Goal: Task Accomplishment & Management: Use online tool/utility

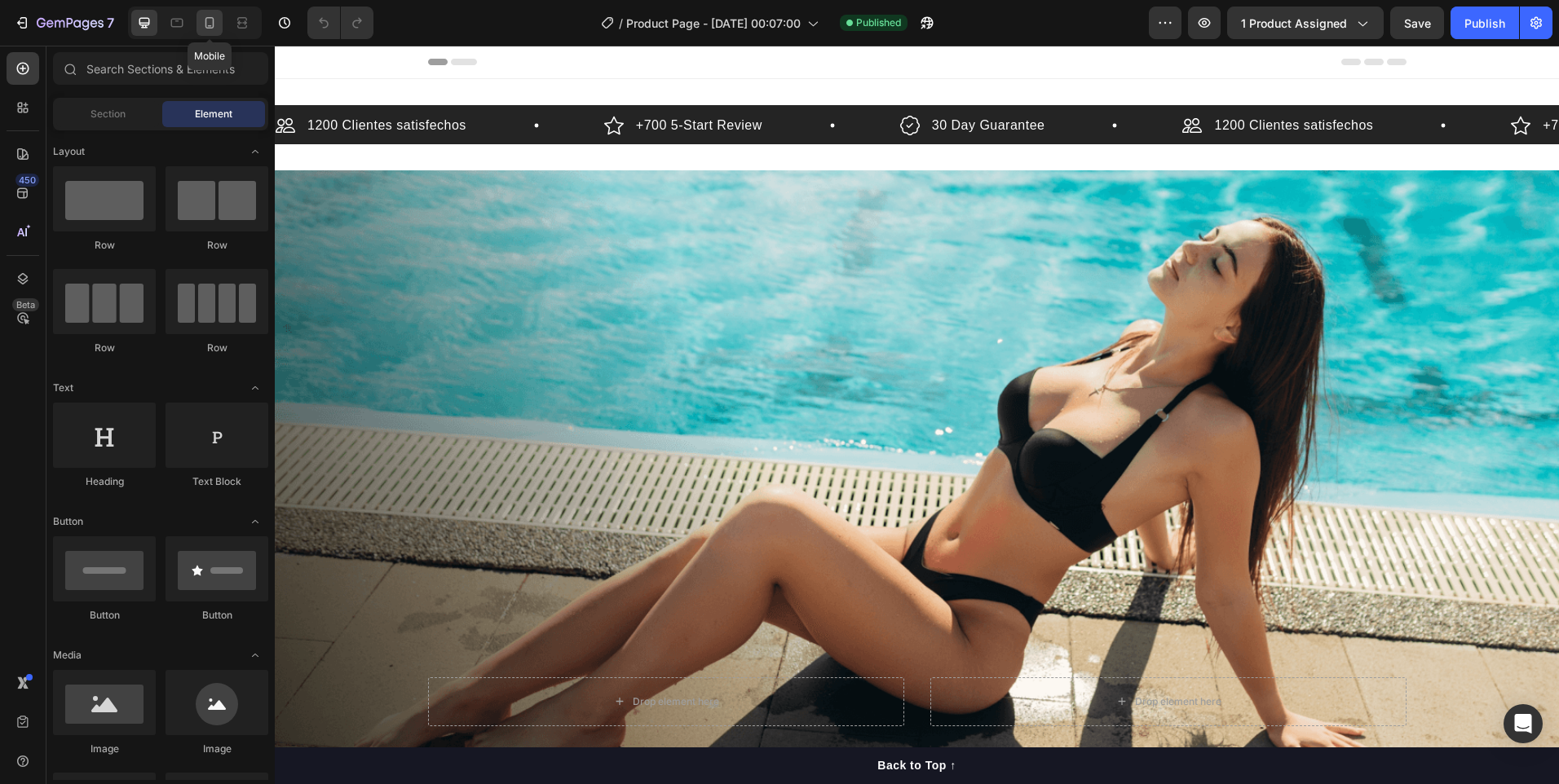
click at [213, 22] on icon at bounding box center [210, 22] width 9 height 12
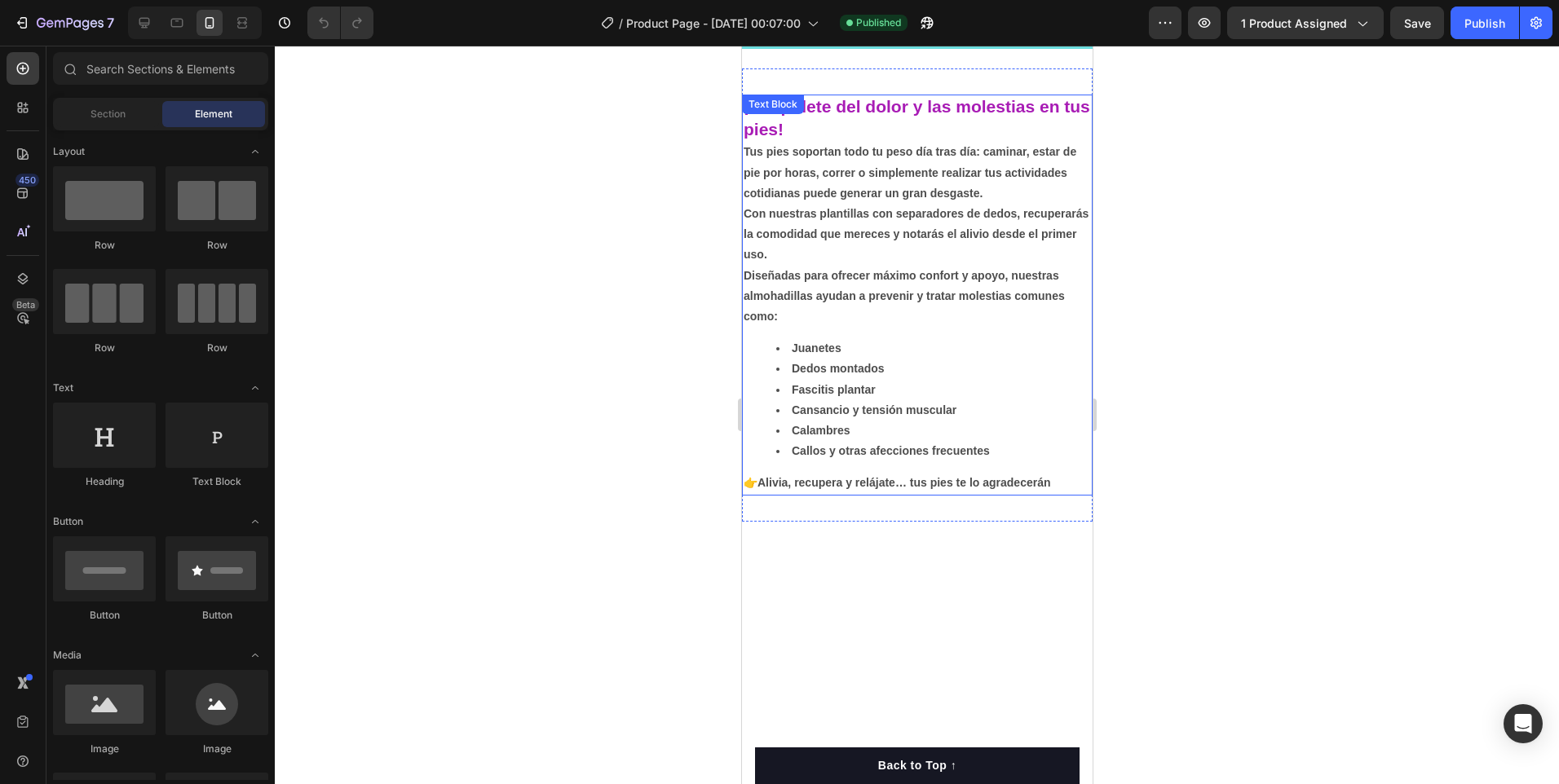
scroll to position [163, 0]
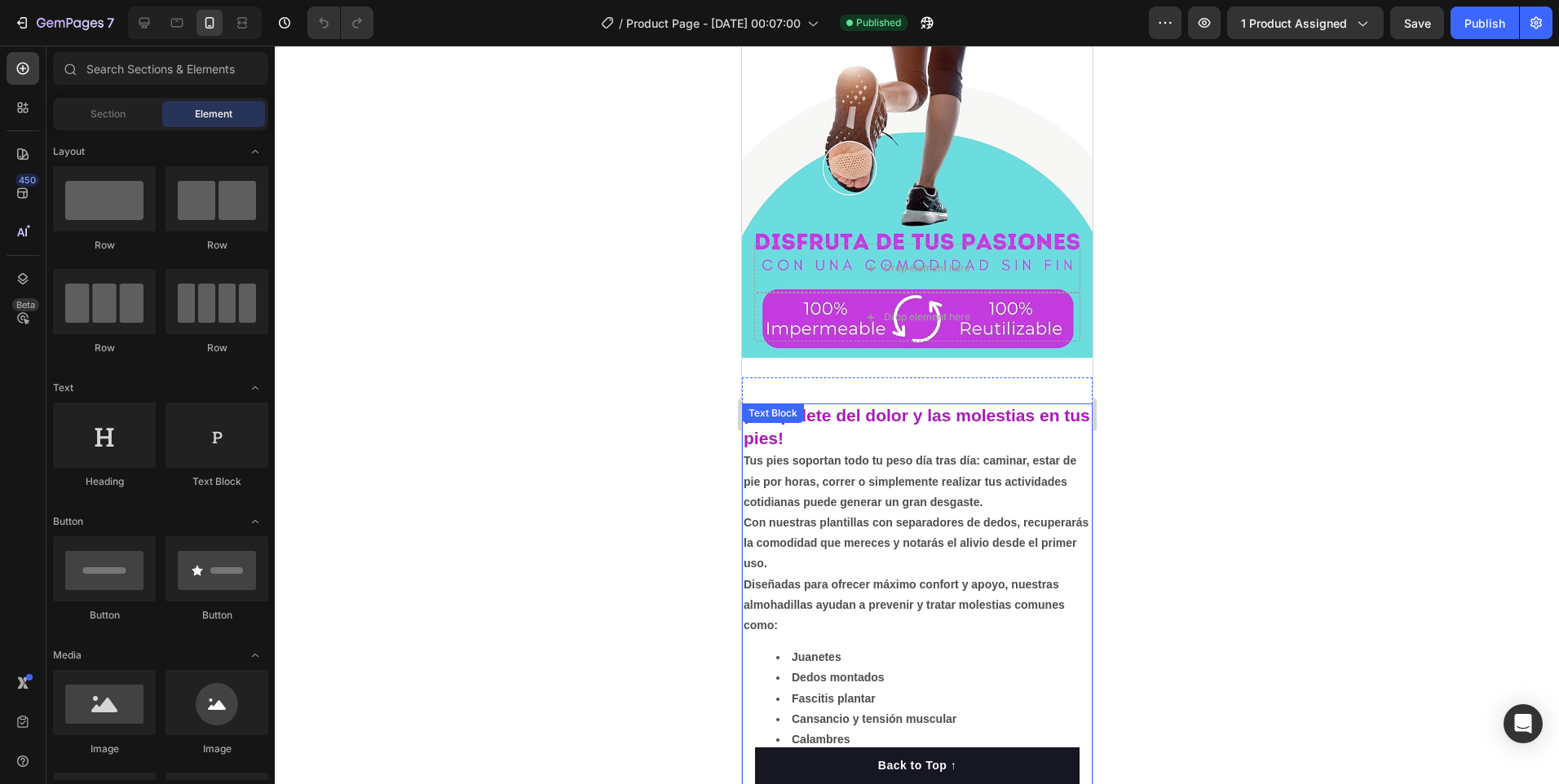
click at [752, 454] on strong "Tus pies soportan todo tu peso día tras día: caminar, estar de pie por horas, c…" at bounding box center [909, 480] width 333 height 54
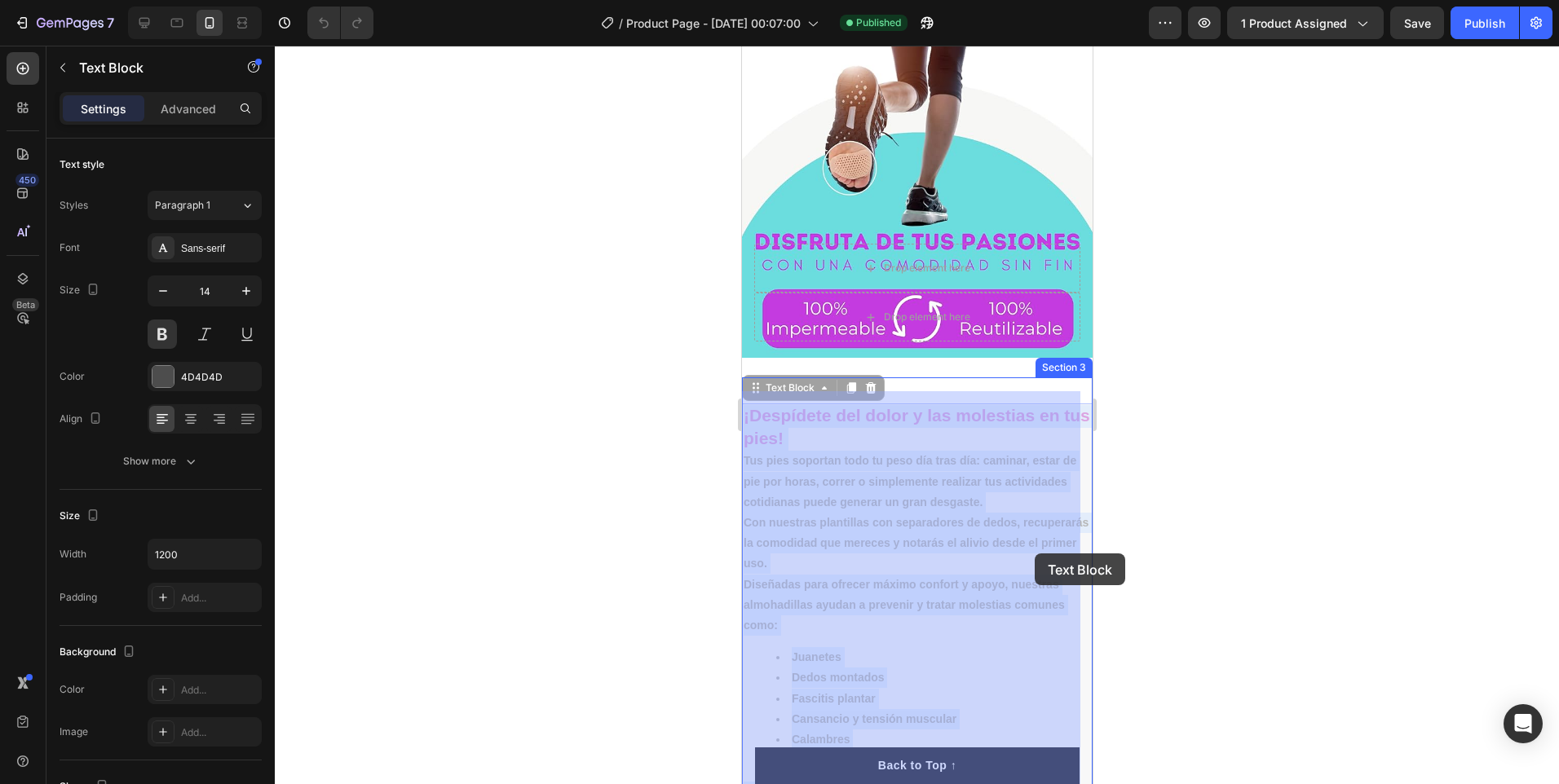
drag, startPoint x: 745, startPoint y: 446, endPoint x: 1038, endPoint y: 557, distance: 313.3
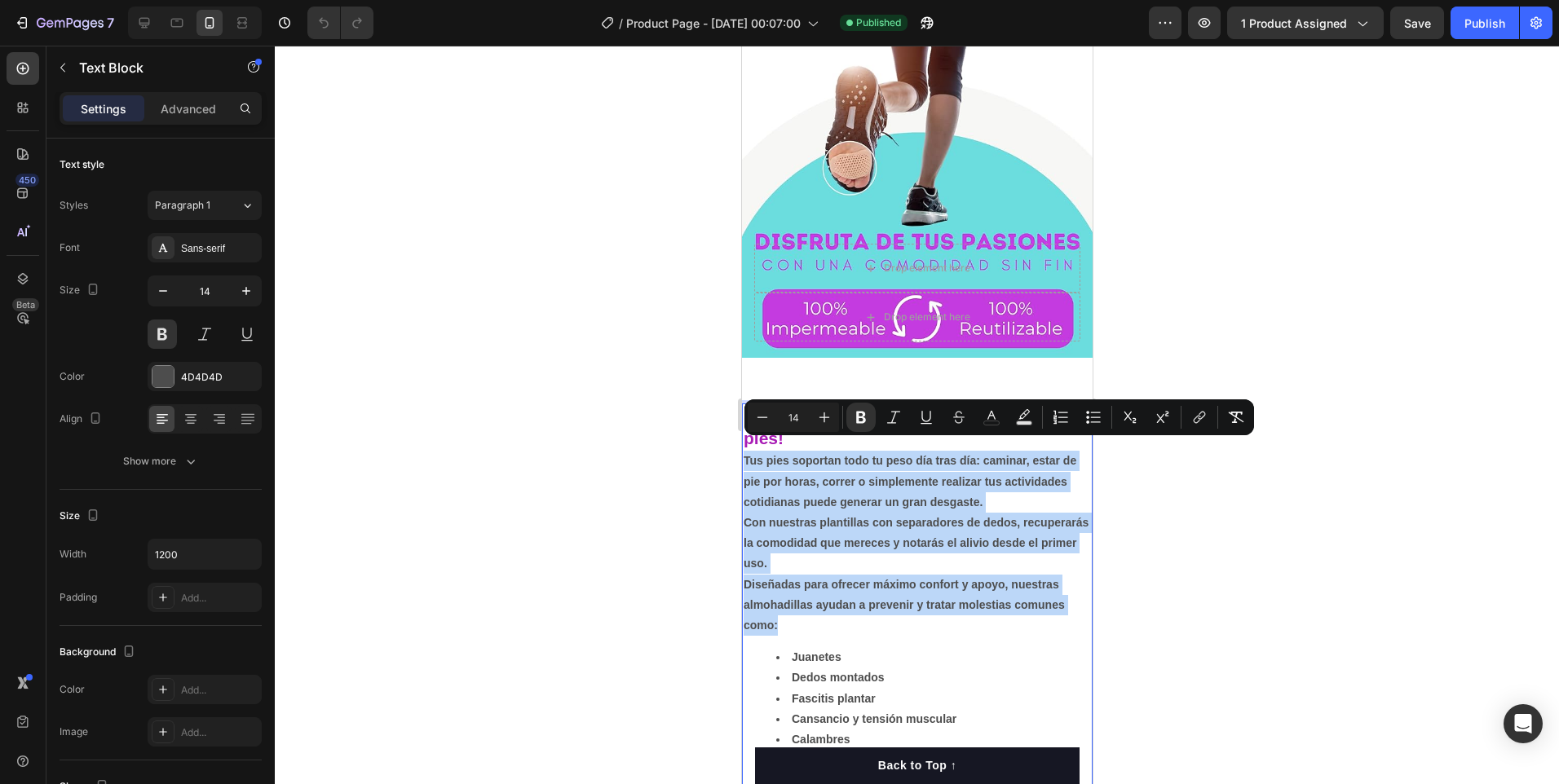
drag, startPoint x: 791, startPoint y: 616, endPoint x: 1483, endPoint y: 500, distance: 701.7
click at [741, 454] on div "¡Despídete del dolor y las molestias en tus pies! Tus pies soportan todo tu pes…" at bounding box center [916, 603] width 351 height 401
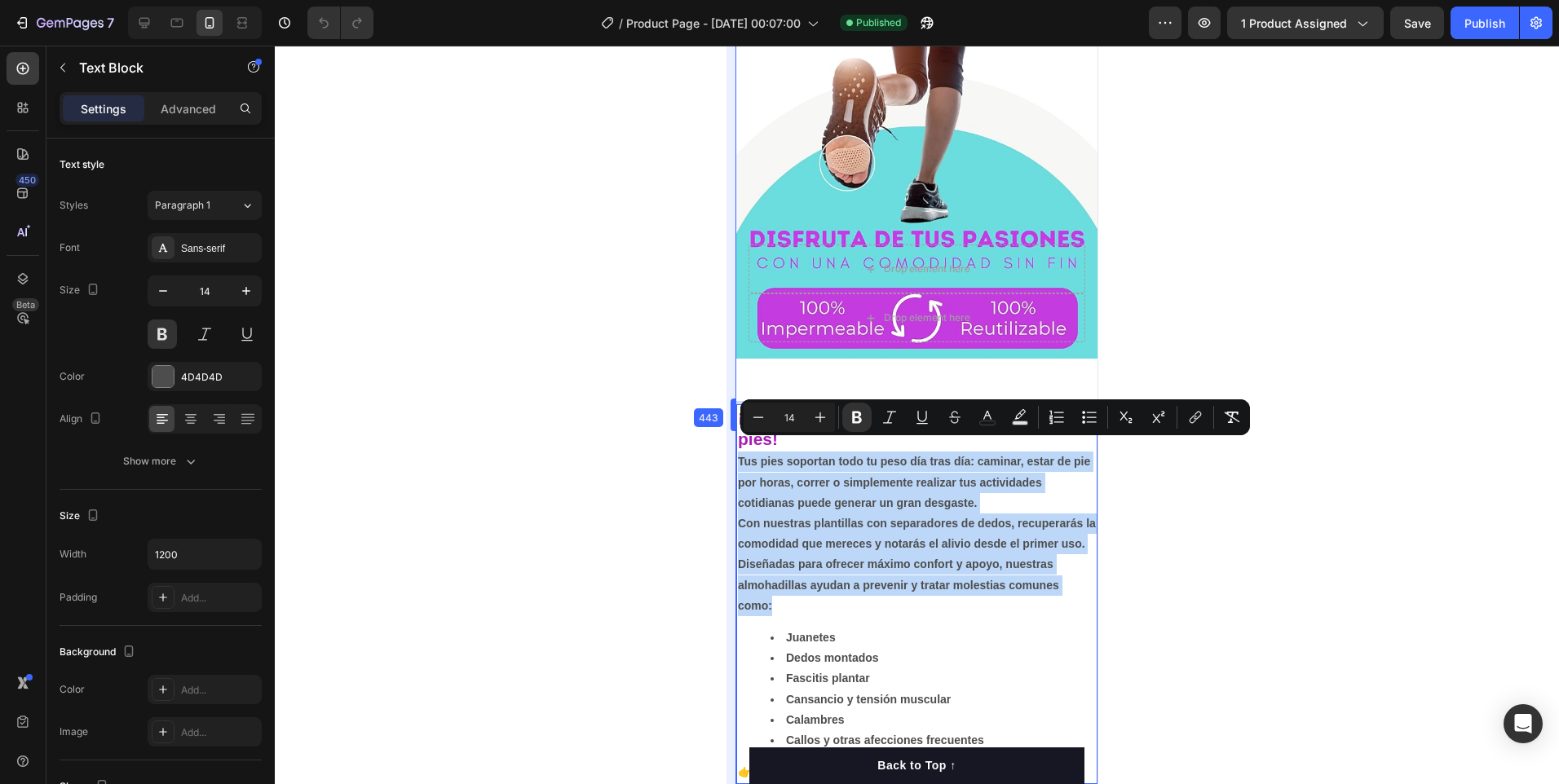
scroll to position [173, 0]
drag, startPoint x: 740, startPoint y: 496, endPoint x: 724, endPoint y: 503, distance: 17.5
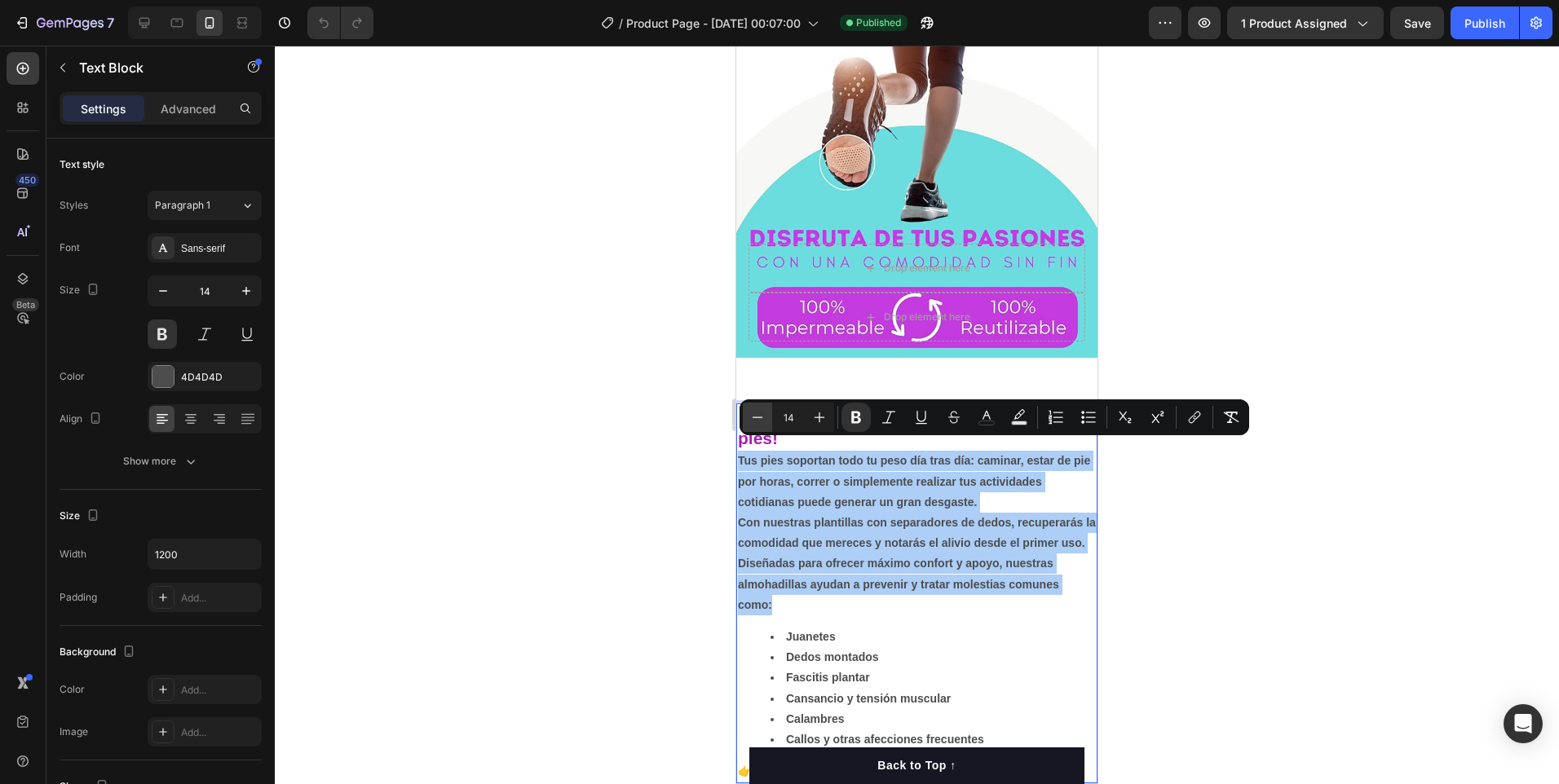
click at [760, 423] on icon "Editor contextual toolbar" at bounding box center [757, 417] width 16 height 16
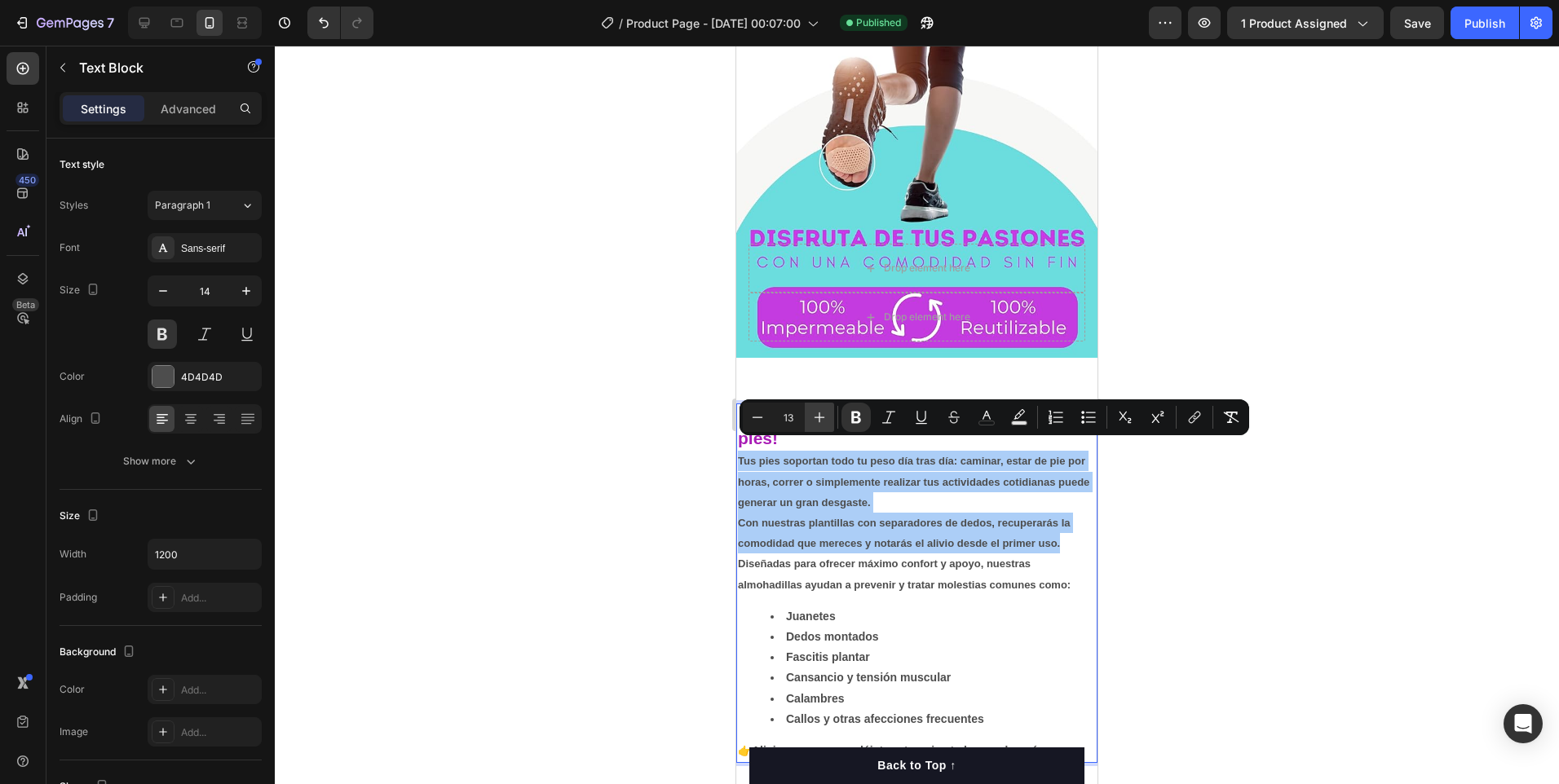
click at [820, 419] on icon "Editor contextual toolbar" at bounding box center [820, 418] width 11 height 11
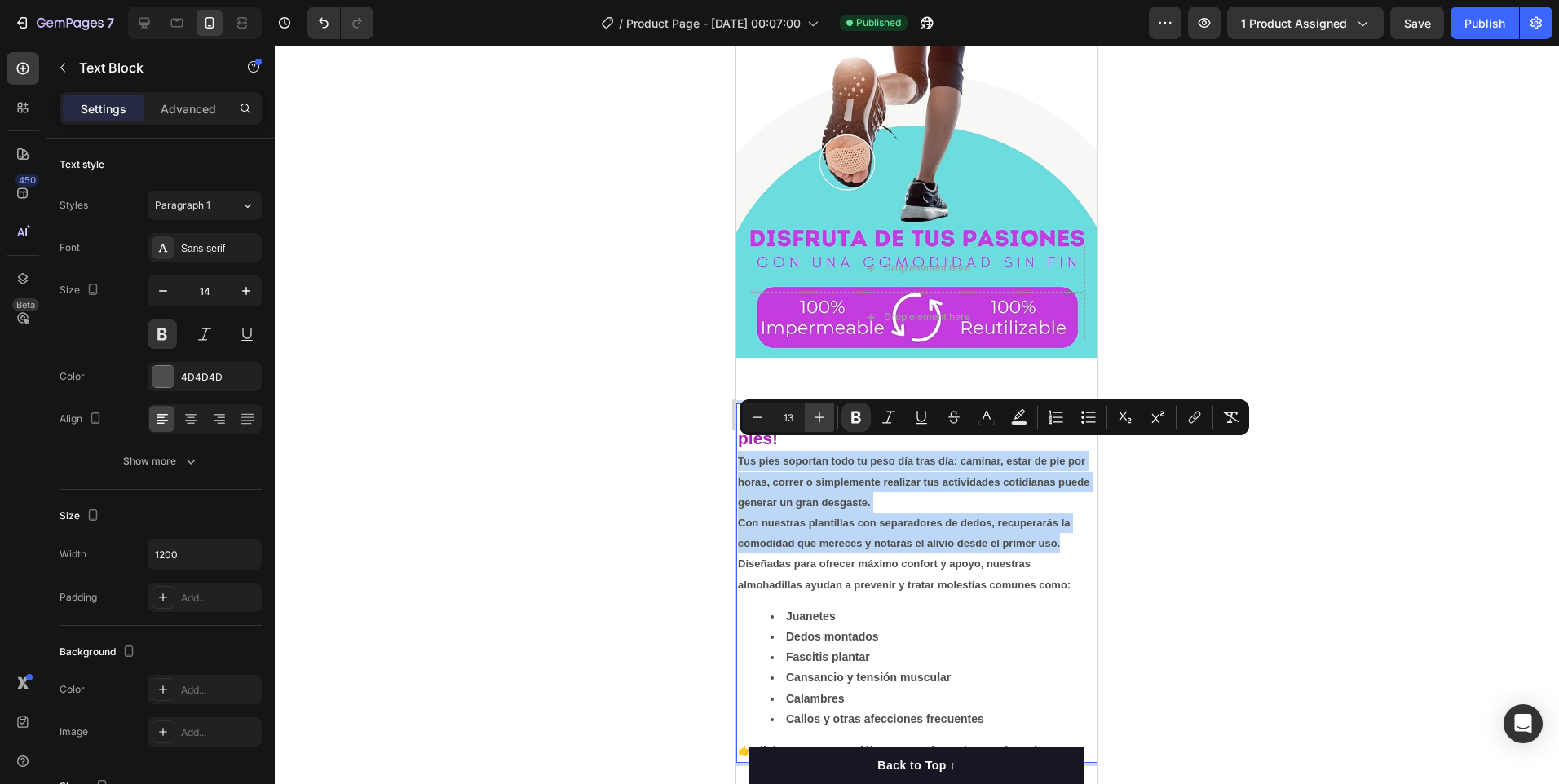
type input "14"
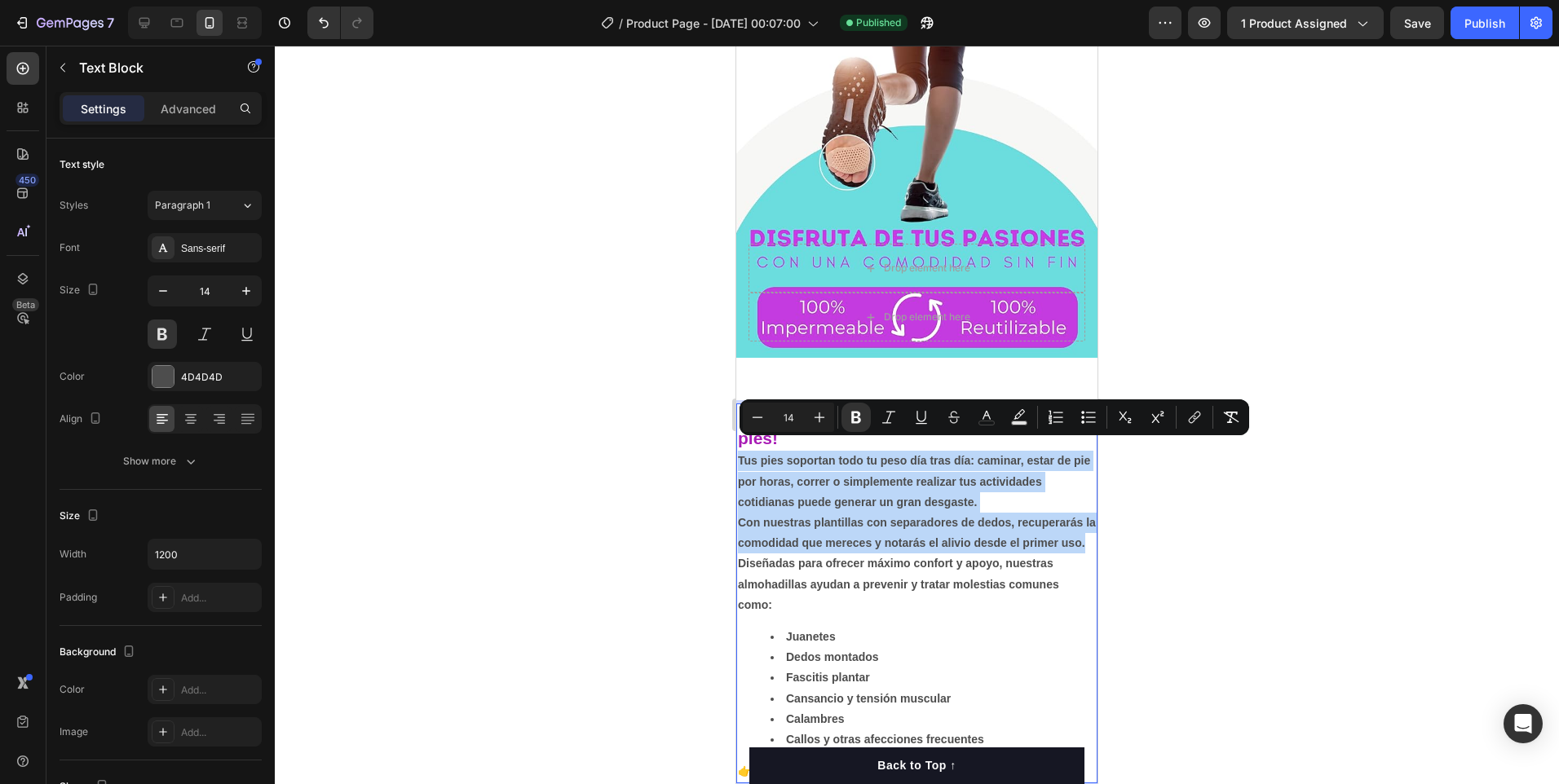
click at [970, 615] on p "Diseñadas para ofrecer máximo confort y apoyo, nuestras almohadillas ayudan a p…" at bounding box center [917, 584] width 358 height 62
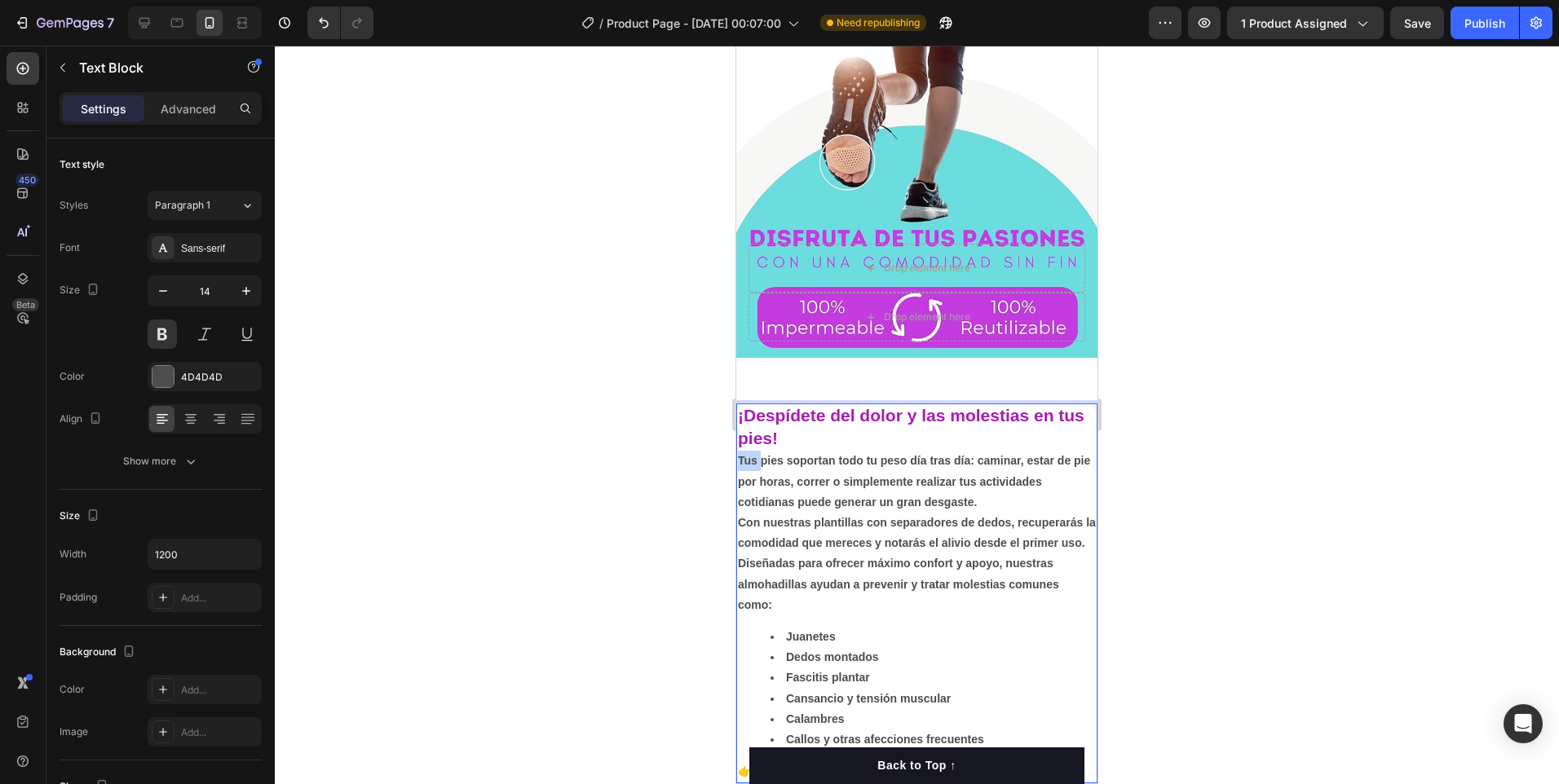
click at [738, 454] on strong "Tus pies soportan todo tu peso día tras día: caminar, estar de pie por horas, c…" at bounding box center [915, 480] width 352 height 54
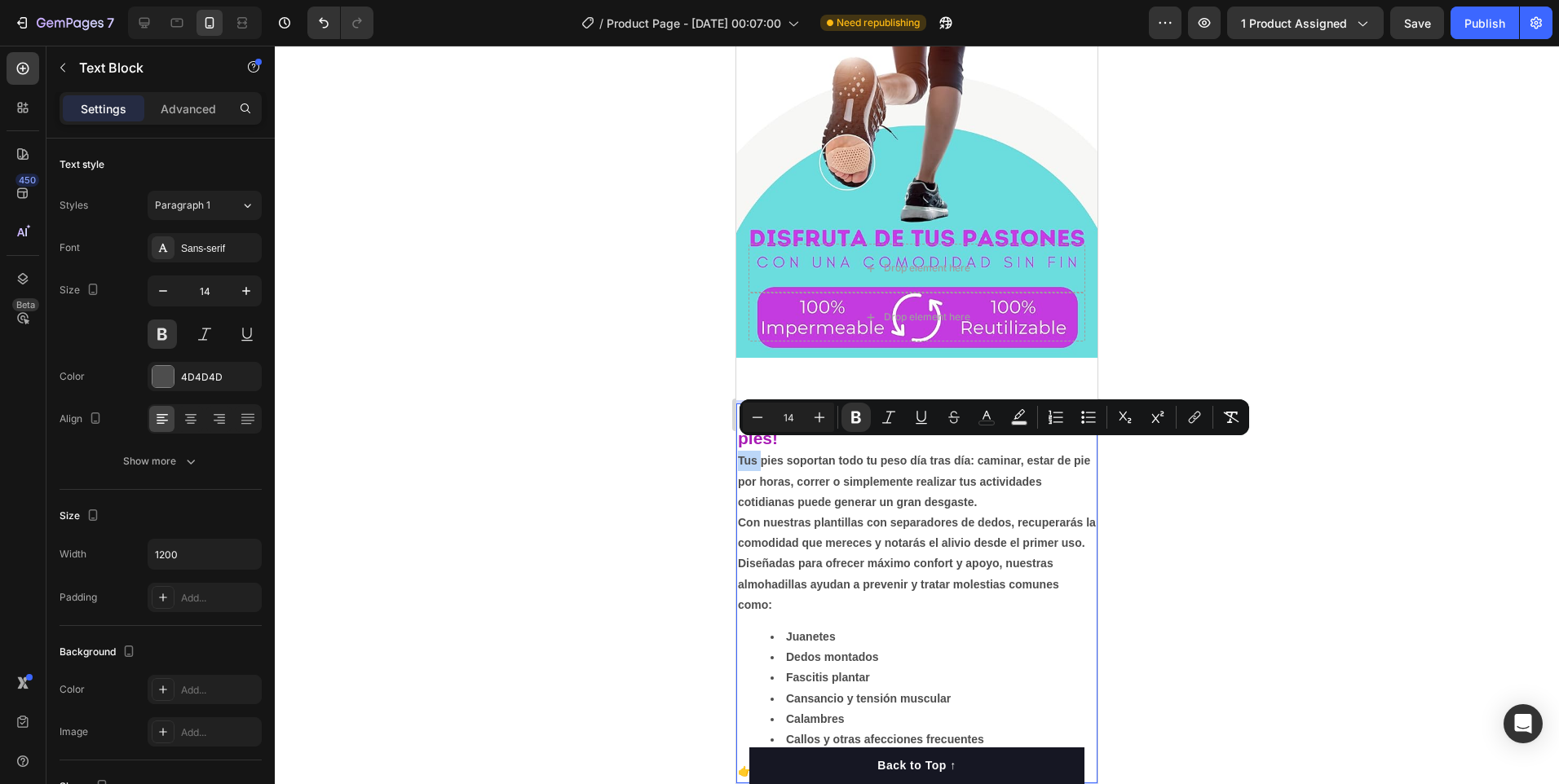
click at [738, 454] on strong "Tus pies soportan todo tu peso día tras día: caminar, estar de pie por horas, c…" at bounding box center [915, 480] width 352 height 54
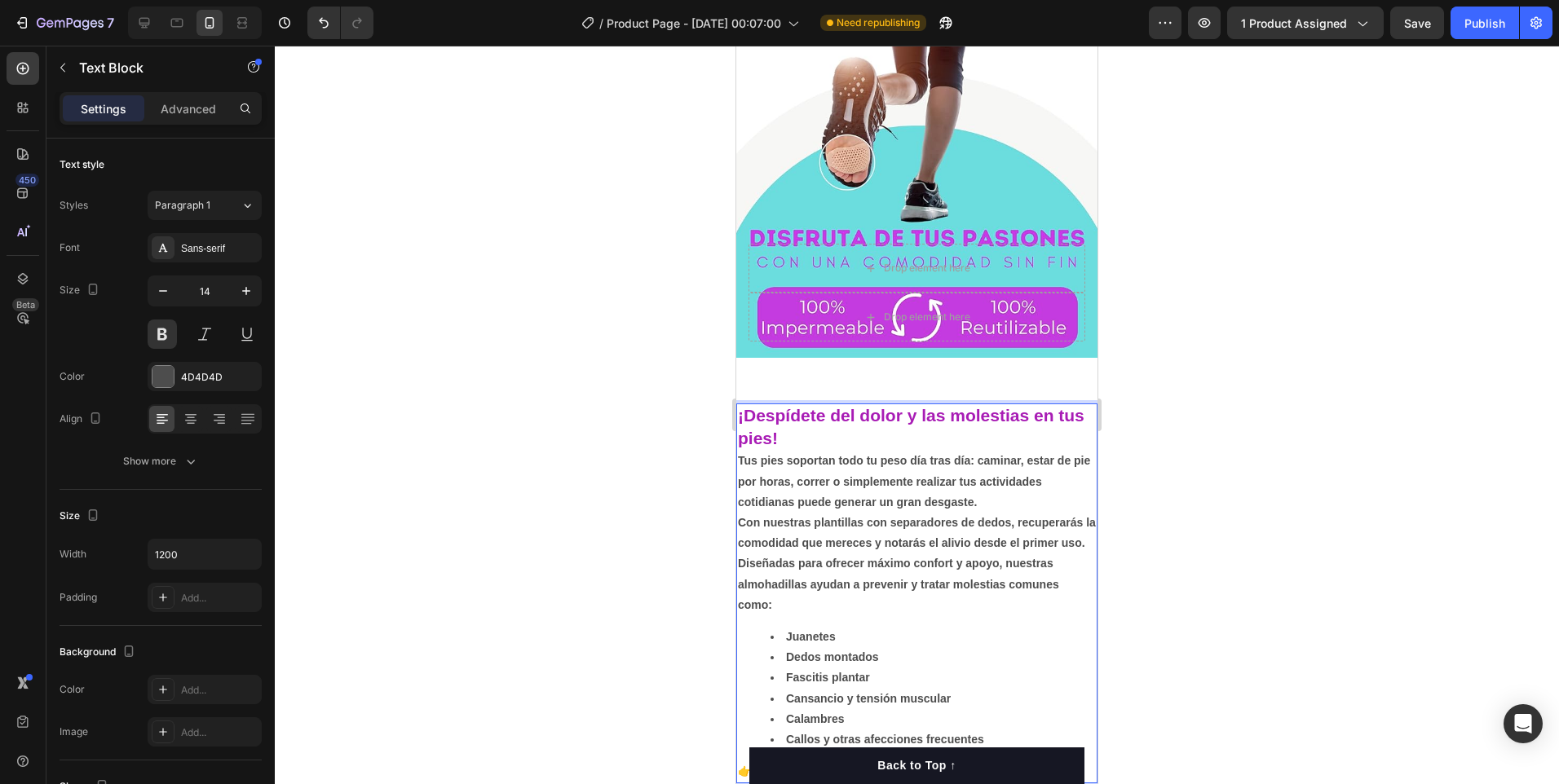
click at [737, 468] on div "¡Despídete del dolor y las molestias en tus pies! Tus pies soportan todo tu pes…" at bounding box center [917, 593] width 361 height 380
click at [738, 489] on strong "Tus pies soportan todo tu peso día tras día: caminar, estar de pie por horas, c…" at bounding box center [916, 480] width 356 height 54
click at [740, 532] on strong "Con nuestras plantillas con separadores de dedos, recuperarás la comodidad que …" at bounding box center [917, 533] width 358 height 34
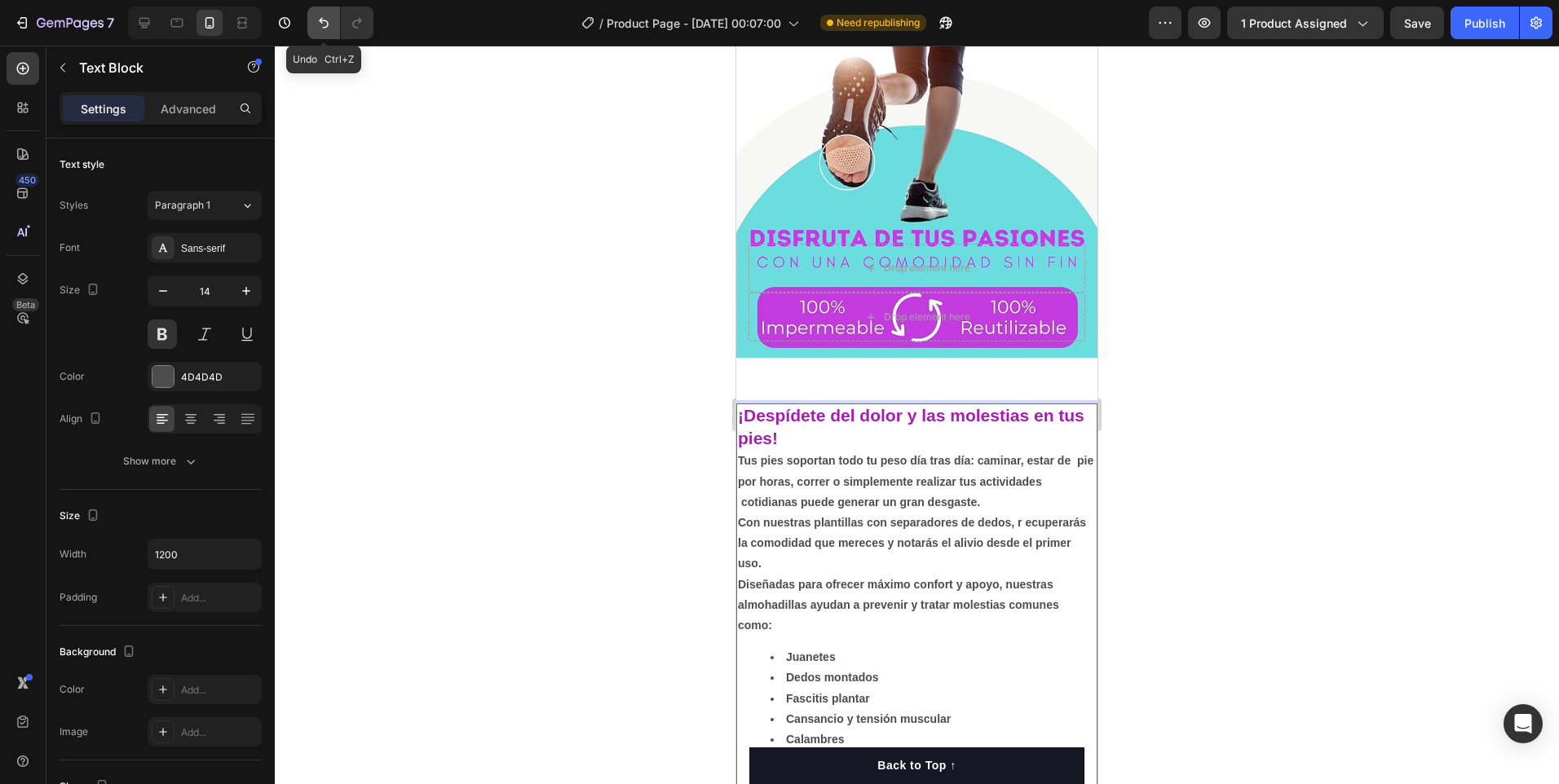
click at [316, 20] on icon "Undo/Redo" at bounding box center [323, 23] width 16 height 16
click at [326, 23] on icon "Undo/Redo" at bounding box center [323, 23] width 16 height 16
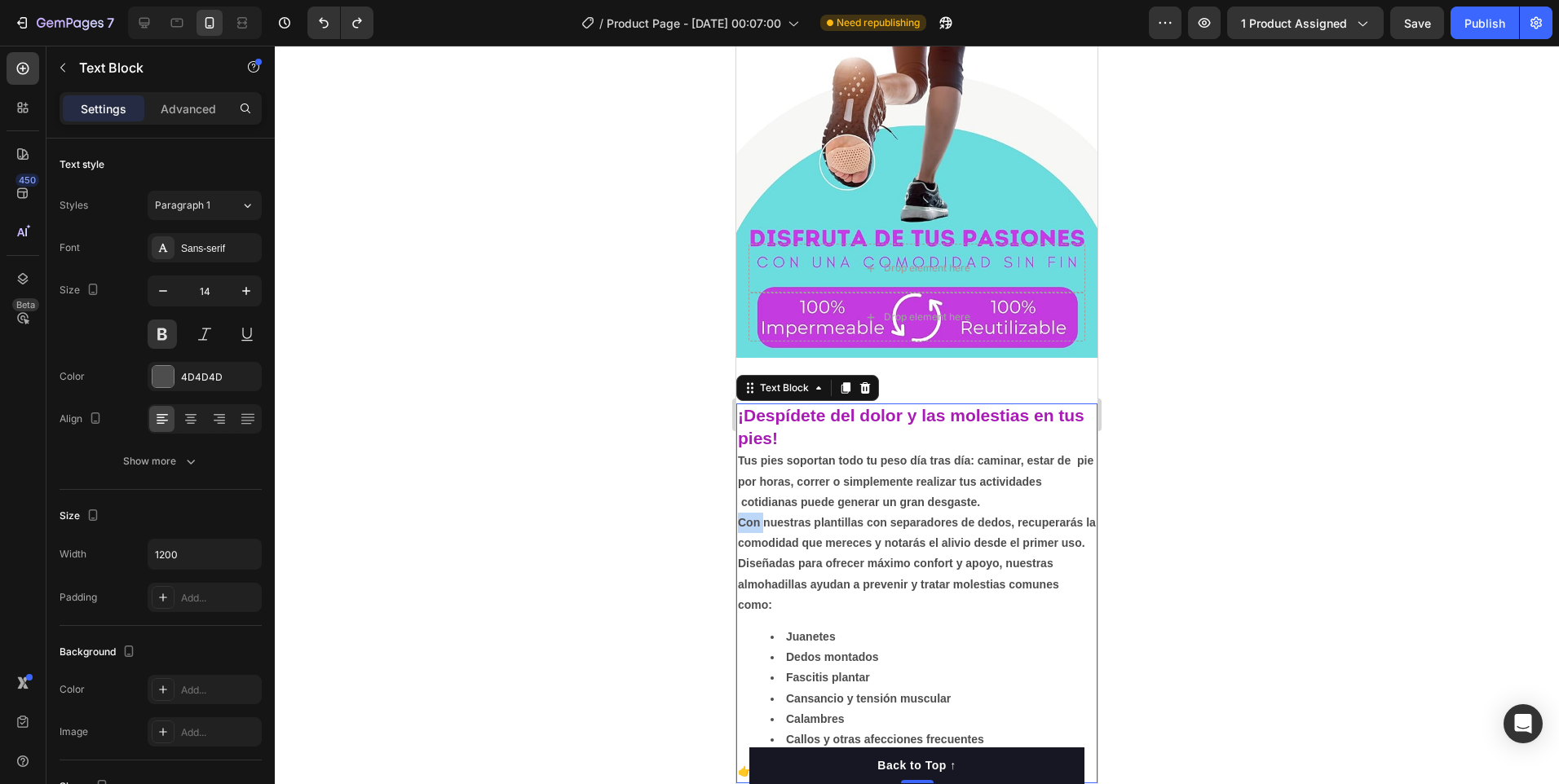
click at [738, 516] on strong "Con nuestras plantillas con separadores de dedos, recuperarás la comodidad que …" at bounding box center [917, 533] width 358 height 34
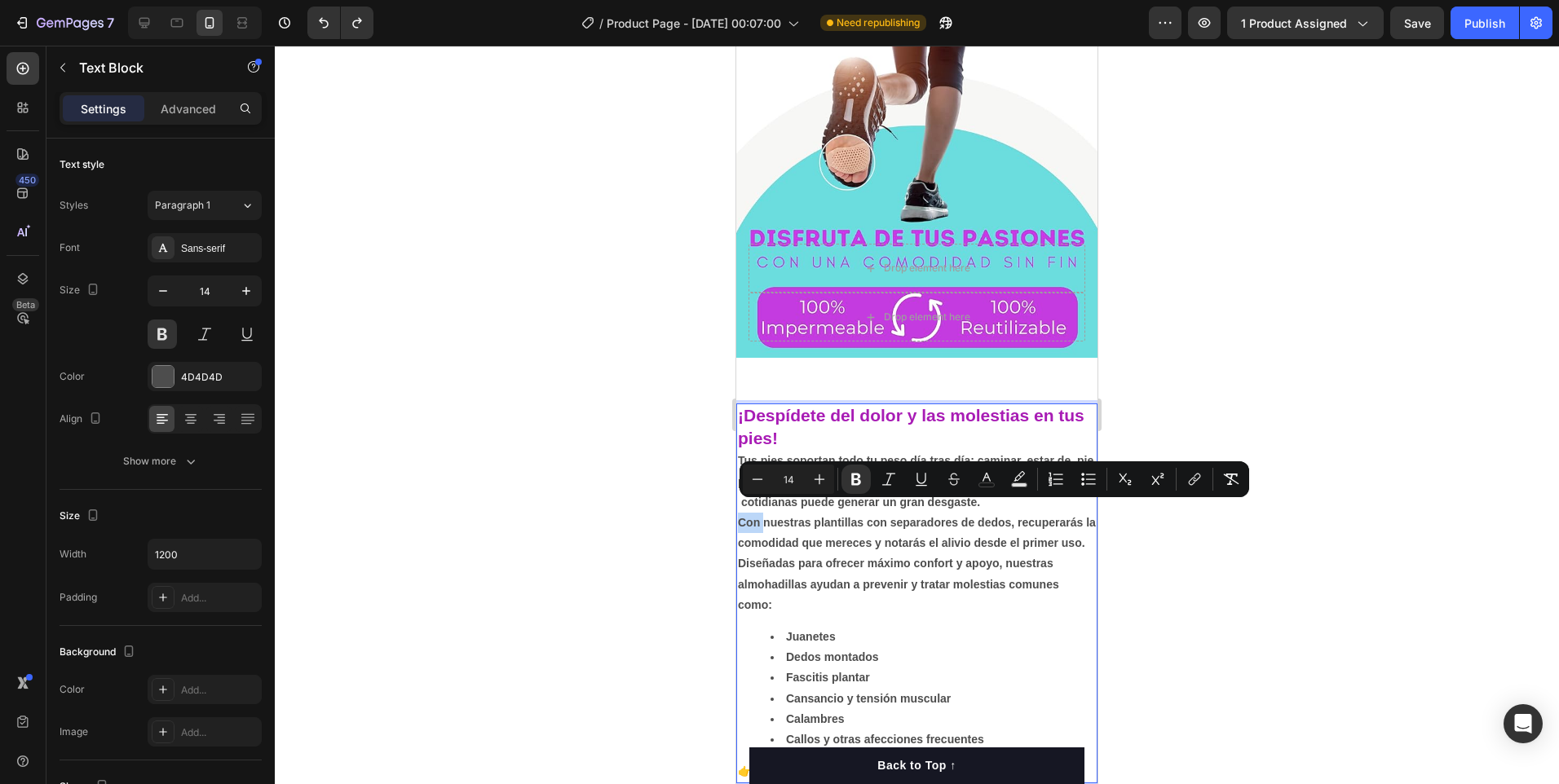
click at [738, 516] on strong "Con nuestras plantillas con separadores de dedos, recuperarás la comodidad que …" at bounding box center [917, 533] width 358 height 34
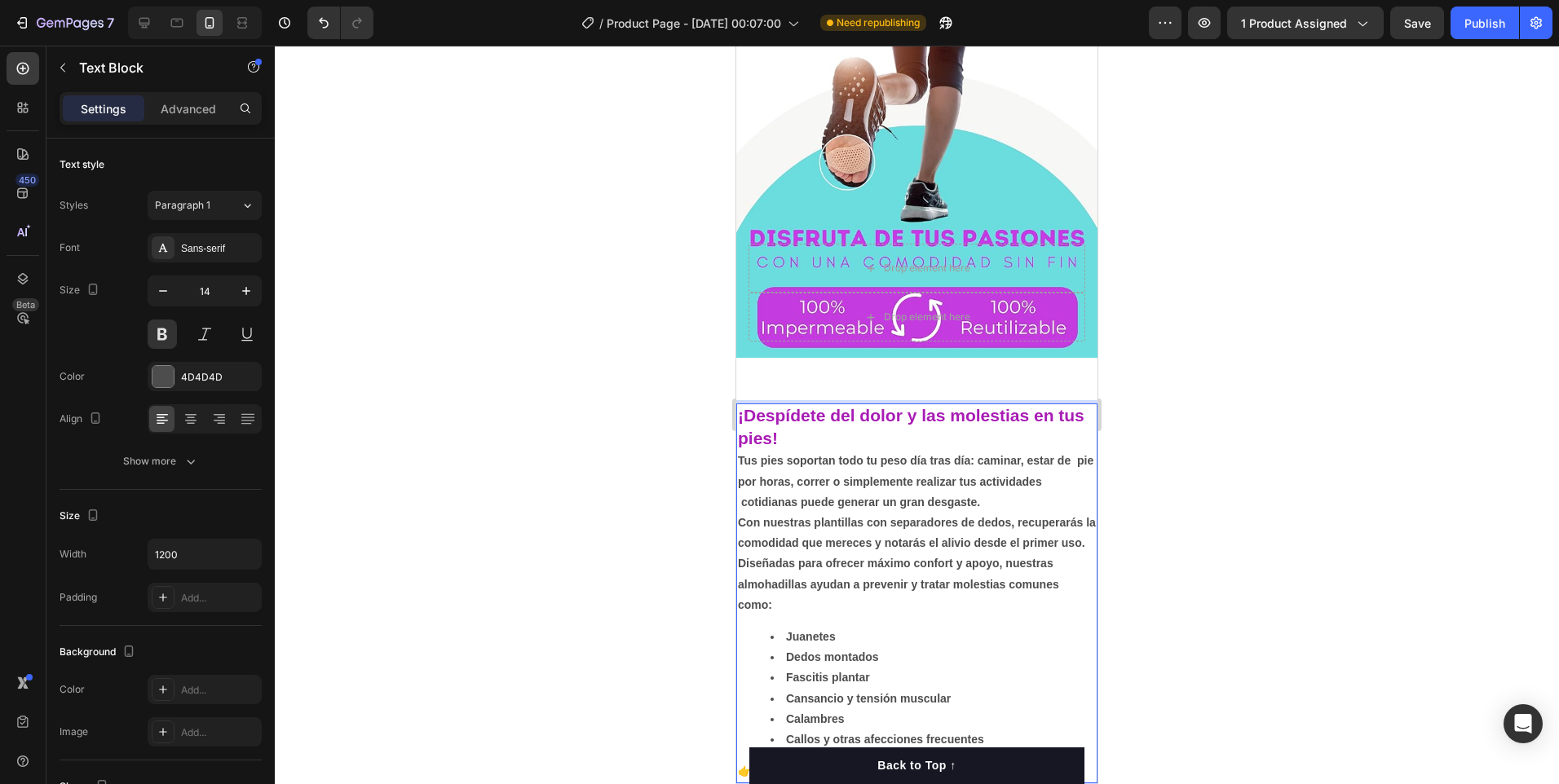
click at [738, 532] on strong "Con nuestras plantillas con separadores de dedos, recuperarás la comodidad que …" at bounding box center [917, 533] width 358 height 34
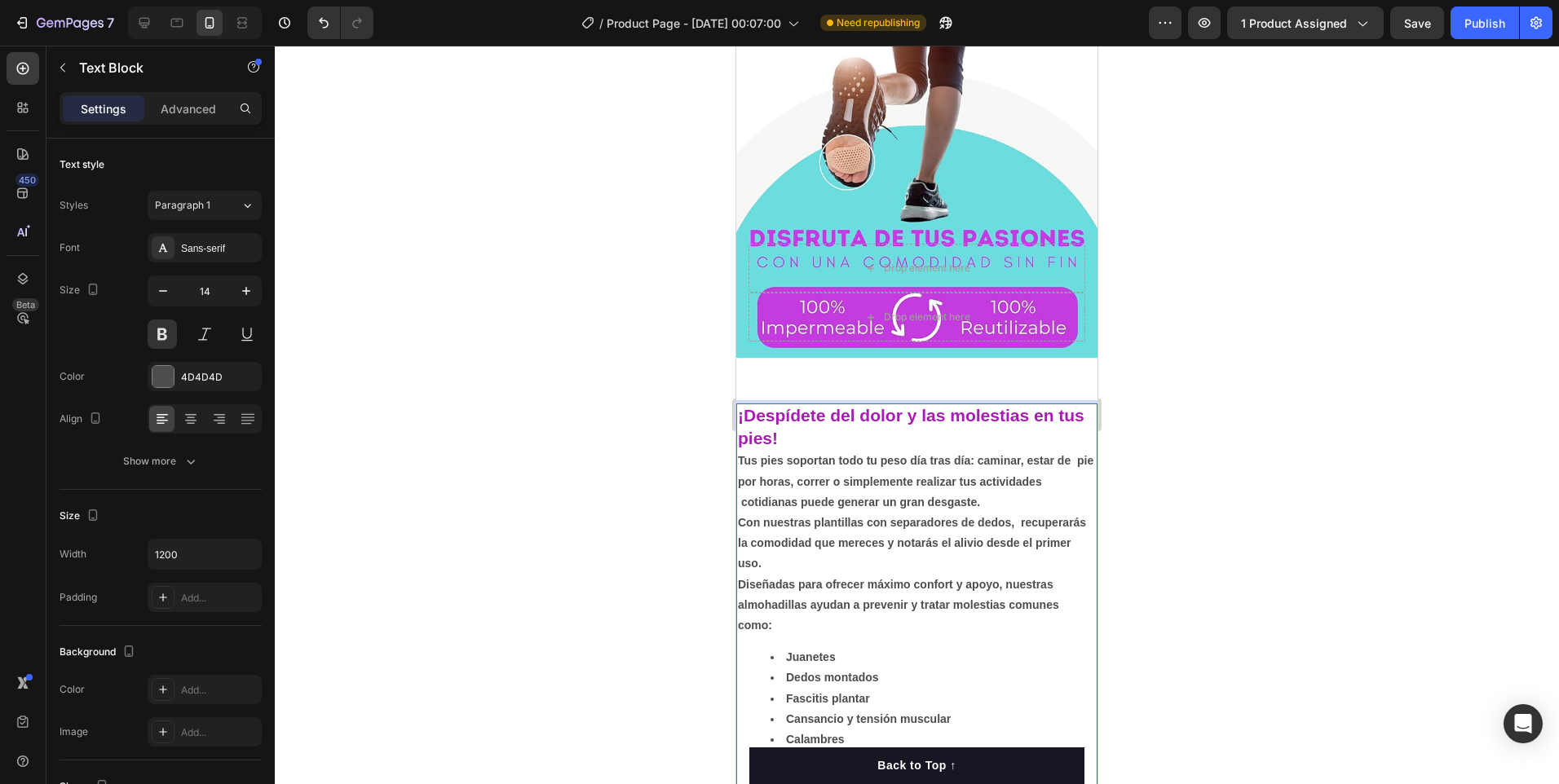
click at [737, 550] on div "¡Despídete del dolor y las molestias en tus pies! Tus pies soportan todo tu pes…" at bounding box center [917, 603] width 361 height 401
click at [739, 593] on strong "Diseñadas para ofrecer máximo confort y apoyo, nuestras almohadillas ayudan a p…" at bounding box center [899, 604] width 321 height 54
click at [739, 615] on strong "Diseñadas para ofrecer máximo confort y apoyo, nuestras almohadillas ayudan a p…" at bounding box center [900, 604] width 325 height 54
click at [738, 427] on strong "¡Despídete del dolor y las molestias en tus pies!" at bounding box center [911, 427] width 346 height 42
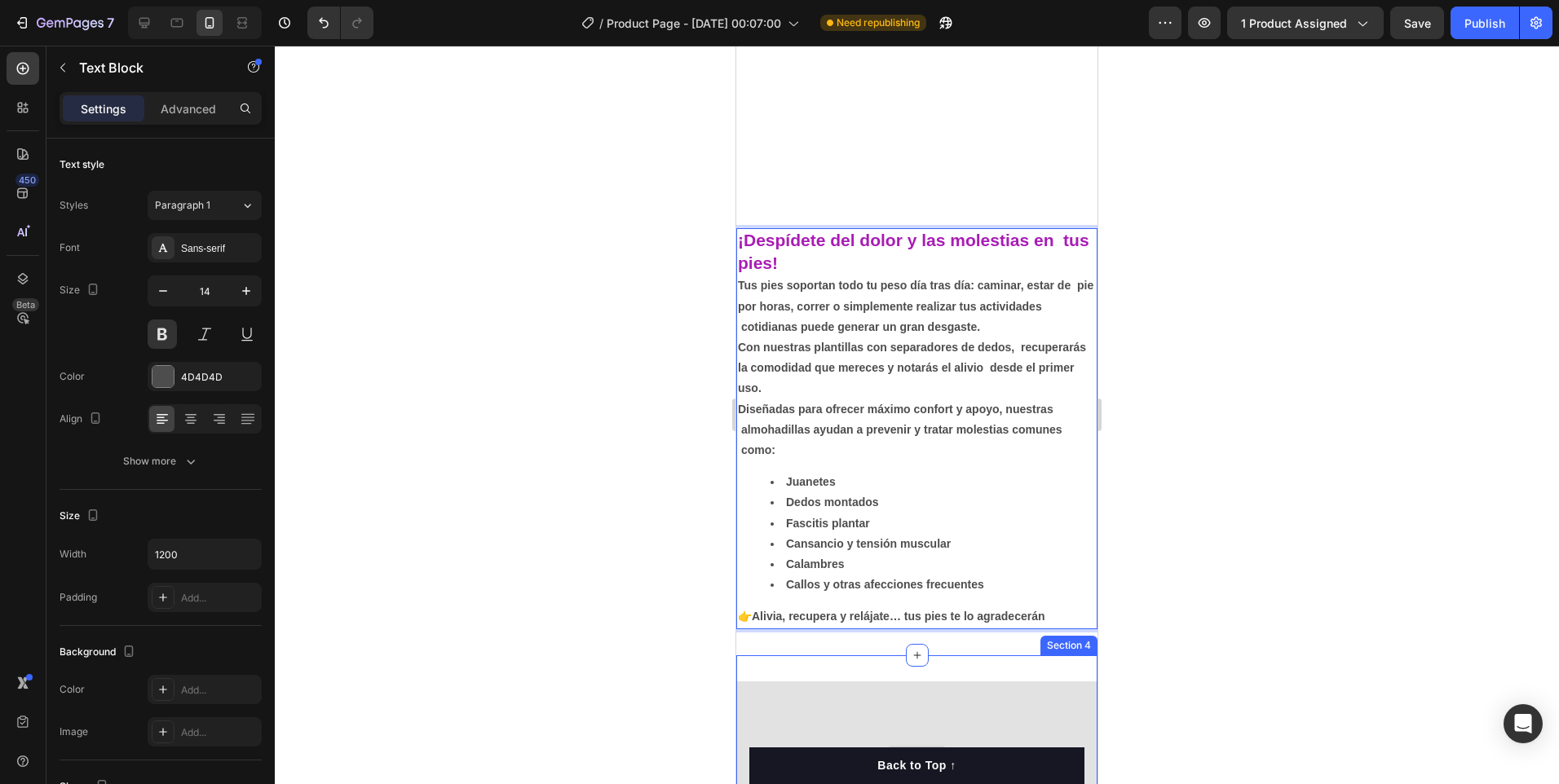
scroll to position [500, 0]
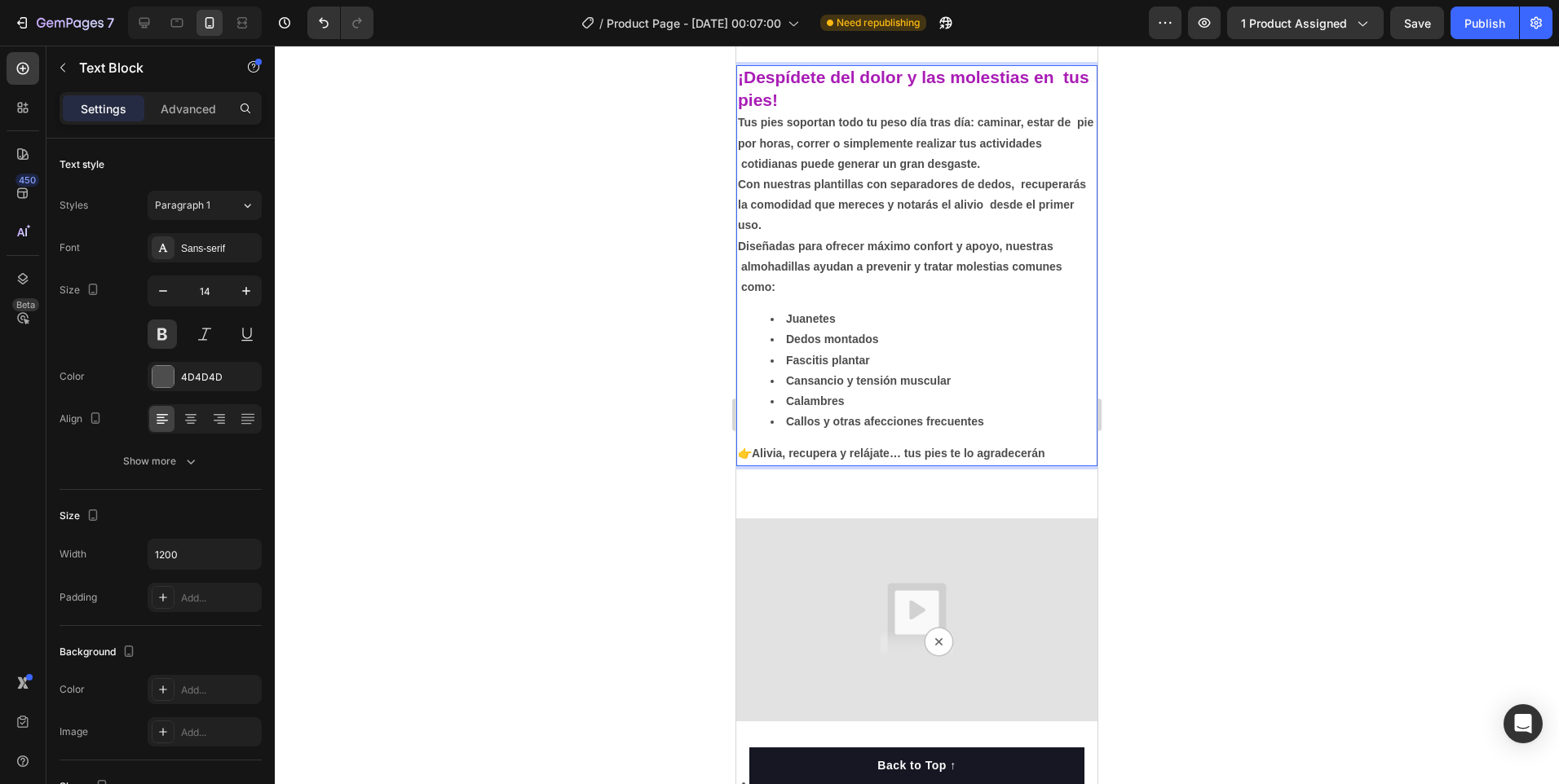
click at [738, 456] on p "👉 Alivia, recupera y relájate… tus pies te lo agradecerán" at bounding box center [917, 453] width 358 height 20
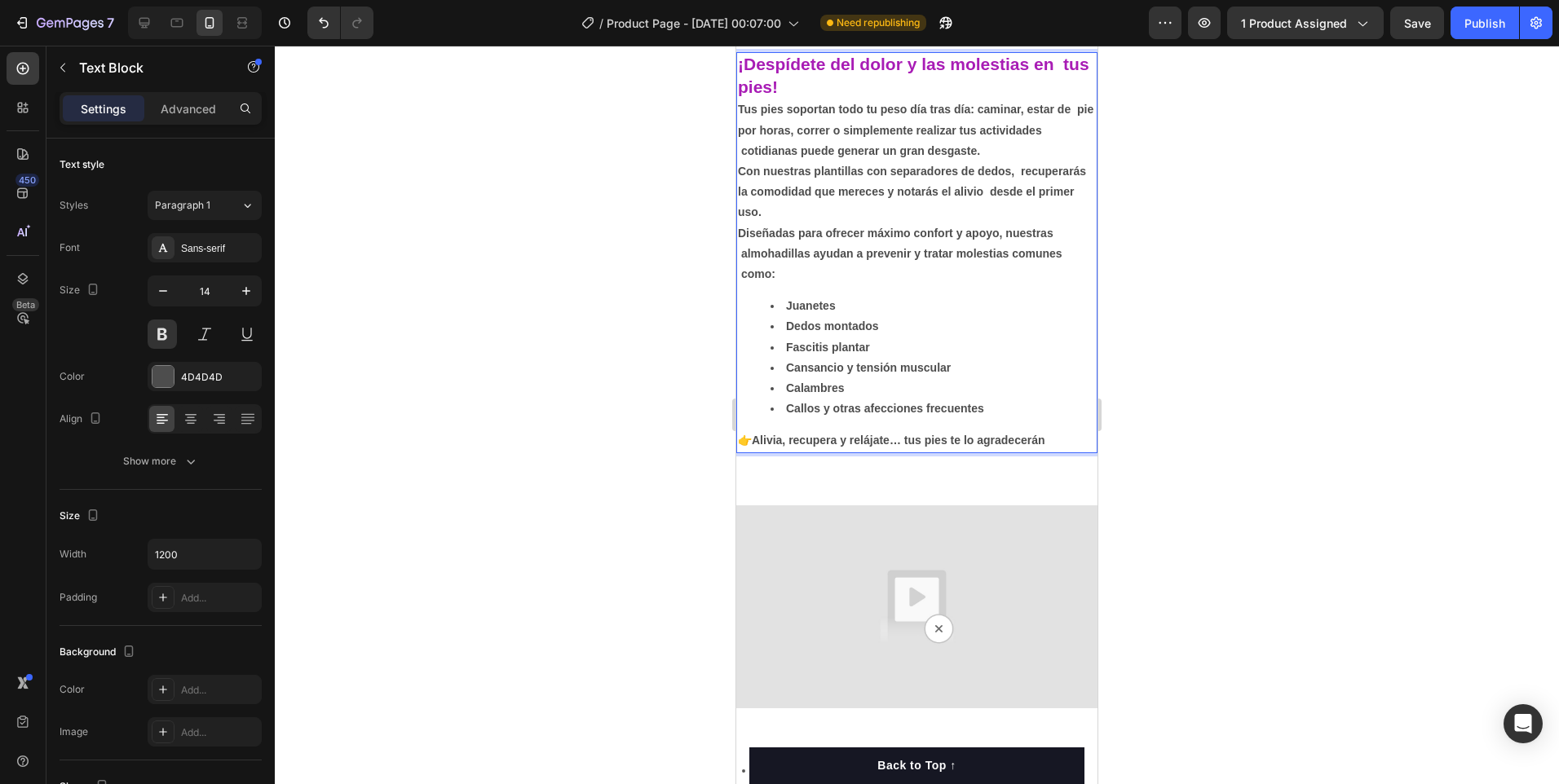
scroll to position [744, 0]
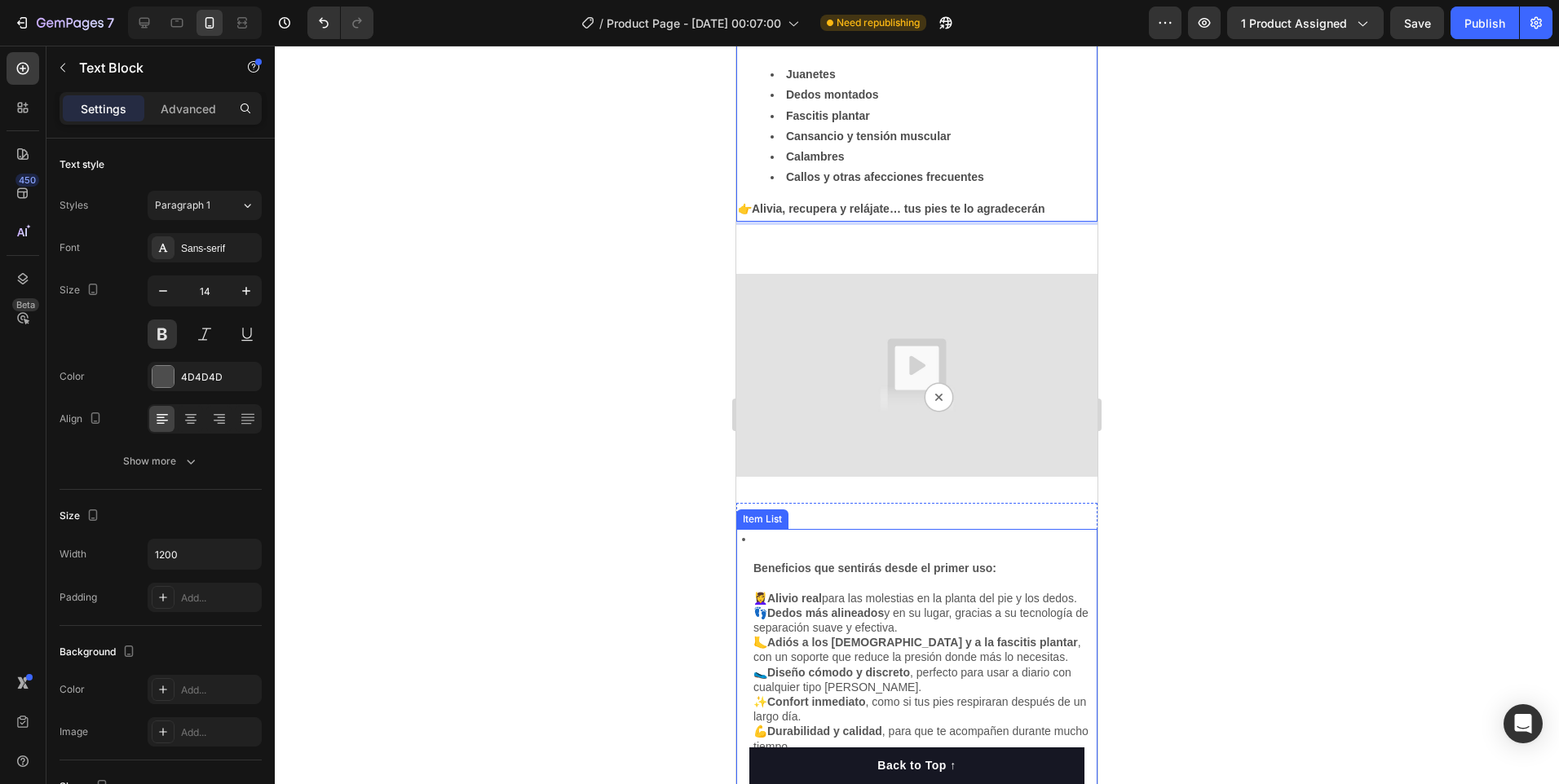
click at [746, 557] on div "Beneficios que sentirás desde el primer uso: 💆‍♀️ Alivio real para las molestia…" at bounding box center [917, 739] width 361 height 420
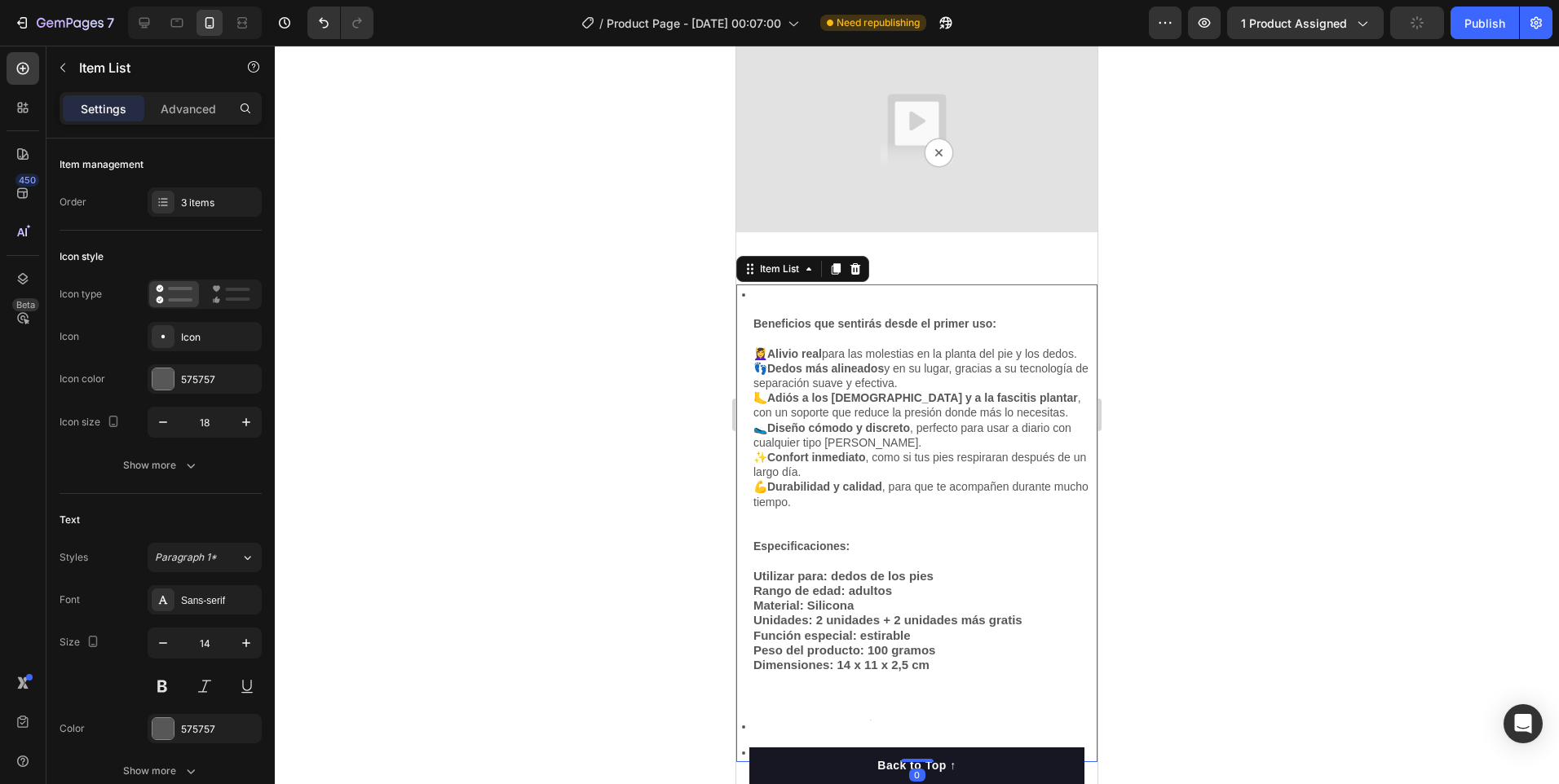
scroll to position [1234, 0]
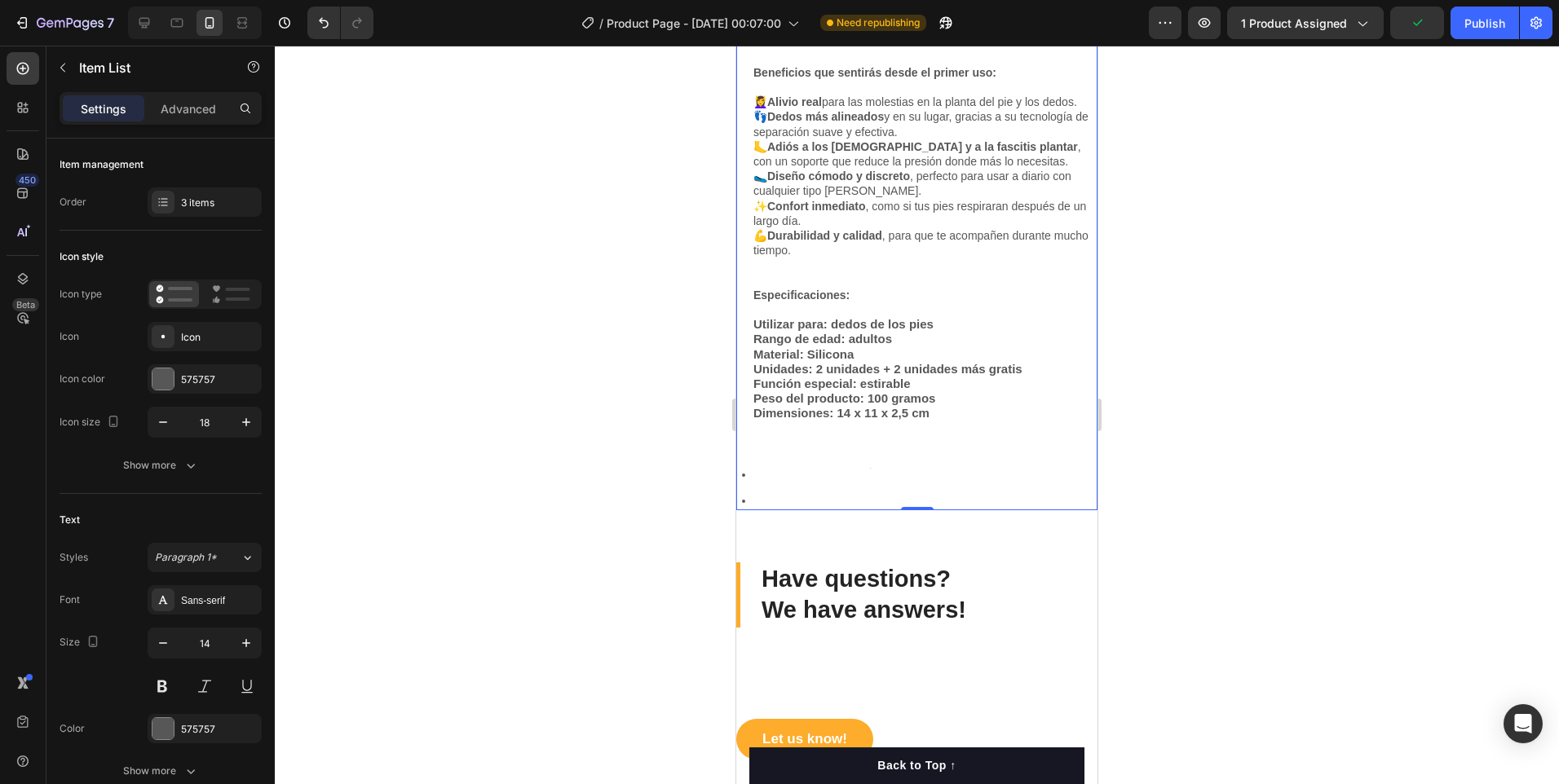
click at [743, 476] on icon at bounding box center [744, 475] width 4 height 4
click at [747, 478] on icon at bounding box center [744, 475] width 15 height 15
click at [749, 476] on icon at bounding box center [744, 475] width 15 height 15
click at [746, 476] on icon at bounding box center [744, 475] width 15 height 15
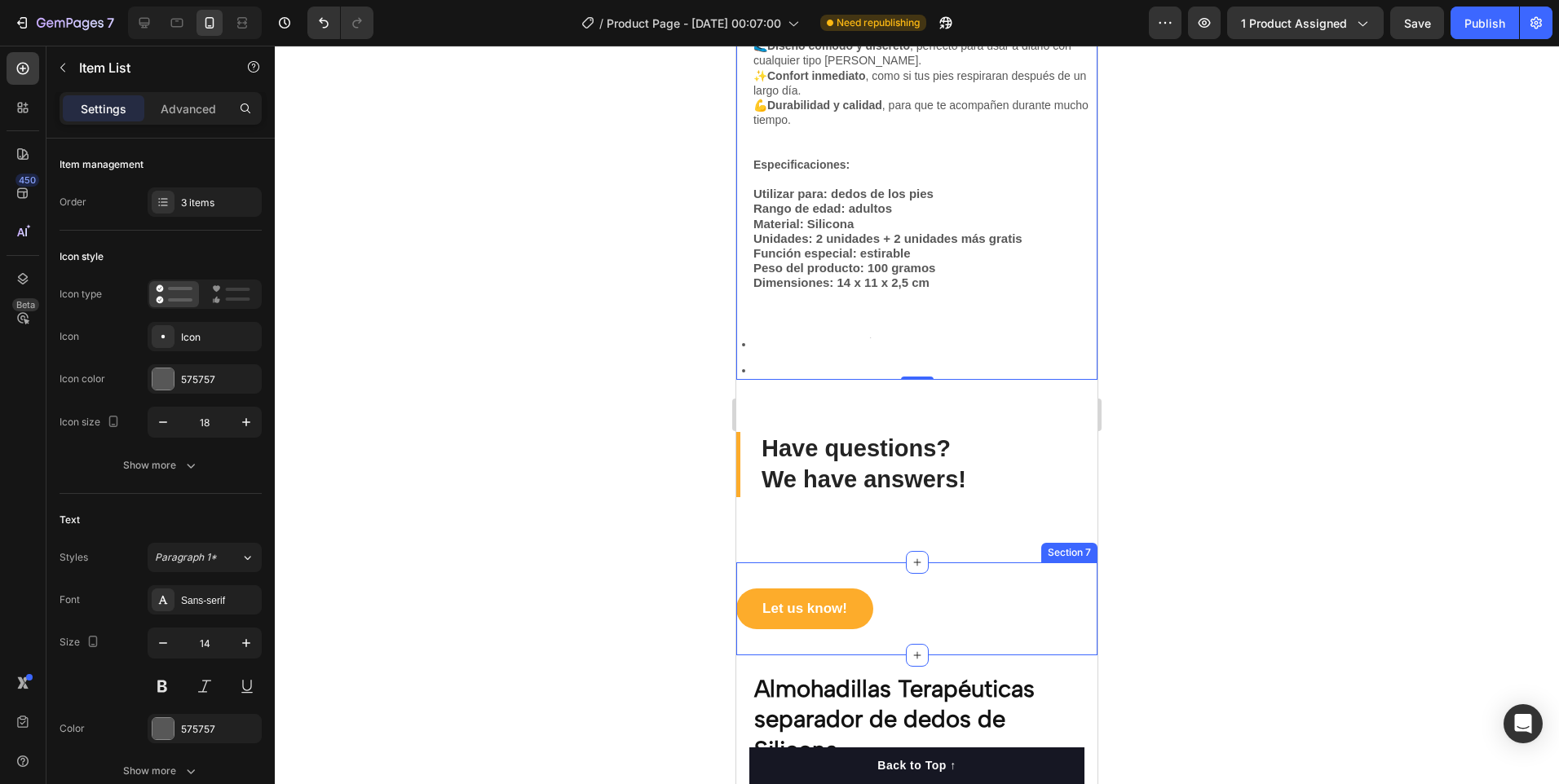
scroll to position [1396, 0]
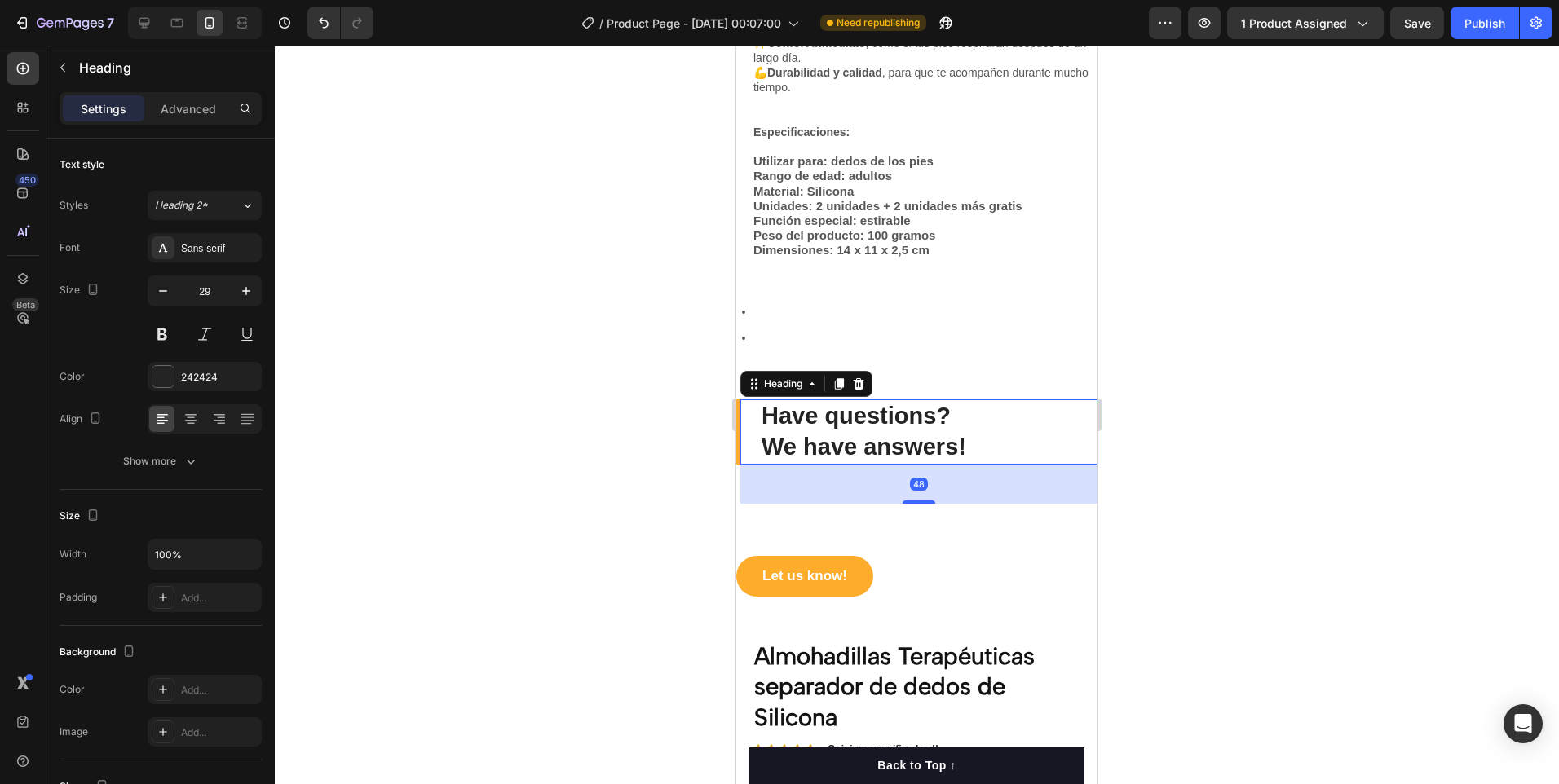
click at [972, 447] on p "Have questions? We have answers!" at bounding box center [929, 431] width 335 height 61
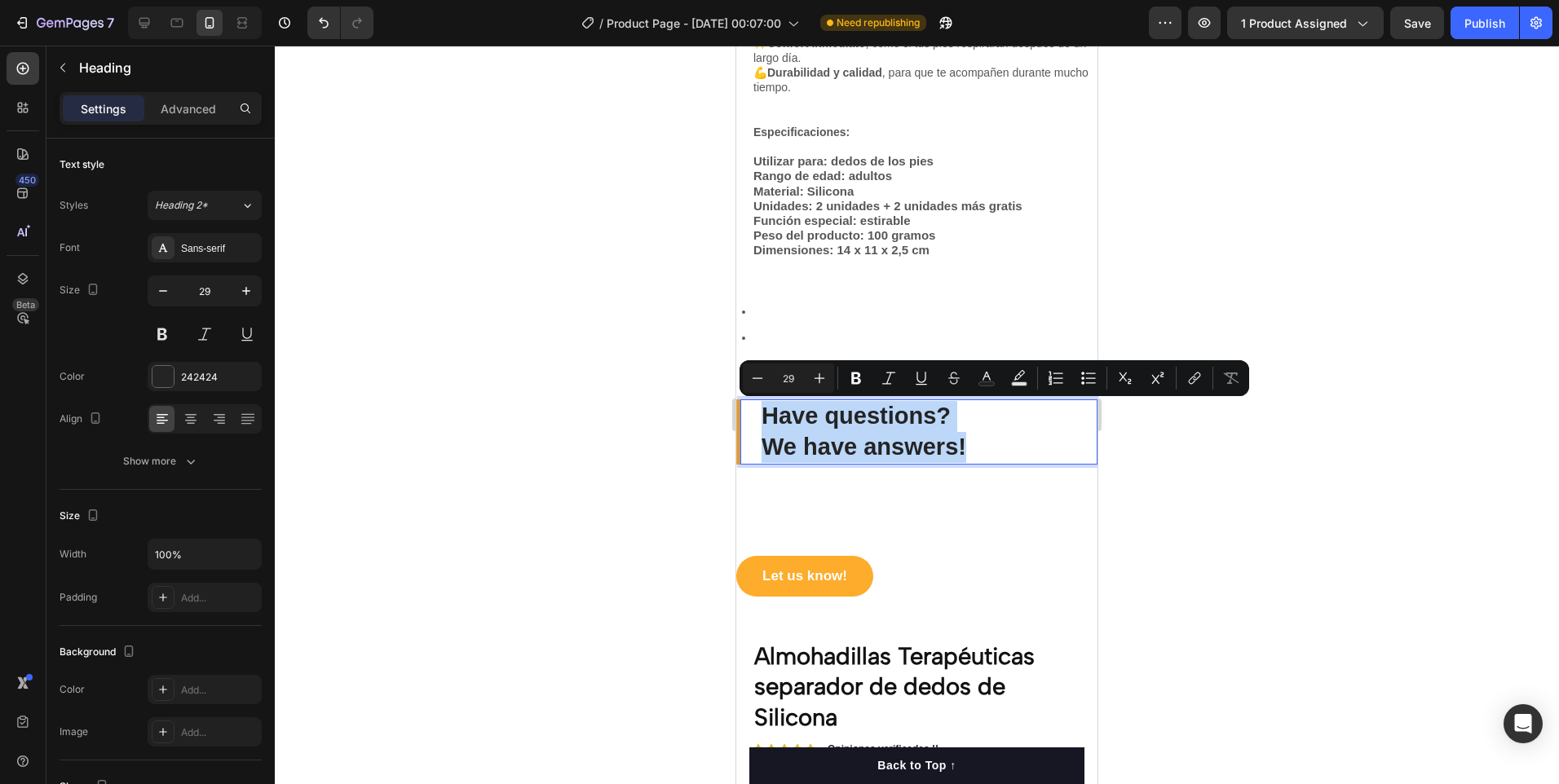
drag, startPoint x: 969, startPoint y: 443, endPoint x: 760, endPoint y: 417, distance: 210.6
click at [760, 417] on h2 "Have questions? We have answers!" at bounding box center [928, 431] width 337 height 65
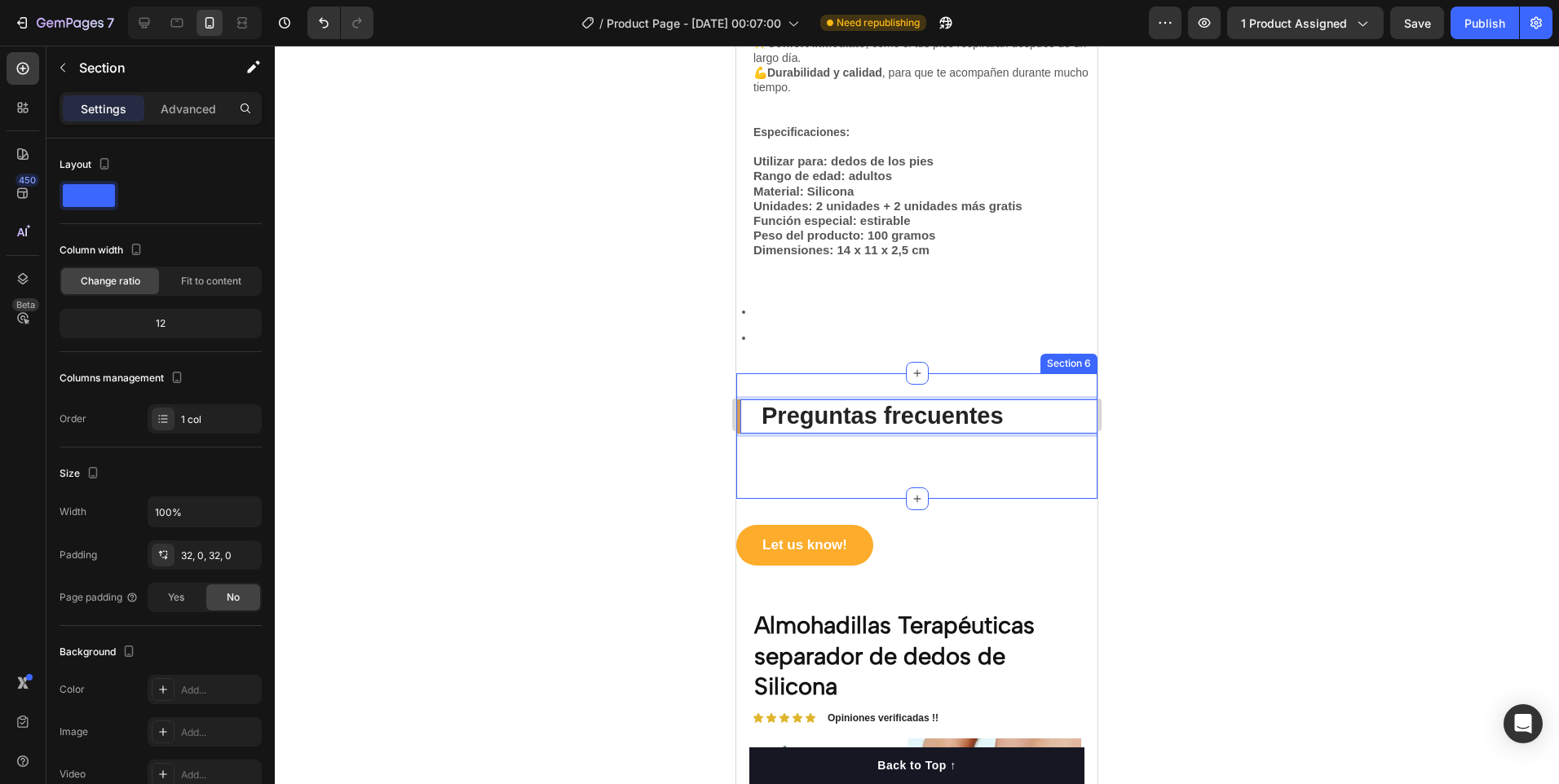
click at [918, 562] on div "Let us know! Button" at bounding box center [917, 545] width 361 height 41
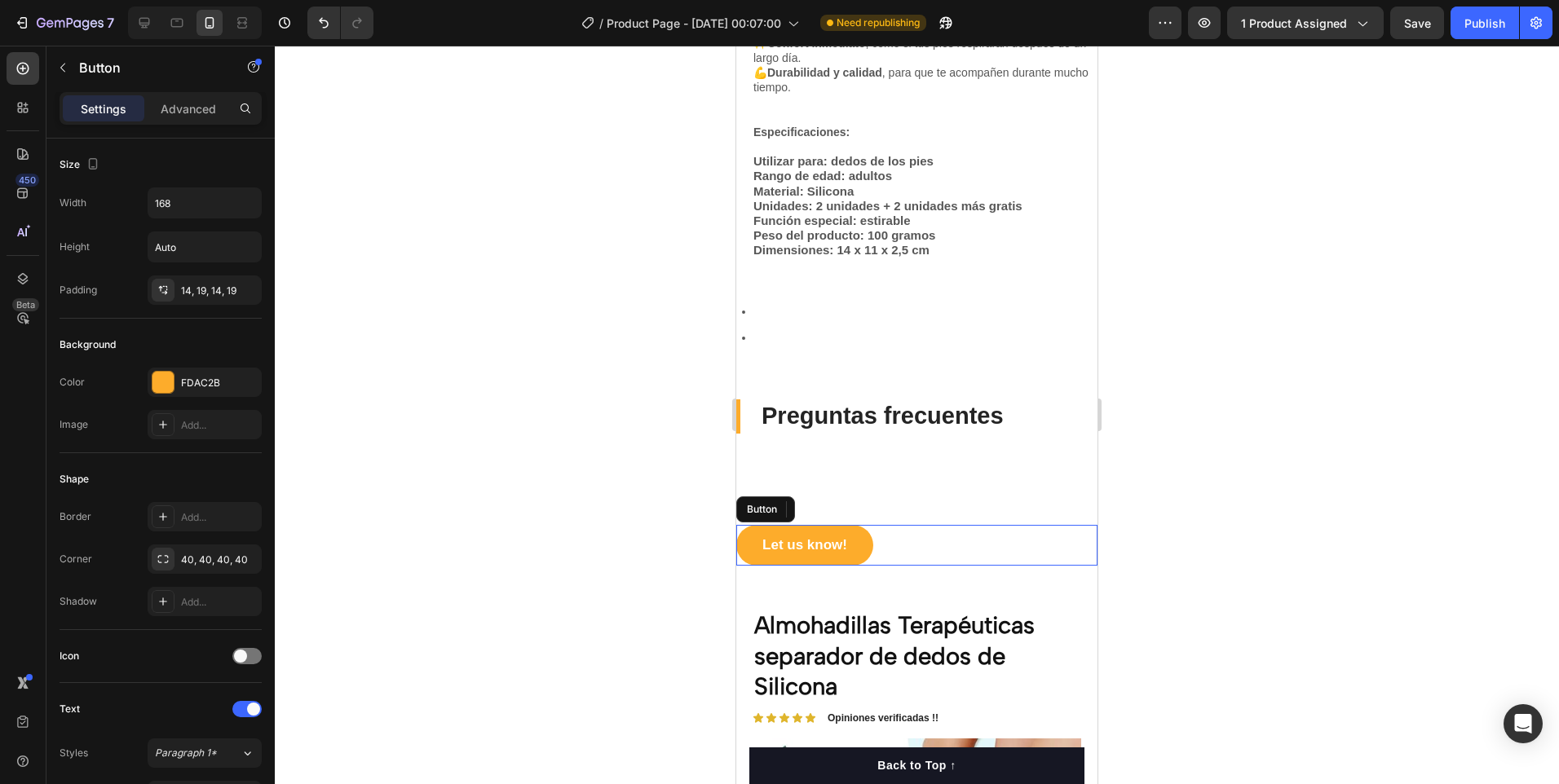
click at [871, 563] on div "Let us know! Button" at bounding box center [917, 545] width 361 height 41
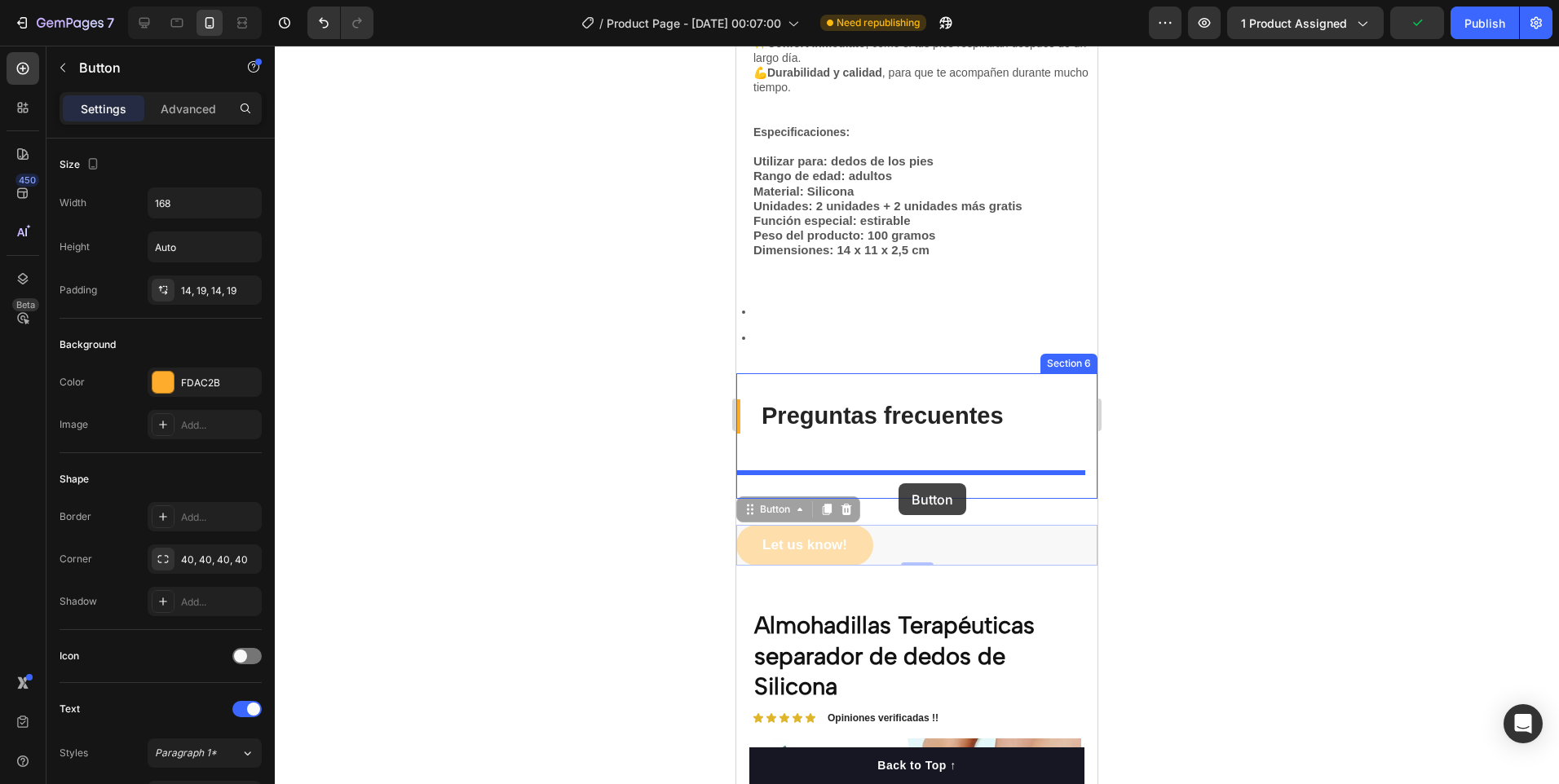
drag, startPoint x: 895, startPoint y: 527, endPoint x: 899, endPoint y: 483, distance: 44.2
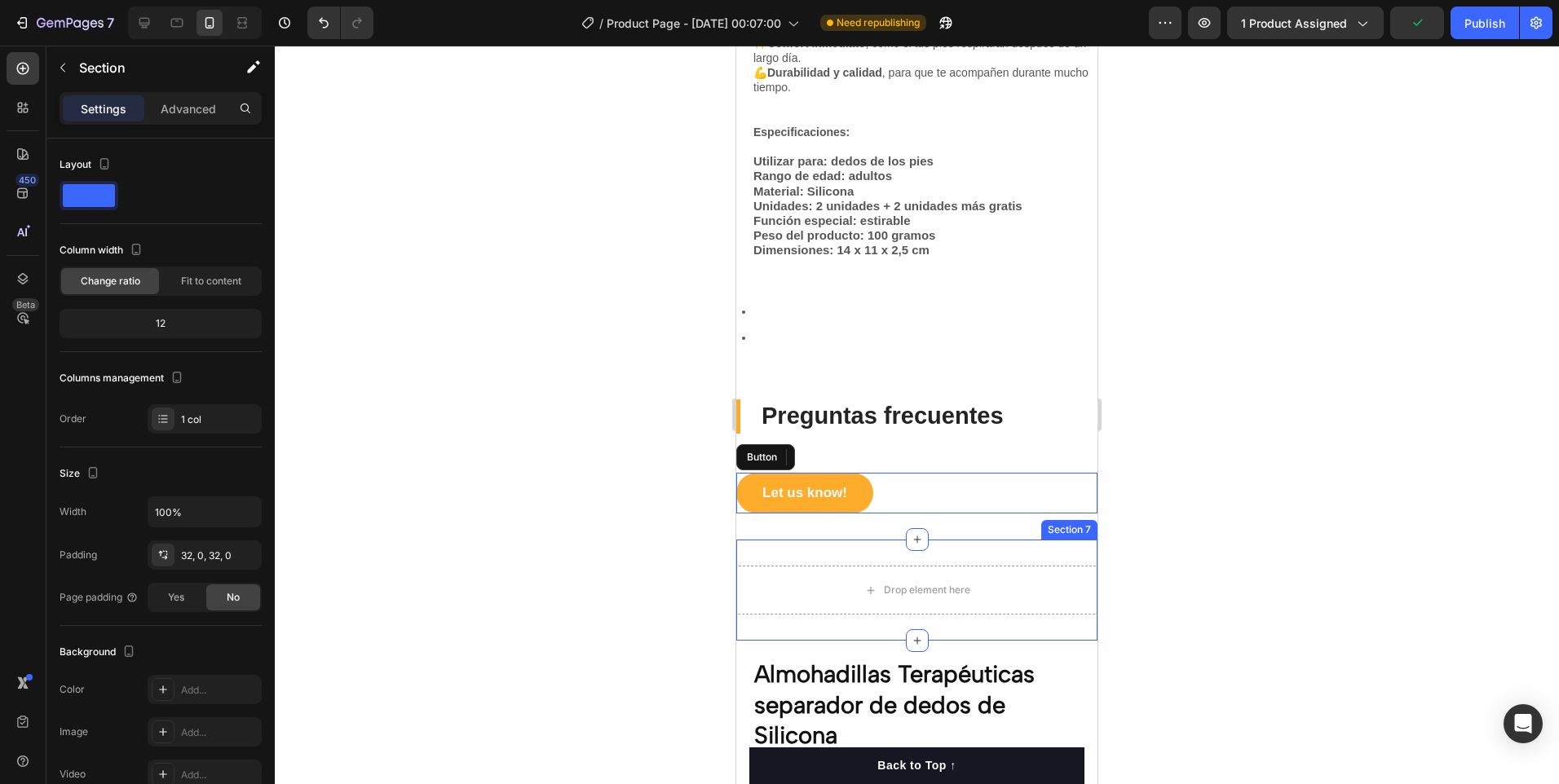
click at [937, 554] on div "Drop element here Section 7" at bounding box center [917, 590] width 361 height 101
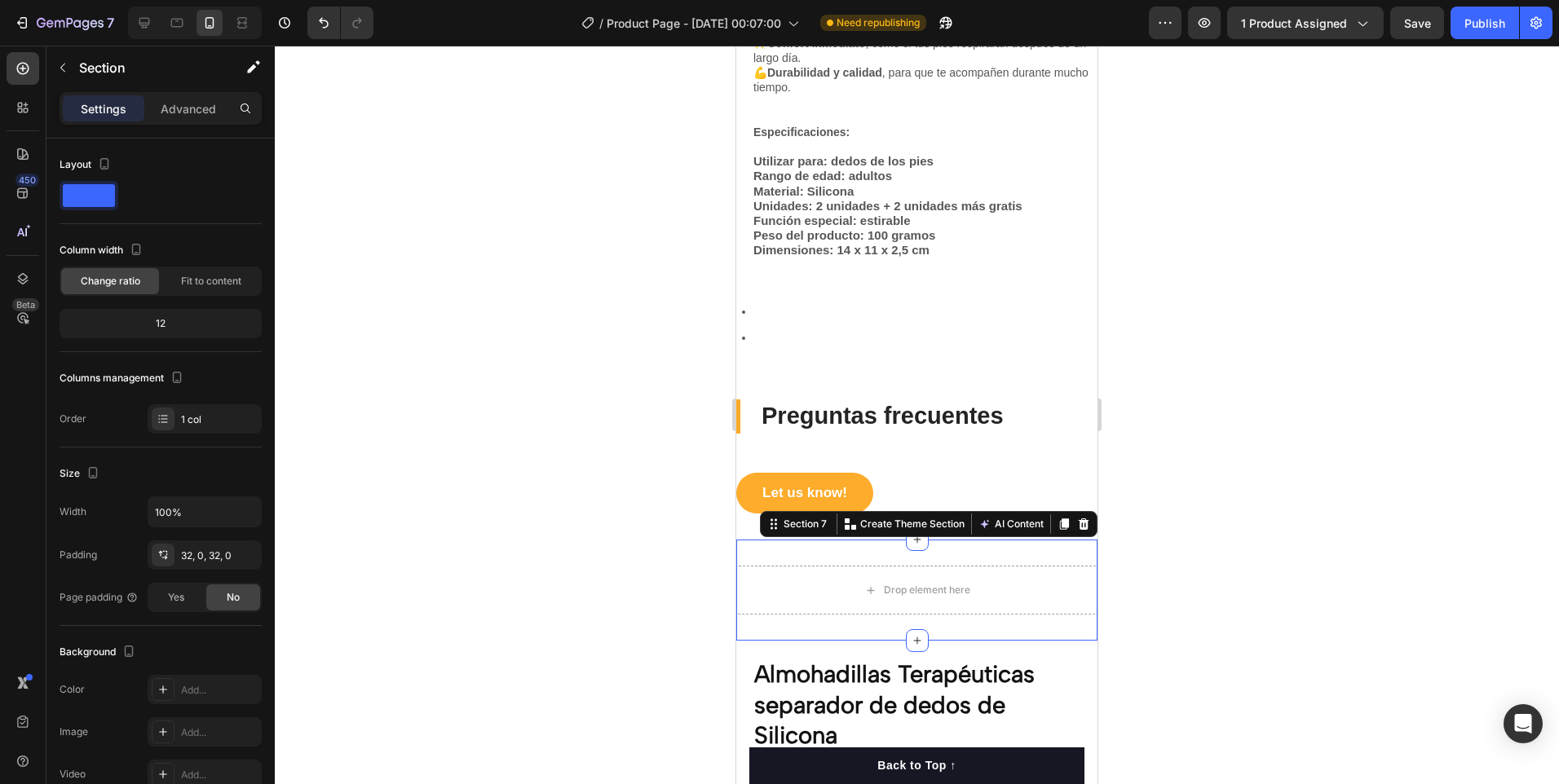
click at [651, 501] on div at bounding box center [916, 415] width 1285 height 738
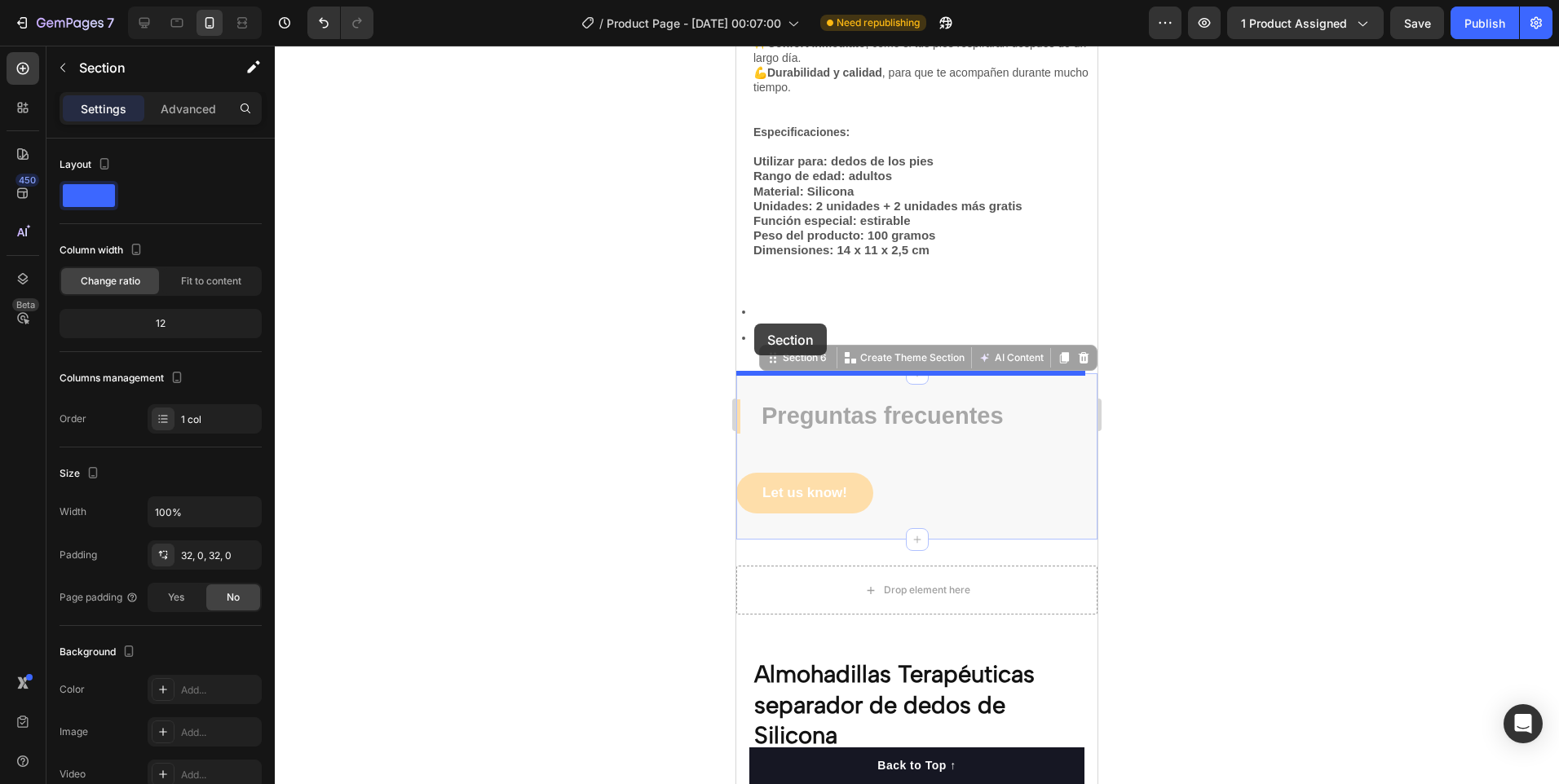
drag, startPoint x: 845, startPoint y: 393, endPoint x: 754, endPoint y: 324, distance: 114.2
click at [754, 324] on div "Mobile ( 443 px) iPhone 13 Mini iPhone 13 Pro iPhone 11 Pro Max iPhone 15 Pro M…" at bounding box center [917, 697] width 361 height 4095
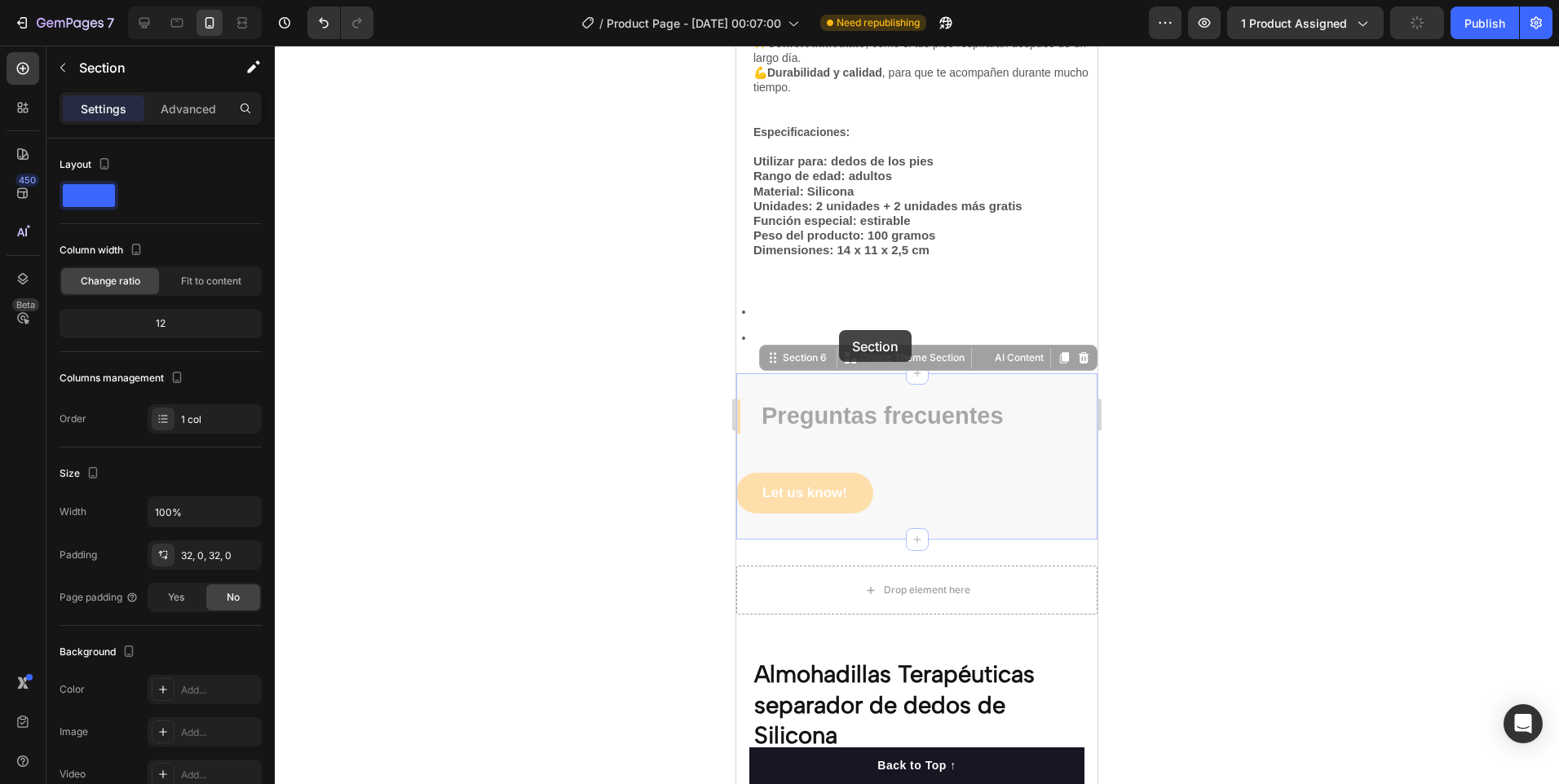
drag, startPoint x: 845, startPoint y: 388, endPoint x: 839, endPoint y: 330, distance: 58.3
click at [839, 330] on div "Mobile ( 443 px) iPhone 13 Mini iPhone 13 Pro iPhone 11 Pro Max iPhone 15 Pro M…" at bounding box center [917, 697] width 361 height 4095
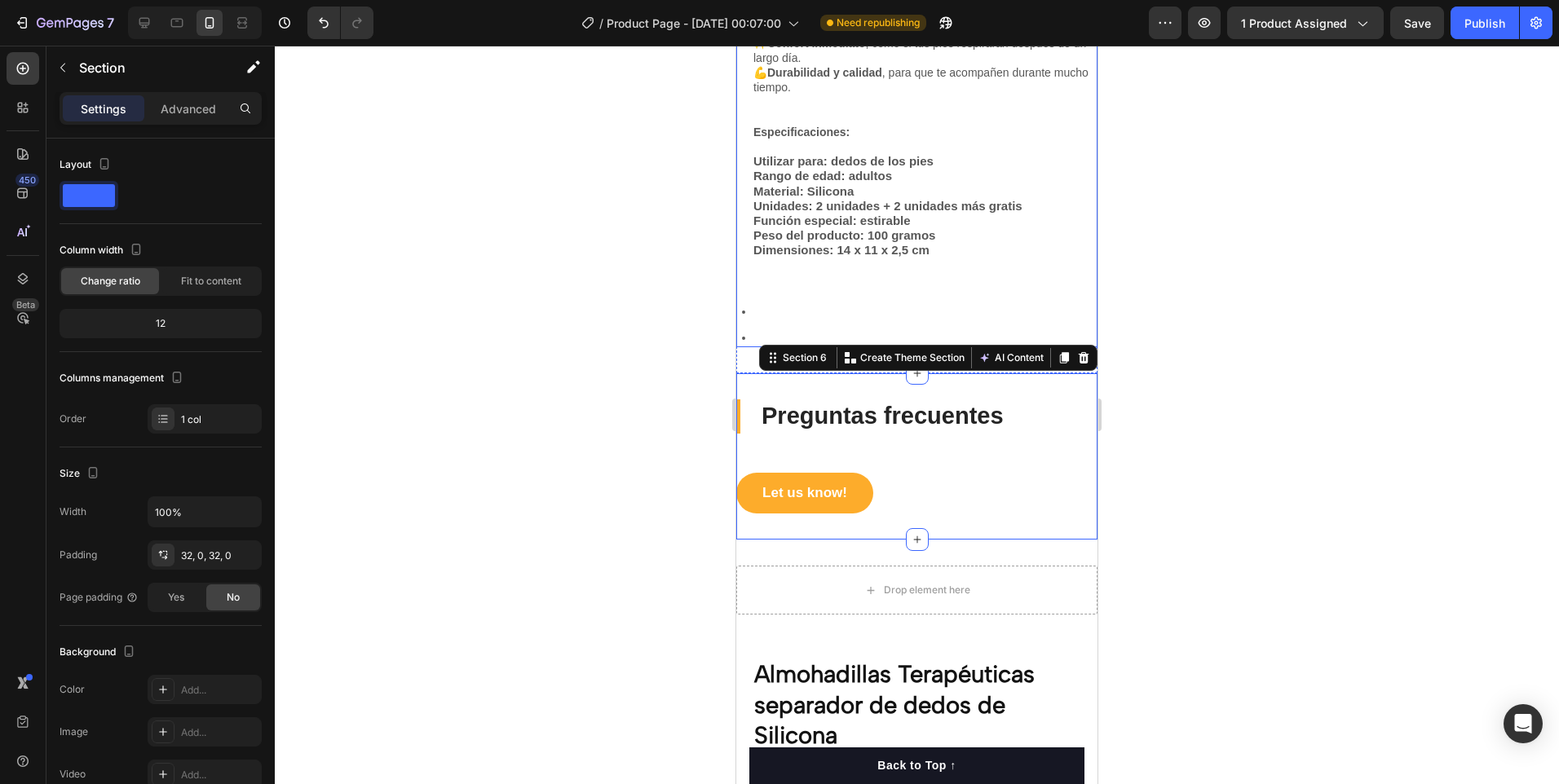
drag, startPoint x: 913, startPoint y: 373, endPoint x: 865, endPoint y: 341, distance: 57.7
click at [865, 341] on div "Beneficios que sentirás desde el primer uso: 💆‍♀️ Alivio real para las molestia…" at bounding box center [917, 542] width 361 height 3716
click at [704, 315] on div at bounding box center [916, 415] width 1285 height 738
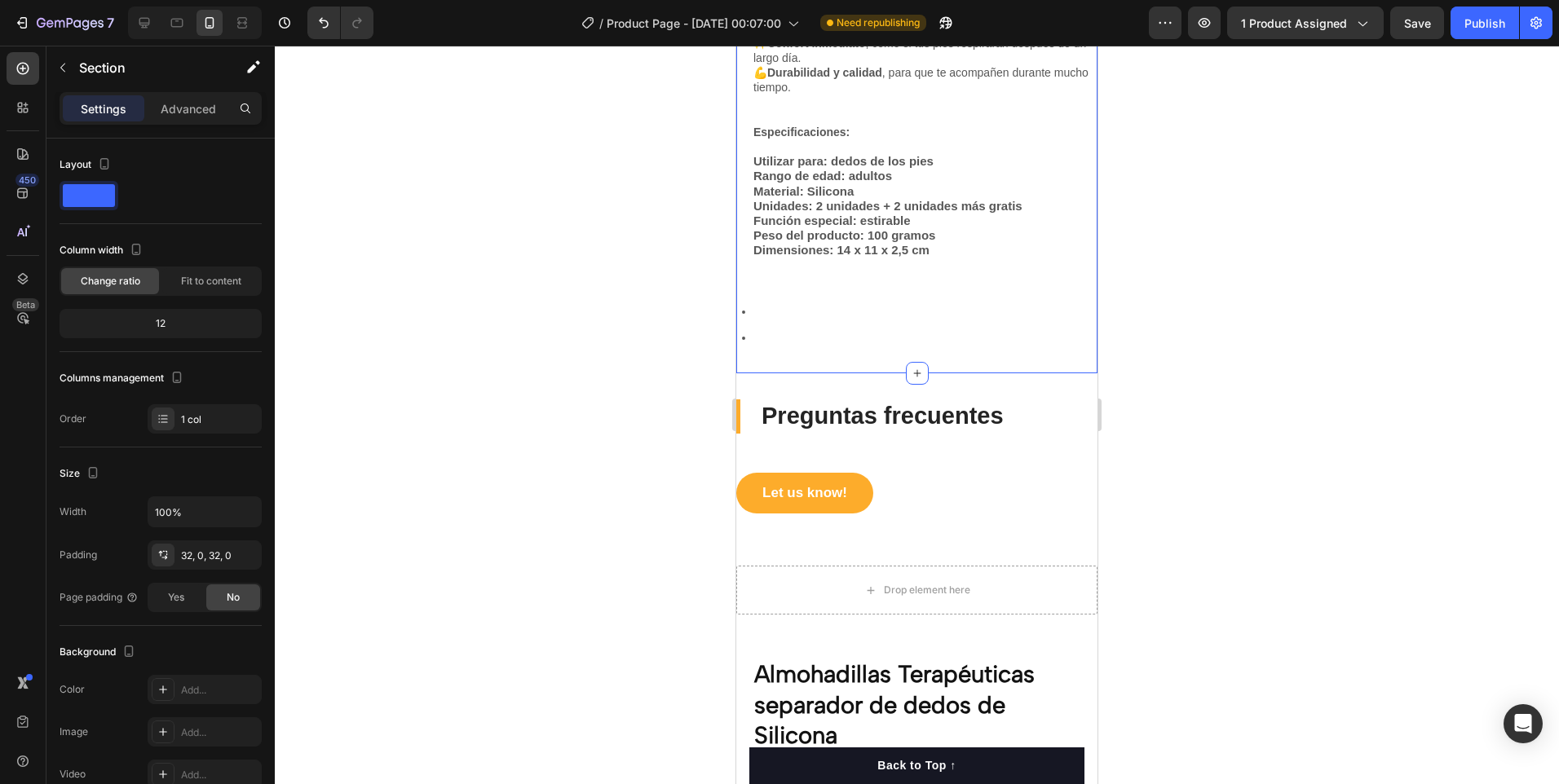
click at [772, 373] on div "Beneficios que sentirás desde el primer uso: 💆‍♀️ Alivio real para las molestia…" at bounding box center [917, 108] width 361 height 530
click at [770, 380] on div "Preguntas frecuentes Heading Let us know! Button Section 6" at bounding box center [917, 457] width 361 height 166
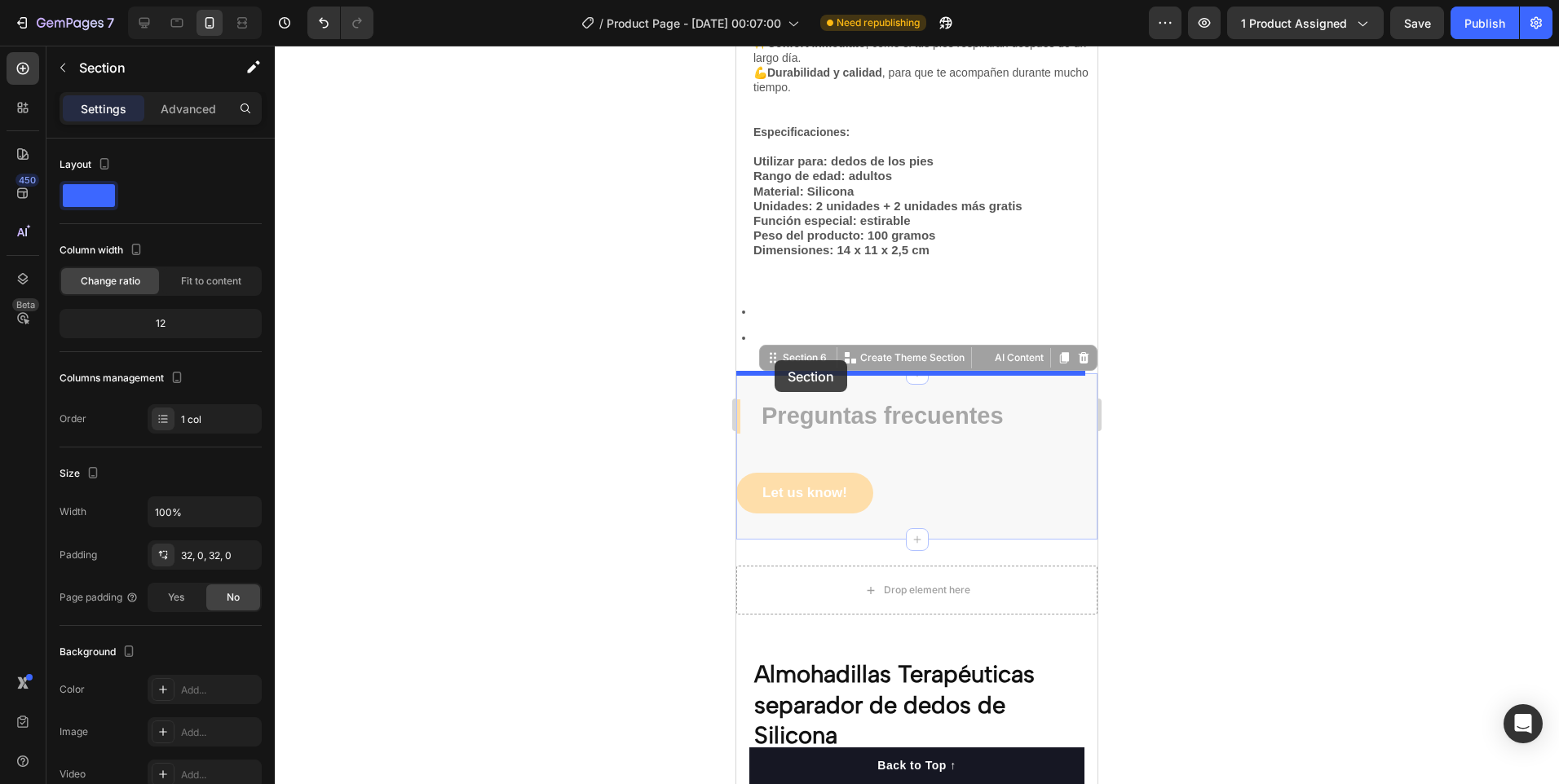
click at [775, 360] on div "Mobile ( 443 px) iPhone 13 Mini iPhone 13 Pro iPhone 11 Pro Max iPhone 15 Pro M…" at bounding box center [917, 697] width 361 height 4095
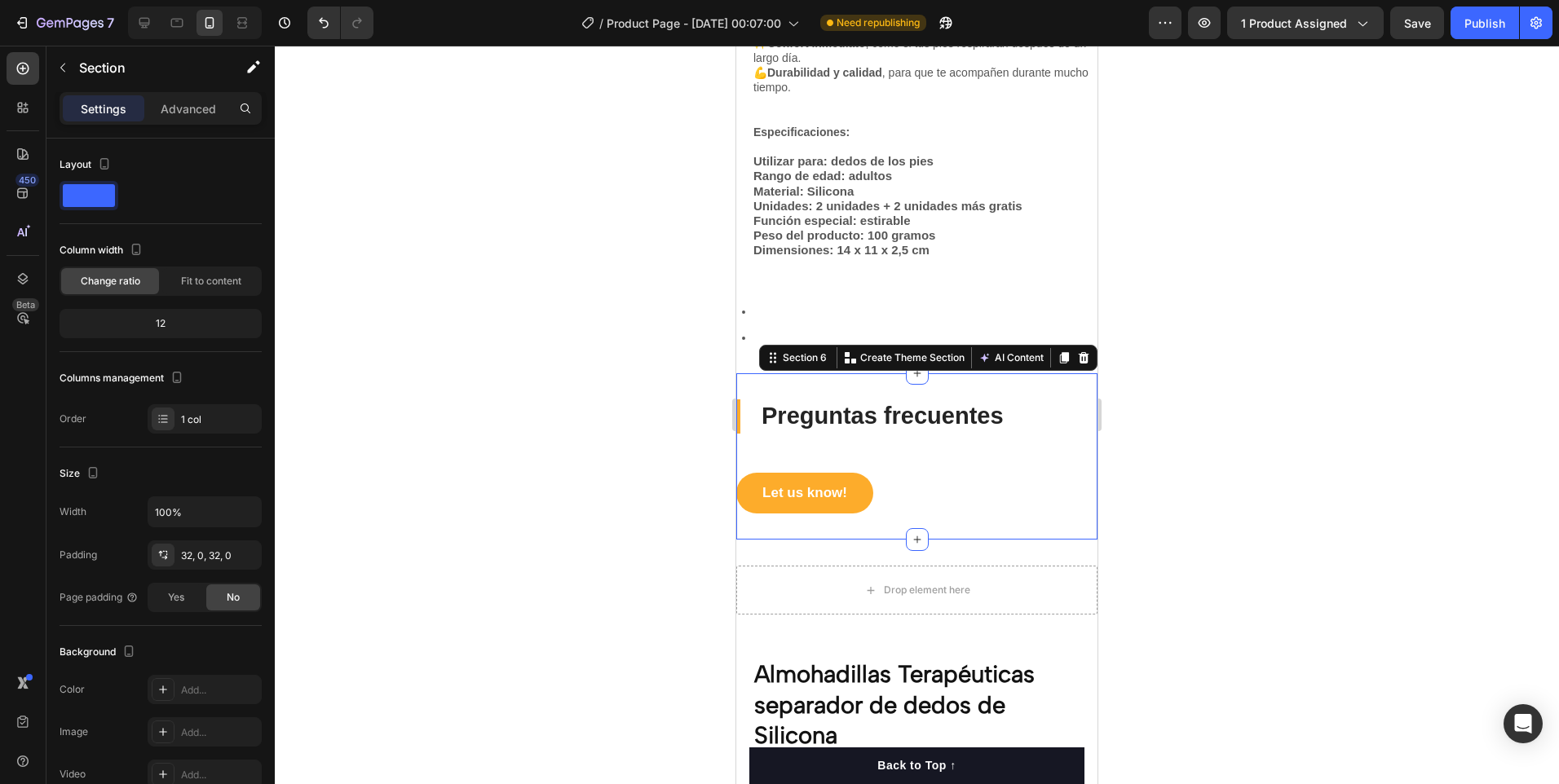
click at [656, 404] on div at bounding box center [916, 415] width 1285 height 738
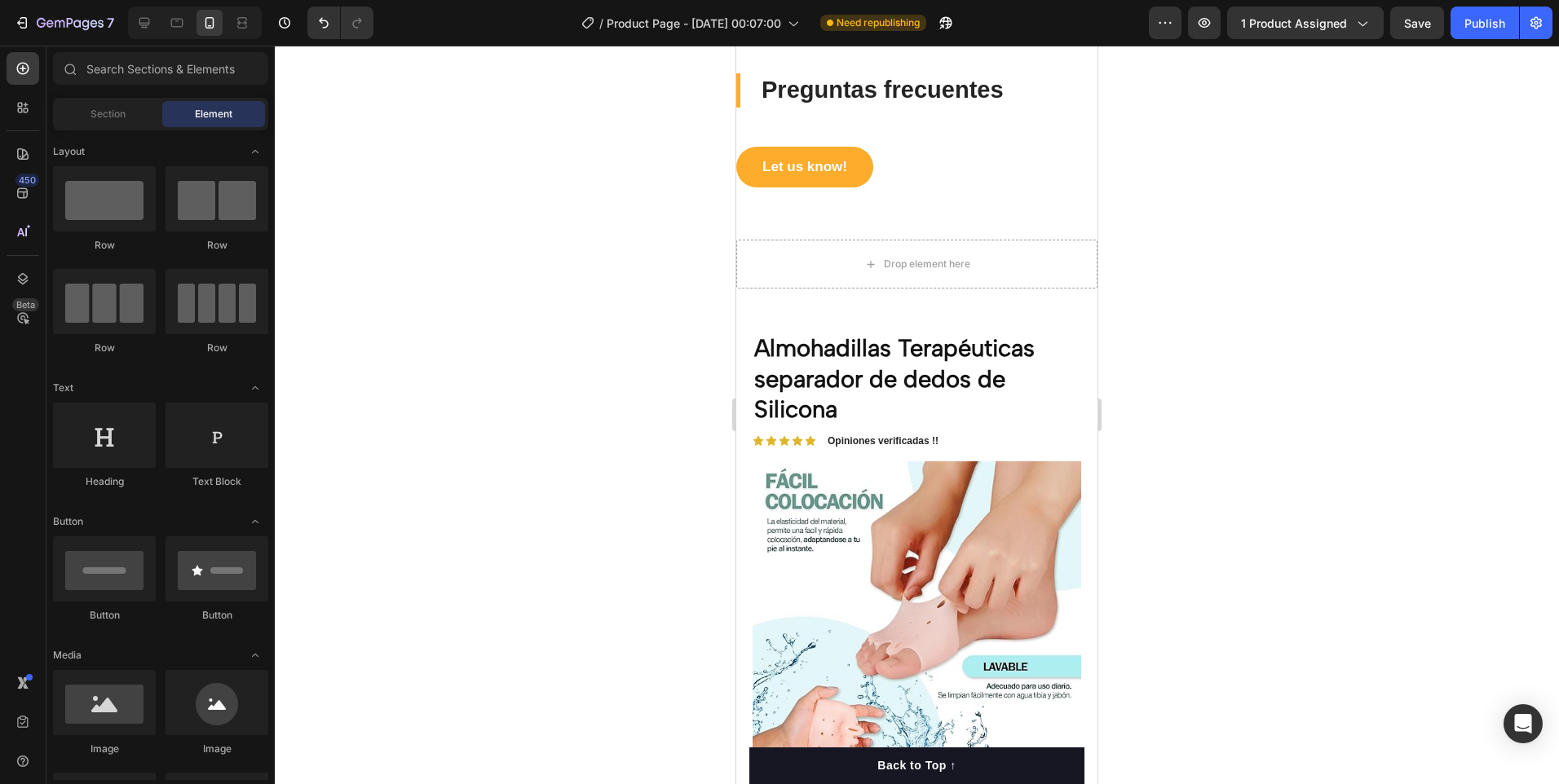
scroll to position [1478, 0]
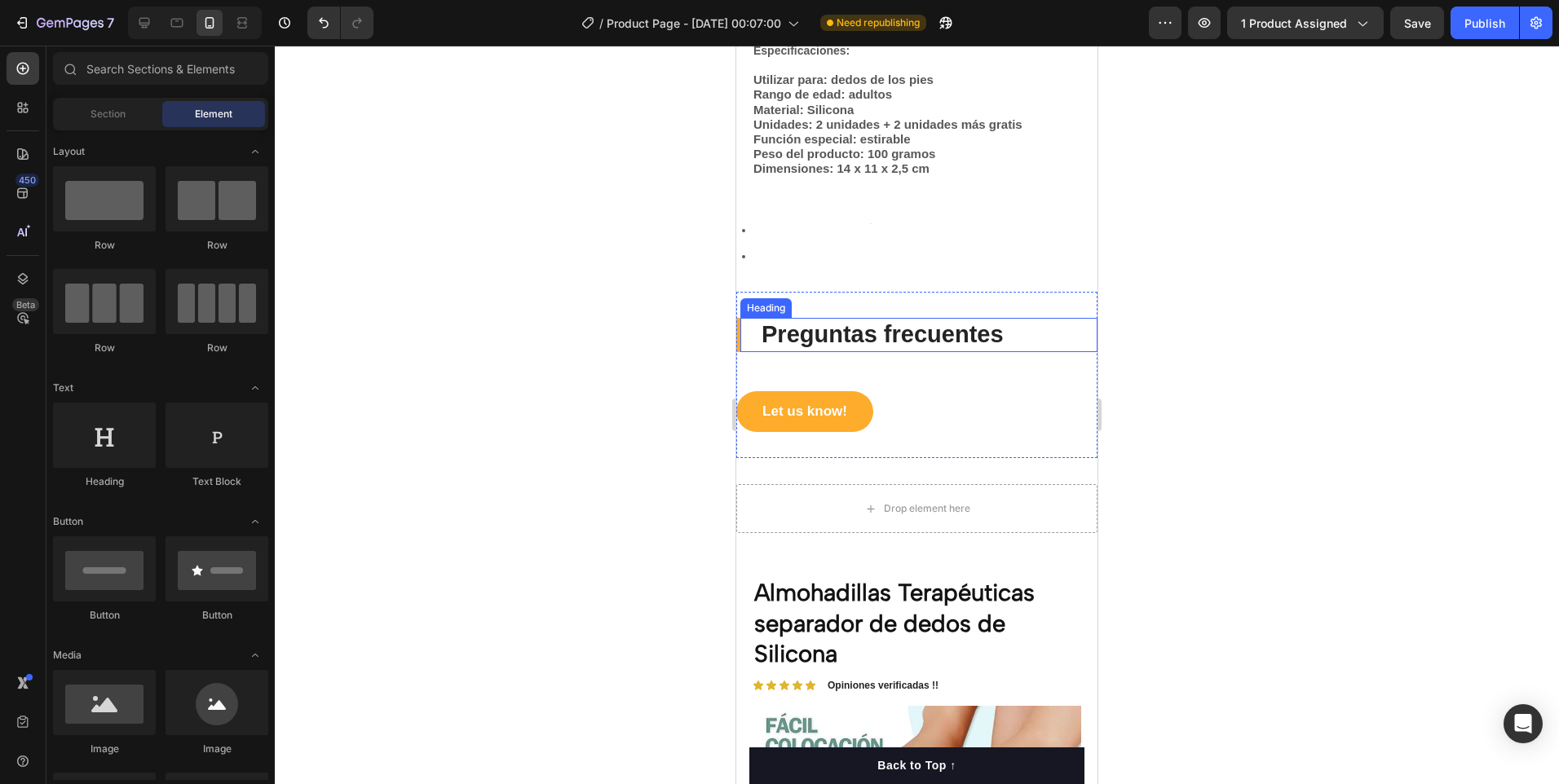
drag, startPoint x: 1019, startPoint y: 339, endPoint x: 1011, endPoint y: 400, distance: 61.5
click at [1019, 339] on h2 "Preguntas frecuentes" at bounding box center [928, 334] width 337 height 35
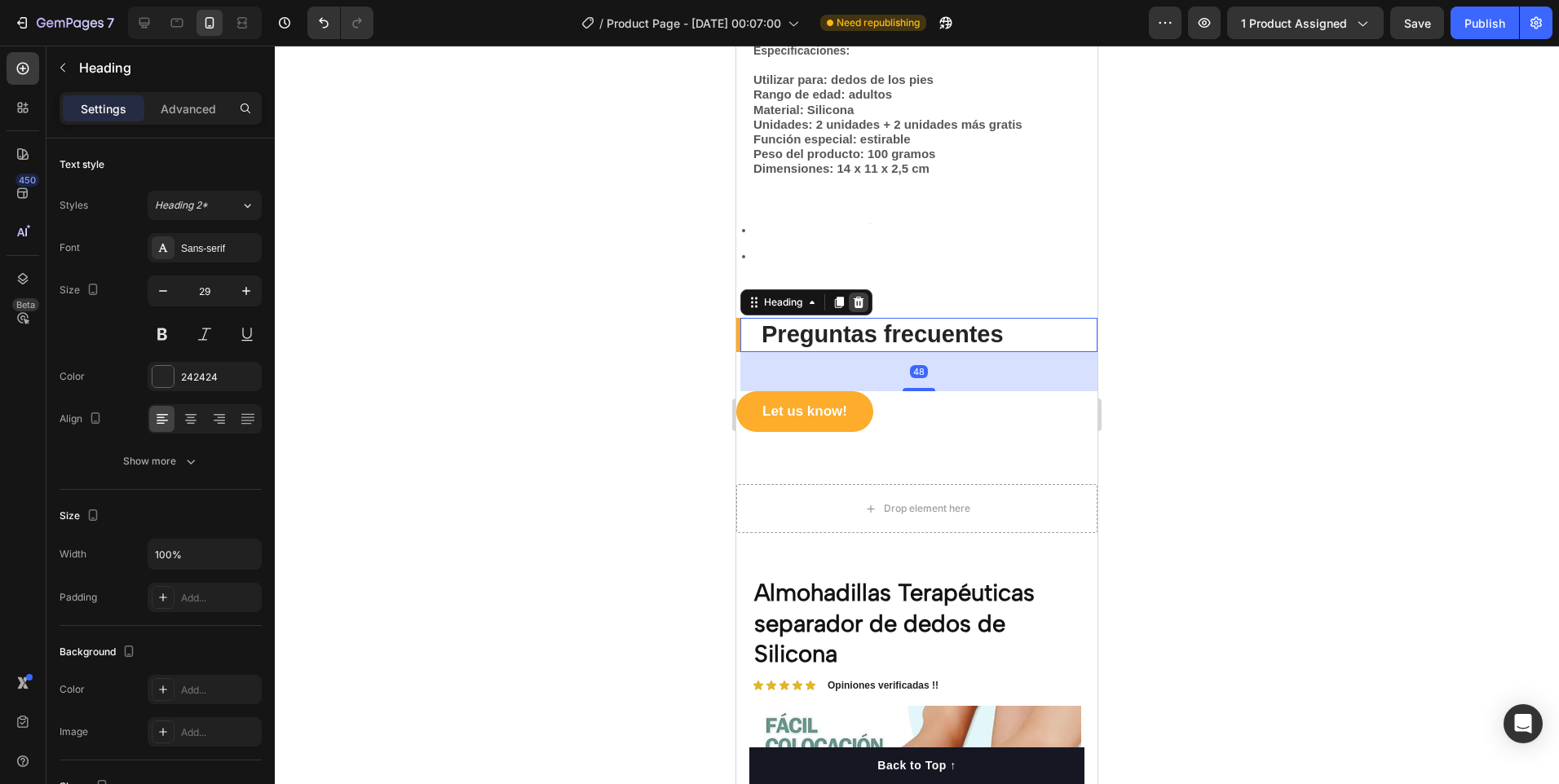
click at [863, 301] on icon at bounding box center [859, 302] width 11 height 12
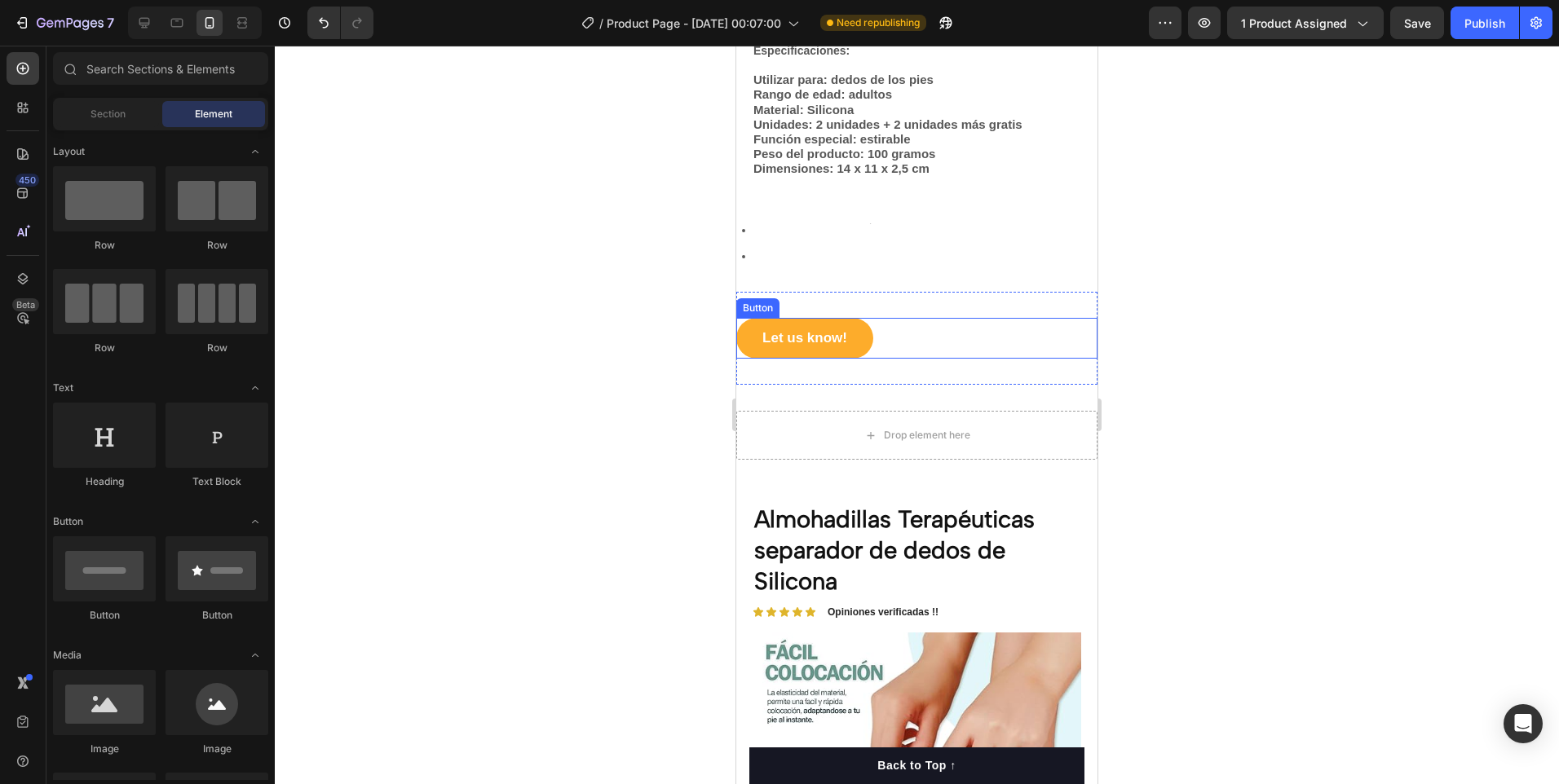
click at [1004, 335] on div "Let us know! Button" at bounding box center [917, 338] width 361 height 41
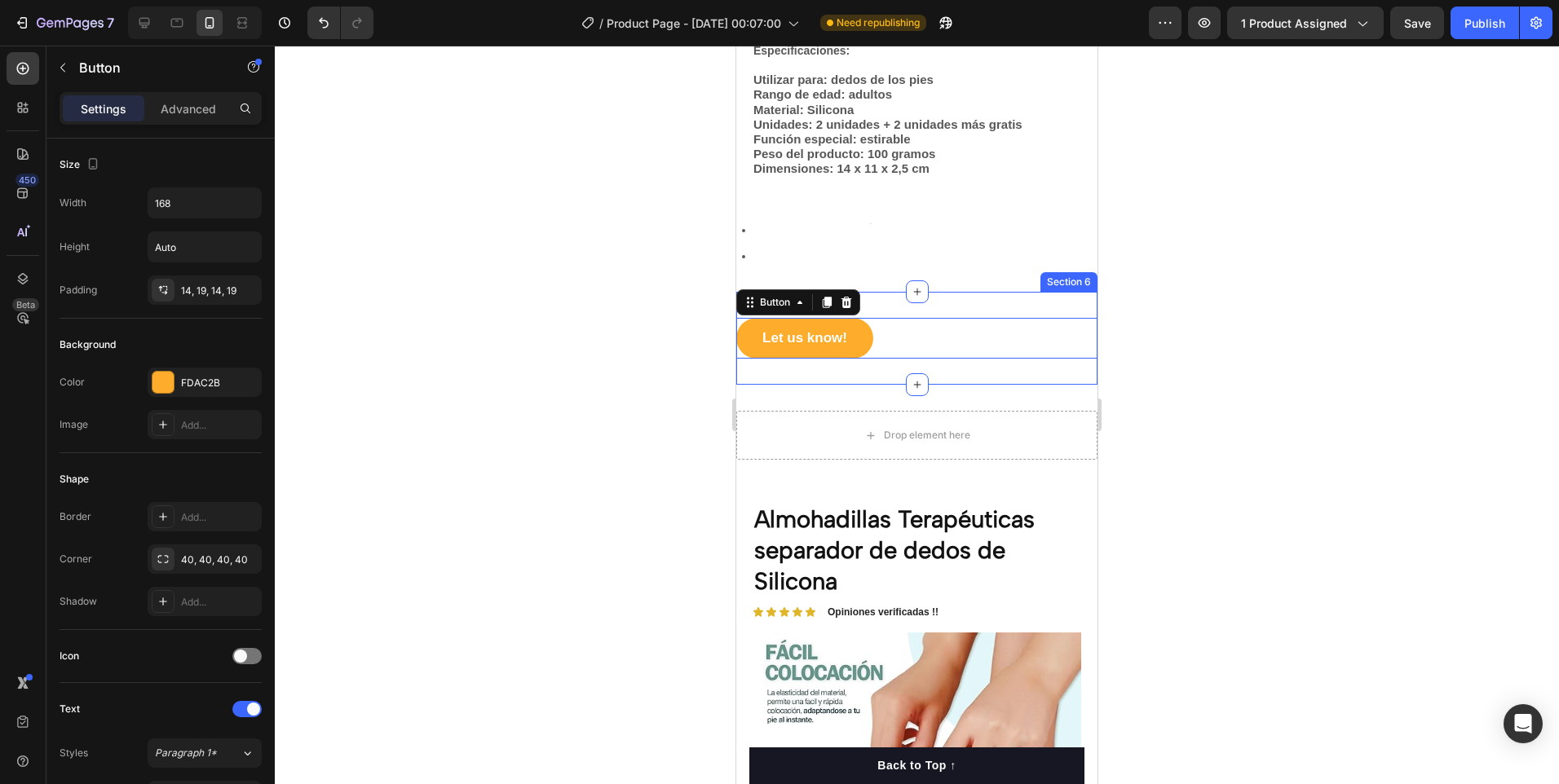
click at [1008, 311] on div "Let us know! Button 0 Section 6" at bounding box center [917, 338] width 361 height 93
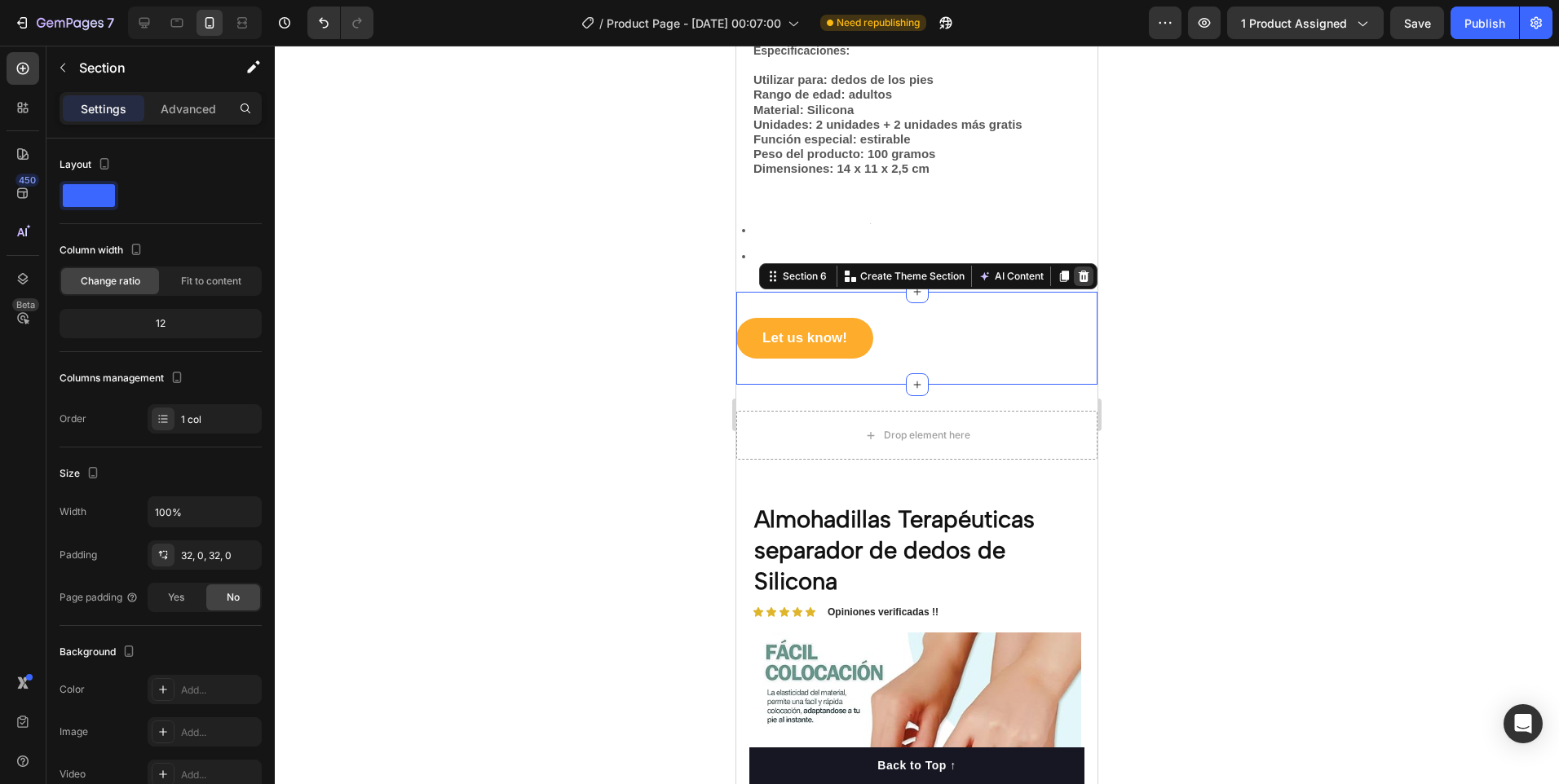
click at [1079, 273] on icon at bounding box center [1084, 276] width 11 height 12
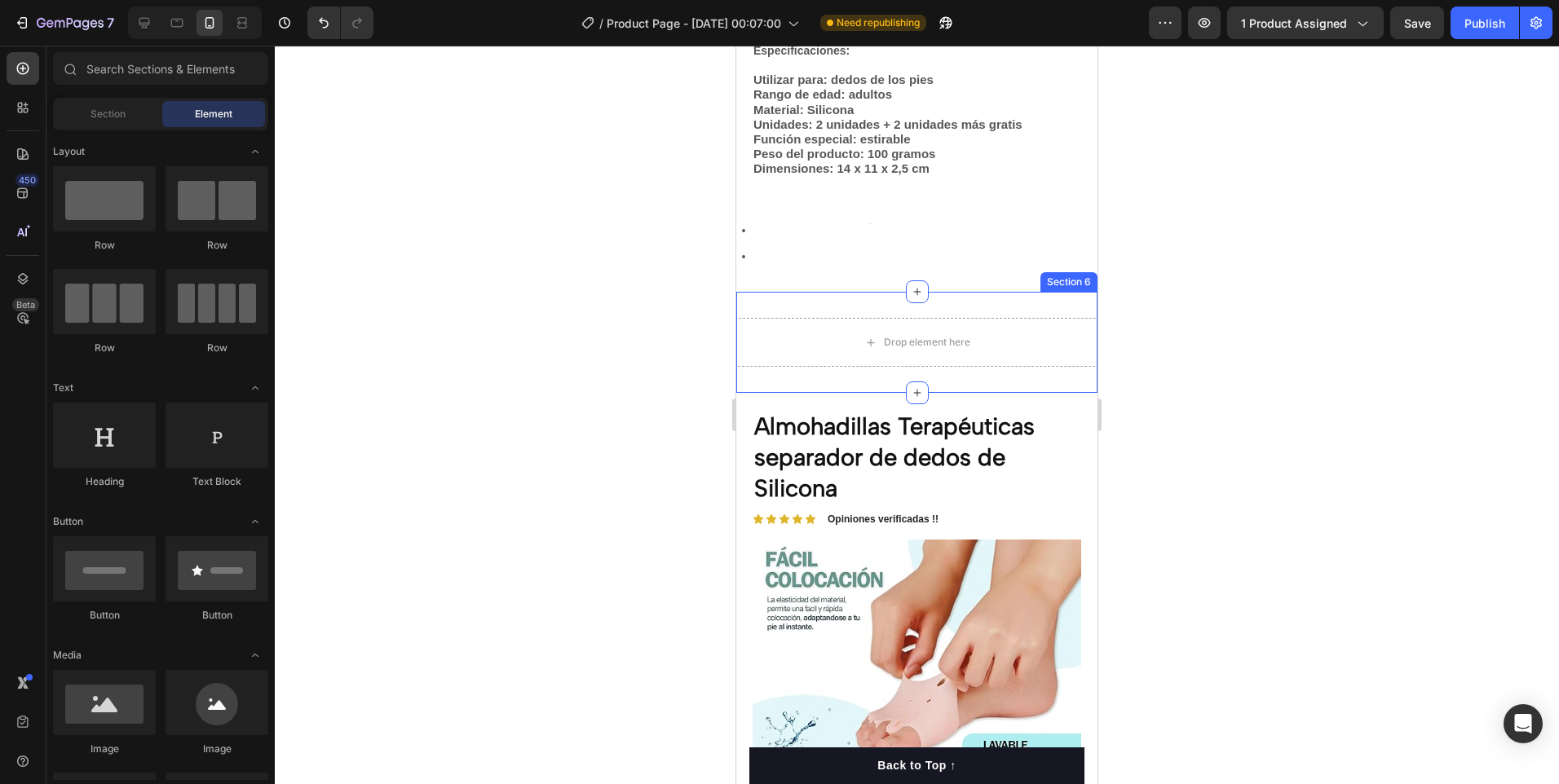
click at [1070, 379] on div "Drop element here Section 6" at bounding box center [917, 342] width 361 height 101
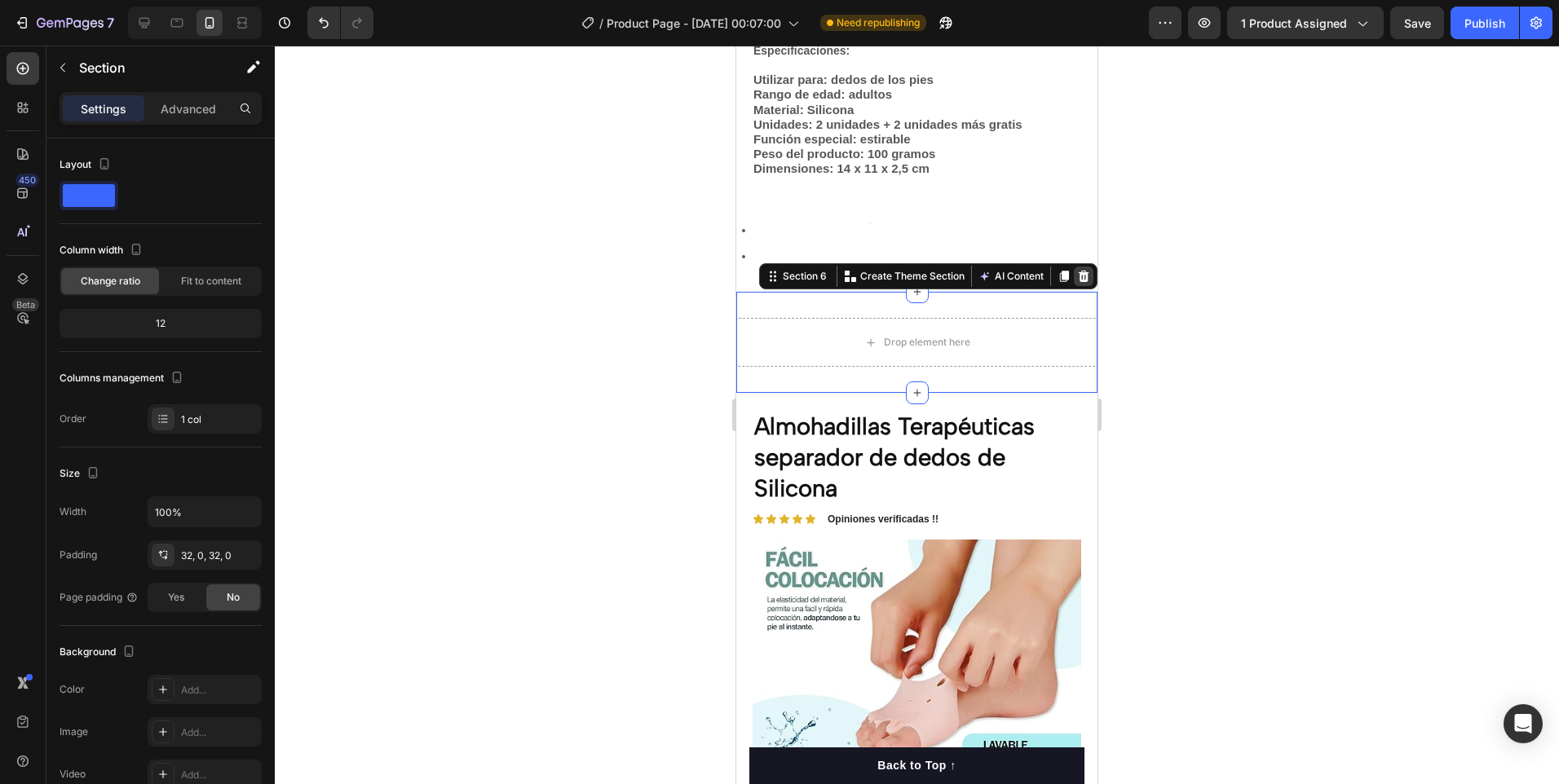
click at [1077, 277] on icon at bounding box center [1084, 276] width 13 height 13
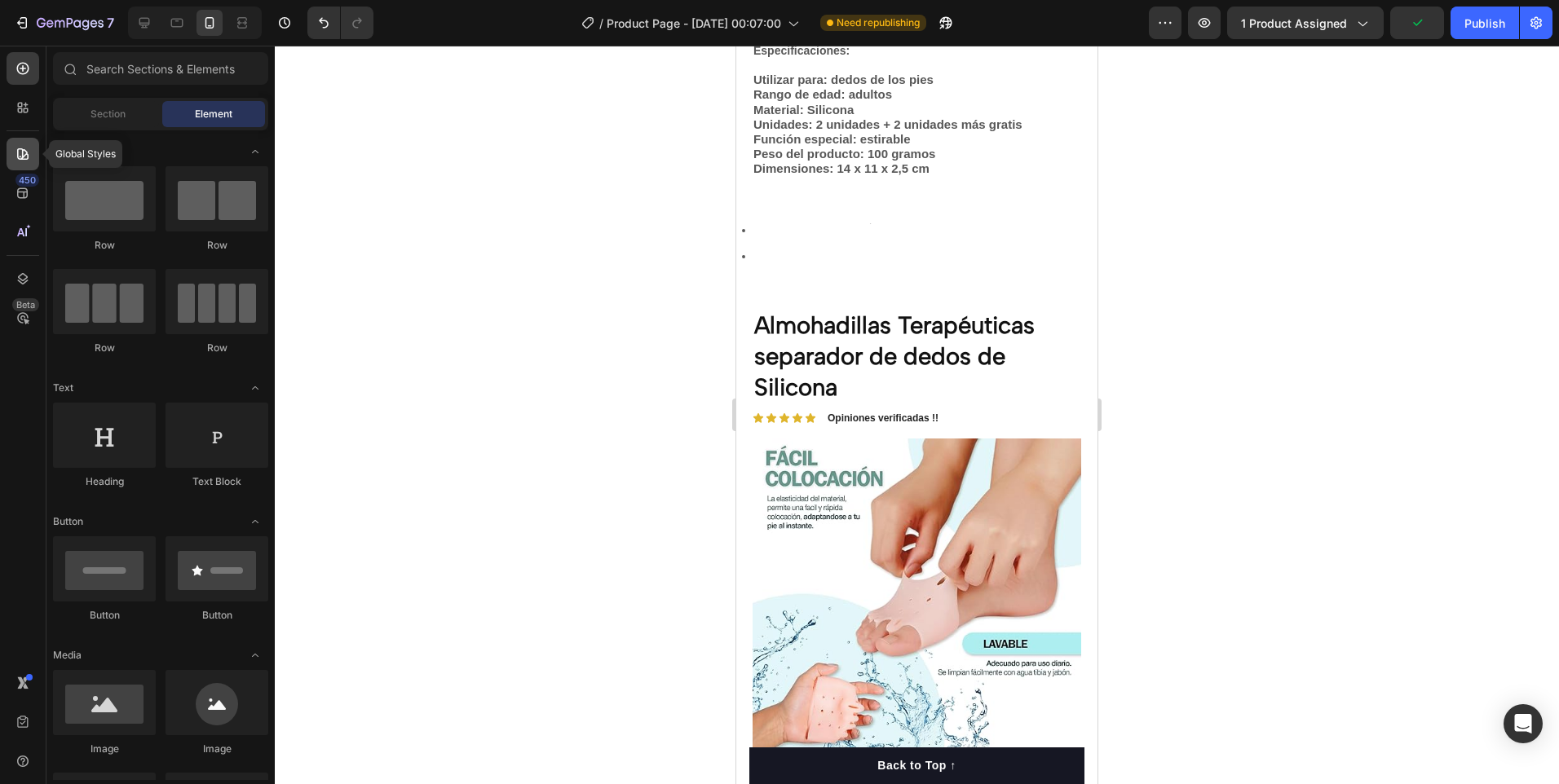
click at [22, 158] on icon at bounding box center [22, 154] width 12 height 12
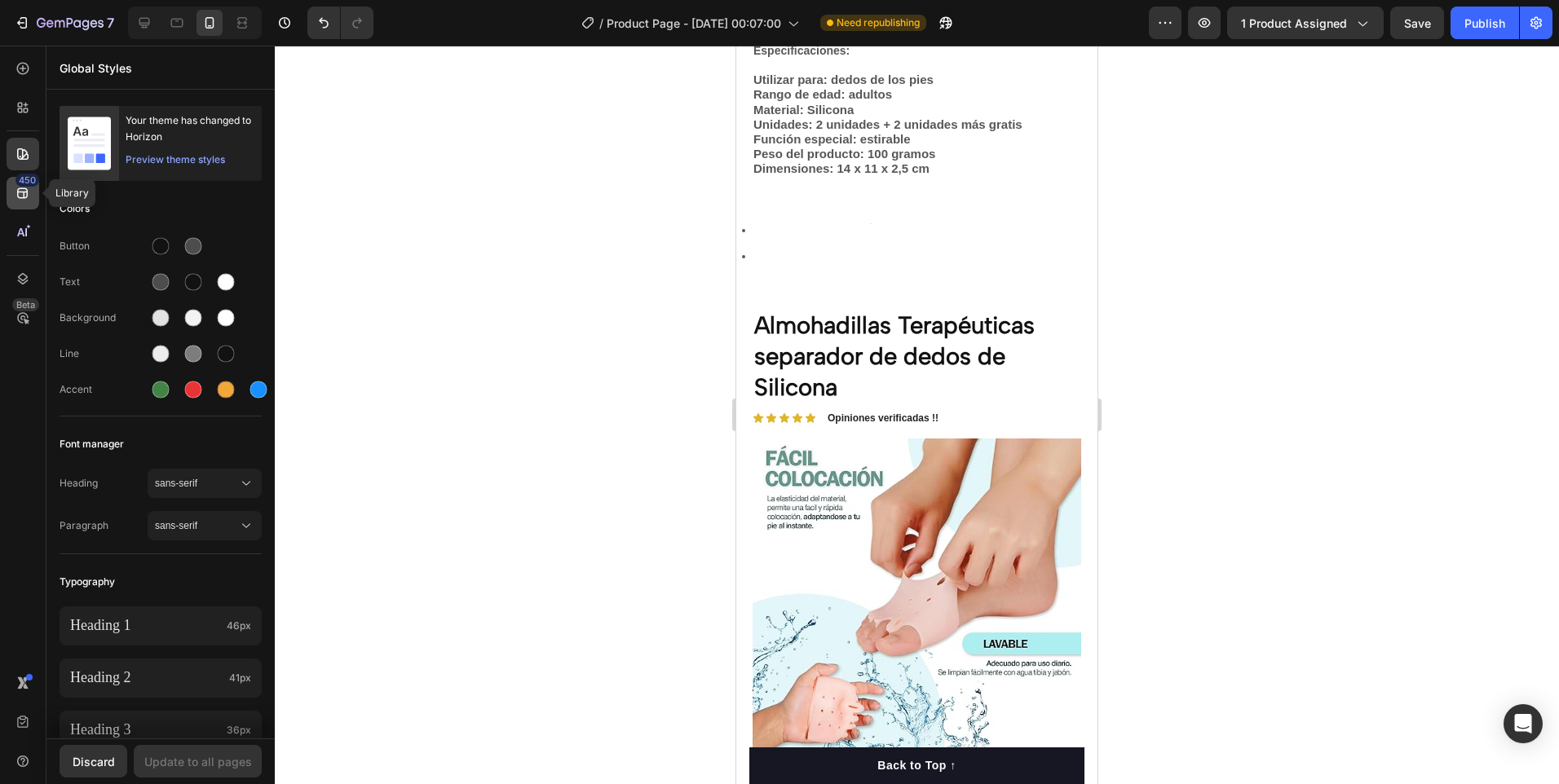
click at [18, 190] on icon at bounding box center [22, 194] width 11 height 11
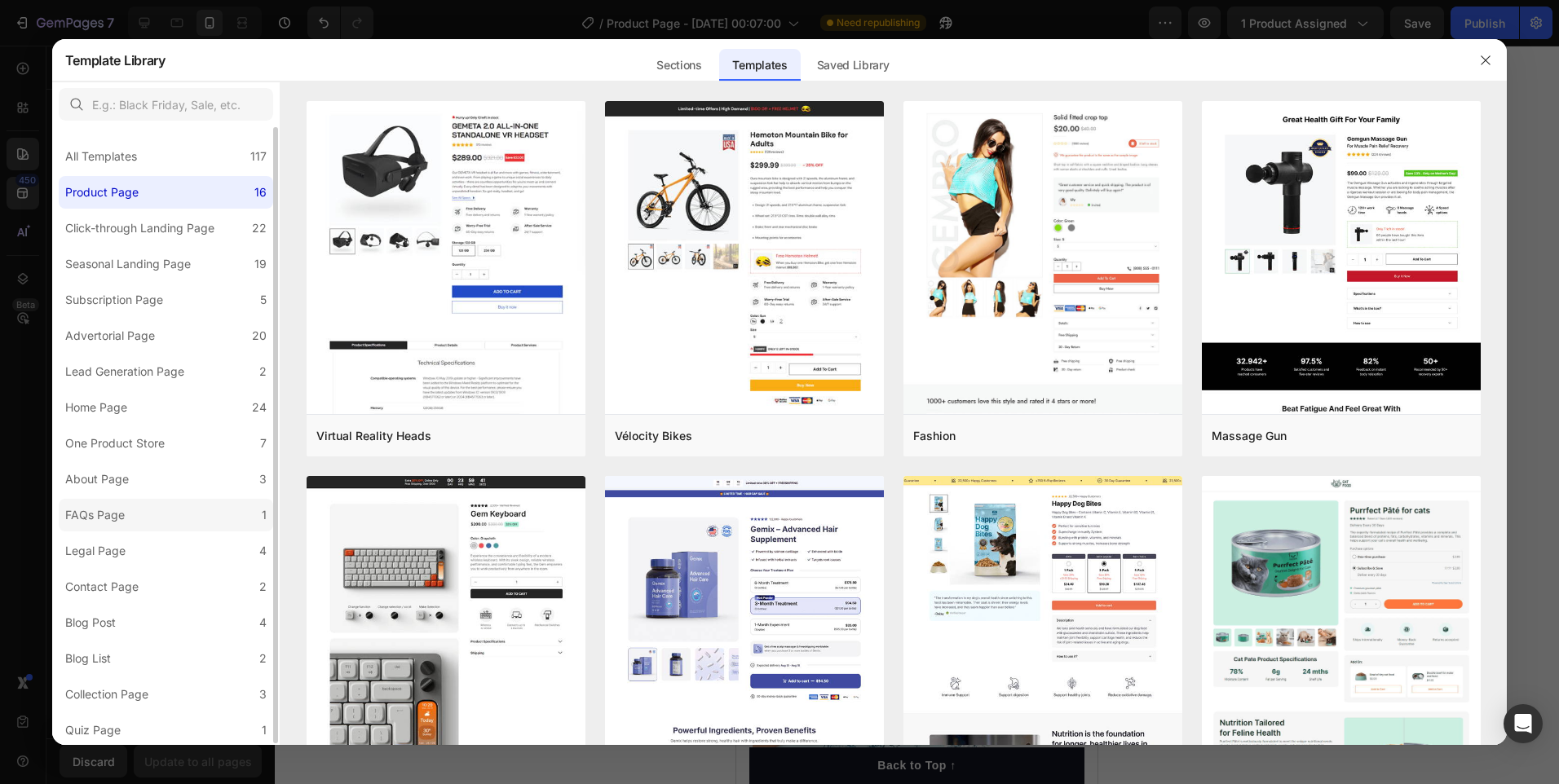
click at [119, 510] on div "FAQs Page" at bounding box center [95, 515] width 59 height 19
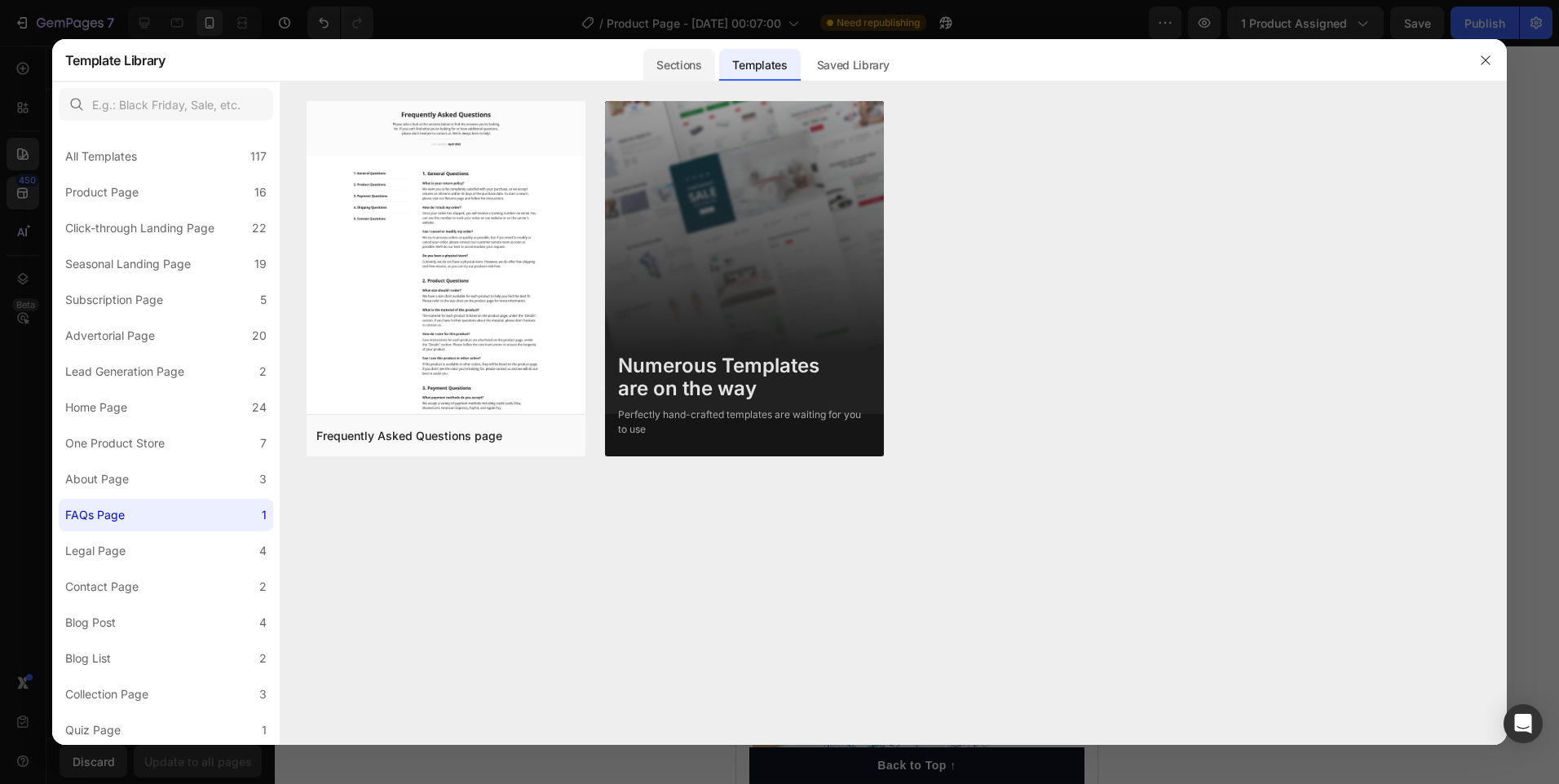
click at [677, 66] on div "Sections" at bounding box center [679, 65] width 71 height 33
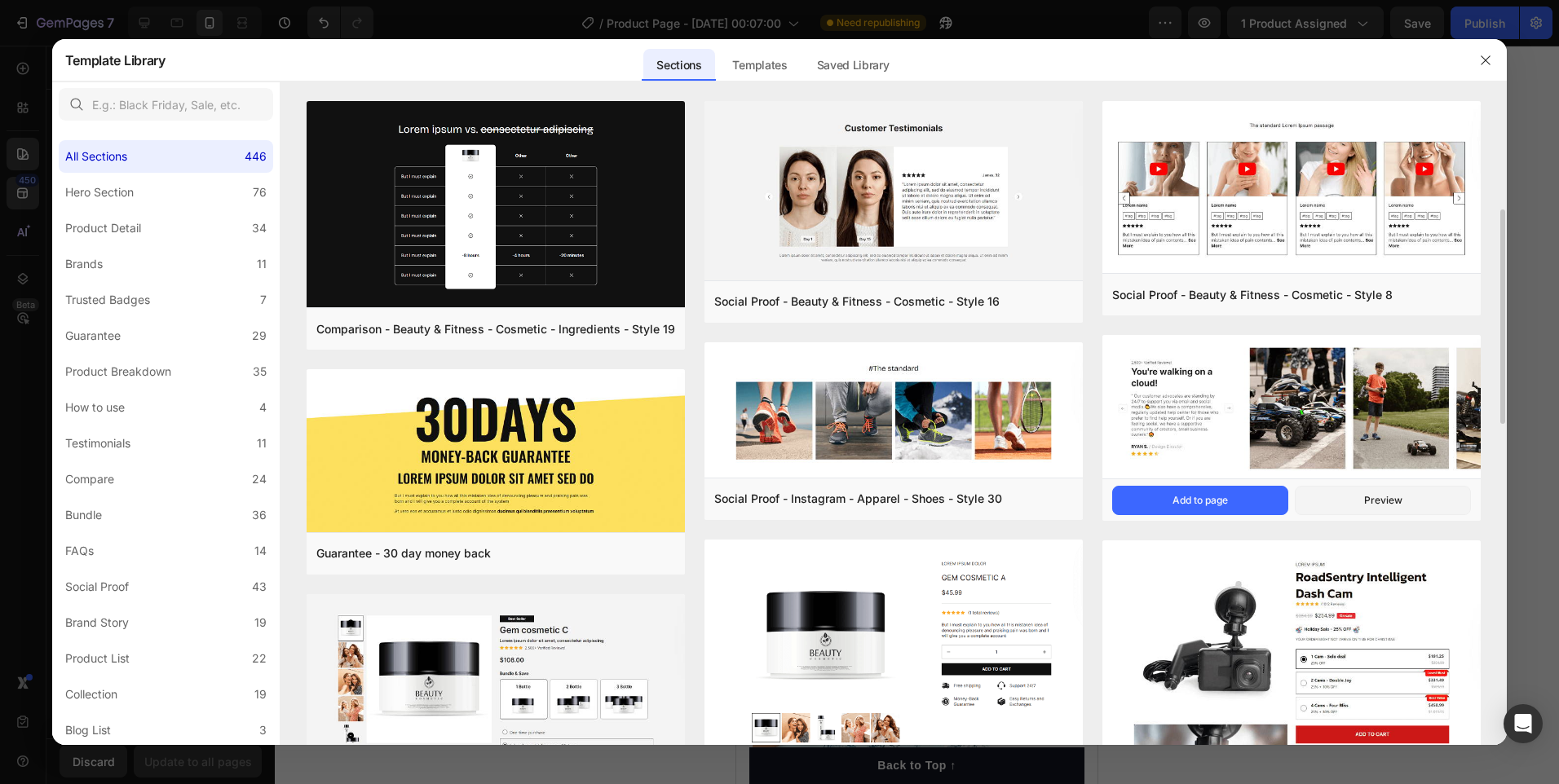
scroll to position [326, 0]
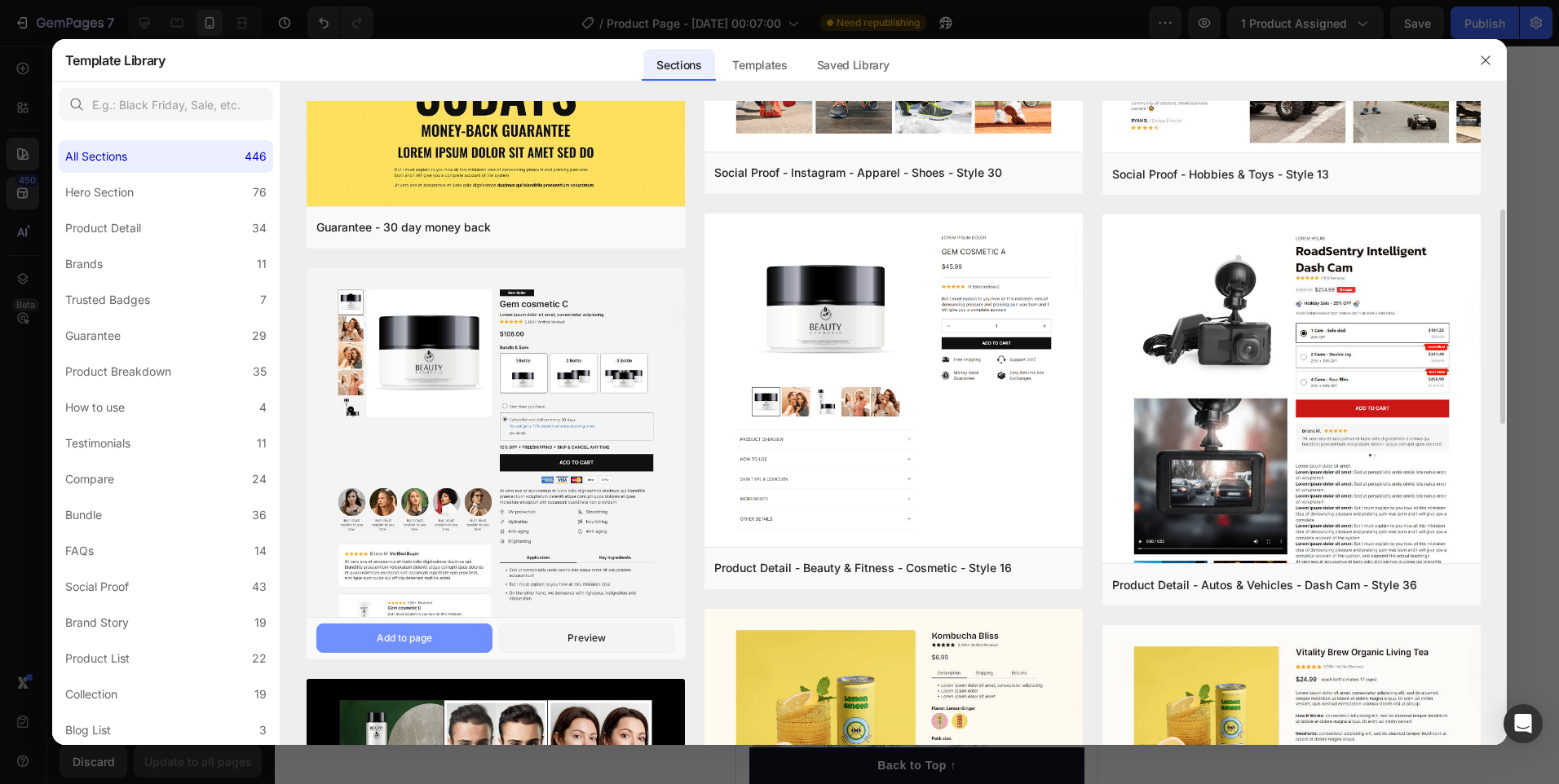
click at [445, 634] on button "Add to page" at bounding box center [404, 638] width 176 height 29
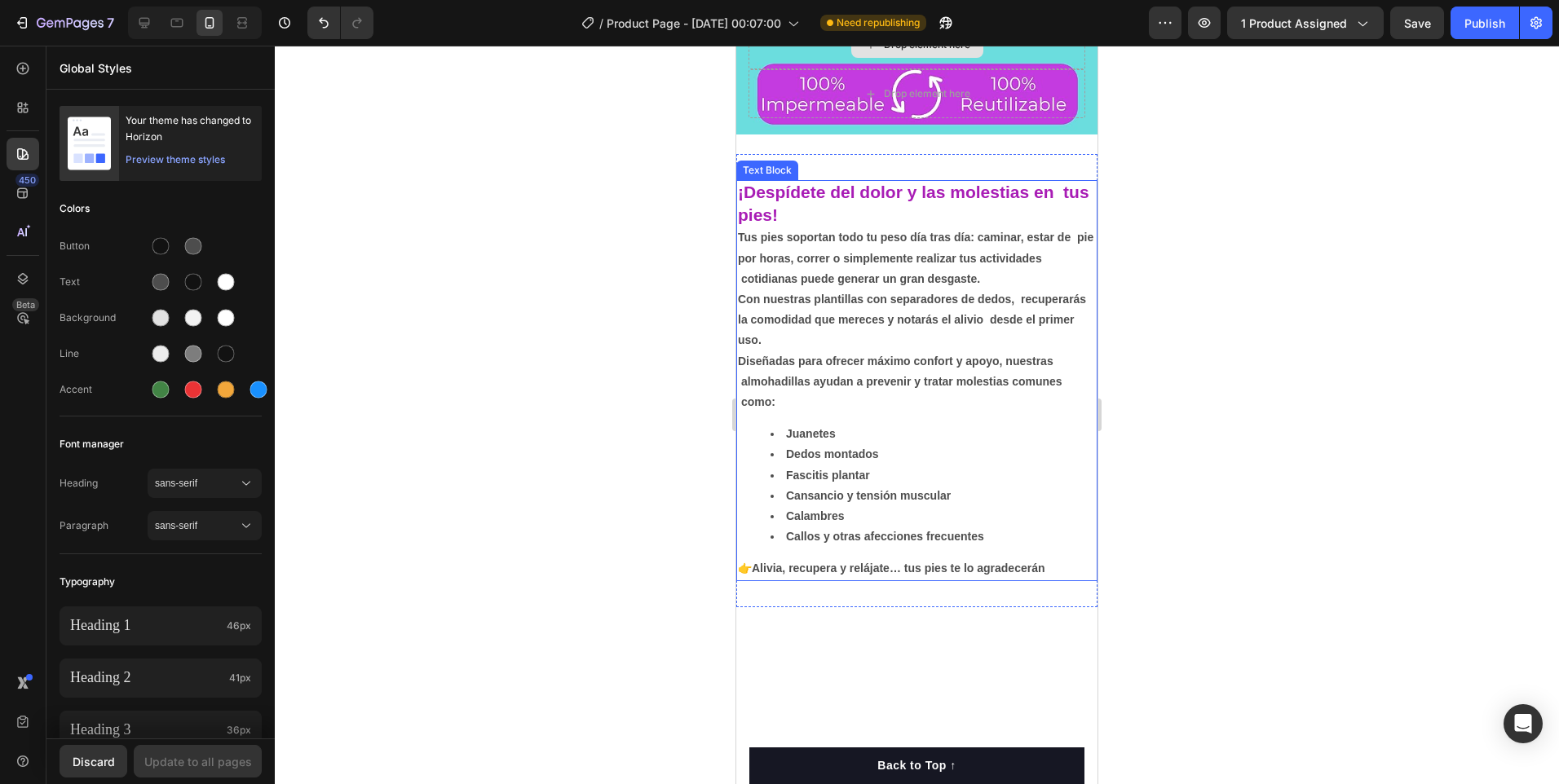
scroll to position [0, 0]
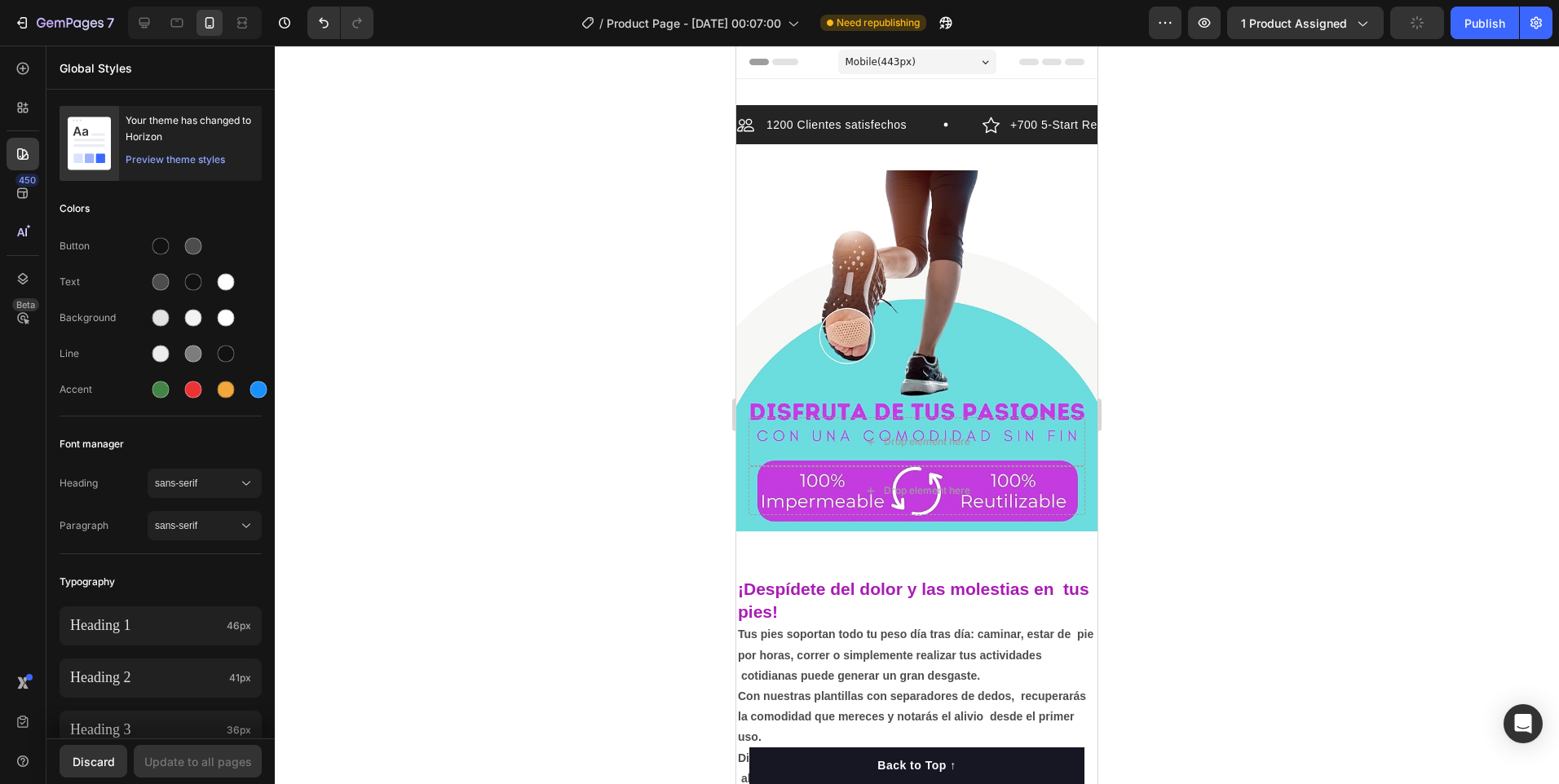
click at [970, 60] on div "Mobile ( 443 px)" at bounding box center [917, 62] width 158 height 25
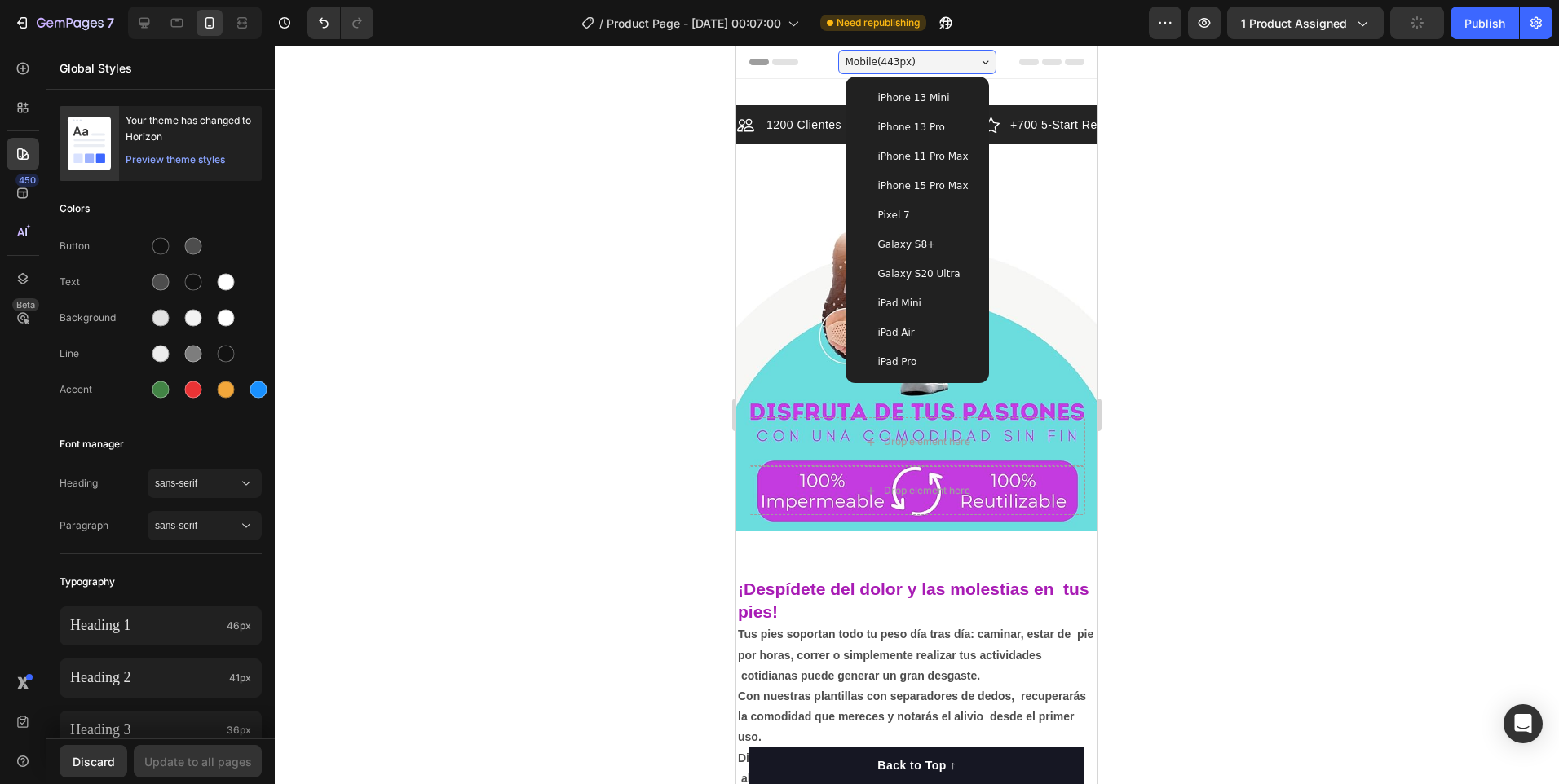
click at [935, 185] on span "iPhone 15 Pro Max" at bounding box center [923, 186] width 90 height 16
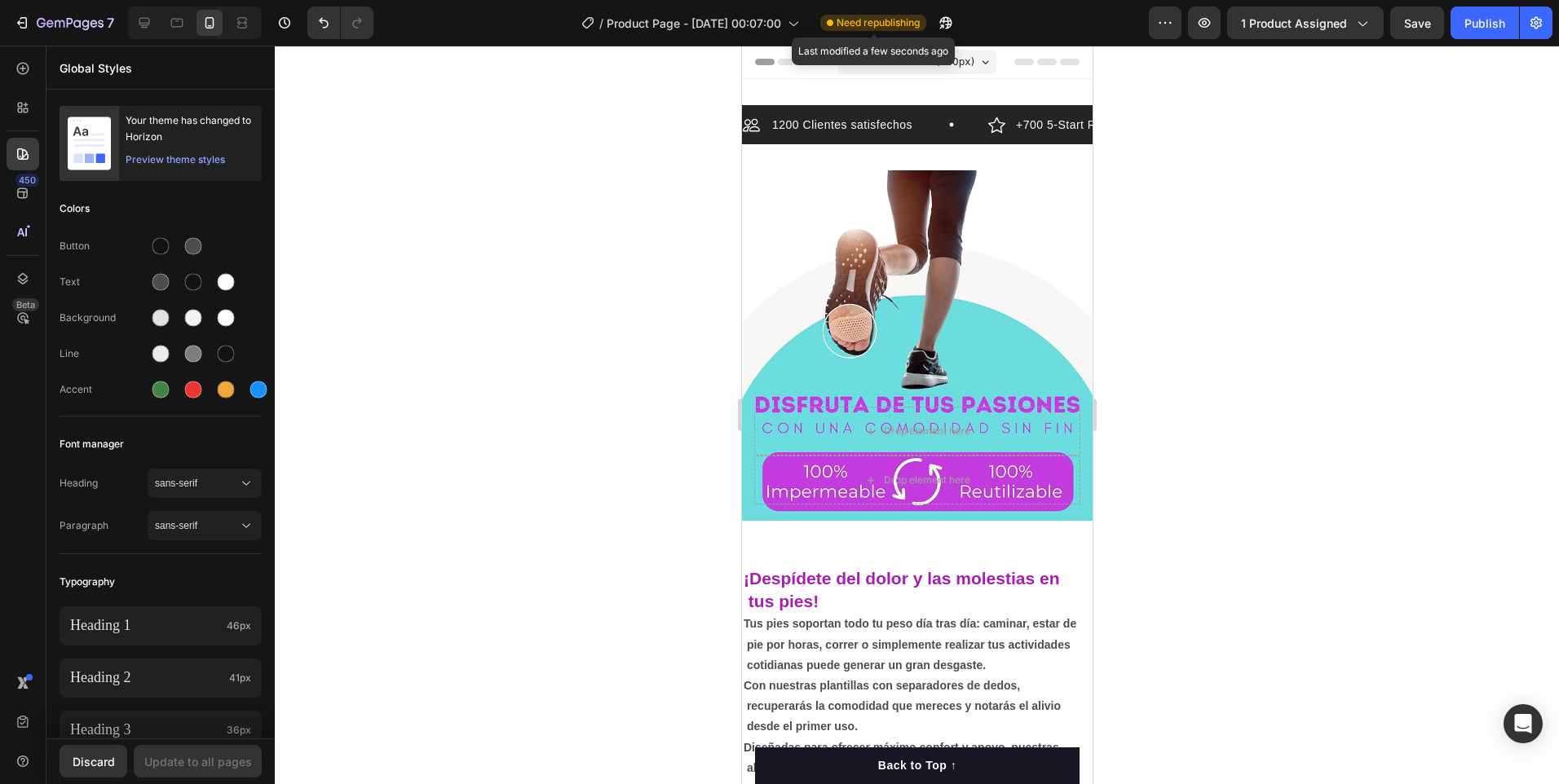
click at [915, 24] on span "Need republishing" at bounding box center [878, 23] width 83 height 15
click at [959, 28] on button "button" at bounding box center [945, 22] width 33 height 33
click at [214, 157] on div "Preview theme styles" at bounding box center [175, 159] width 99 height 16
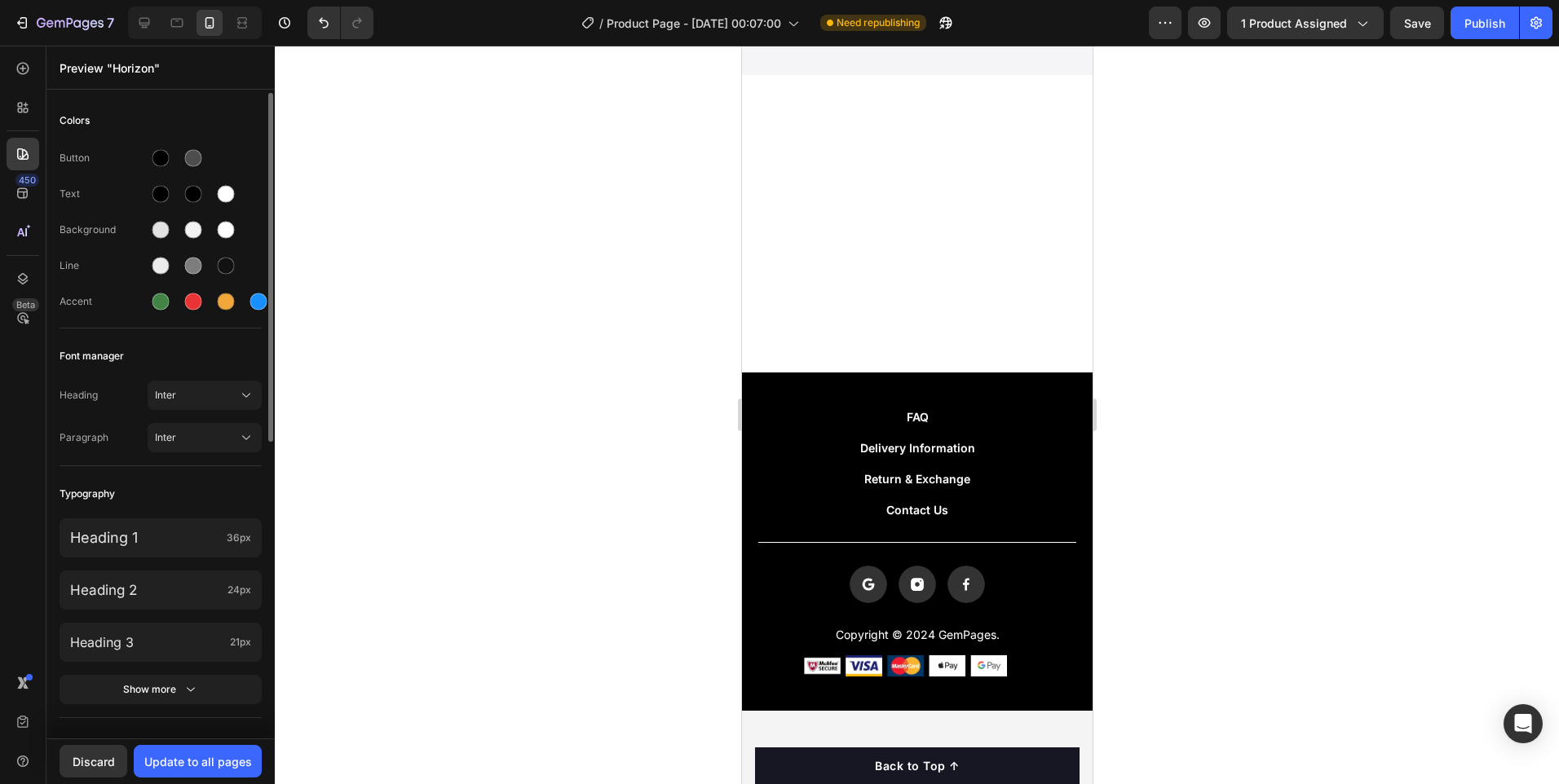
scroll to position [4198, 0]
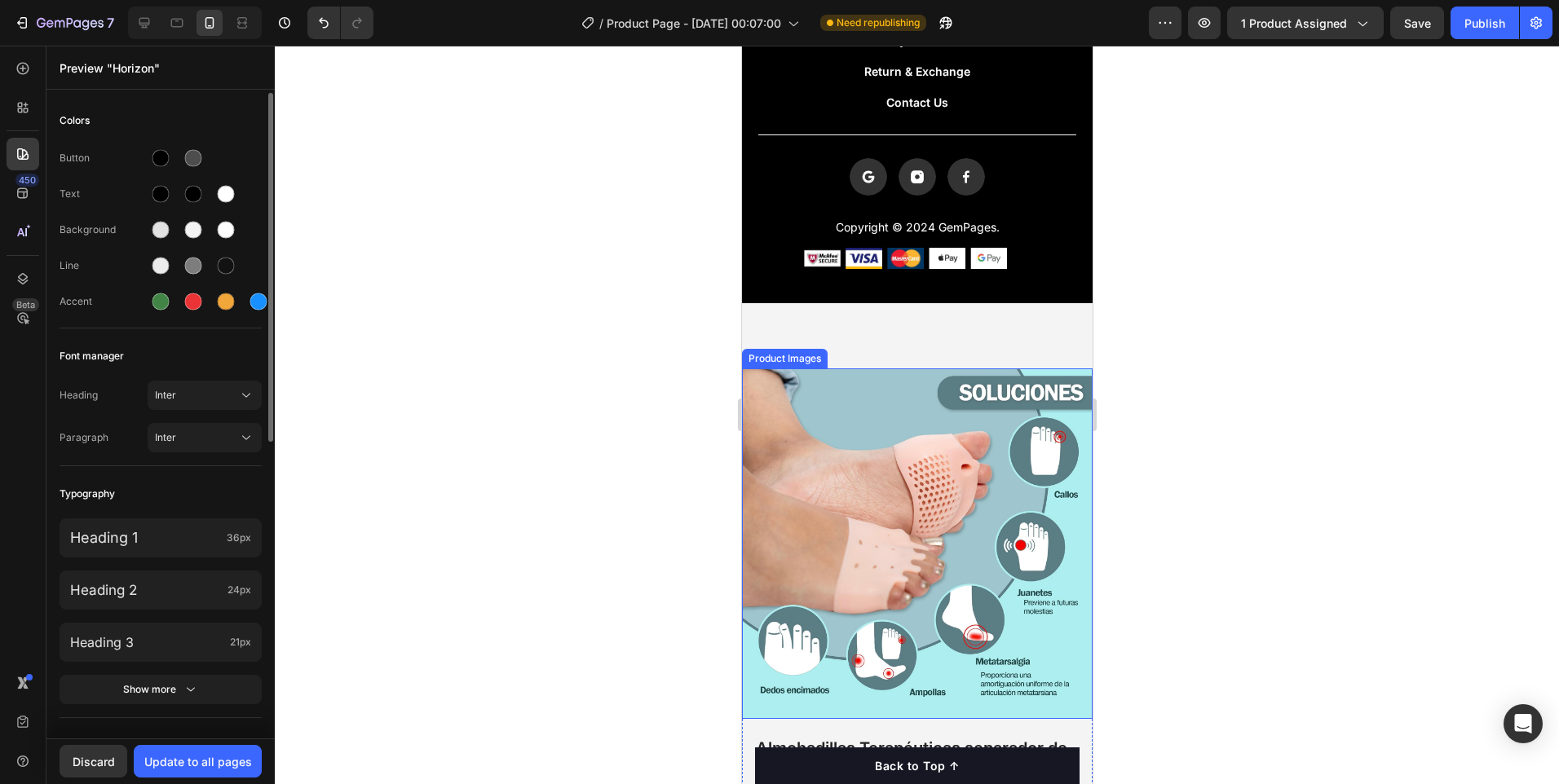
click at [877, 368] on img at bounding box center [916, 543] width 351 height 350
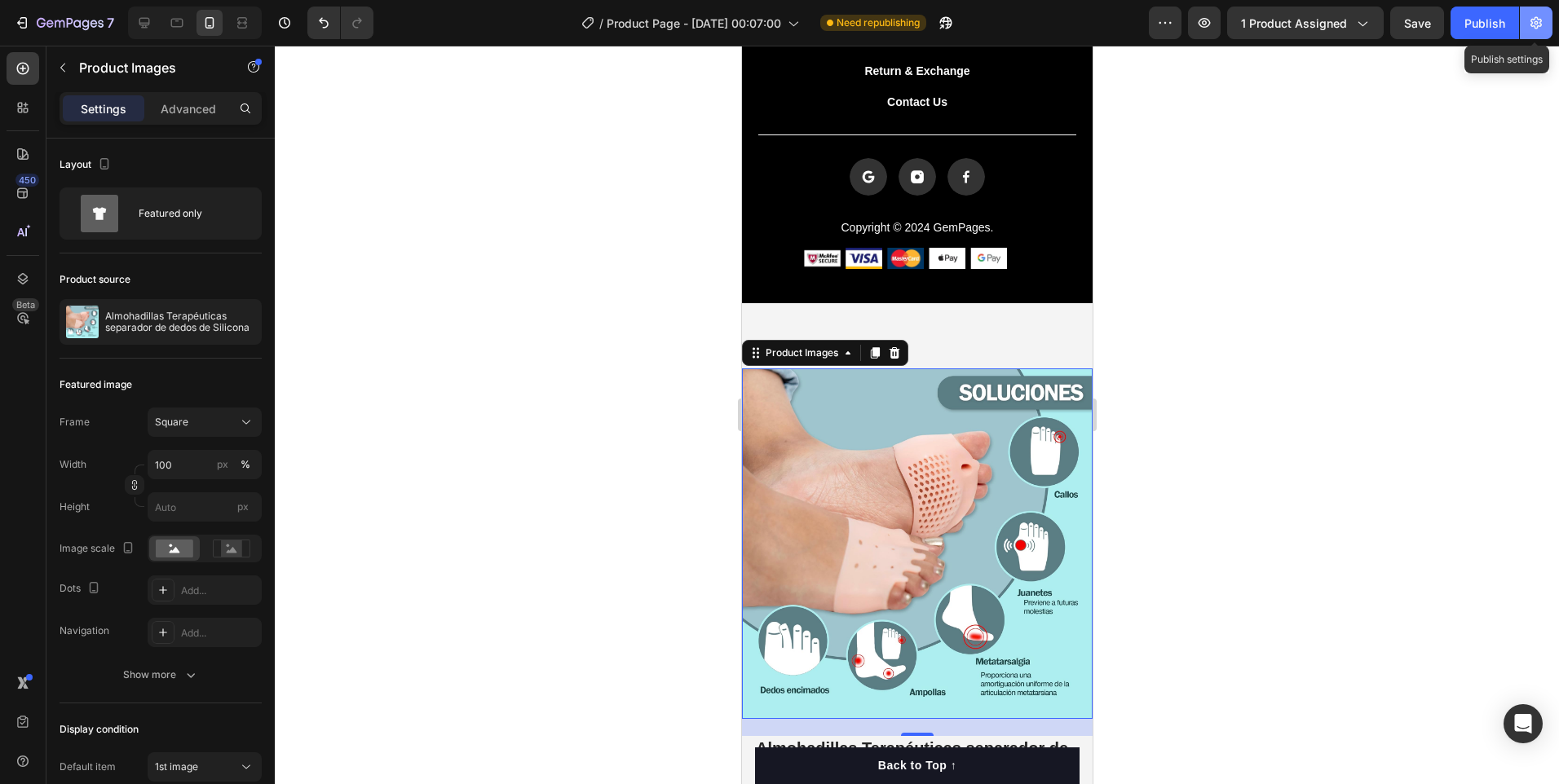
click at [1548, 26] on button "button" at bounding box center [1536, 22] width 33 height 33
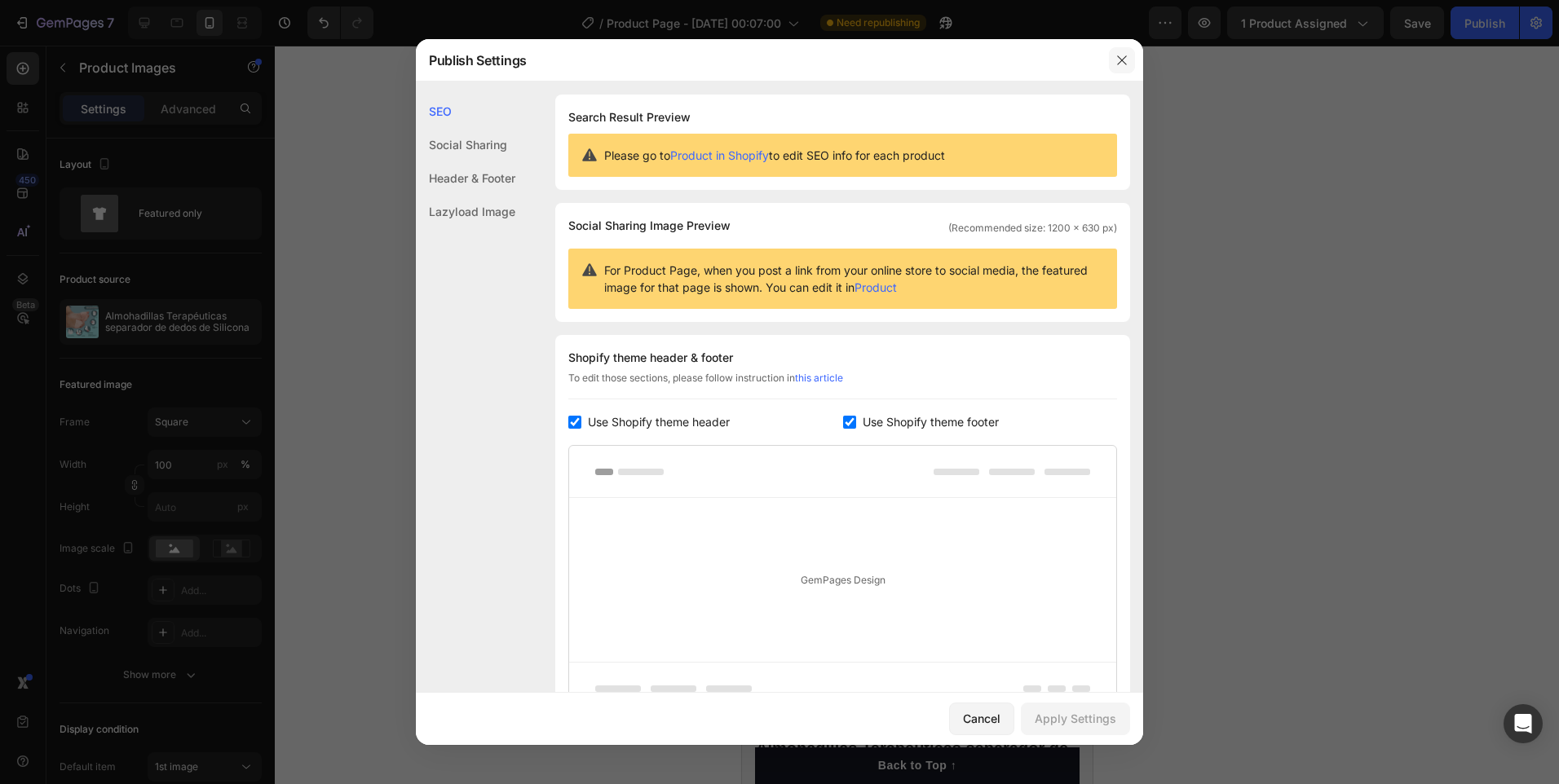
click at [1122, 61] on icon "button" at bounding box center [1122, 60] width 13 height 13
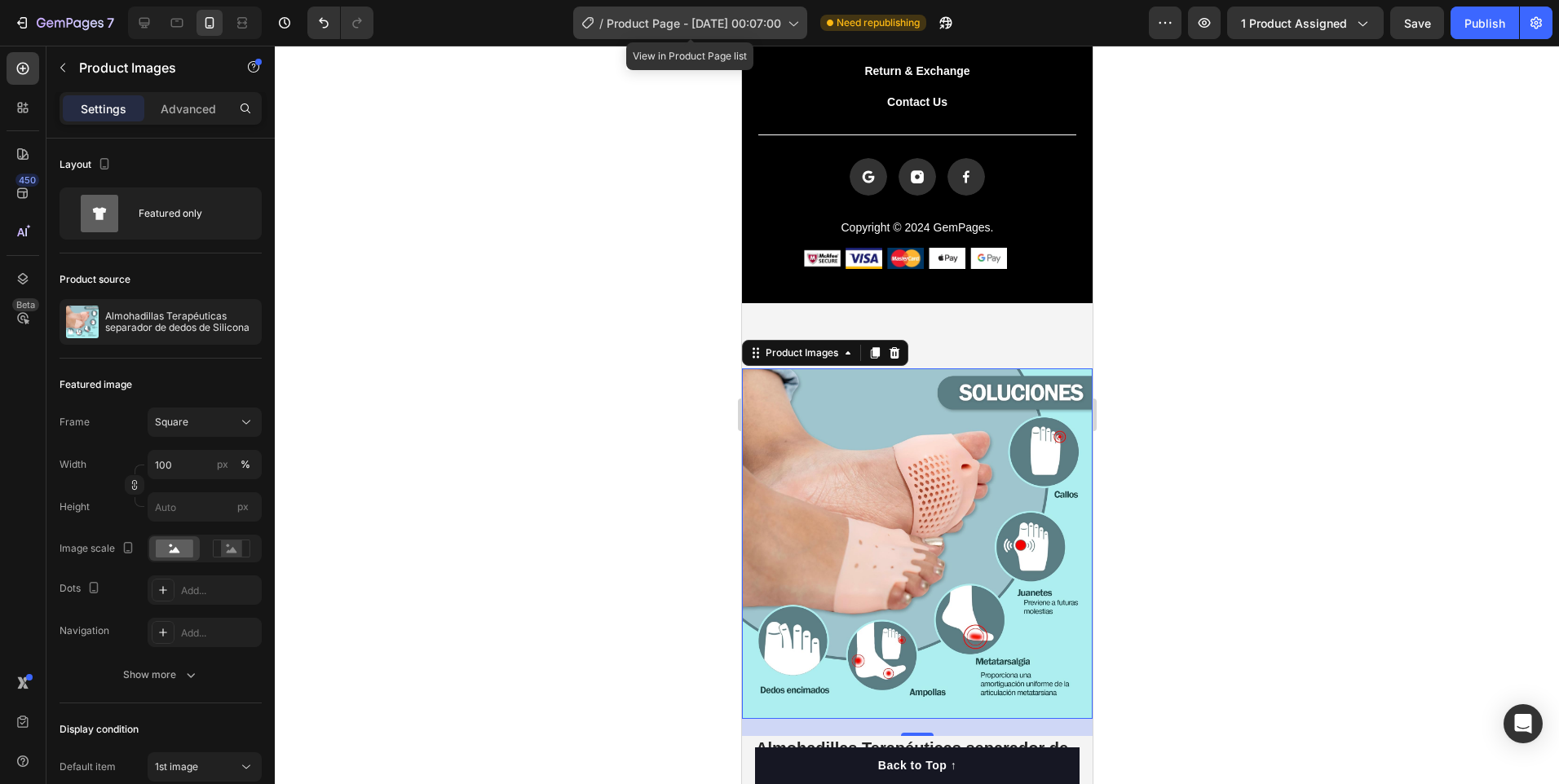
click at [798, 19] on icon at bounding box center [792, 23] width 16 height 16
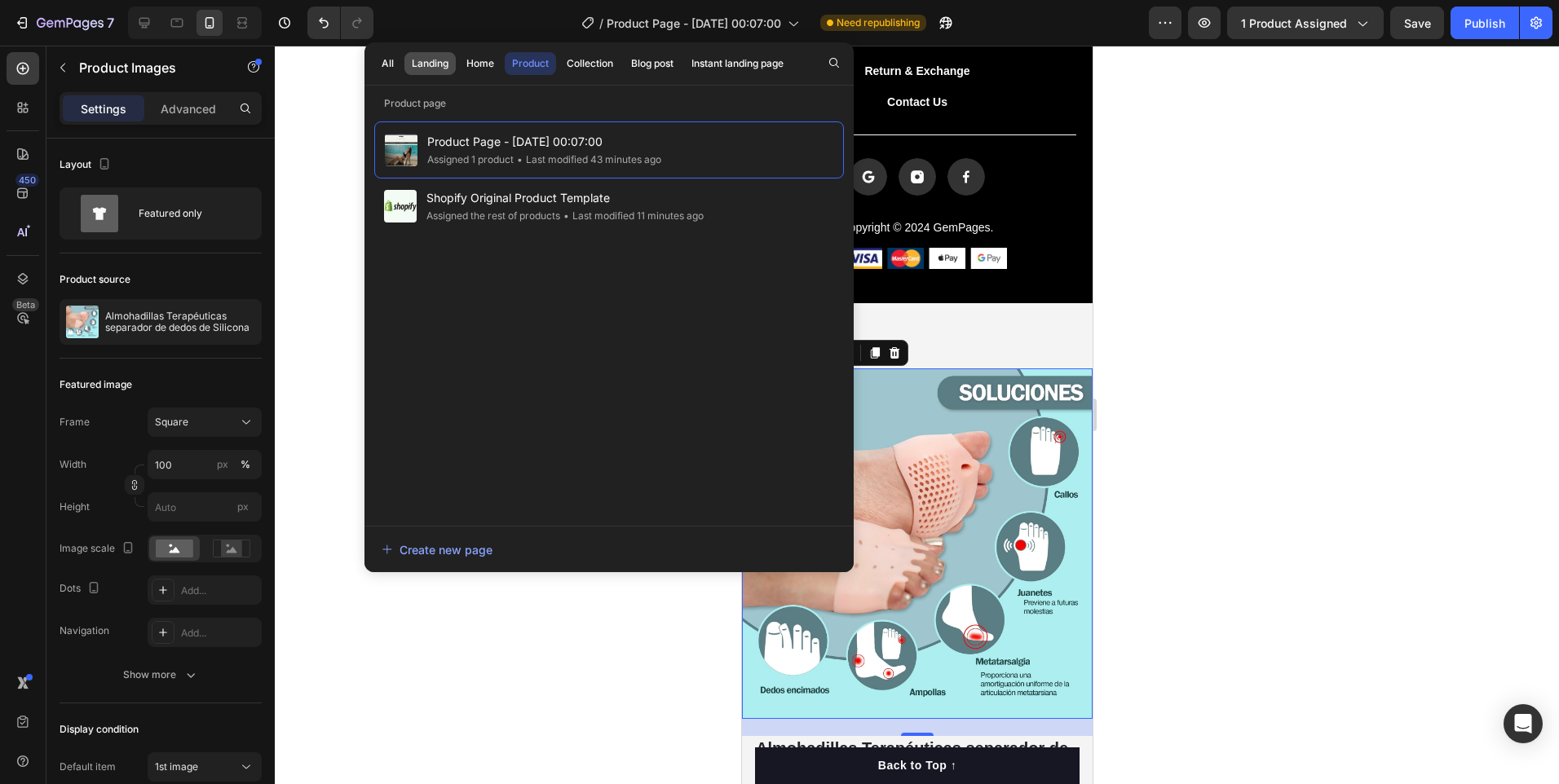
click at [419, 67] on div "Landing" at bounding box center [429, 64] width 36 height 15
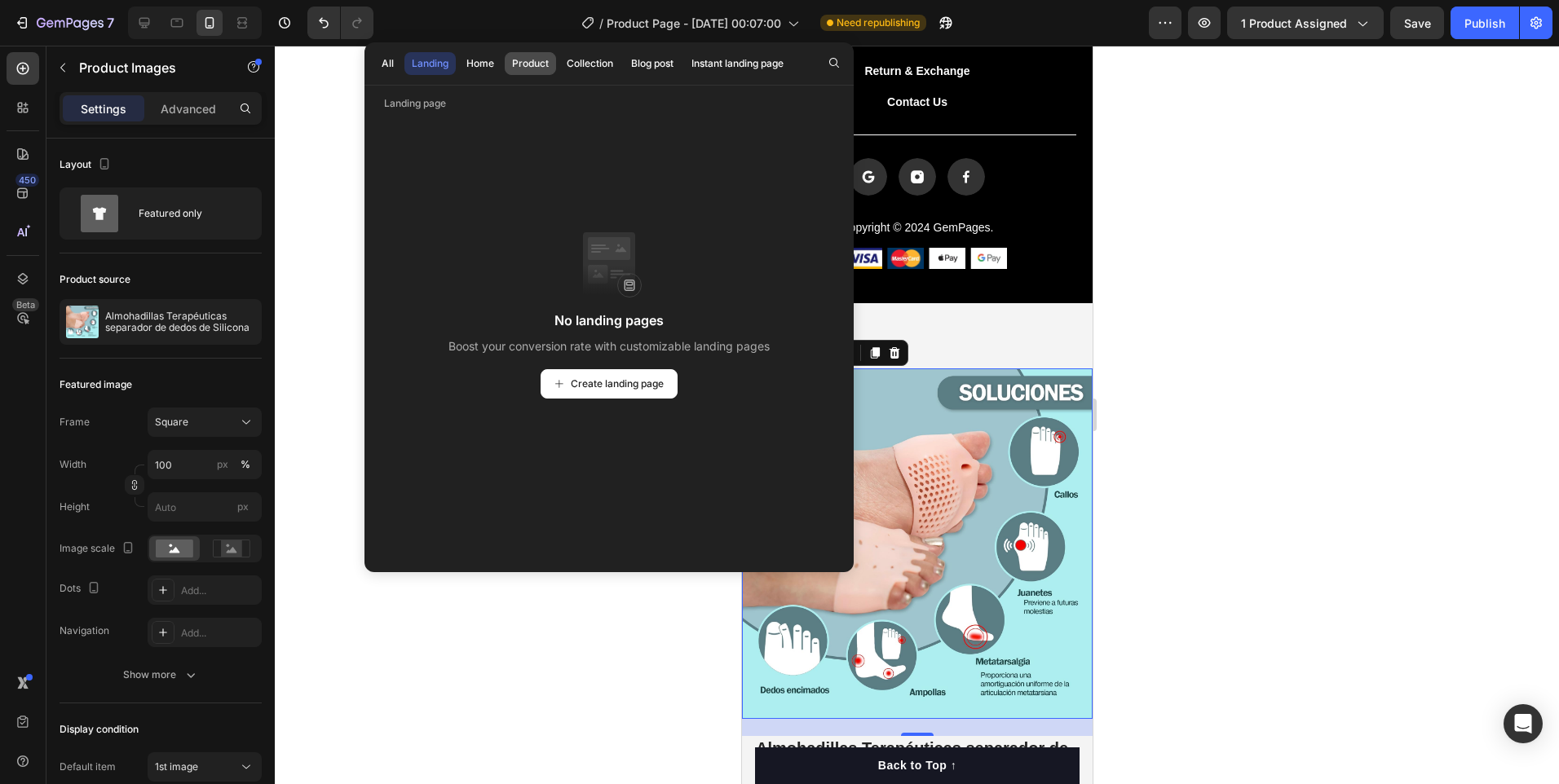
click at [529, 65] on div "Product" at bounding box center [529, 64] width 36 height 15
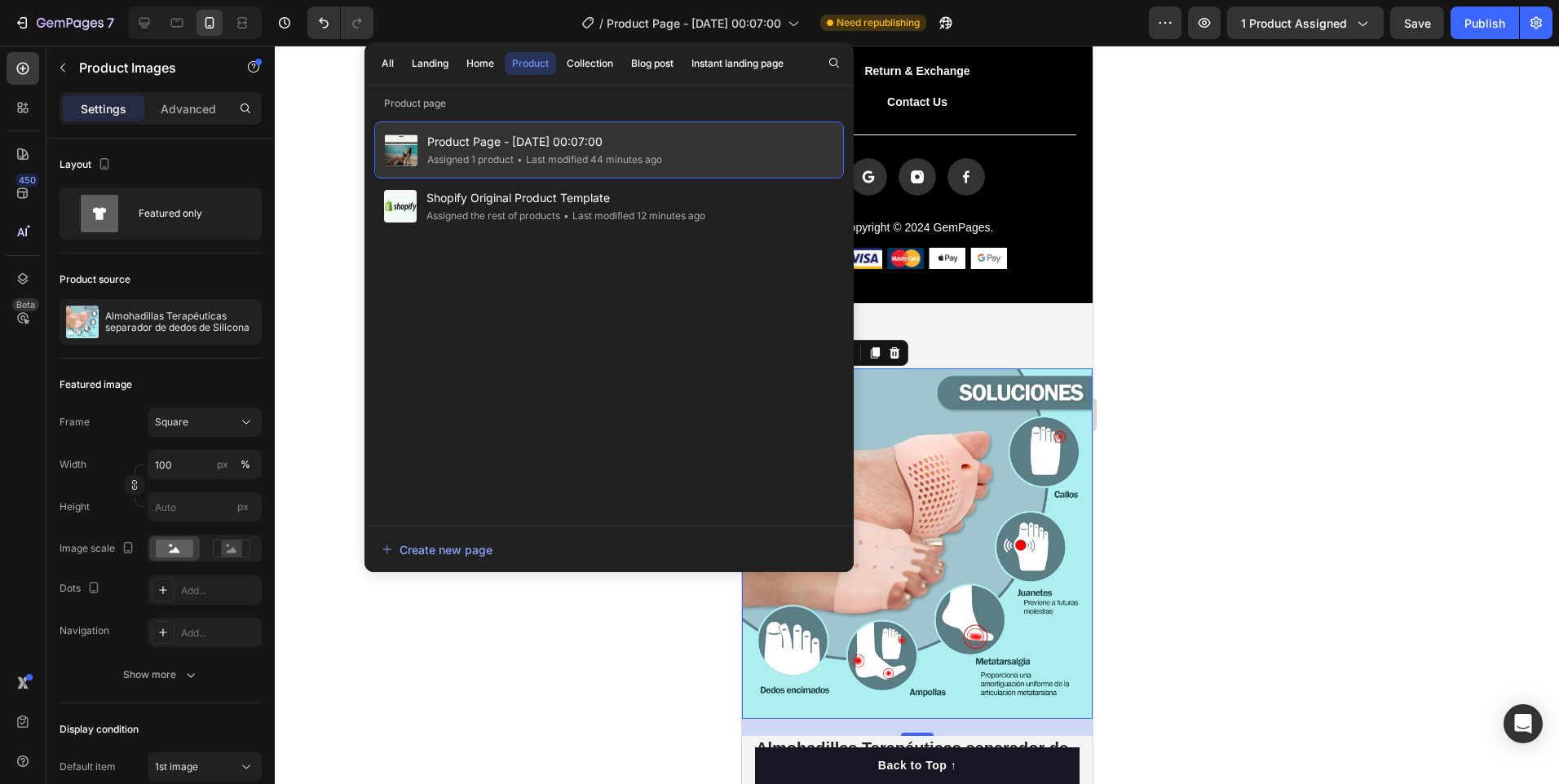
click at [563, 142] on span "Product Page - [DATE] 00:07:00" at bounding box center [544, 142] width 235 height 19
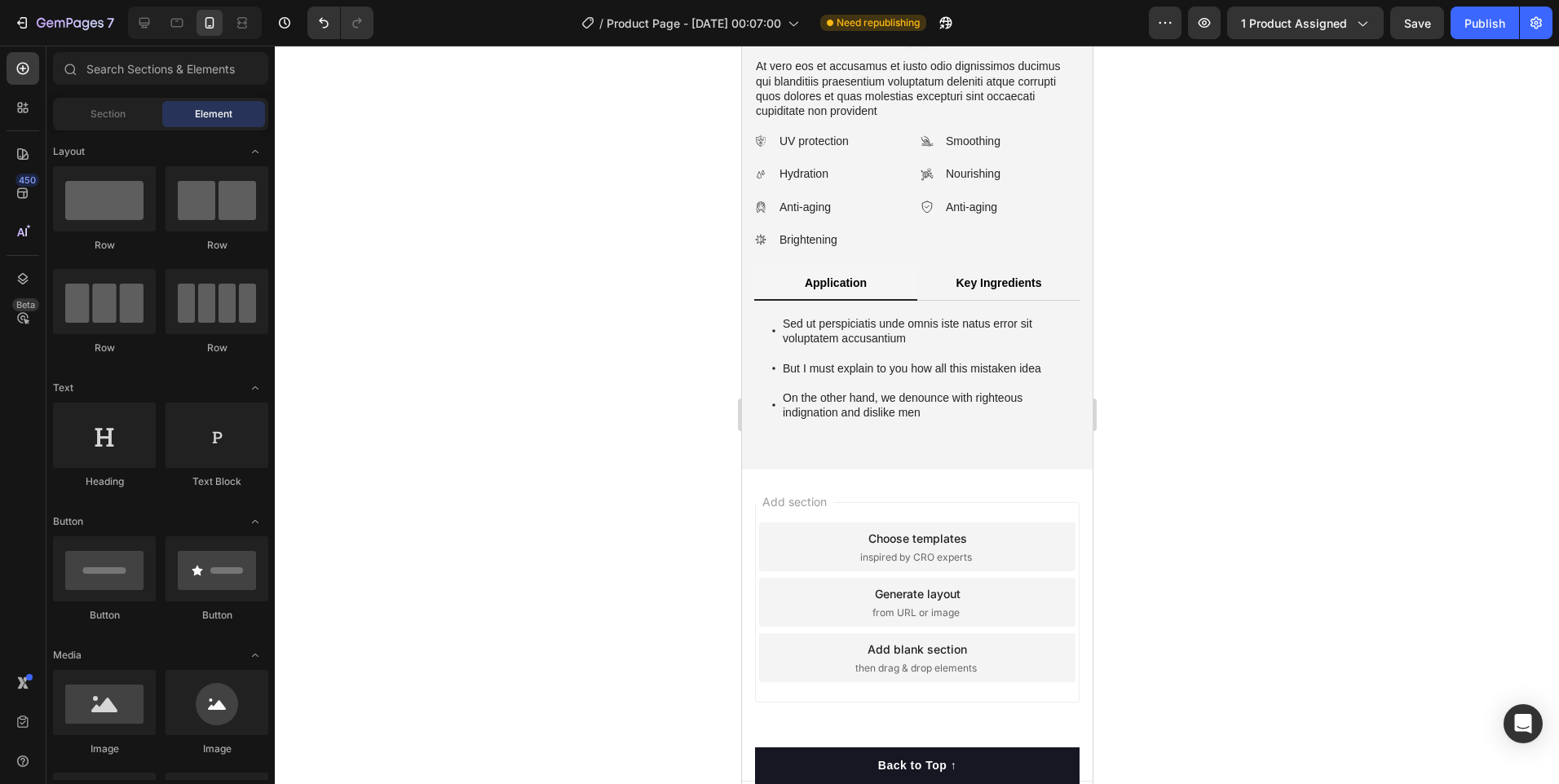
scroll to position [5747, 0]
click at [1066, 432] on div "Sed ut perspiciatis unde omnis iste natus error sit voluptatem accusantium But …" at bounding box center [916, 365] width 326 height 135
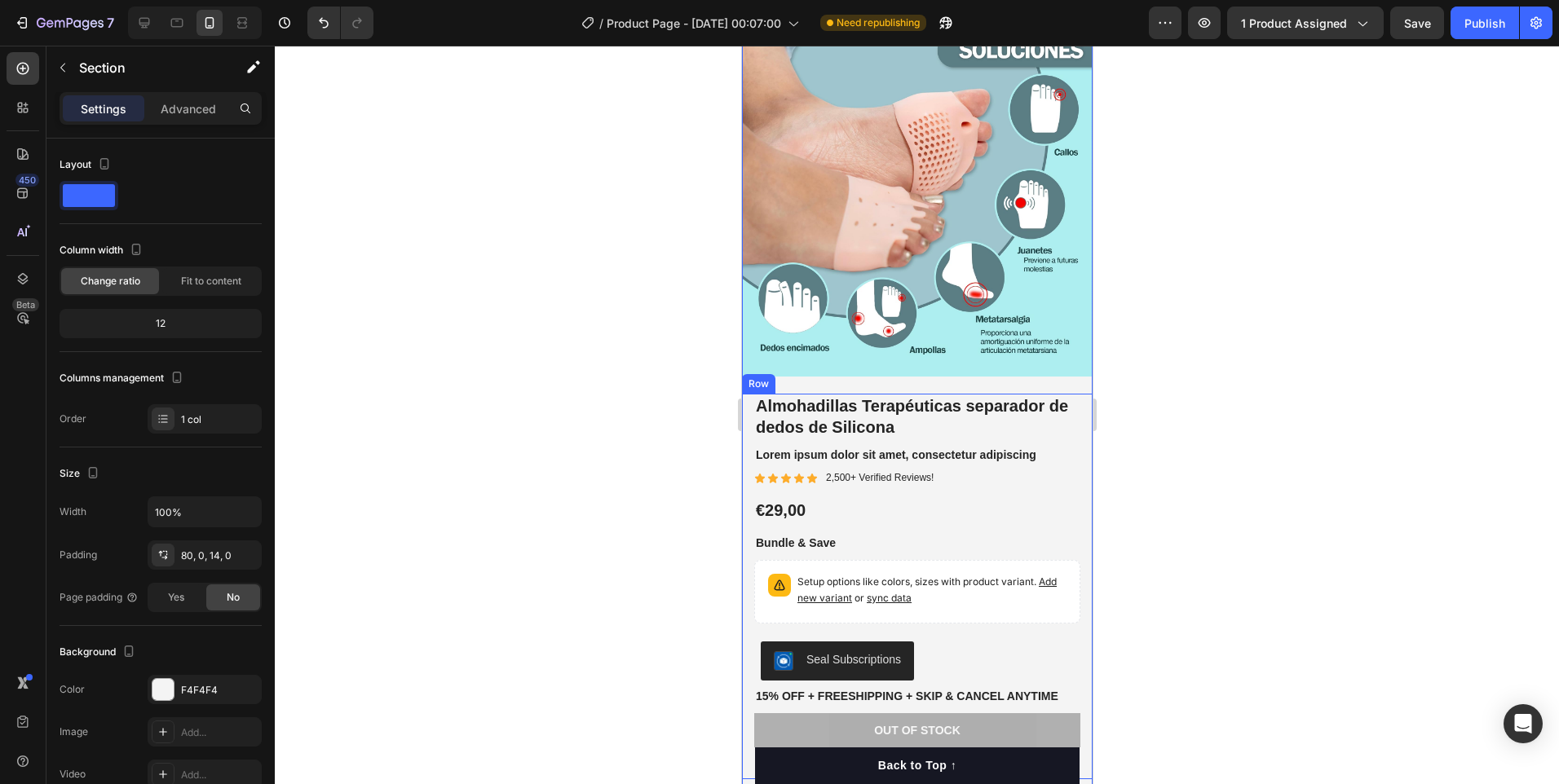
scroll to position [4116, 0]
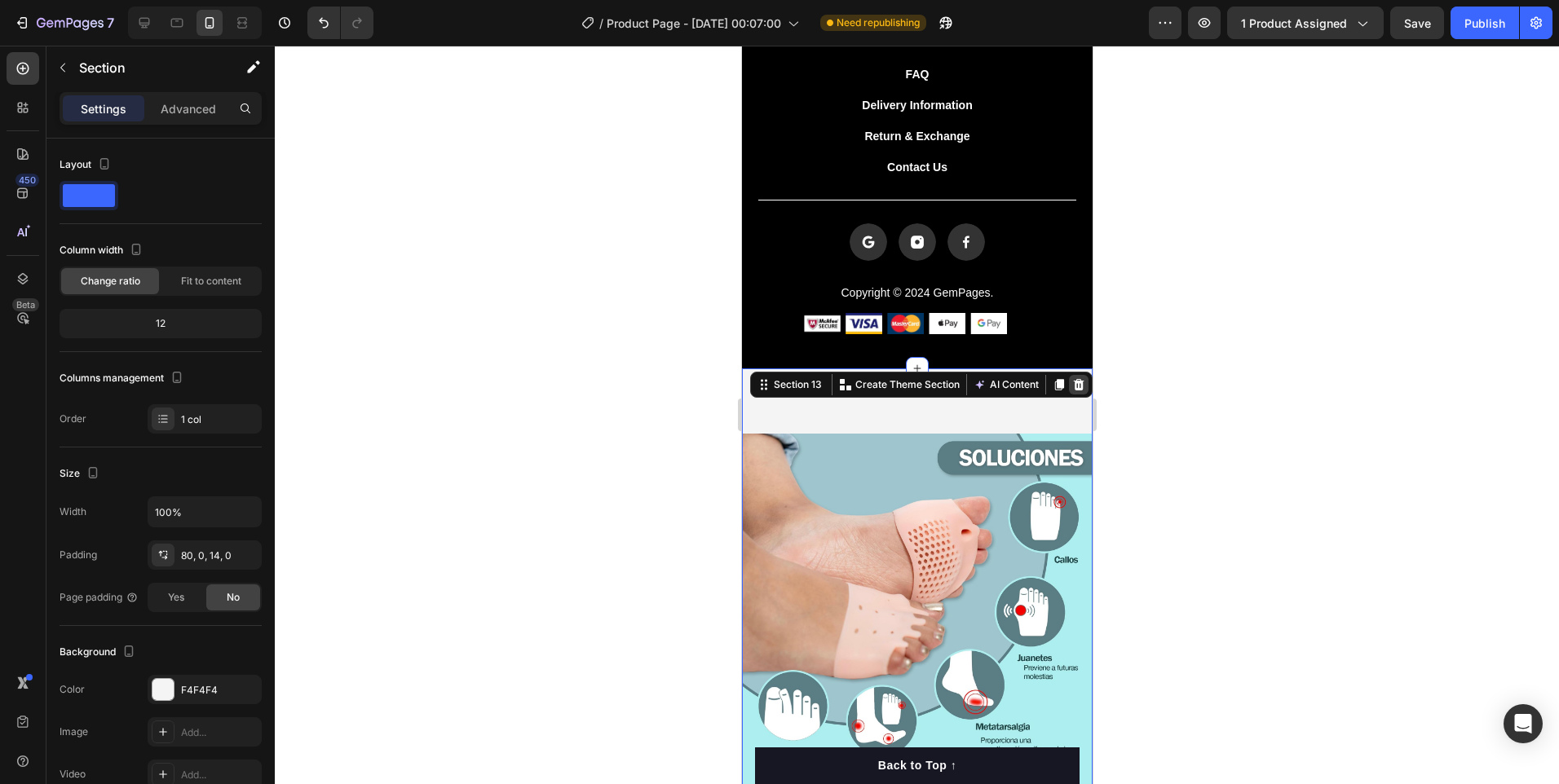
click at [1073, 382] on icon at bounding box center [1078, 384] width 11 height 12
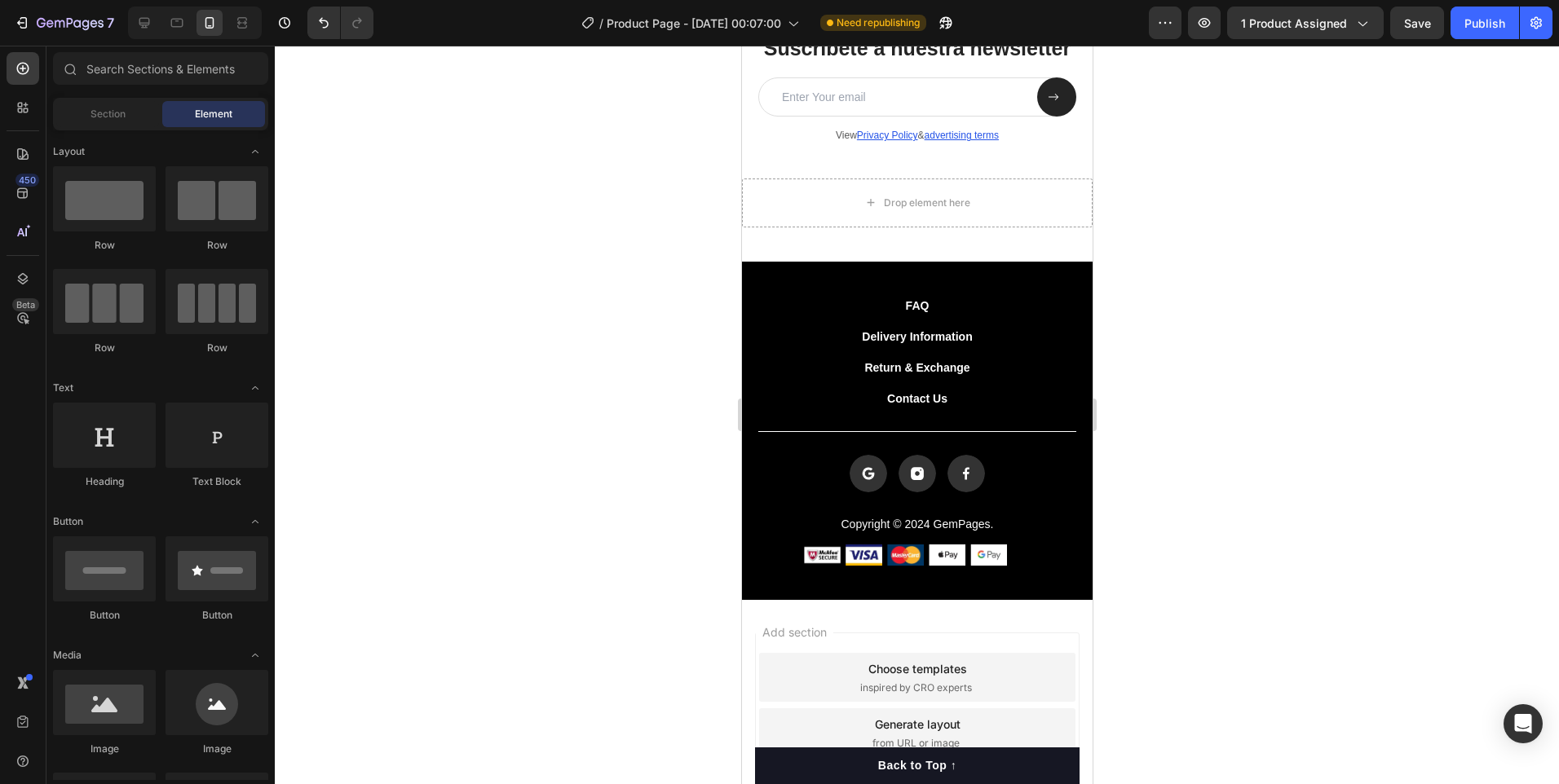
scroll to position [3779, 0]
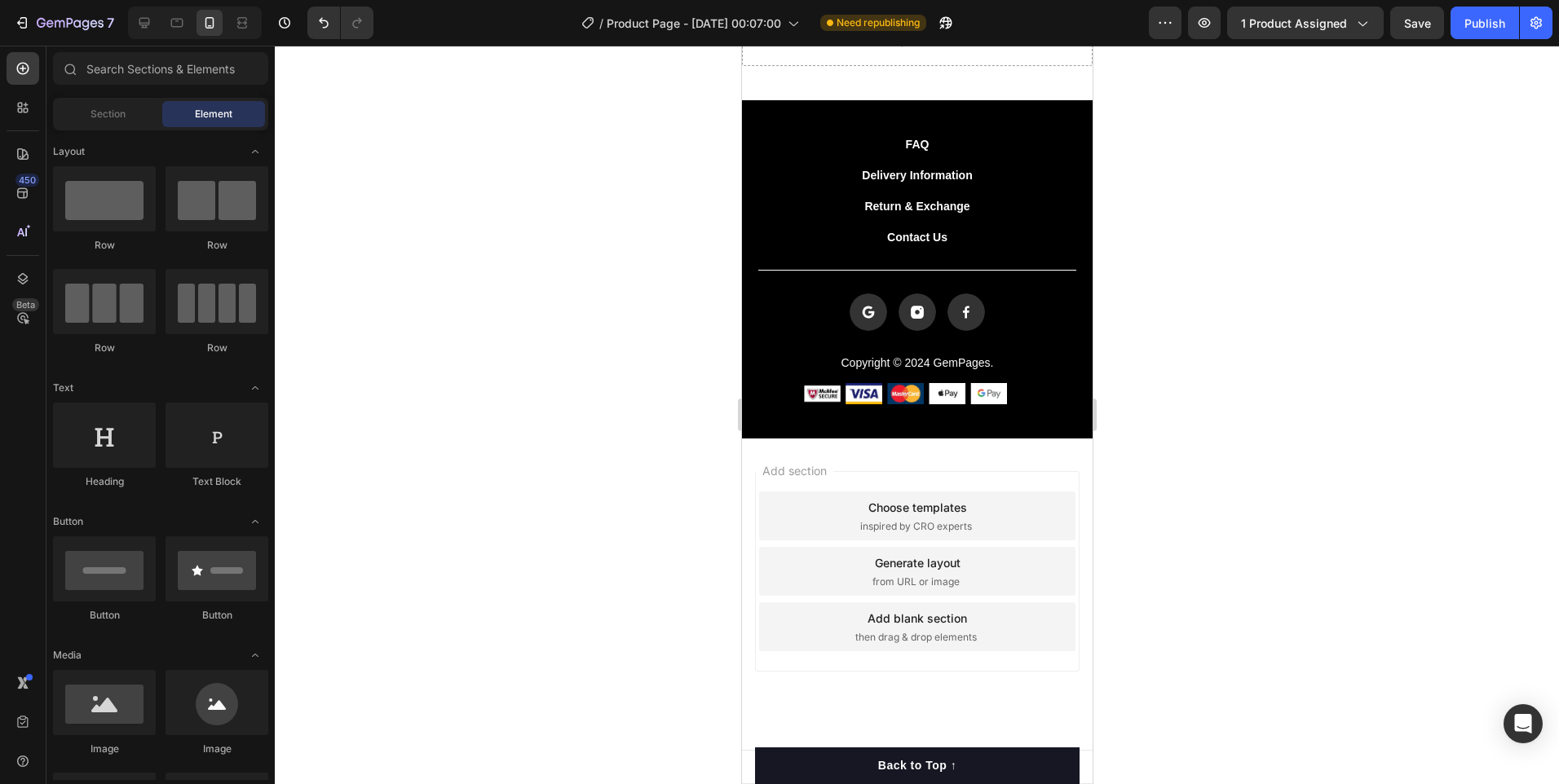
click at [988, 525] on div "Choose templates inspired by CRO experts" at bounding box center [916, 515] width 316 height 49
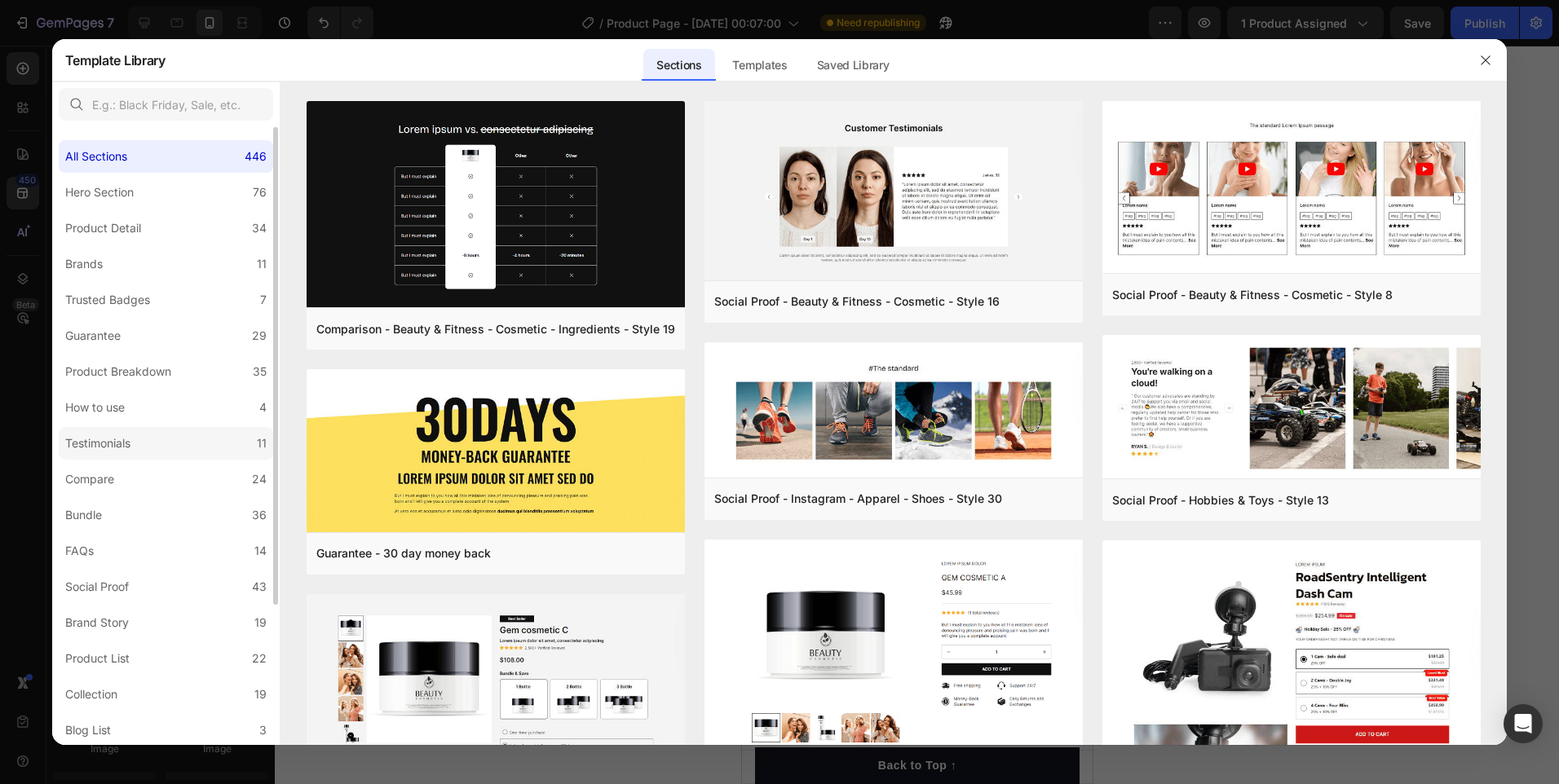
click at [114, 437] on div "Testimonials" at bounding box center [98, 443] width 66 height 19
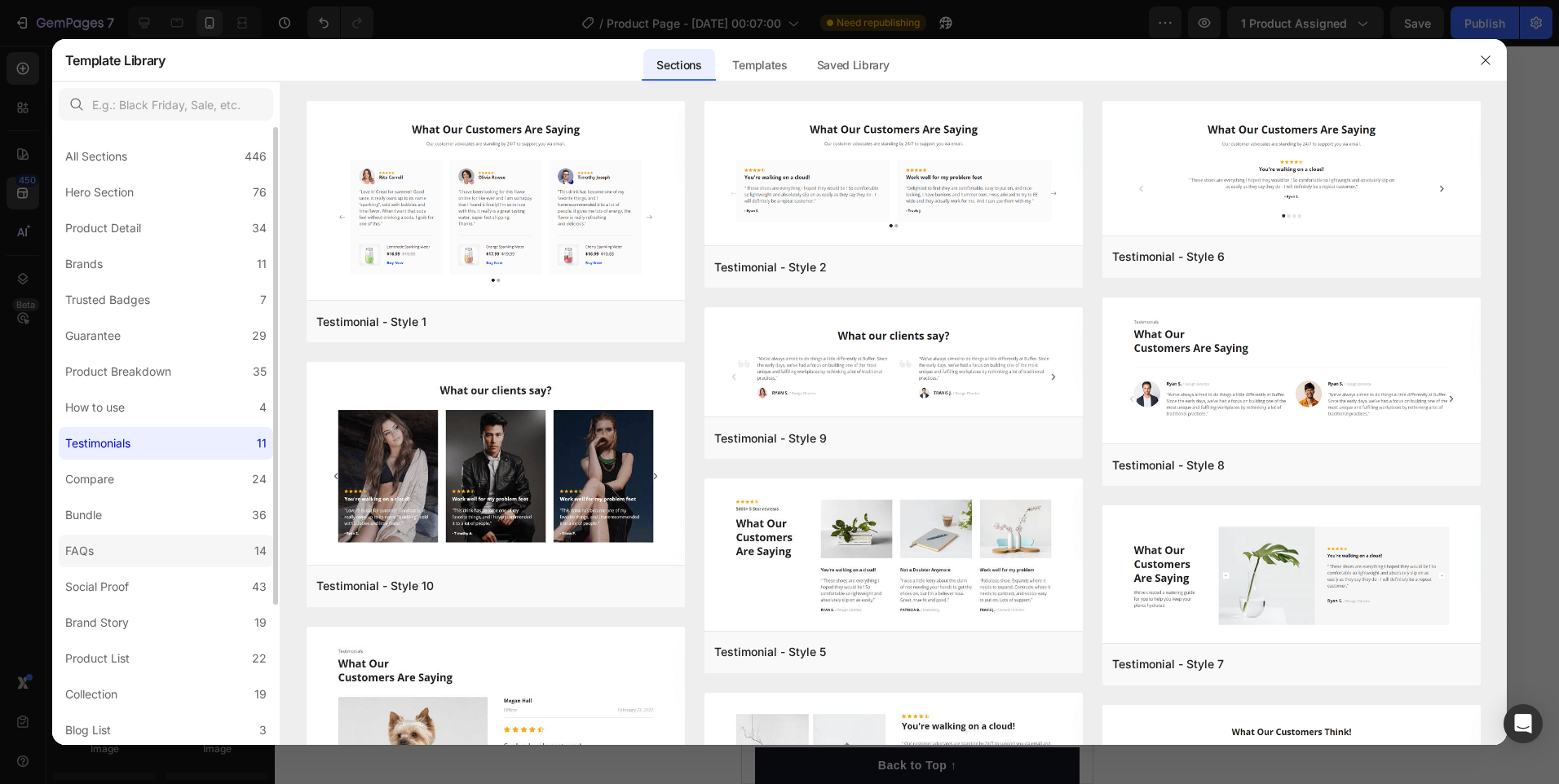
click at [131, 539] on label "FAQs 14" at bounding box center [166, 550] width 214 height 33
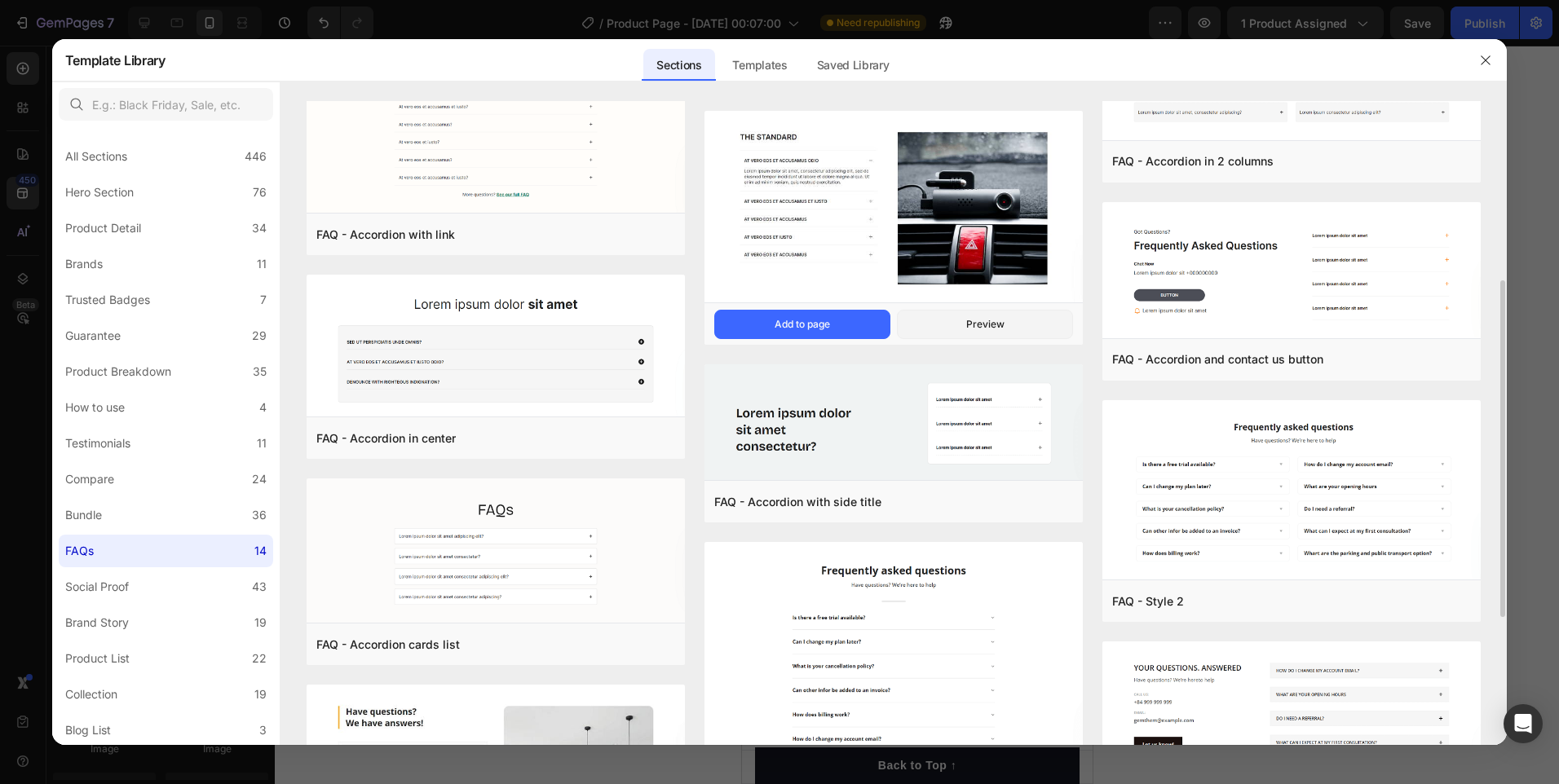
scroll to position [98, 0]
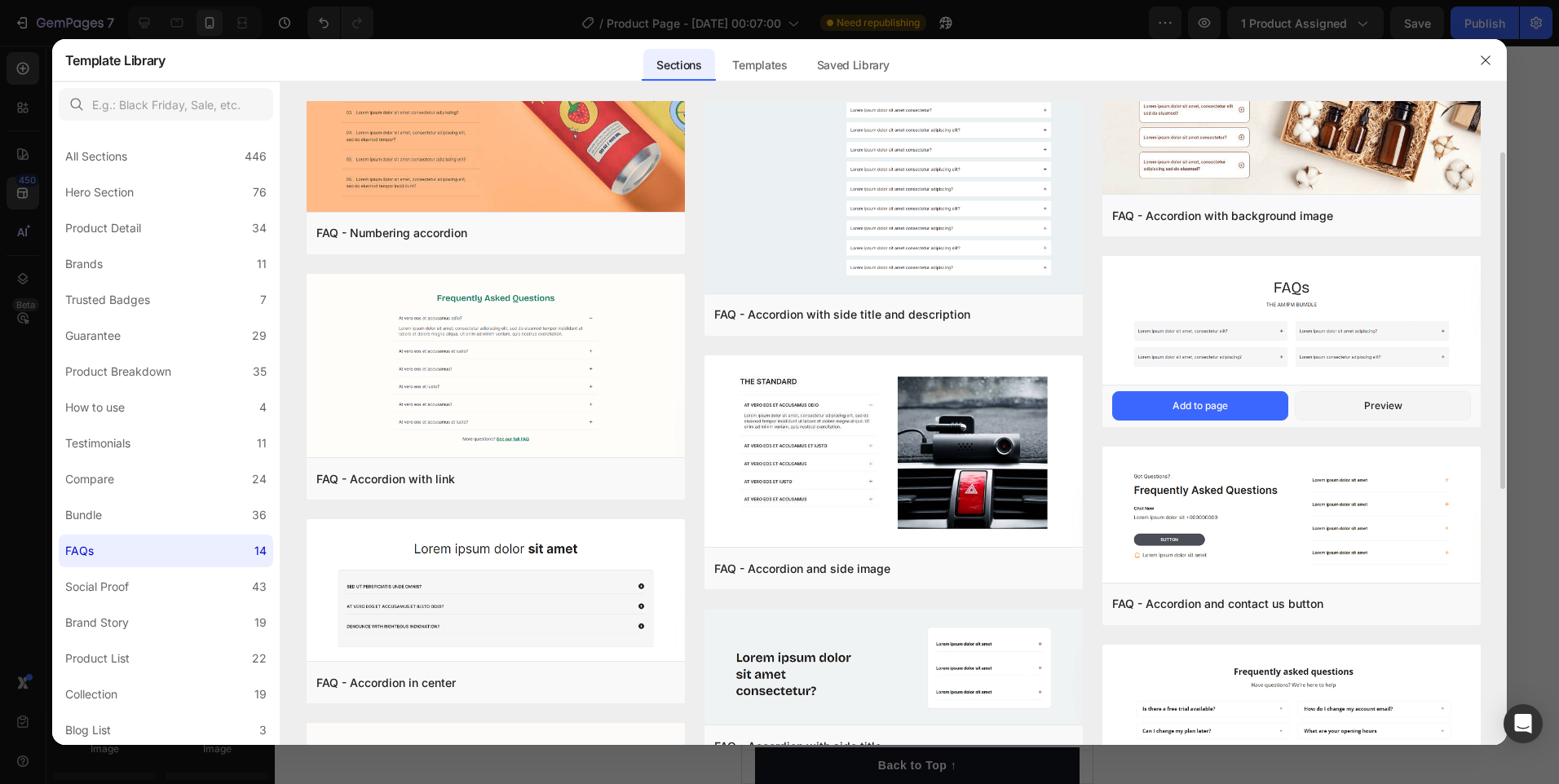
click at [1300, 334] on img at bounding box center [1291, 322] width 378 height 132
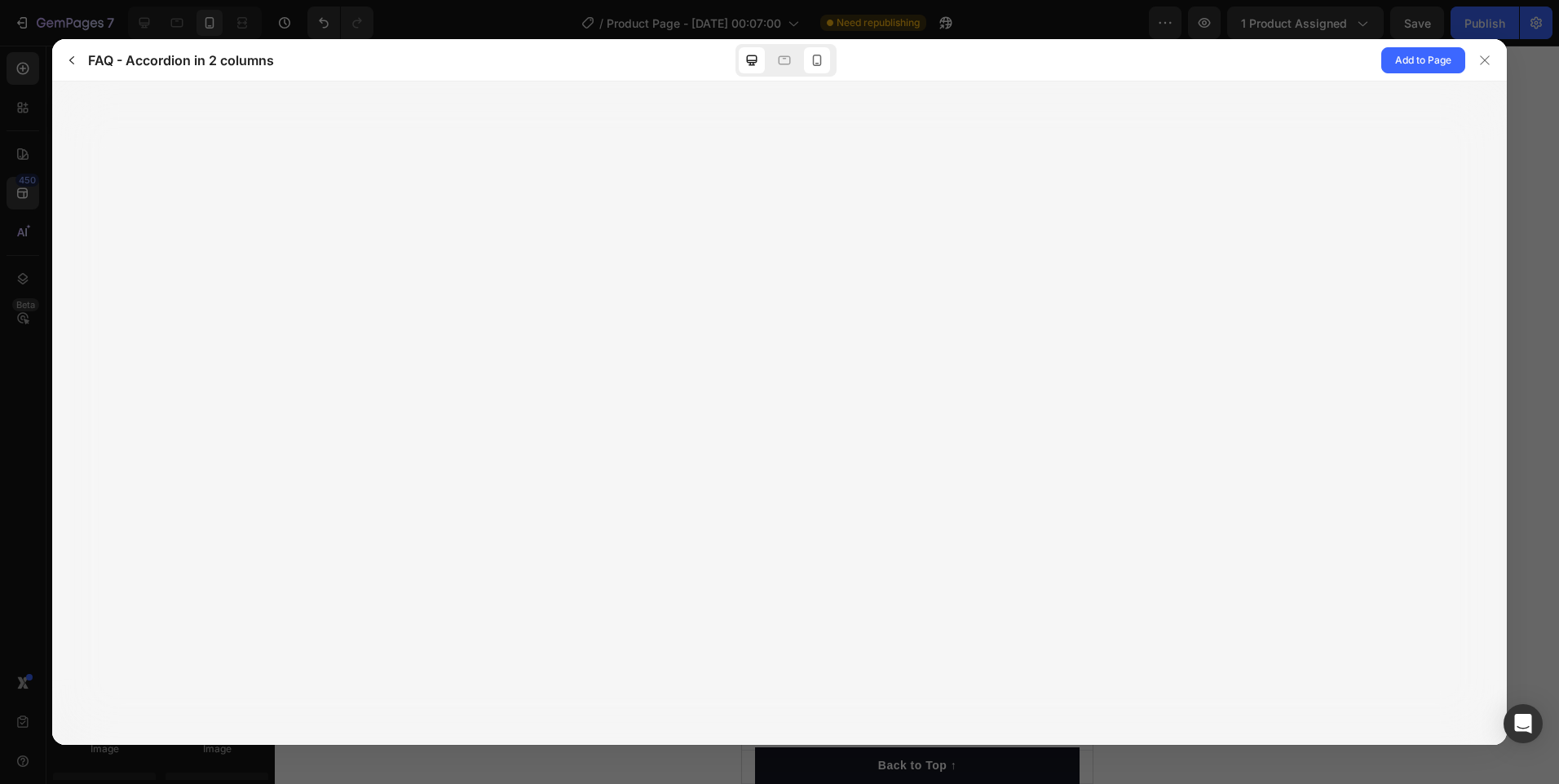
click at [823, 62] on icon at bounding box center [817, 60] width 16 height 16
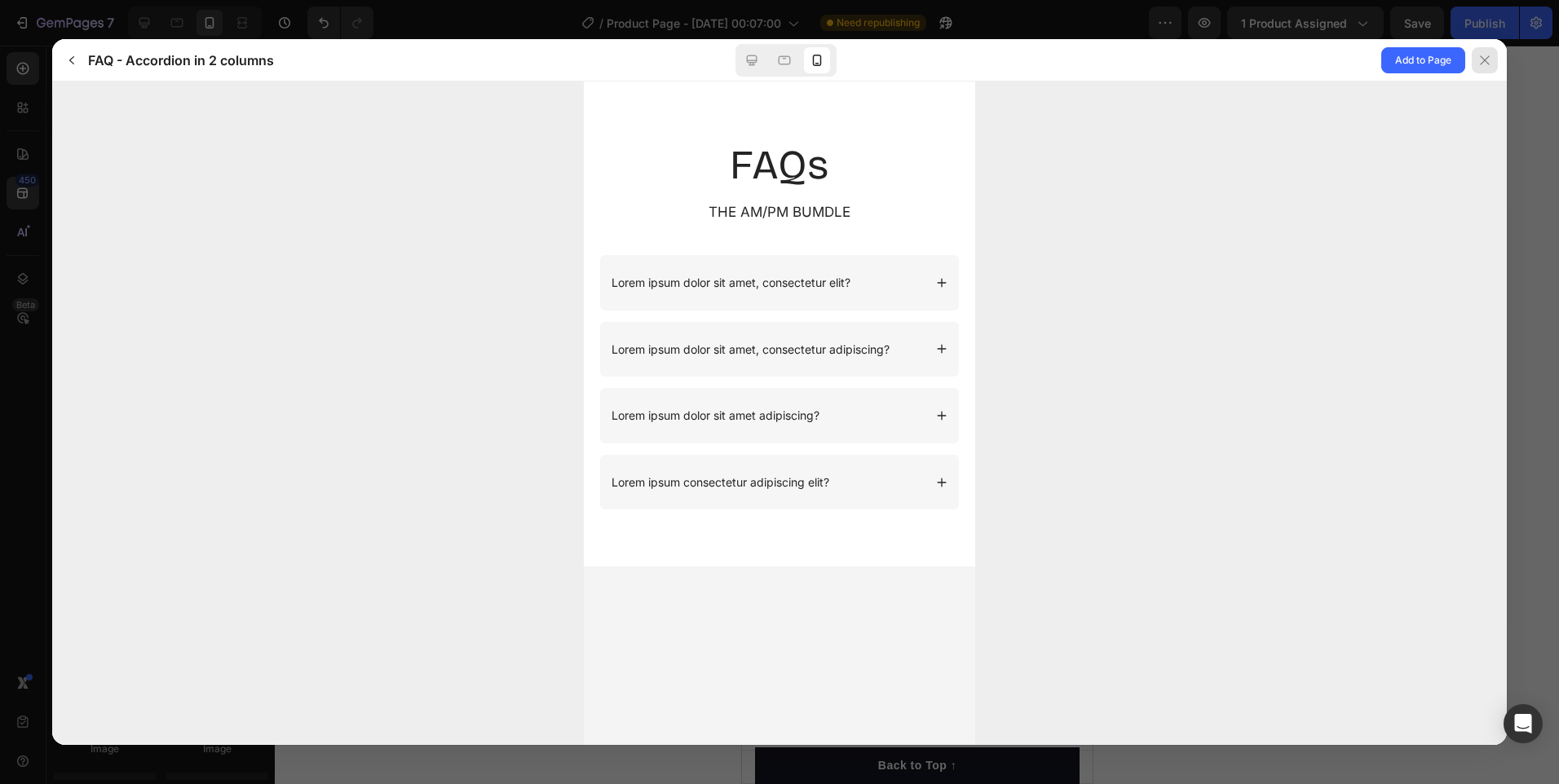
scroll to position [0, 0]
click at [1480, 60] on icon at bounding box center [1485, 60] width 13 height 13
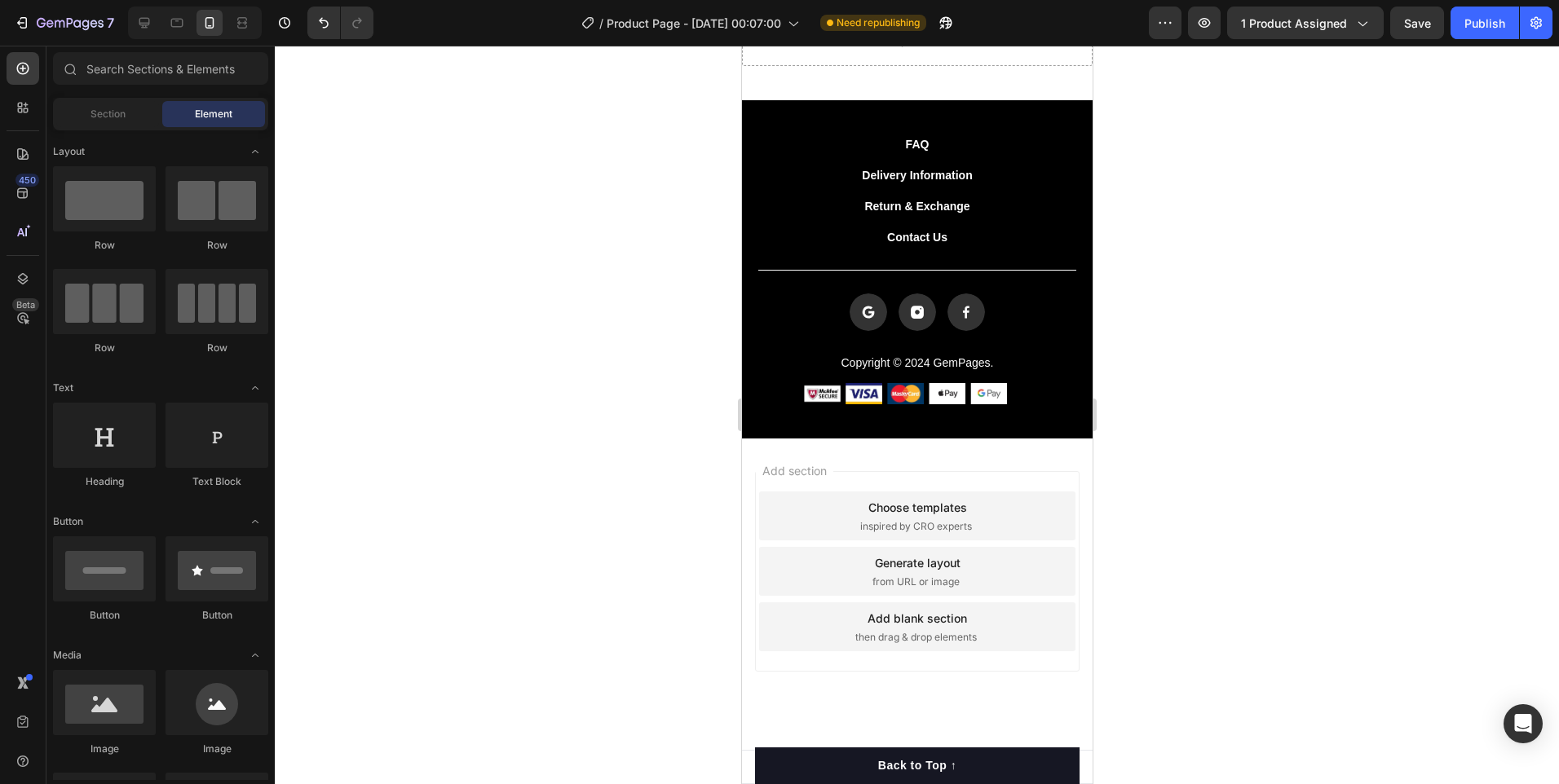
click at [974, 576] on div "Generate layout from URL or image" at bounding box center [916, 571] width 316 height 49
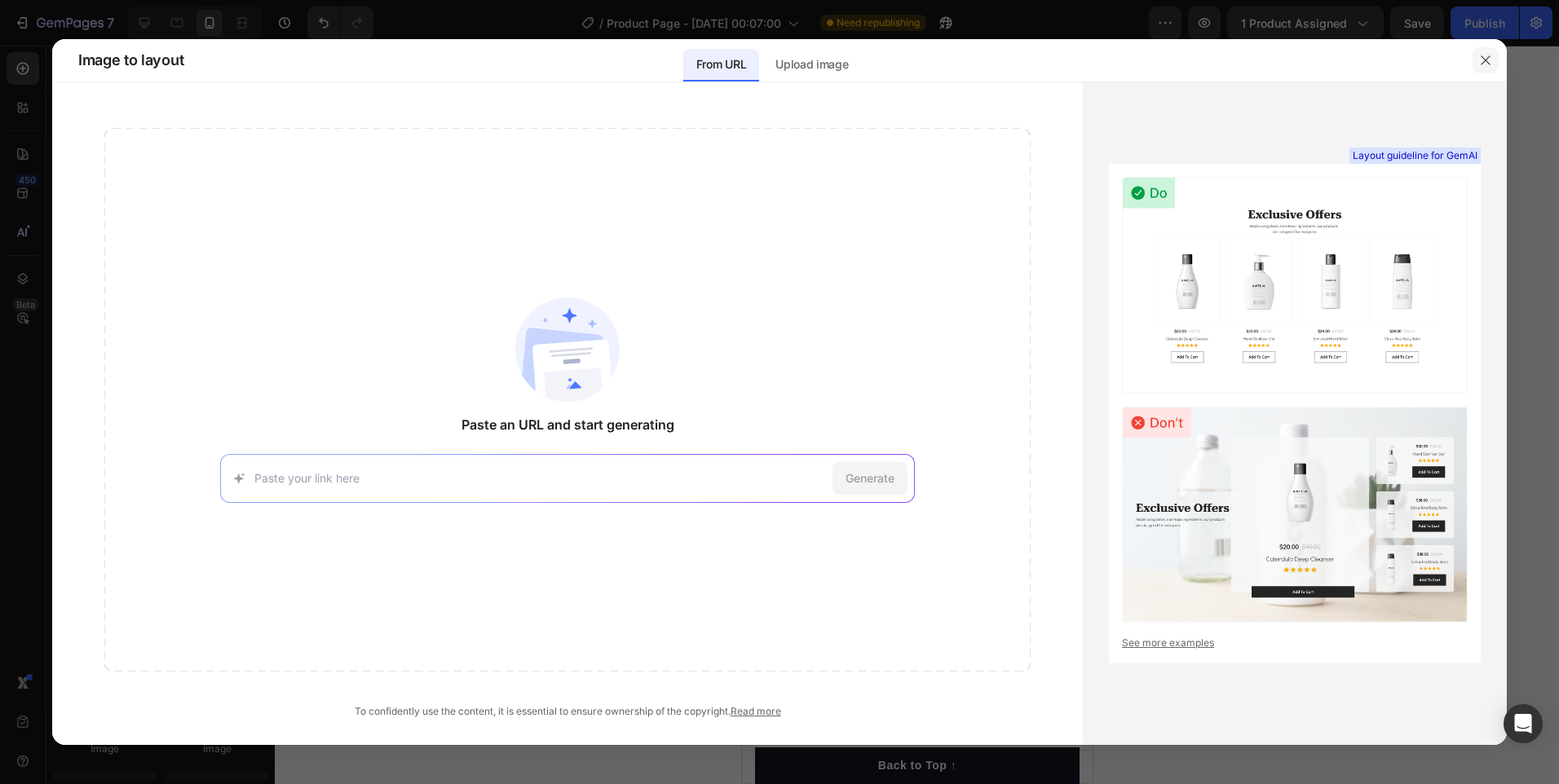
click at [1485, 50] on button "button" at bounding box center [1485, 59] width 26 height 26
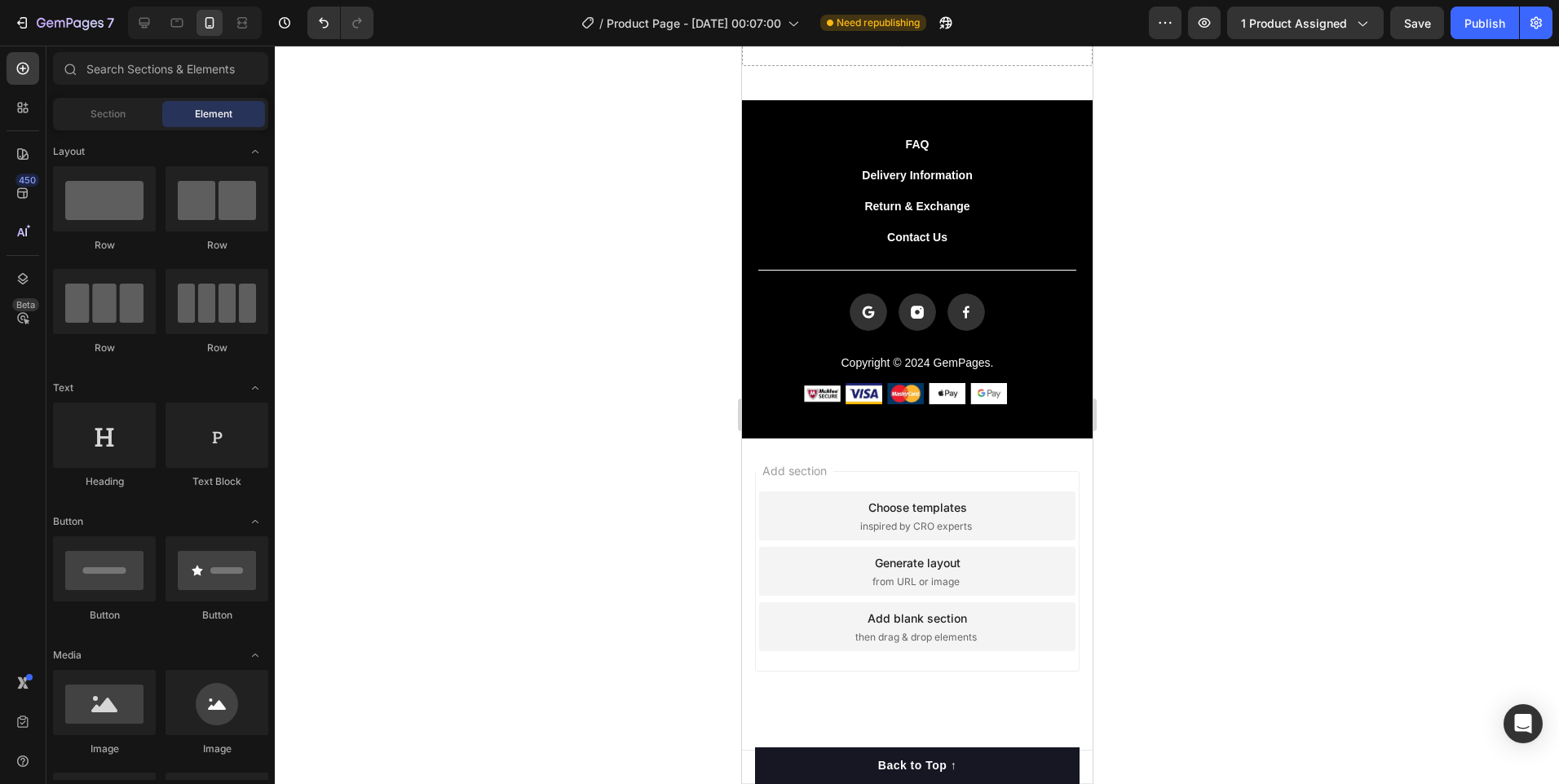
click at [993, 526] on div "Choose templates inspired by CRO experts" at bounding box center [916, 515] width 316 height 49
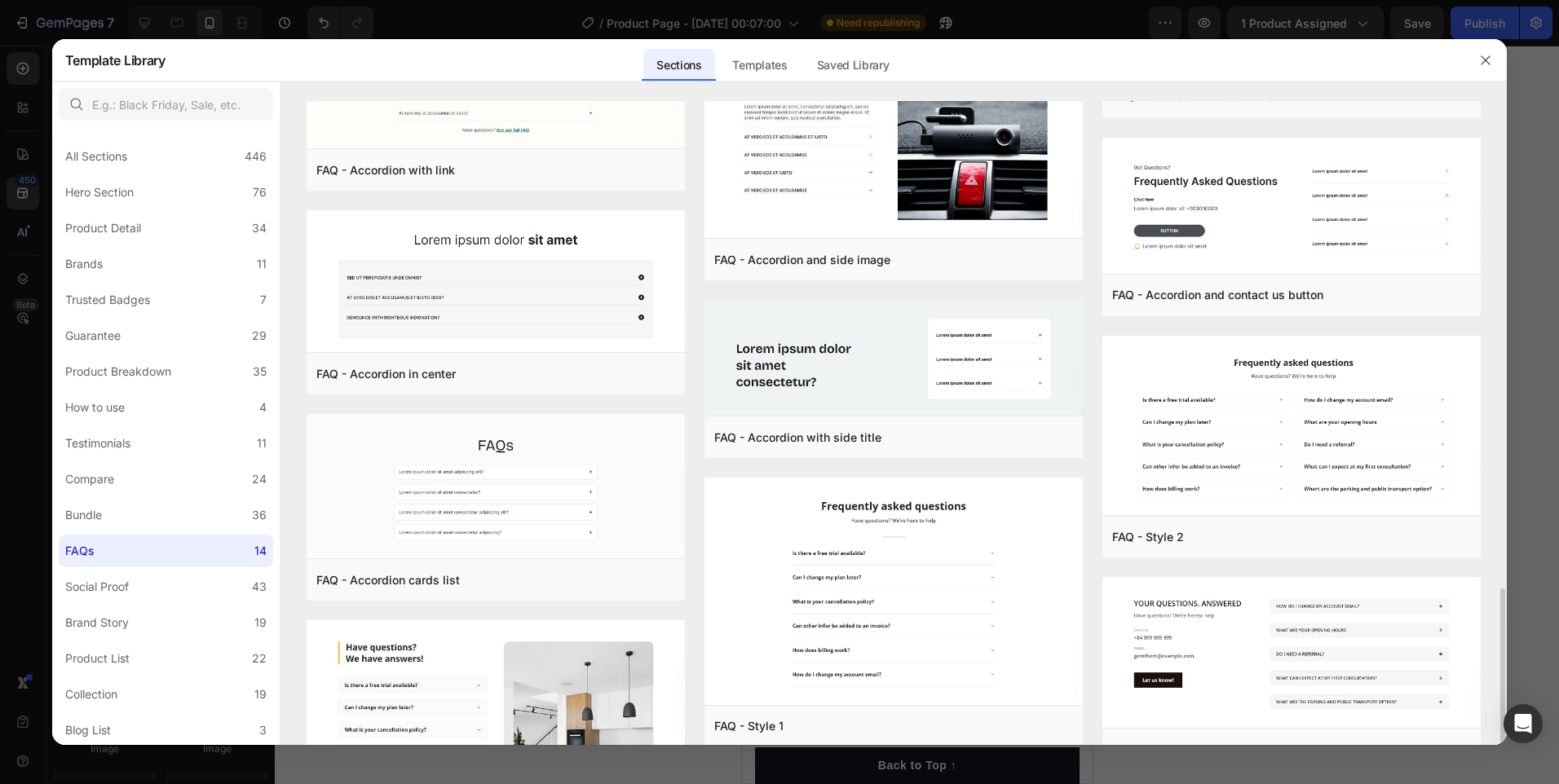
scroll to position [588, 0]
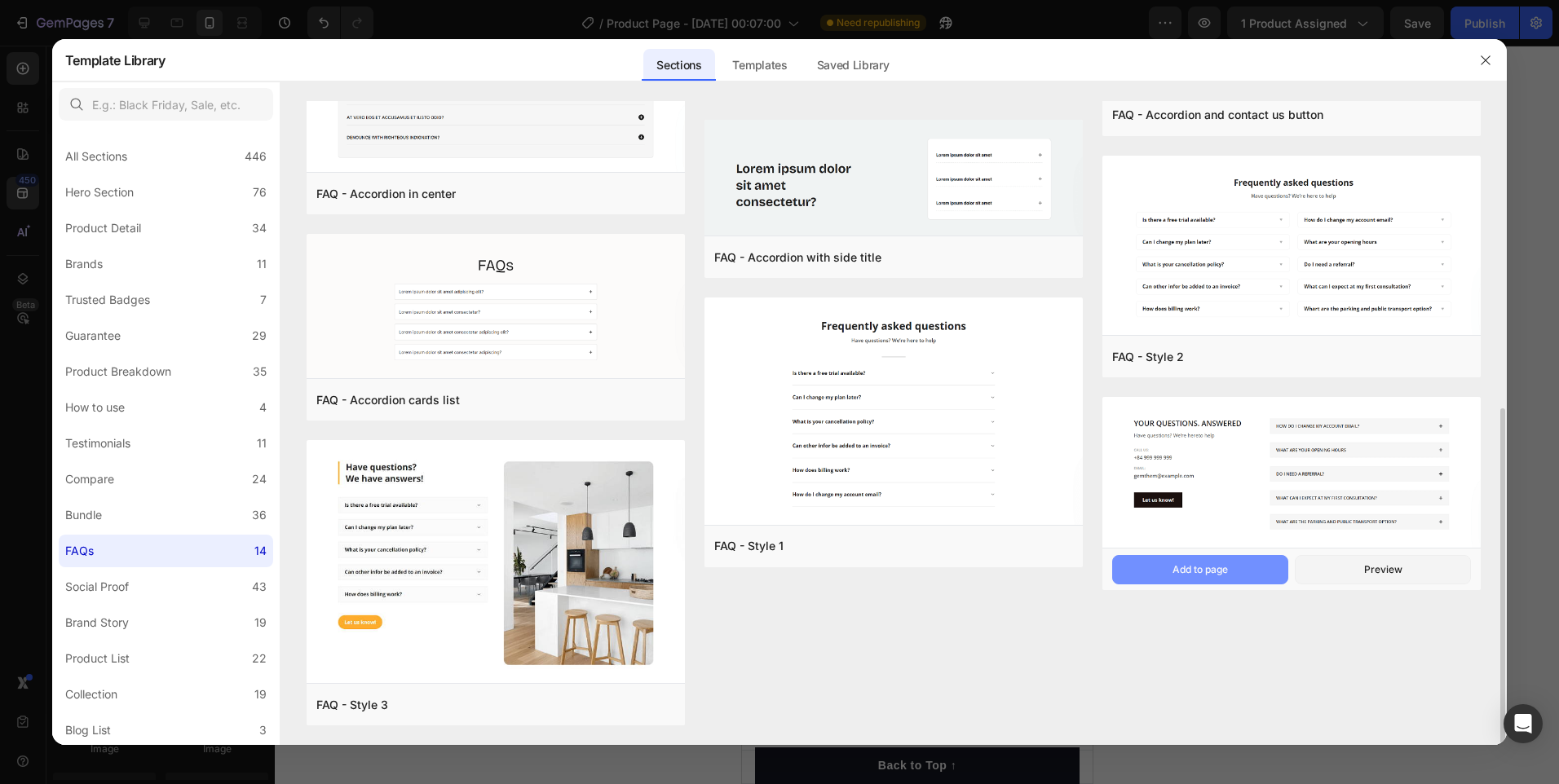
click at [1239, 579] on button "Add to page" at bounding box center [1200, 569] width 176 height 29
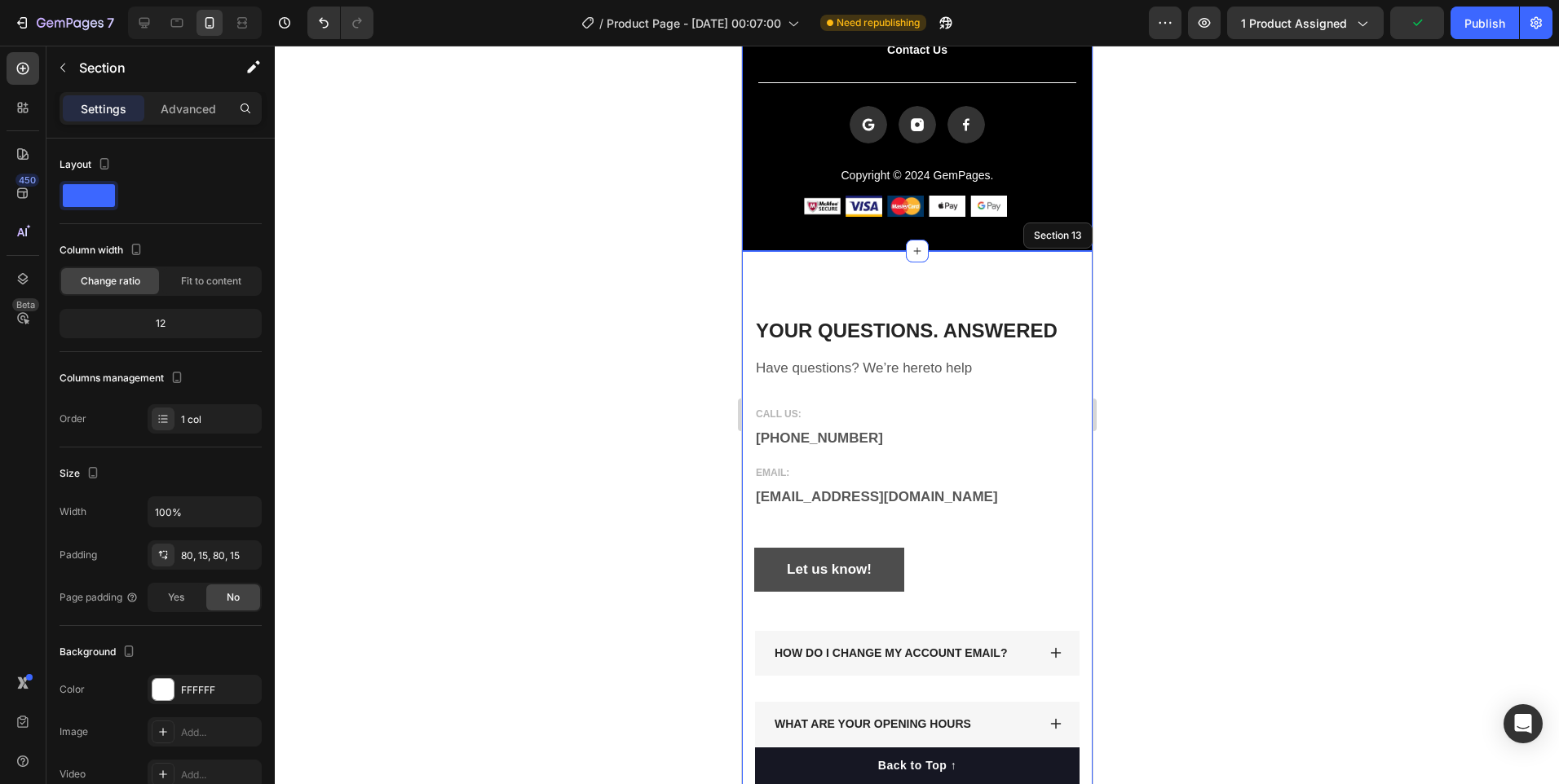
scroll to position [3691, 0]
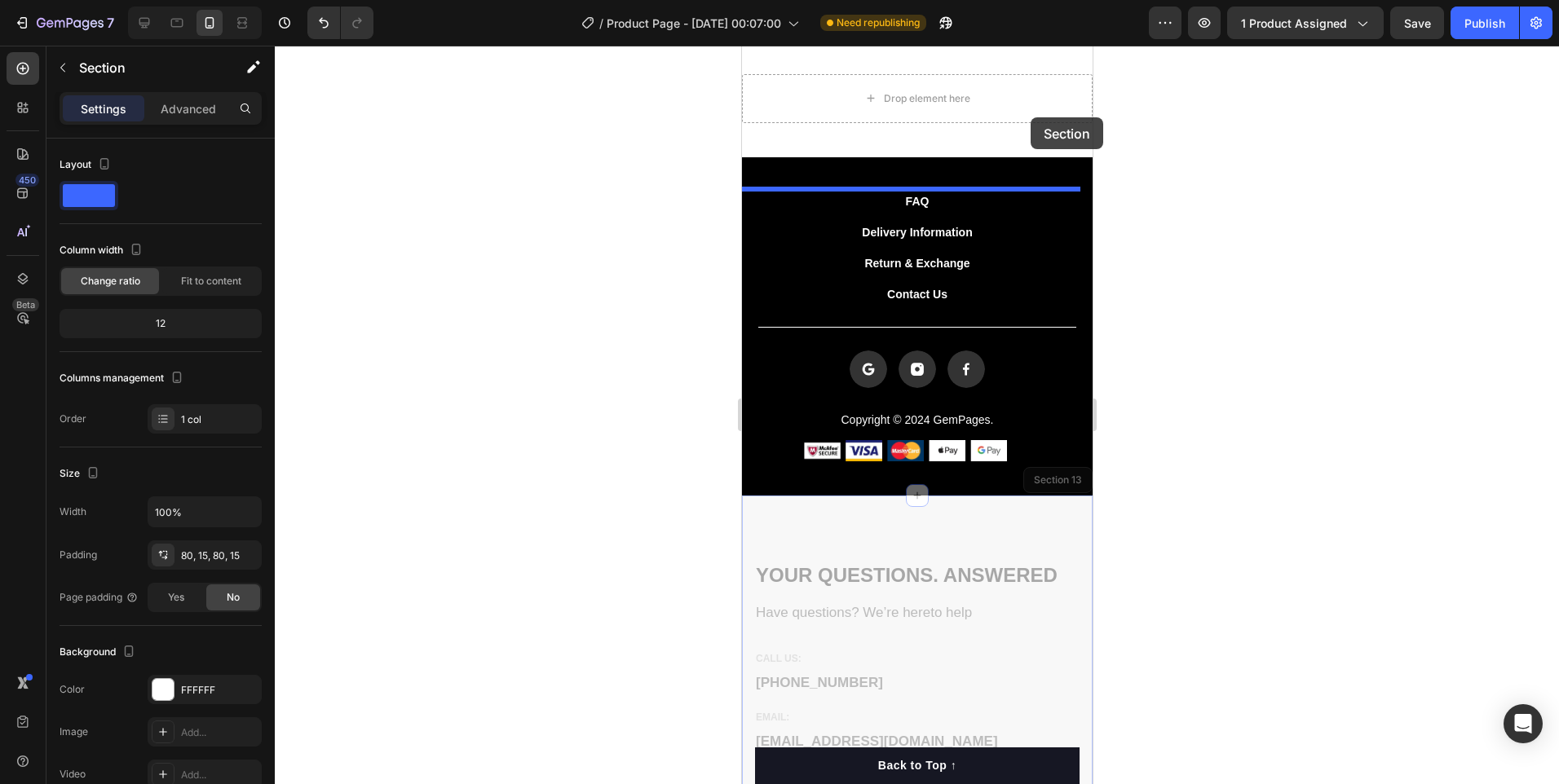
drag, startPoint x: 1019, startPoint y: 578, endPoint x: 1030, endPoint y: 118, distance: 460.1
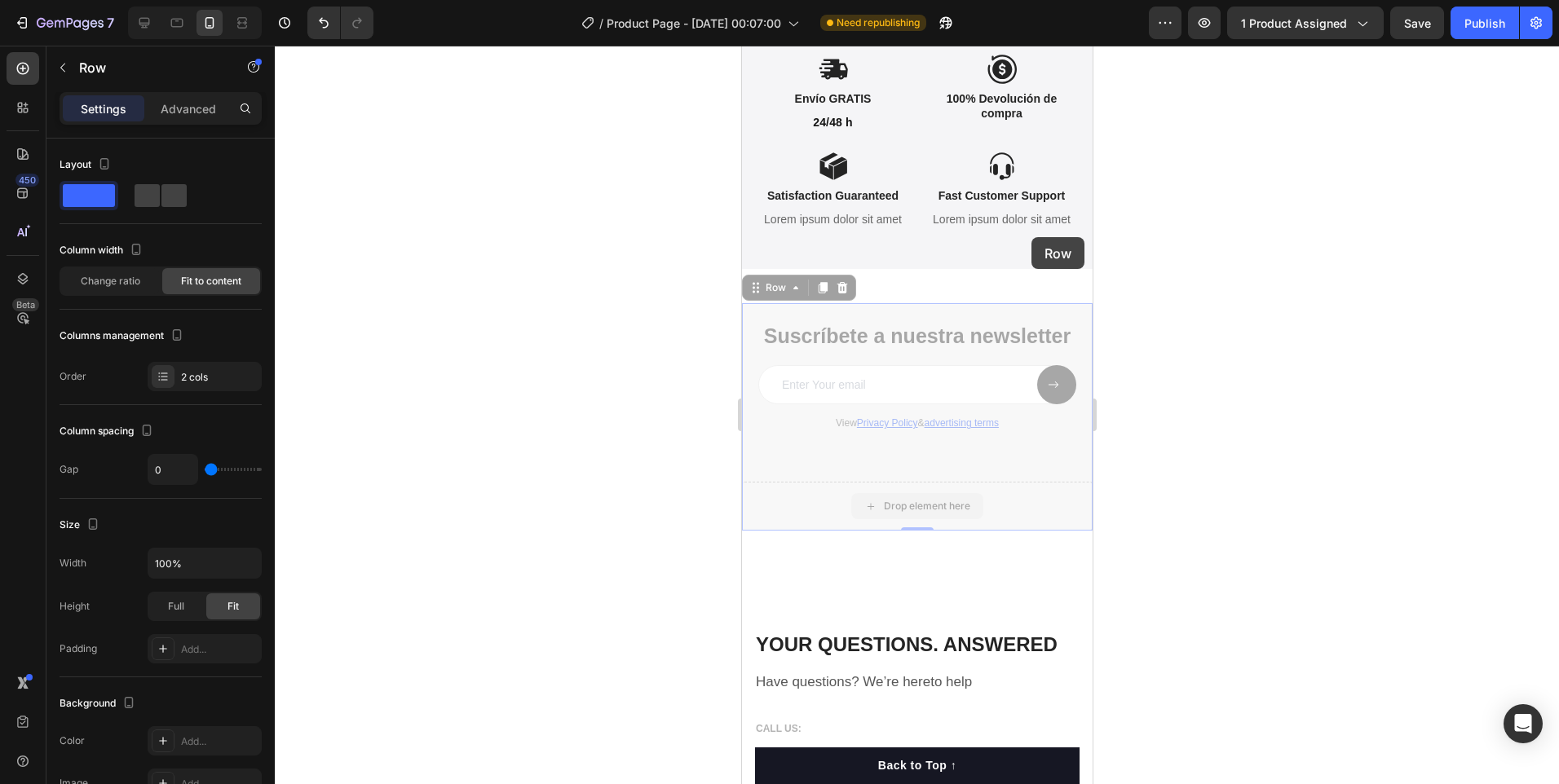
scroll to position [3104, 0]
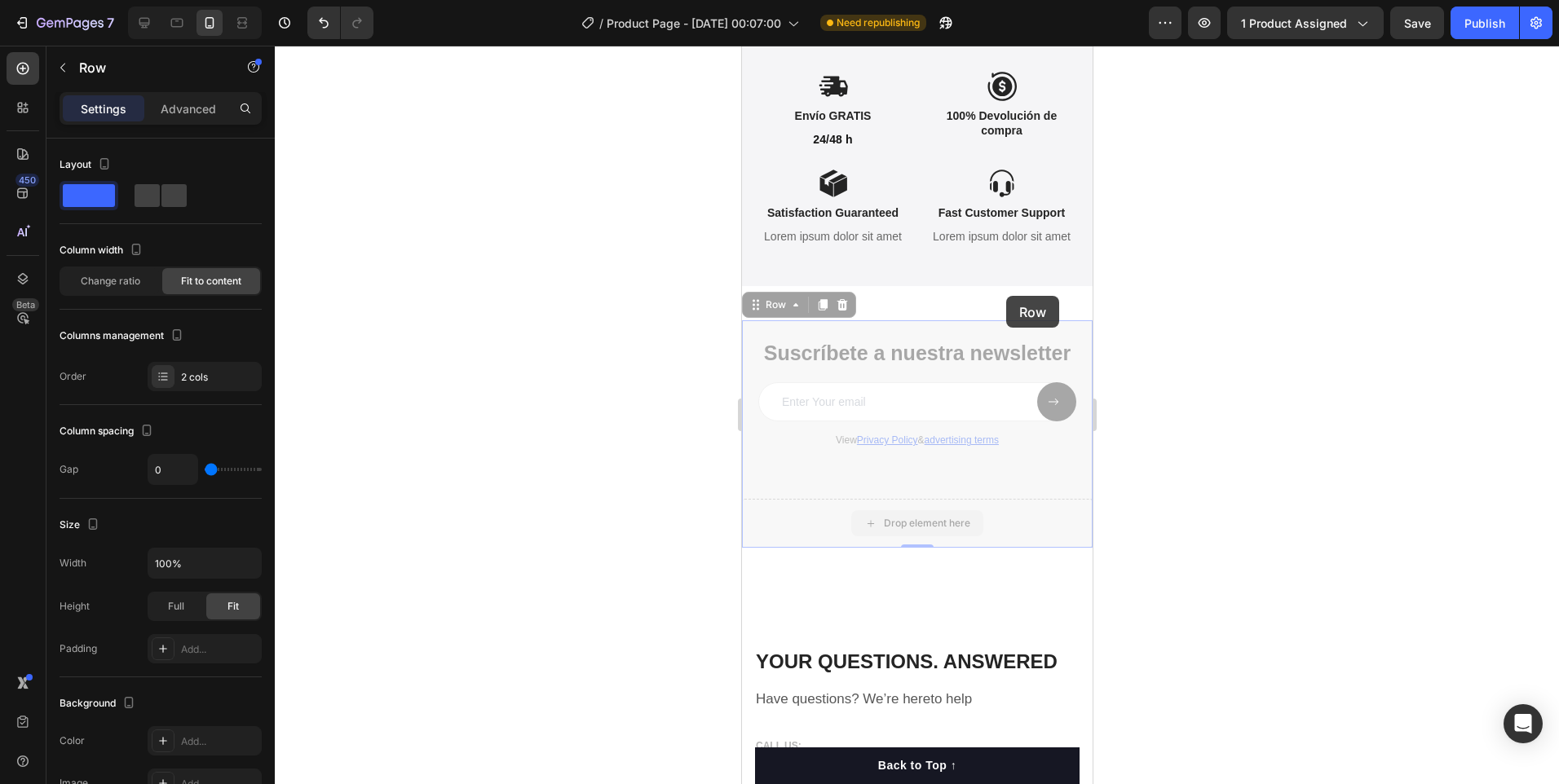
drag, startPoint x: 1057, startPoint y: 415, endPoint x: 1006, endPoint y: 296, distance: 129.5
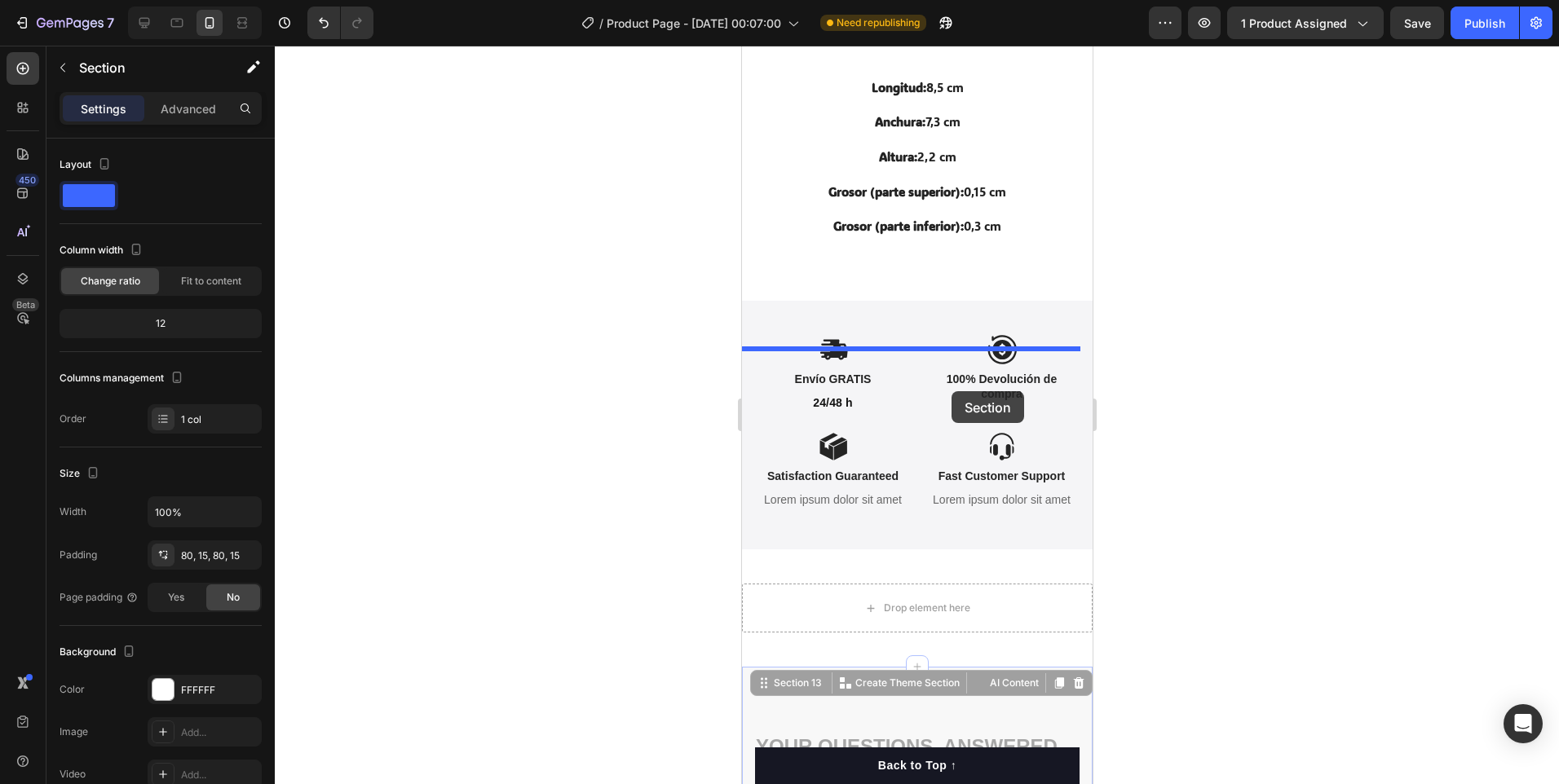
scroll to position [3253, 0]
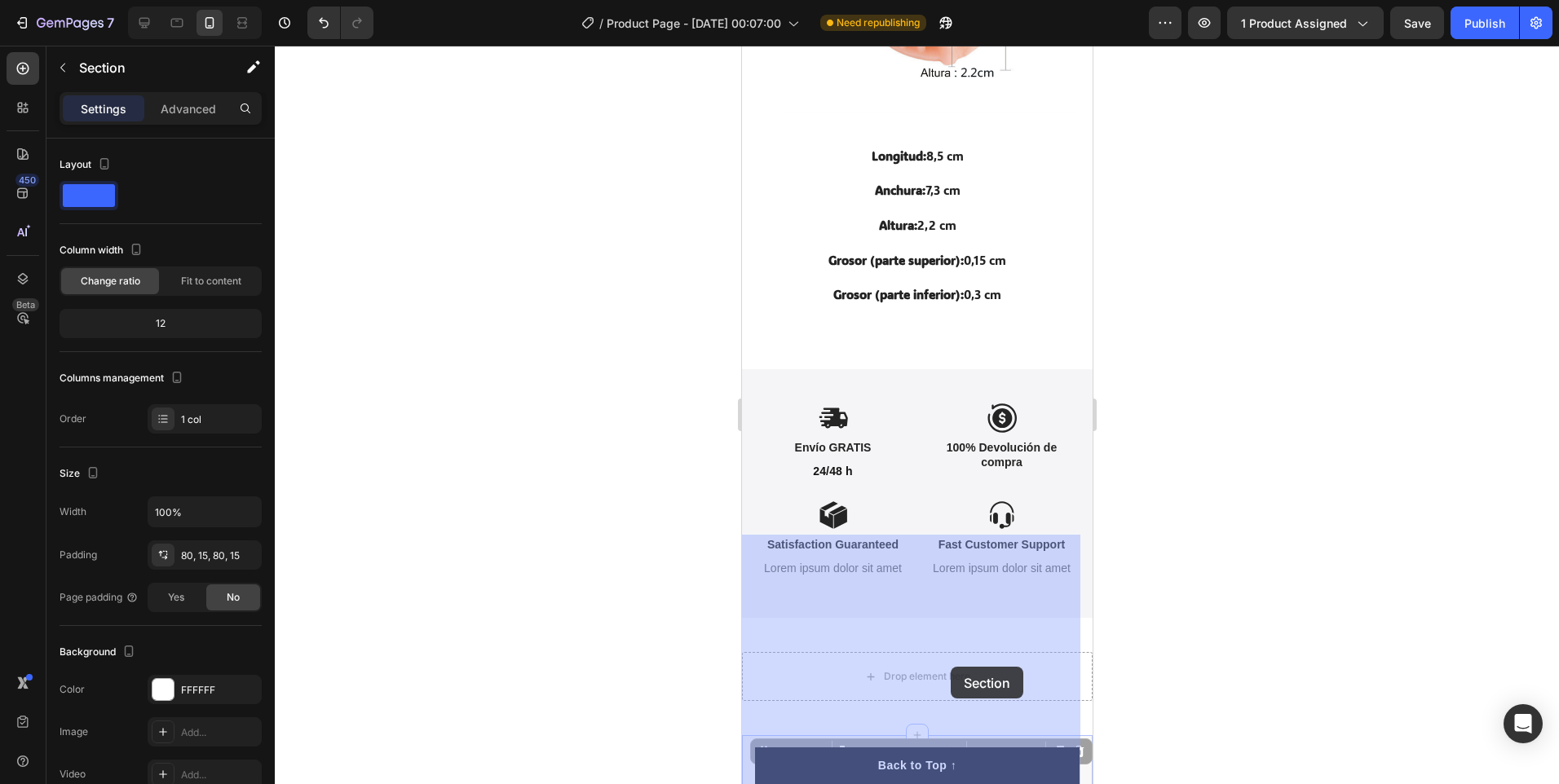
drag, startPoint x: 1052, startPoint y: 123, endPoint x: 950, endPoint y: 666, distance: 552.5
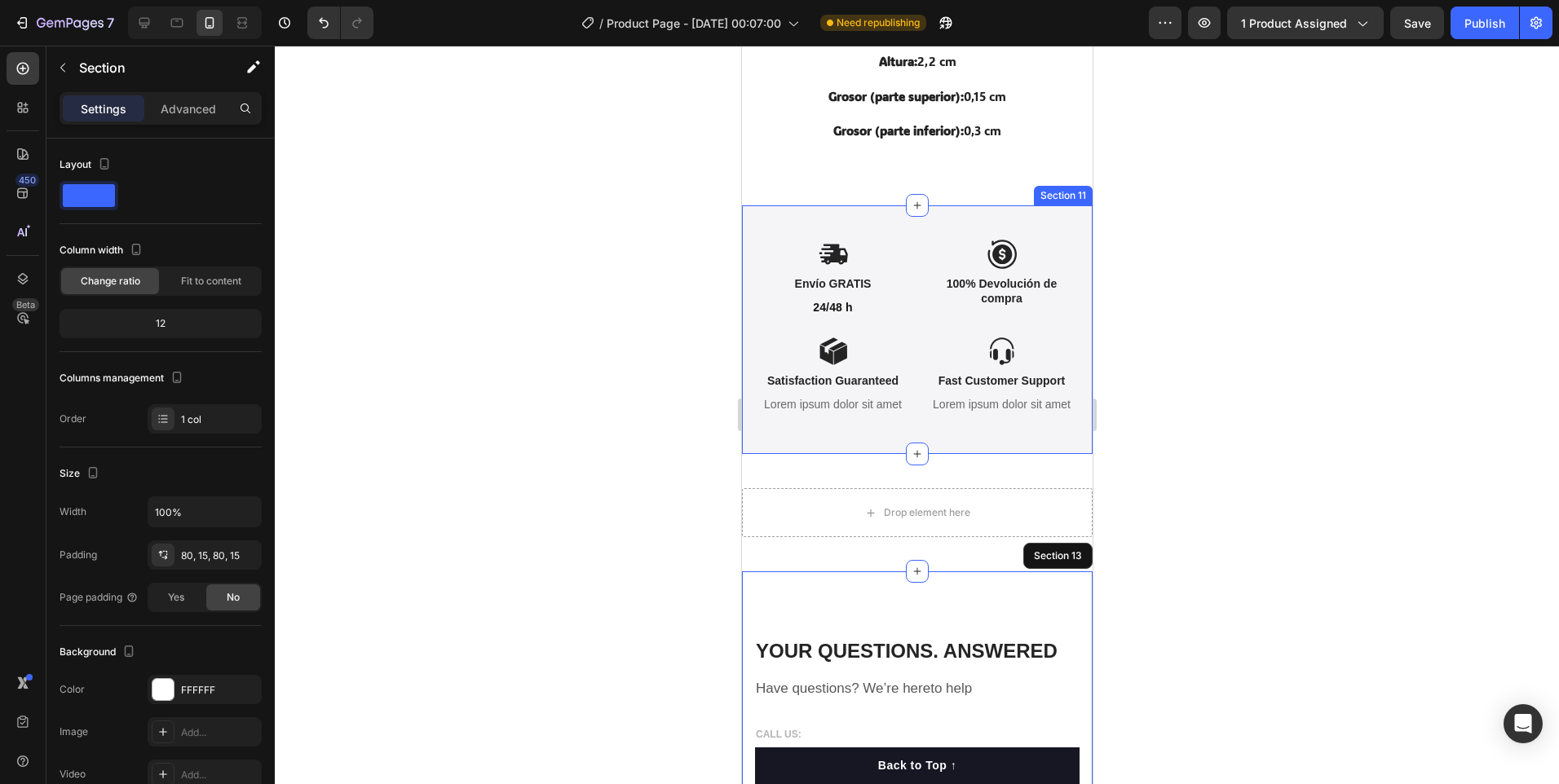
scroll to position [3416, 0]
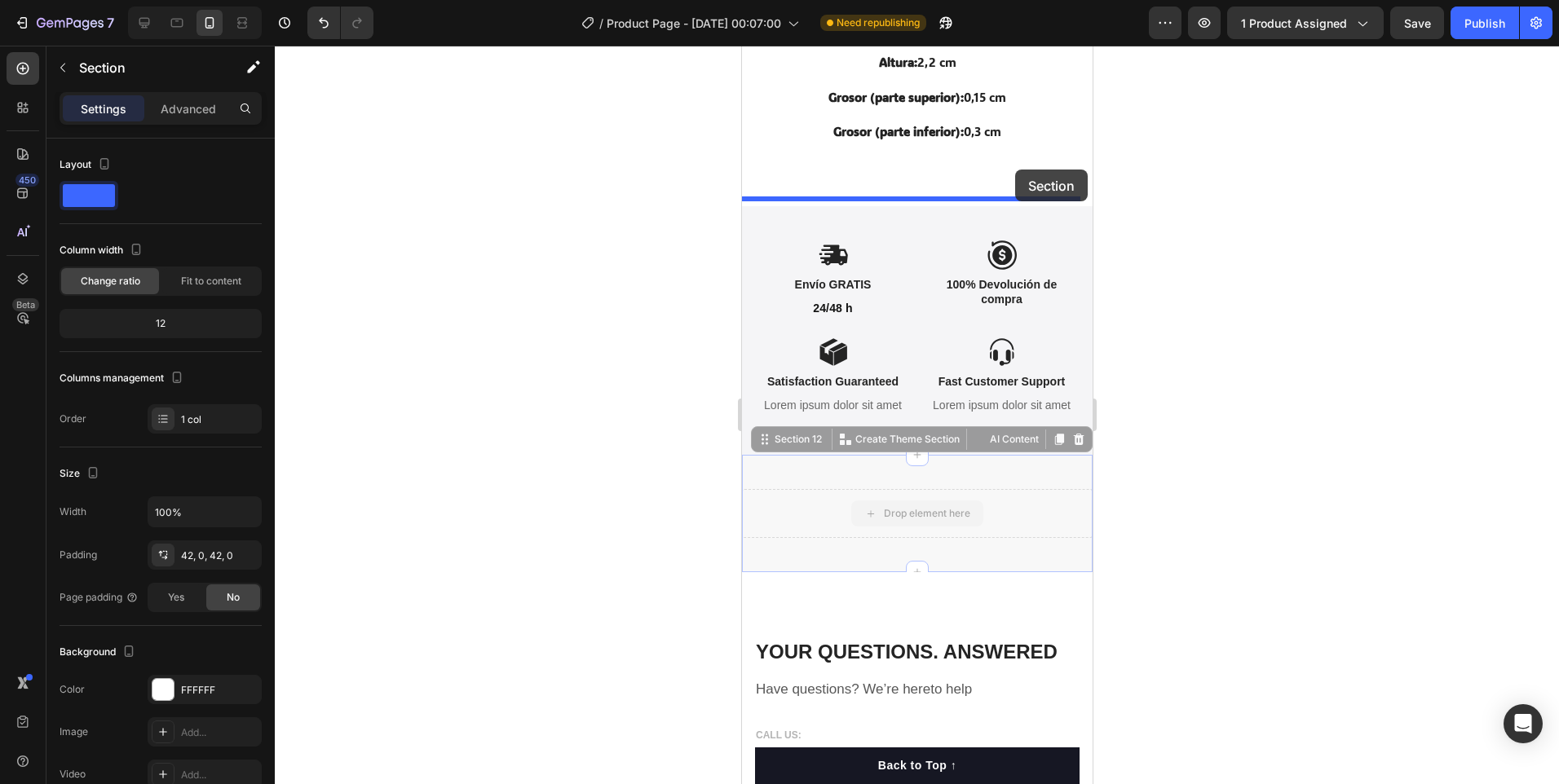
drag, startPoint x: 1015, startPoint y: 513, endPoint x: 1015, endPoint y: 170, distance: 343.0
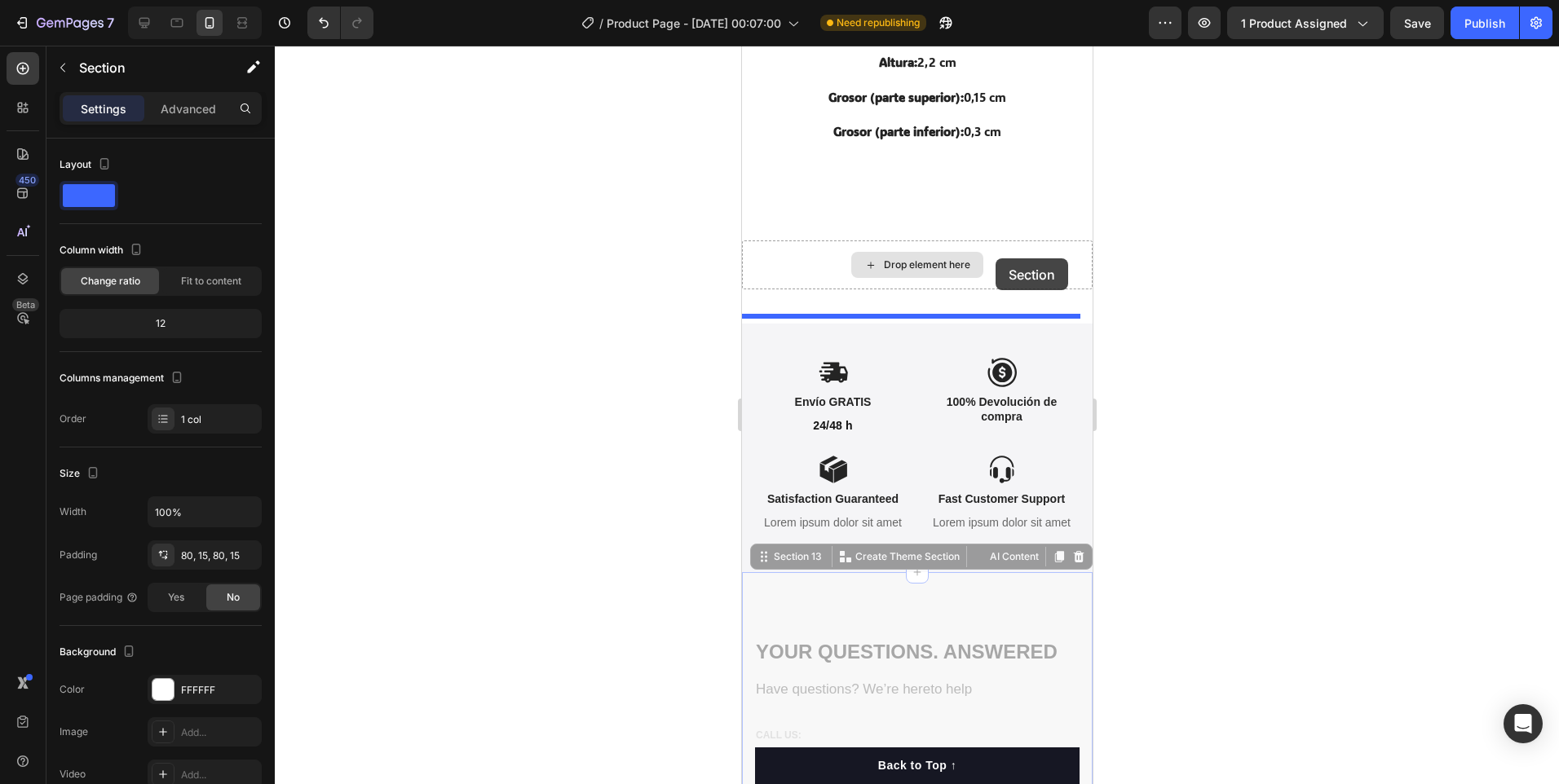
drag, startPoint x: 1031, startPoint y: 610, endPoint x: 995, endPoint y: 258, distance: 353.8
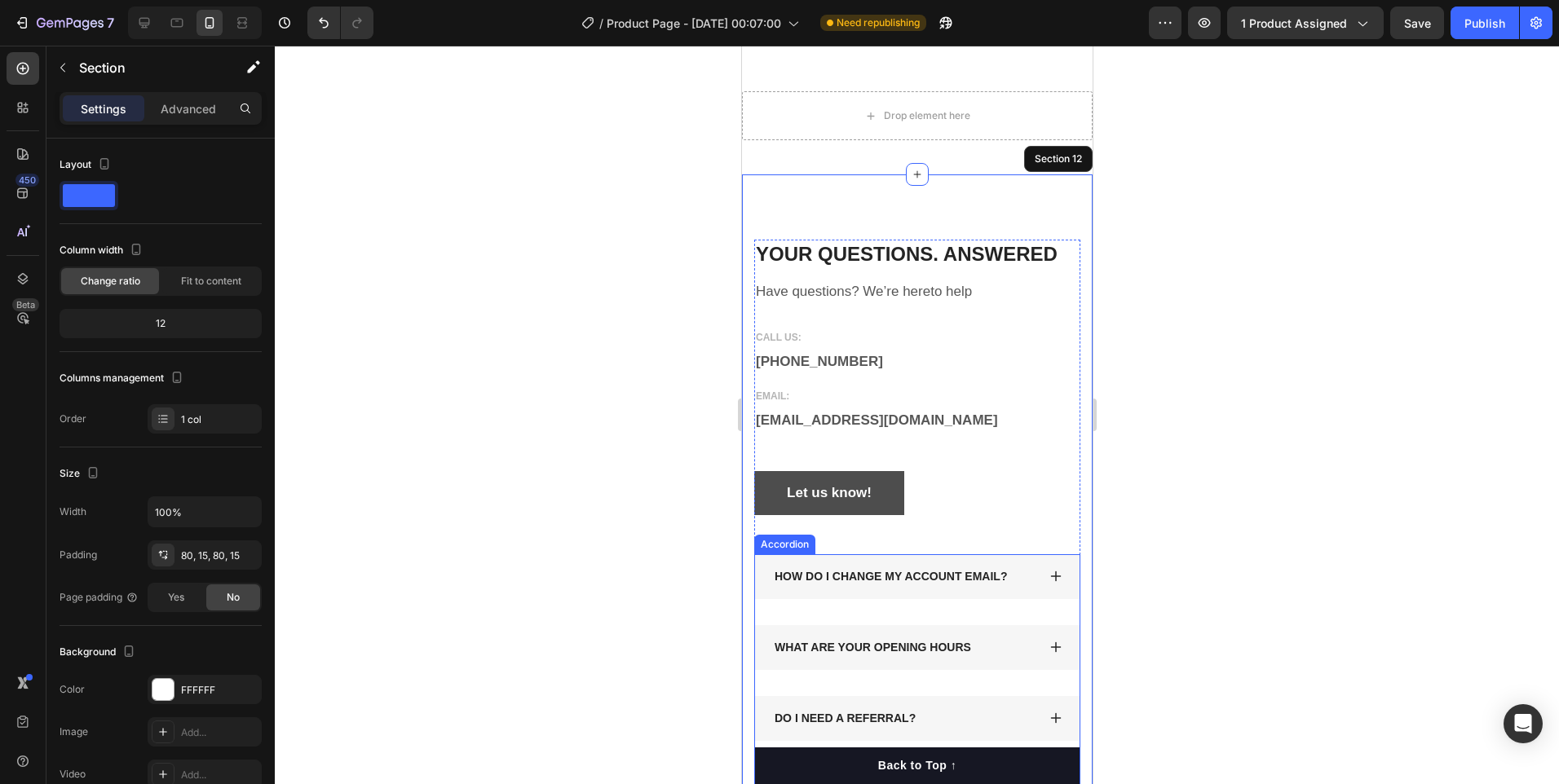
scroll to position [3542, 0]
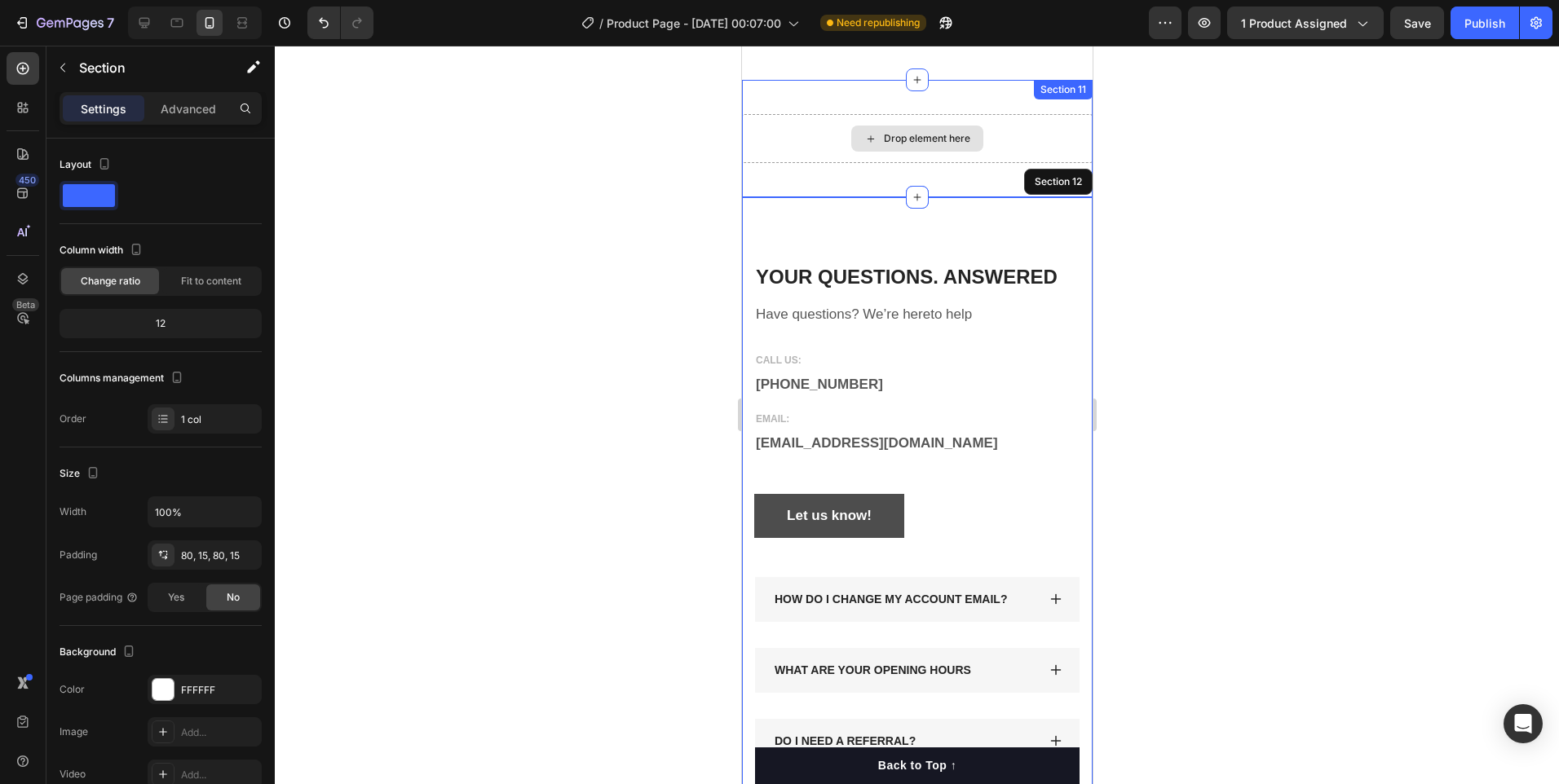
click at [1008, 150] on div "Drop element here" at bounding box center [916, 138] width 351 height 49
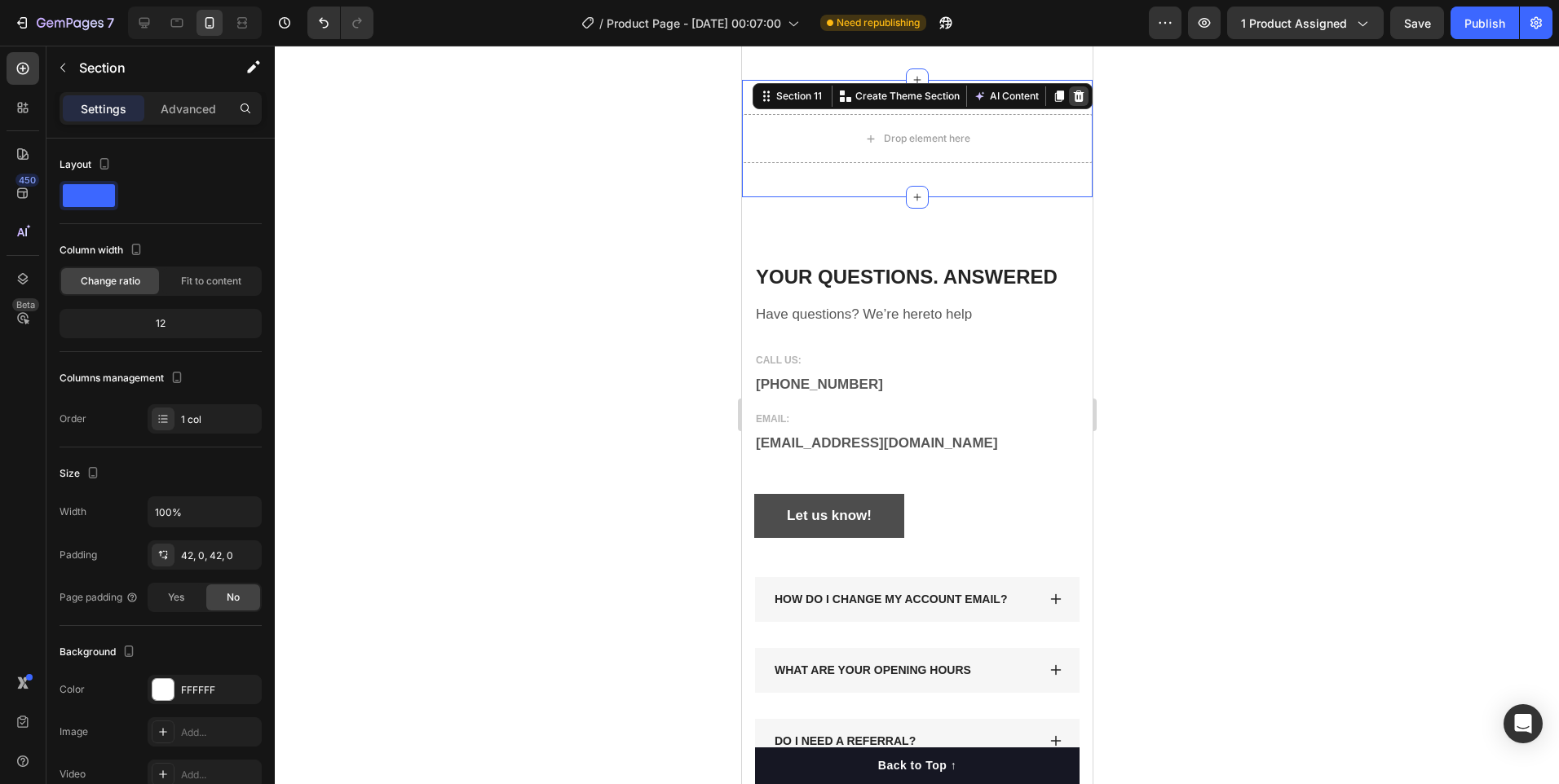
click at [1071, 90] on icon at bounding box center [1077, 96] width 13 height 13
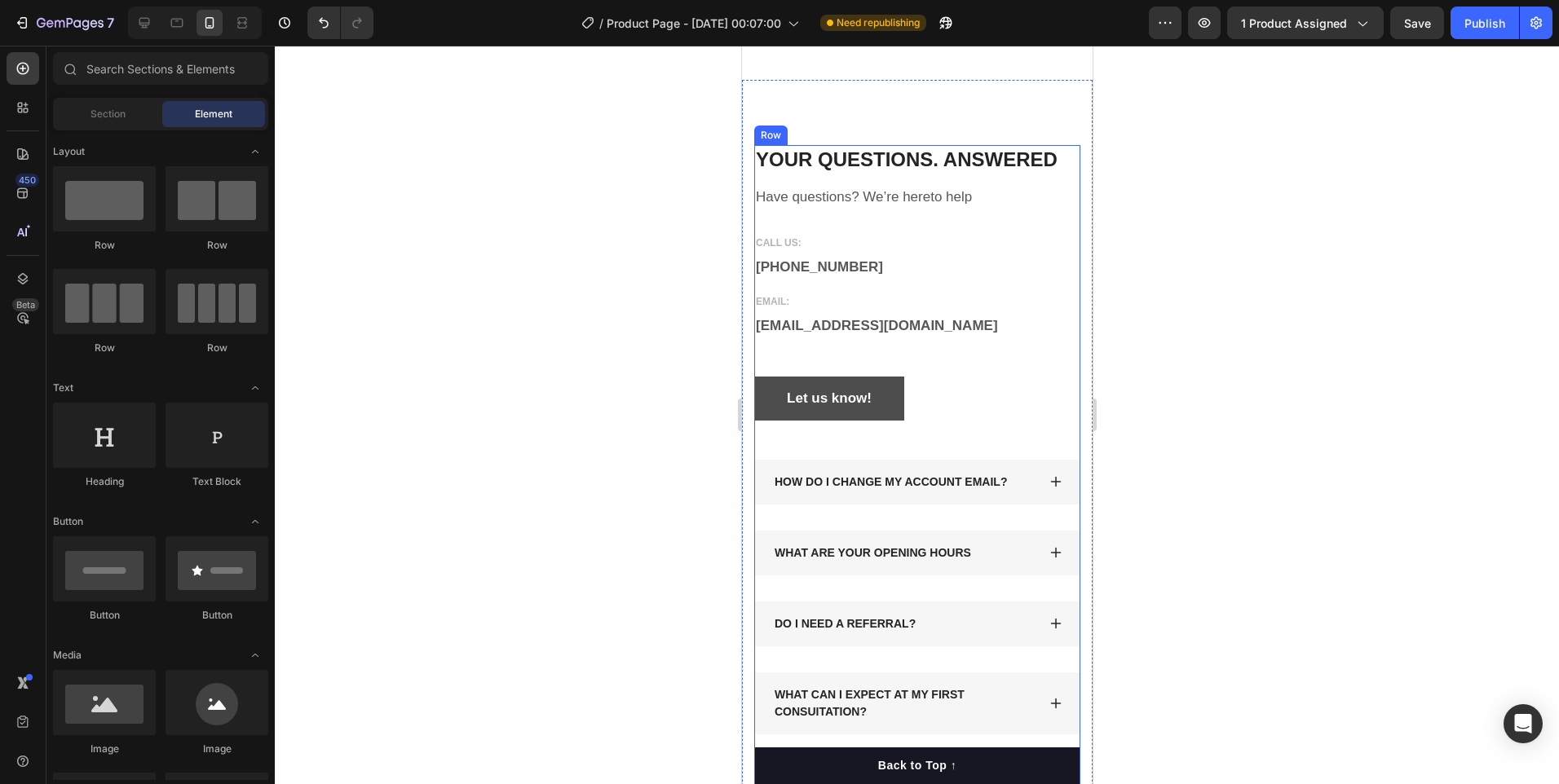
scroll to position [3217, 0]
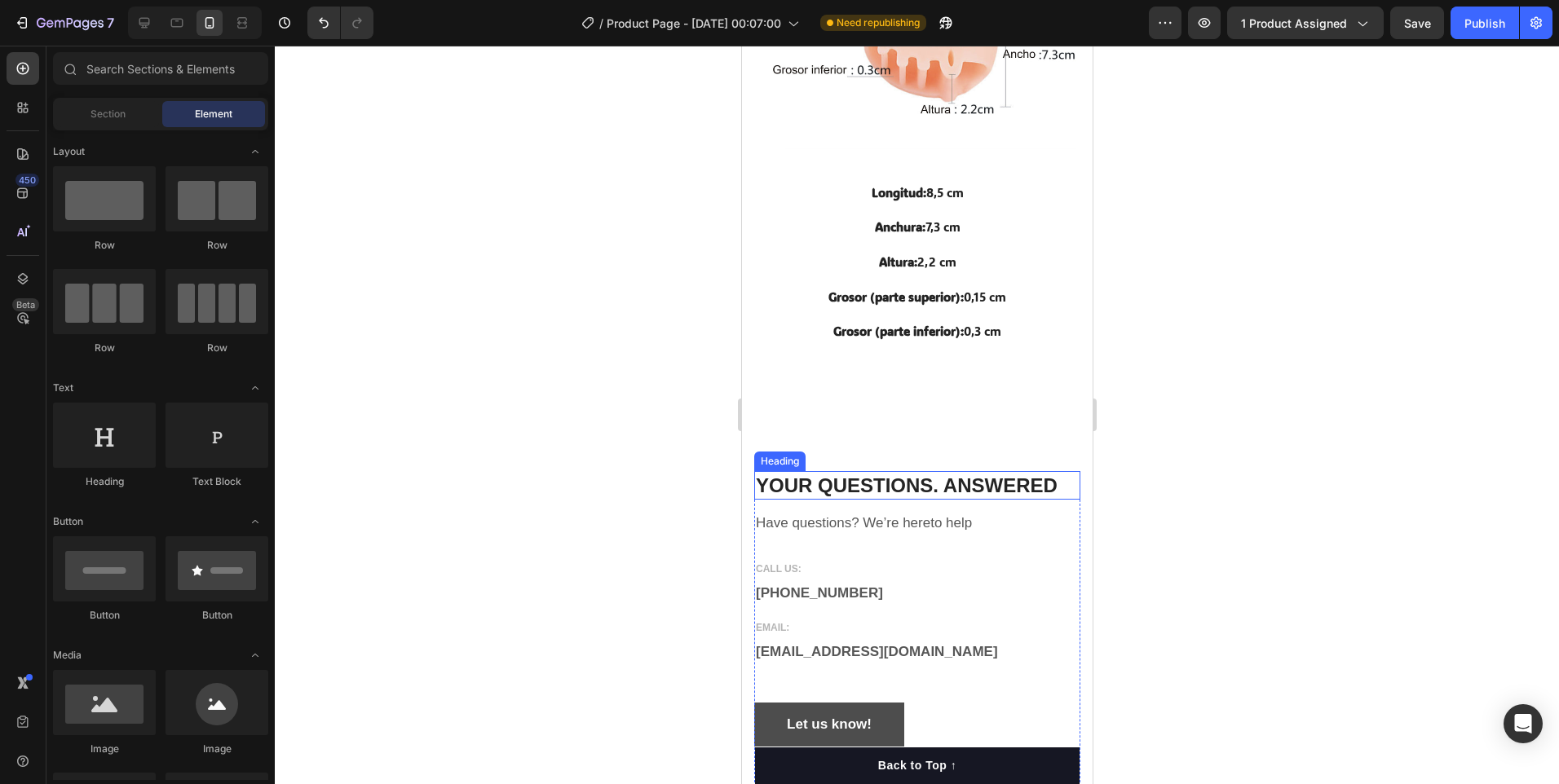
click at [1004, 473] on p "YOUR QUESTIONS. ANSWERED" at bounding box center [916, 485] width 323 height 26
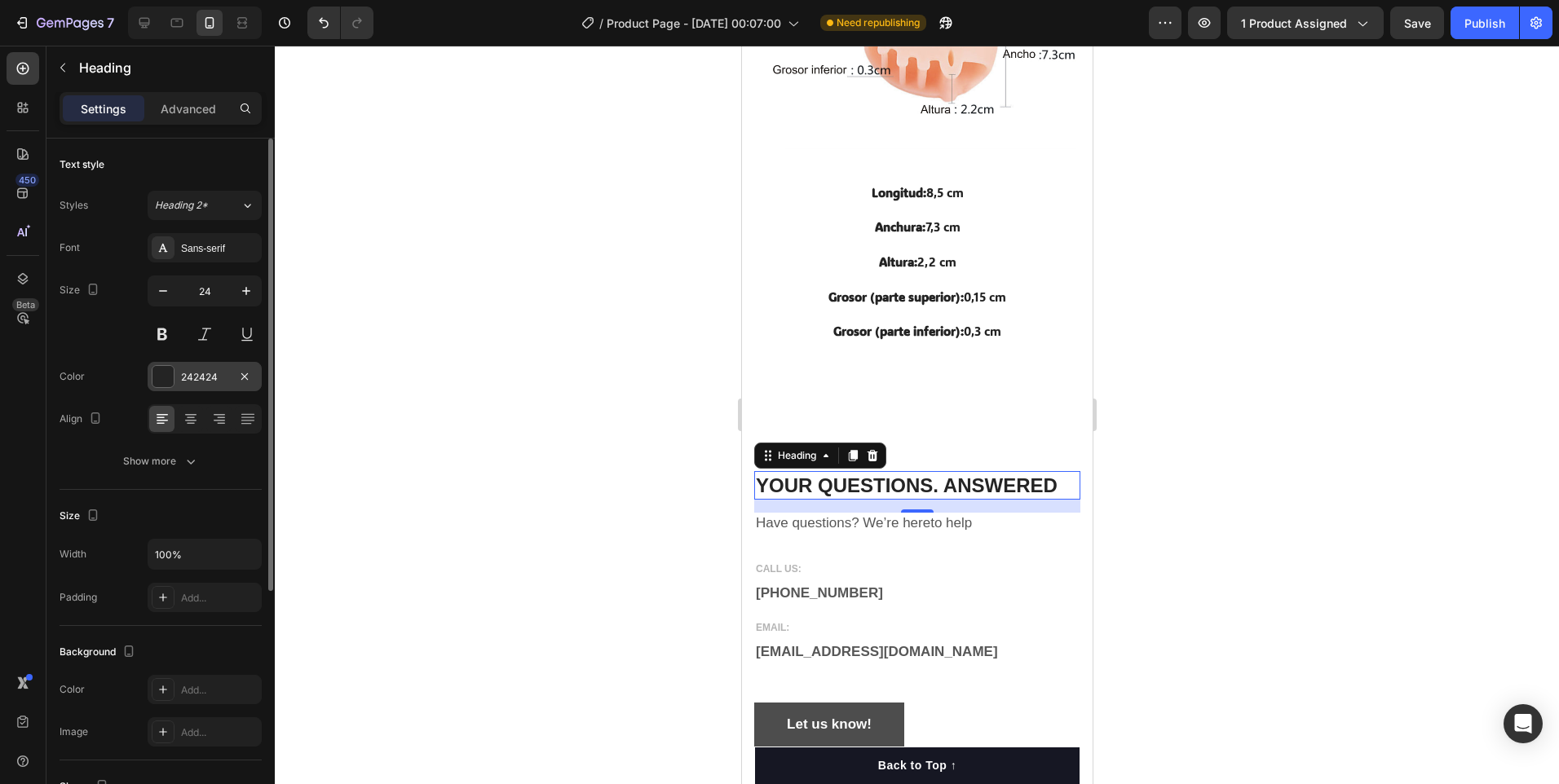
click at [171, 383] on div at bounding box center [163, 377] width 21 height 21
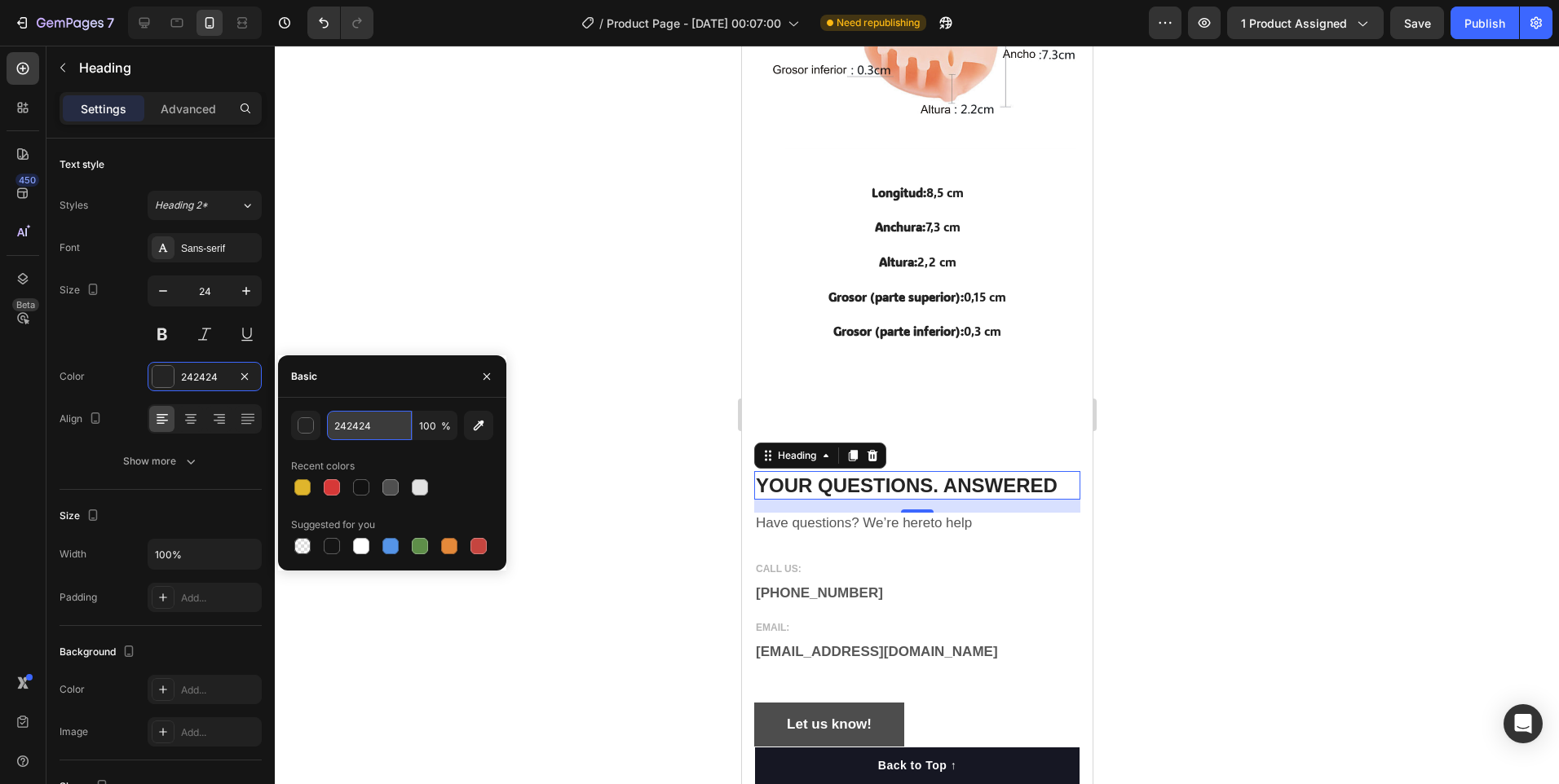
click at [338, 428] on input "242424" at bounding box center [369, 425] width 85 height 29
click at [307, 427] on div "button" at bounding box center [306, 427] width 16 height 16
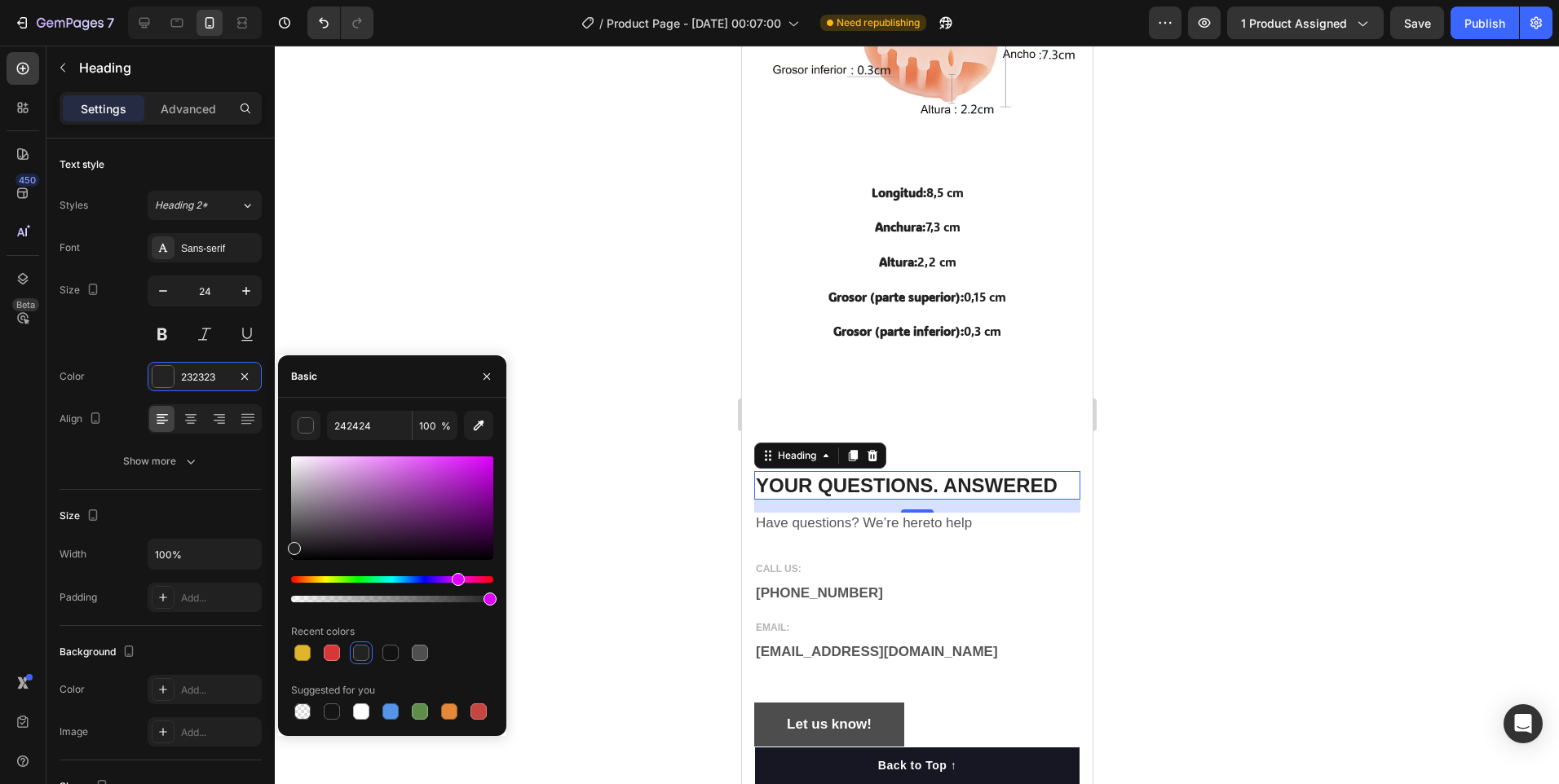
type input "232323"
drag, startPoint x: 299, startPoint y: 578, endPoint x: 456, endPoint y: 586, distance: 157.2
click at [456, 586] on div at bounding box center [392, 588] width 202 height 26
click at [854, 479] on p "YOUR QUESTIONS. ANSWERED" at bounding box center [916, 485] width 323 height 26
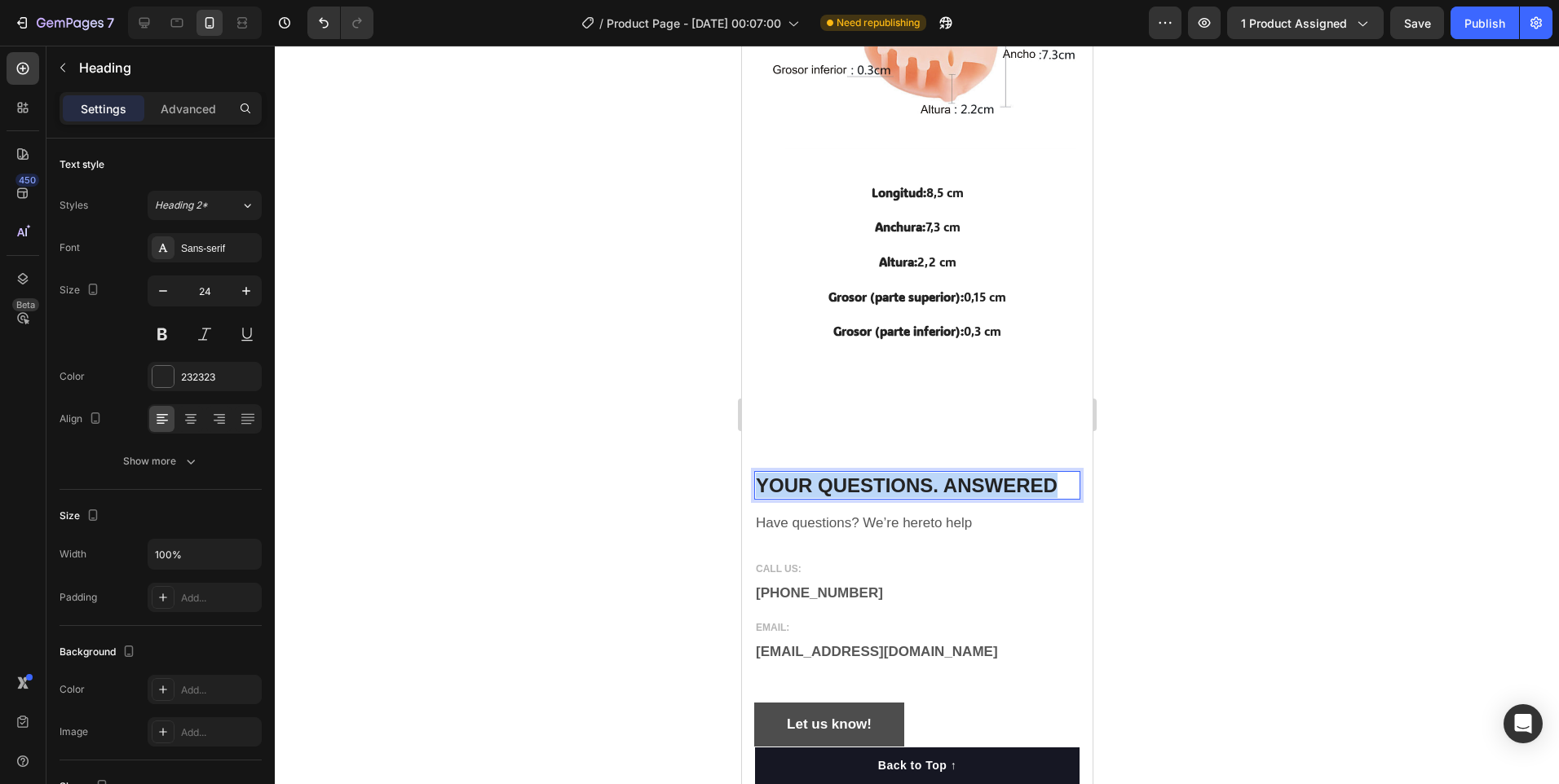
drag, startPoint x: 1054, startPoint y: 472, endPoint x: 756, endPoint y: 476, distance: 298.0
click at [757, 476] on p "YOUR QUESTIONS. ANSWERED" at bounding box center [916, 485] width 323 height 26
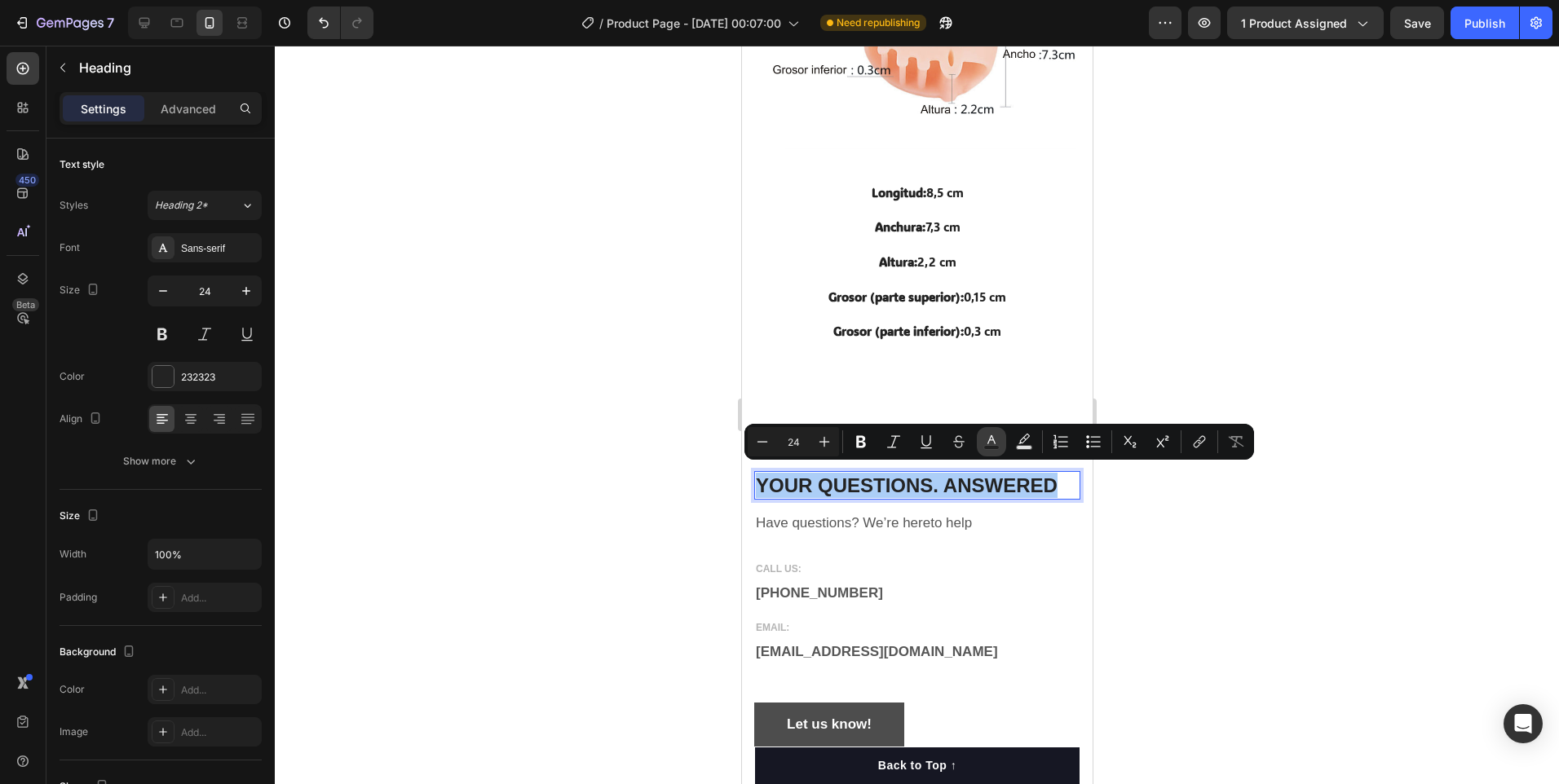
click at [990, 442] on icon "Editor contextual toolbar" at bounding box center [992, 442] width 16 height 16
type input "232323"
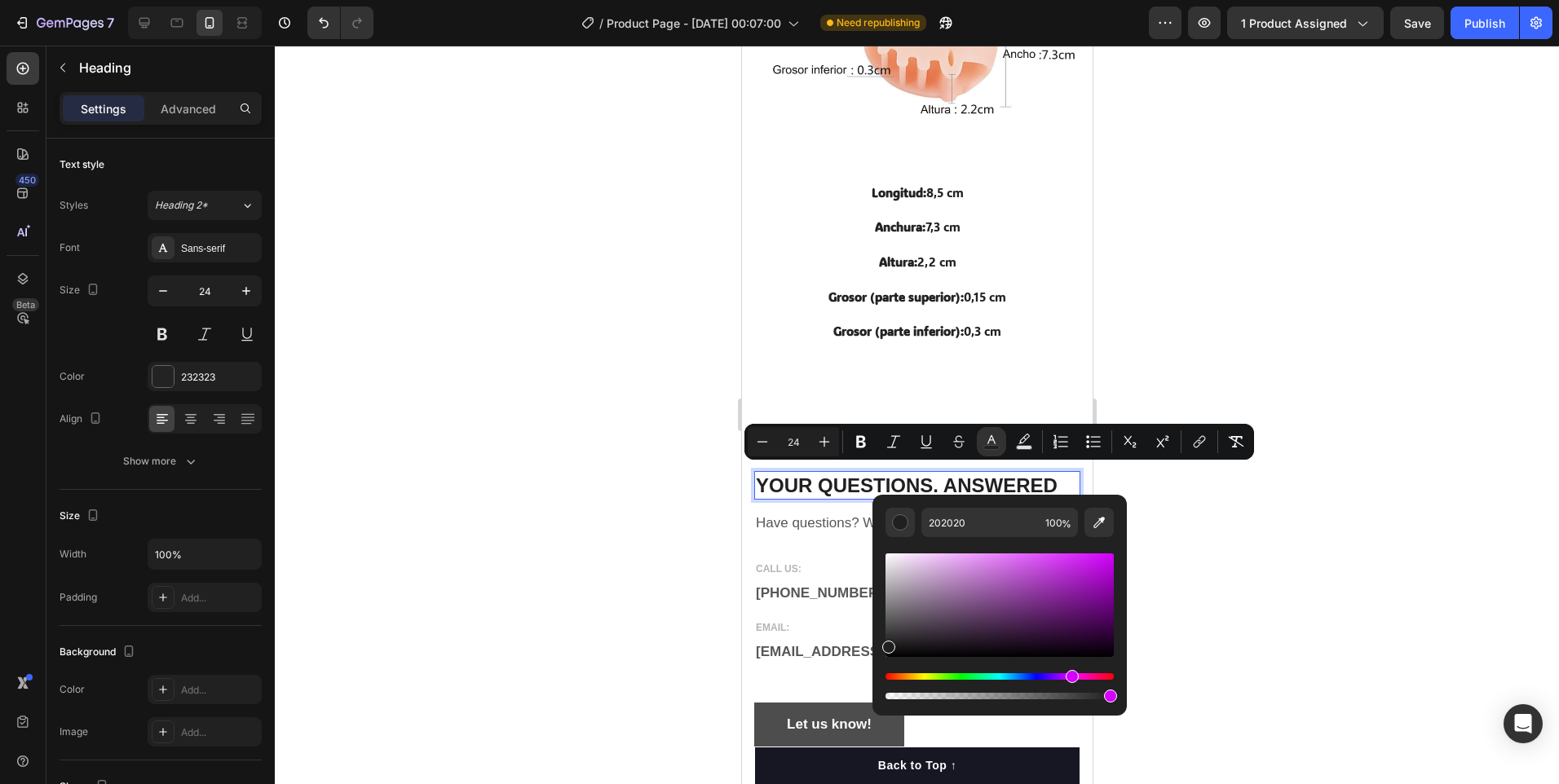
type input "1F1F1F"
drag, startPoint x: 895, startPoint y: 674, endPoint x: 1066, endPoint y: 678, distance: 171.0
click at [1066, 678] on div "Hue" at bounding box center [1068, 676] width 13 height 13
drag, startPoint x: 1202, startPoint y: 550, endPoint x: 1220, endPoint y: 625, distance: 77.1
click at [1204, 550] on div at bounding box center [916, 415] width 1285 height 738
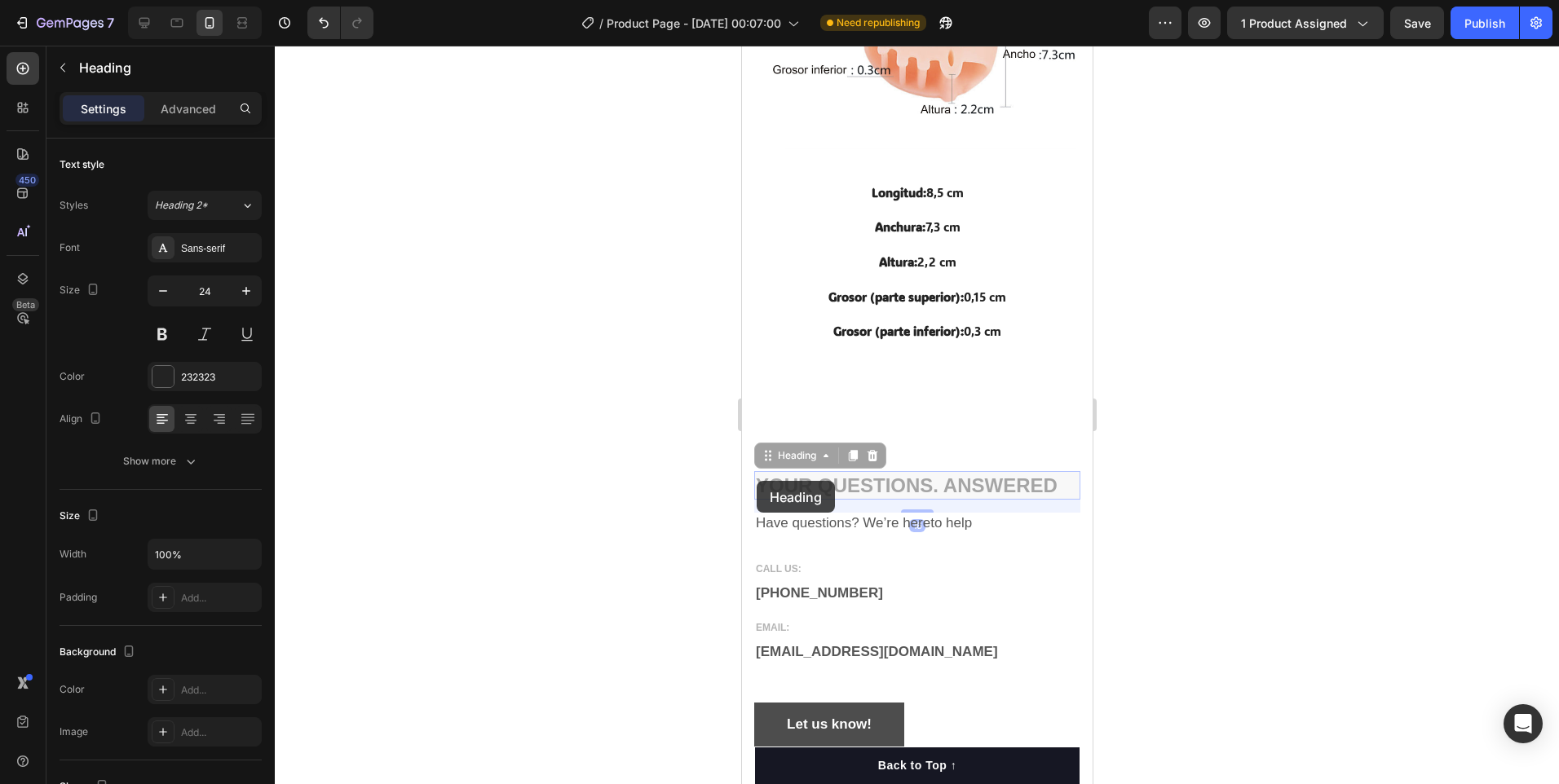
drag, startPoint x: 895, startPoint y: 486, endPoint x: 981, endPoint y: 477, distance: 86.5
click at [759, 514] on p "Have questions? We’re hereto help" at bounding box center [916, 523] width 323 height 18
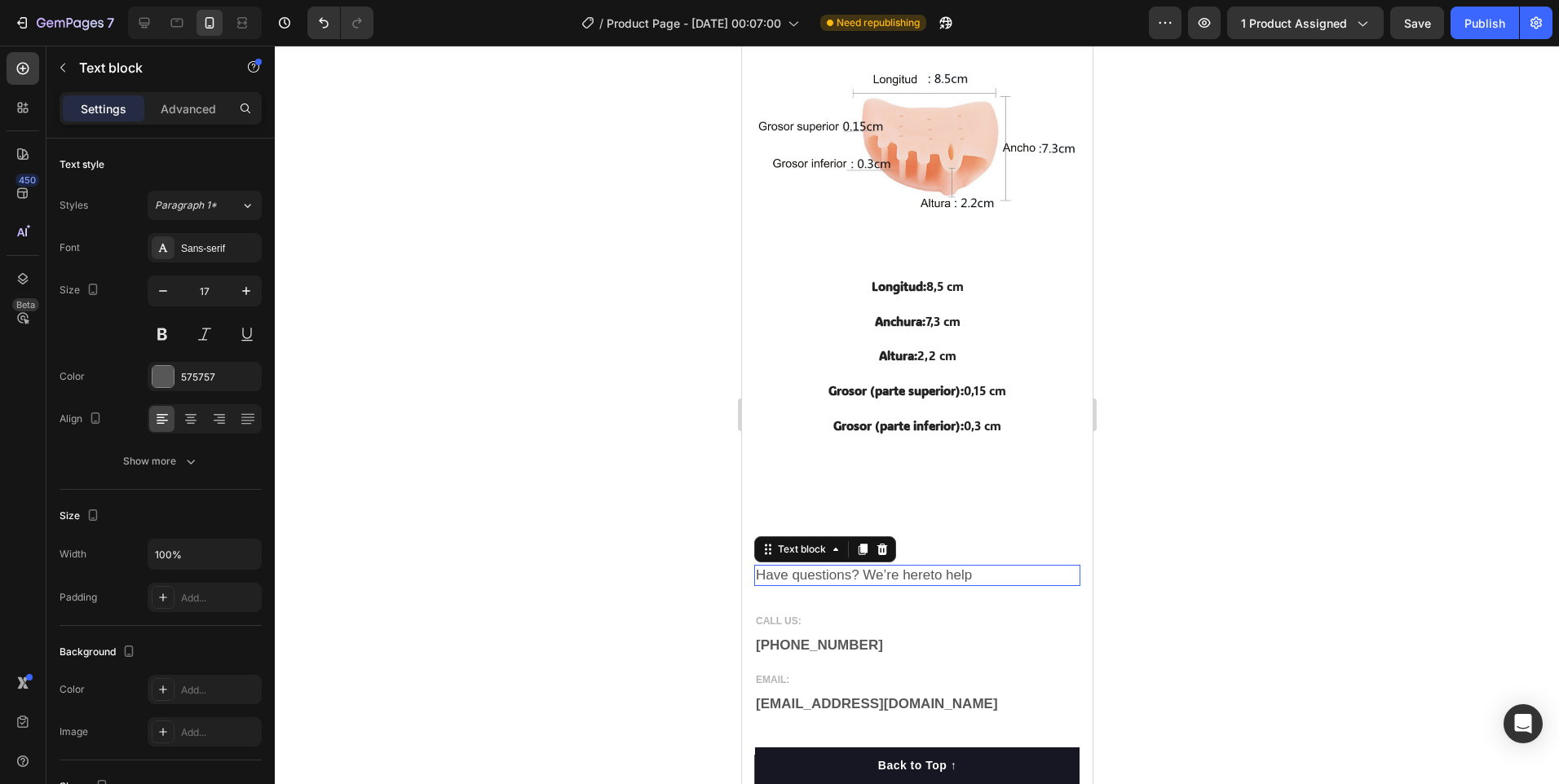
scroll to position [3310, 0]
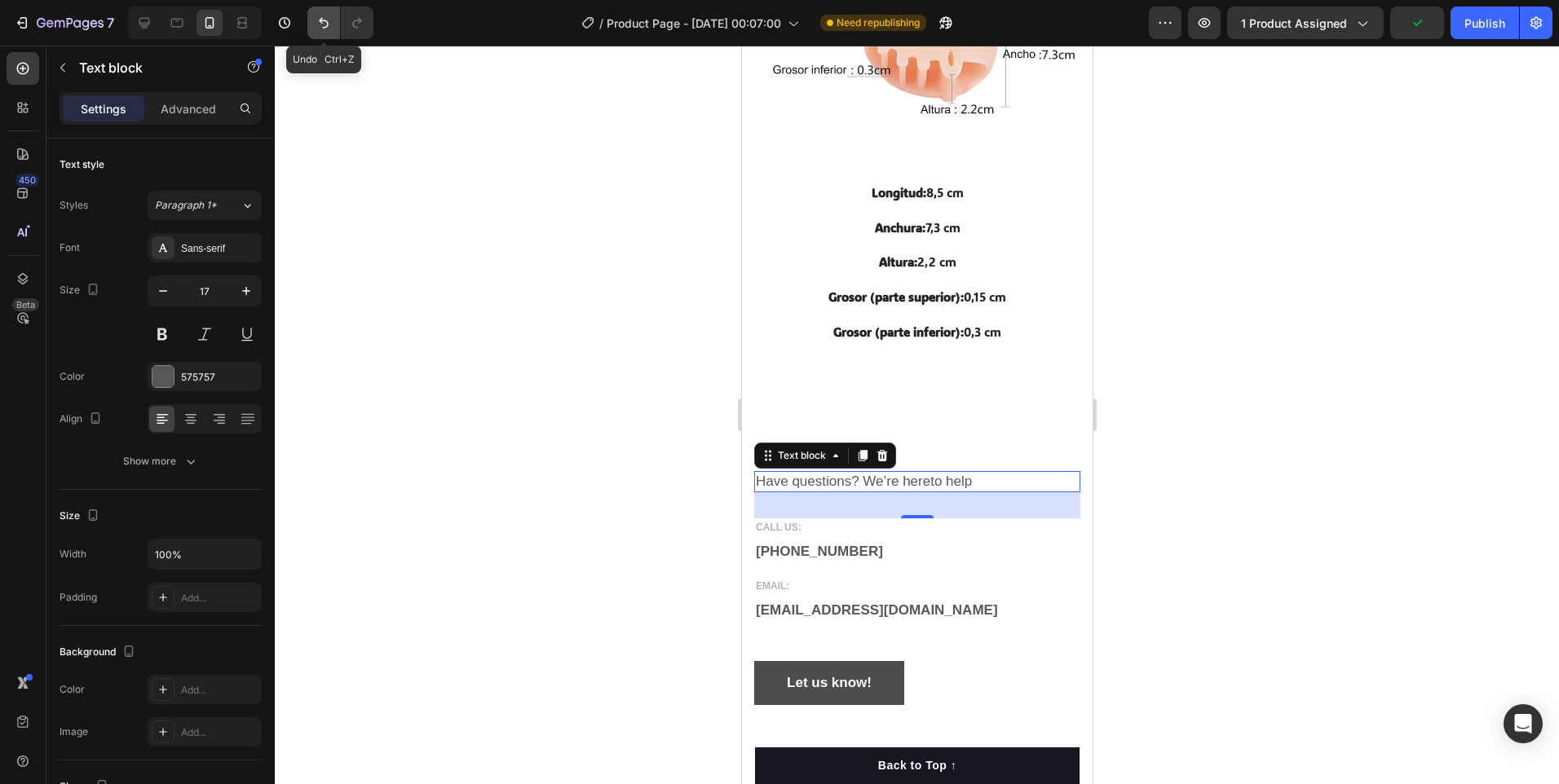
click at [332, 22] on icon "Undo/Redo" at bounding box center [323, 23] width 16 height 16
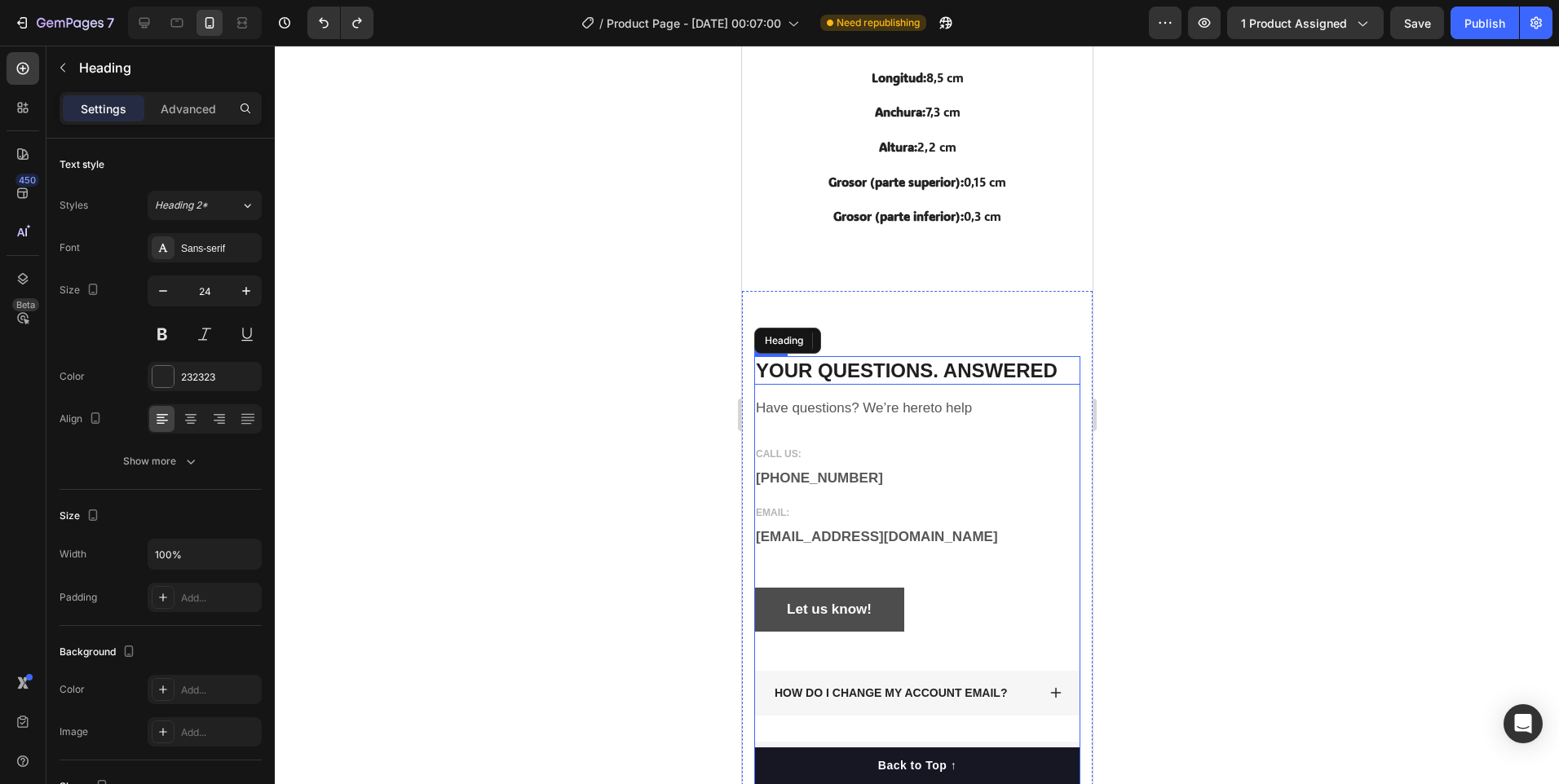
scroll to position [3379, 0]
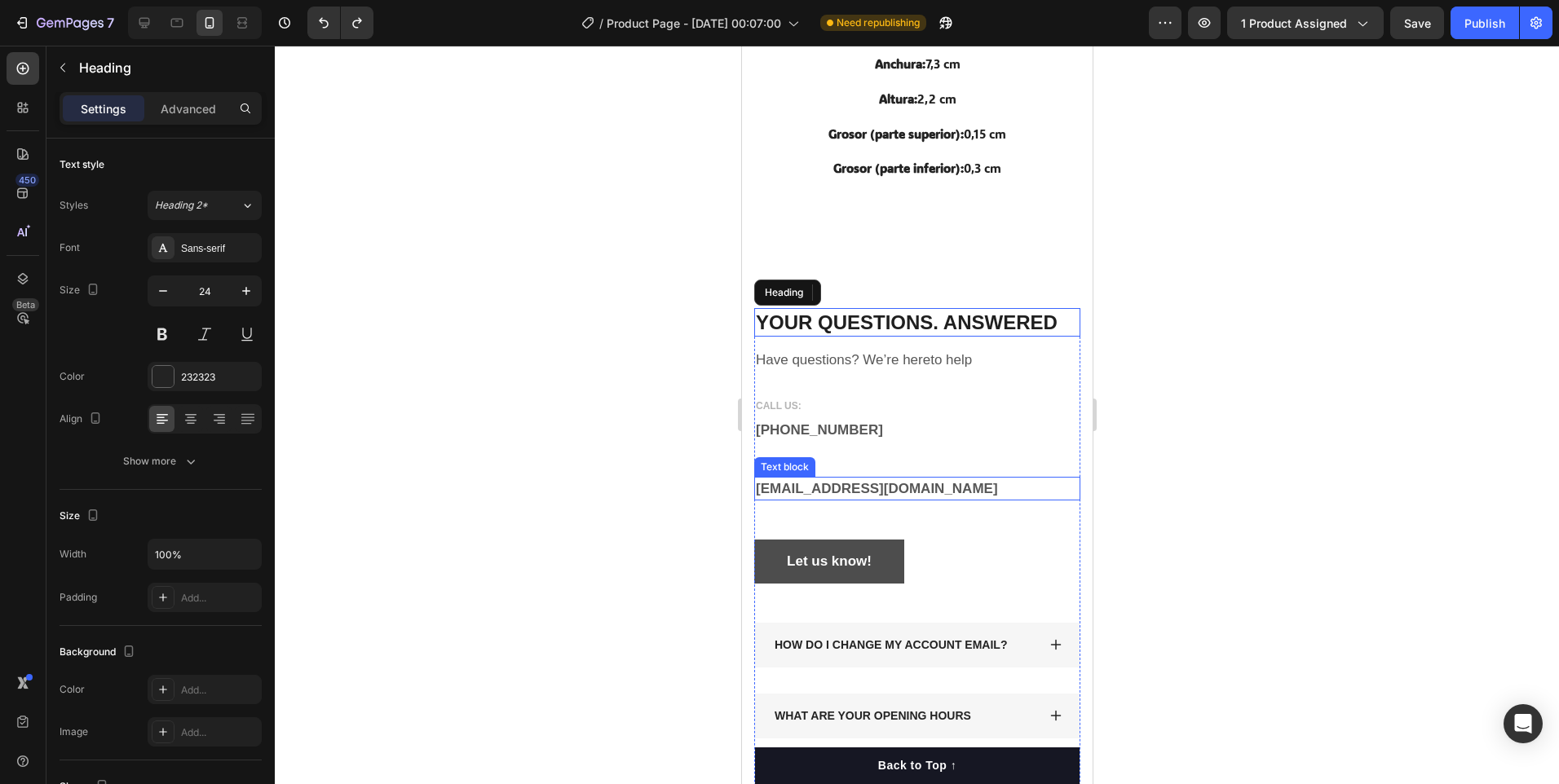
click at [989, 490] on p "[EMAIL_ADDRESS][DOMAIN_NAME]" at bounding box center [916, 489] width 323 height 21
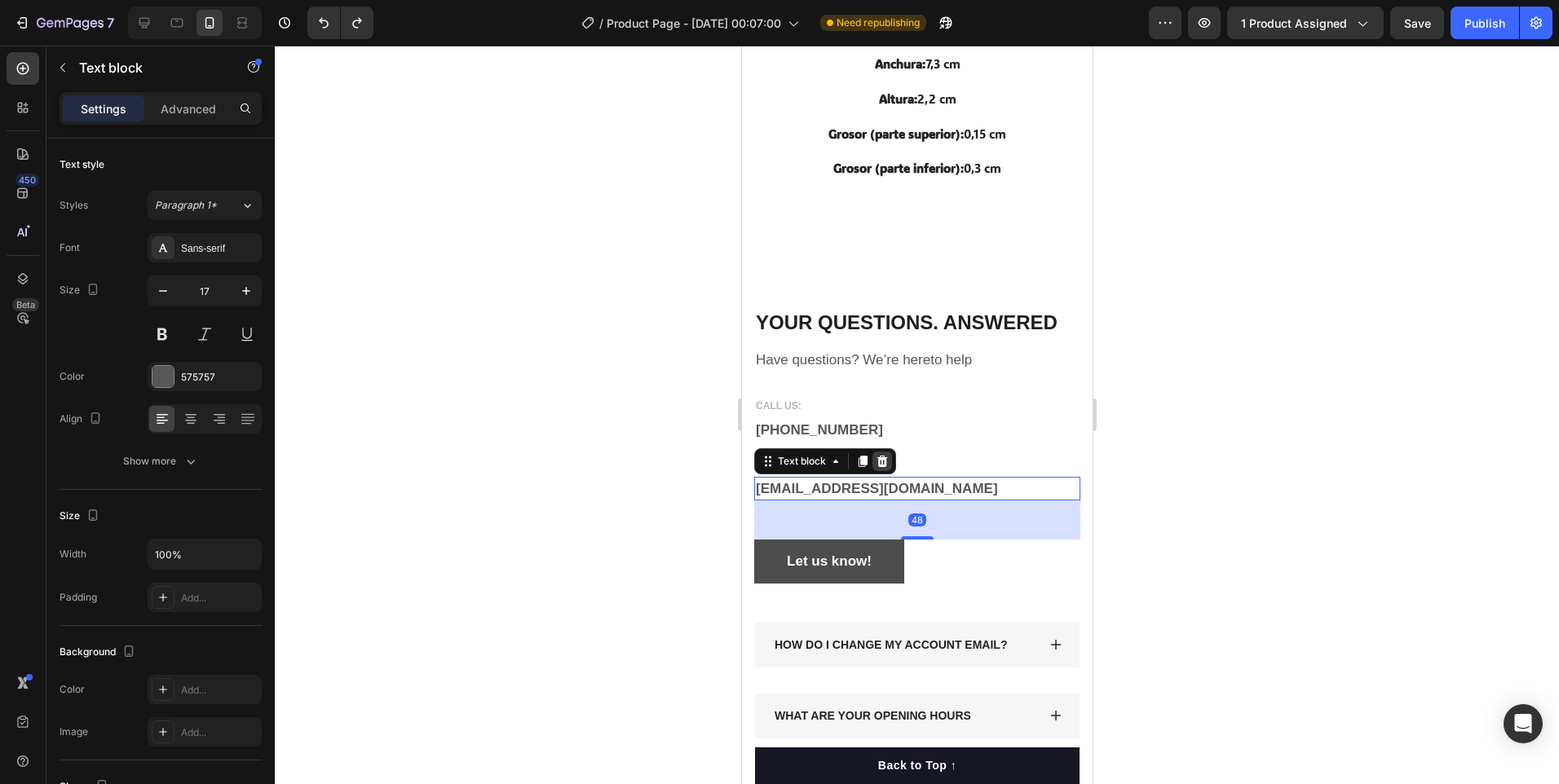
click at [880, 455] on icon at bounding box center [881, 461] width 13 height 13
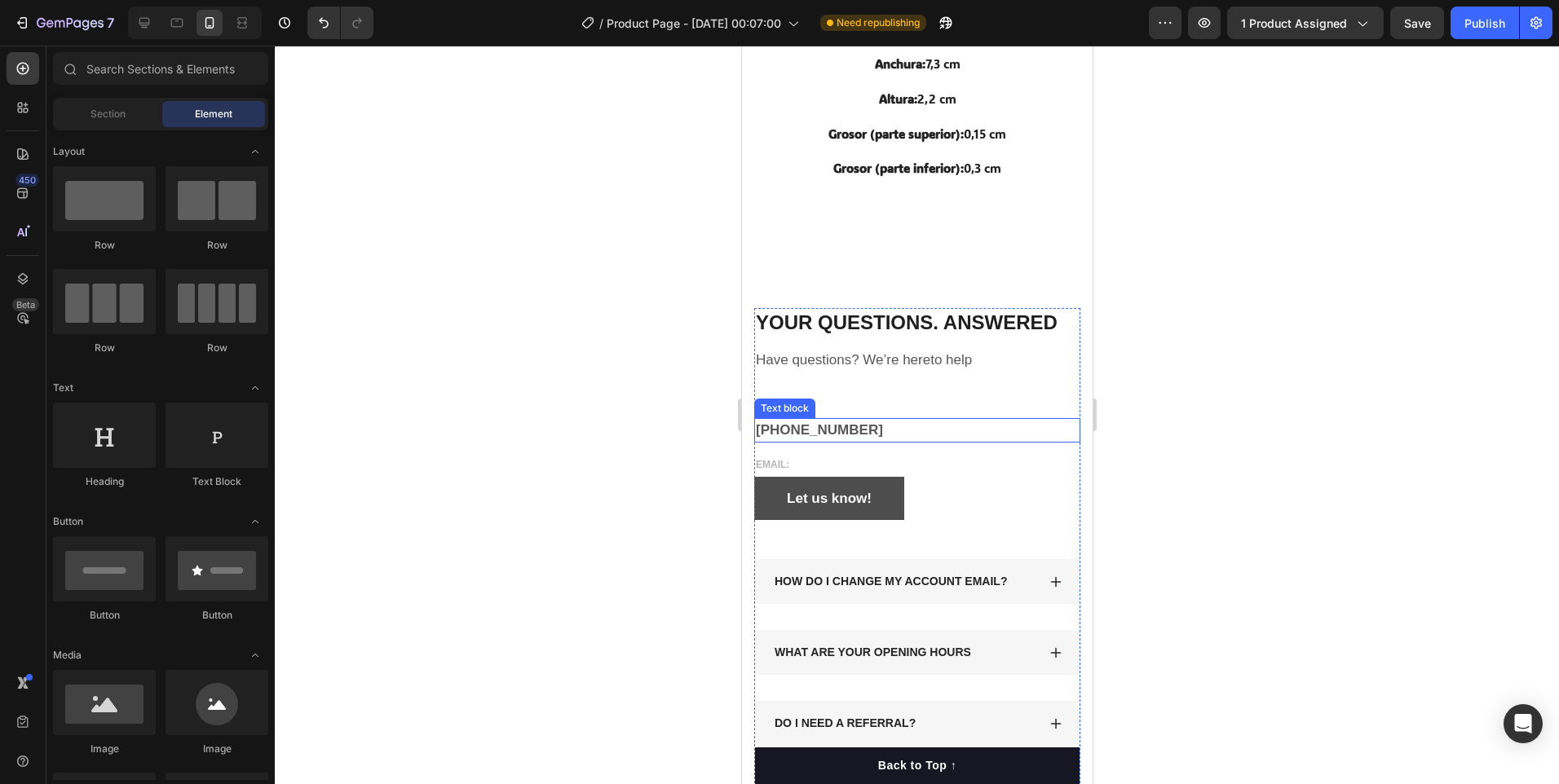
click at [890, 422] on p "[PHONE_NUMBER]" at bounding box center [916, 430] width 323 height 21
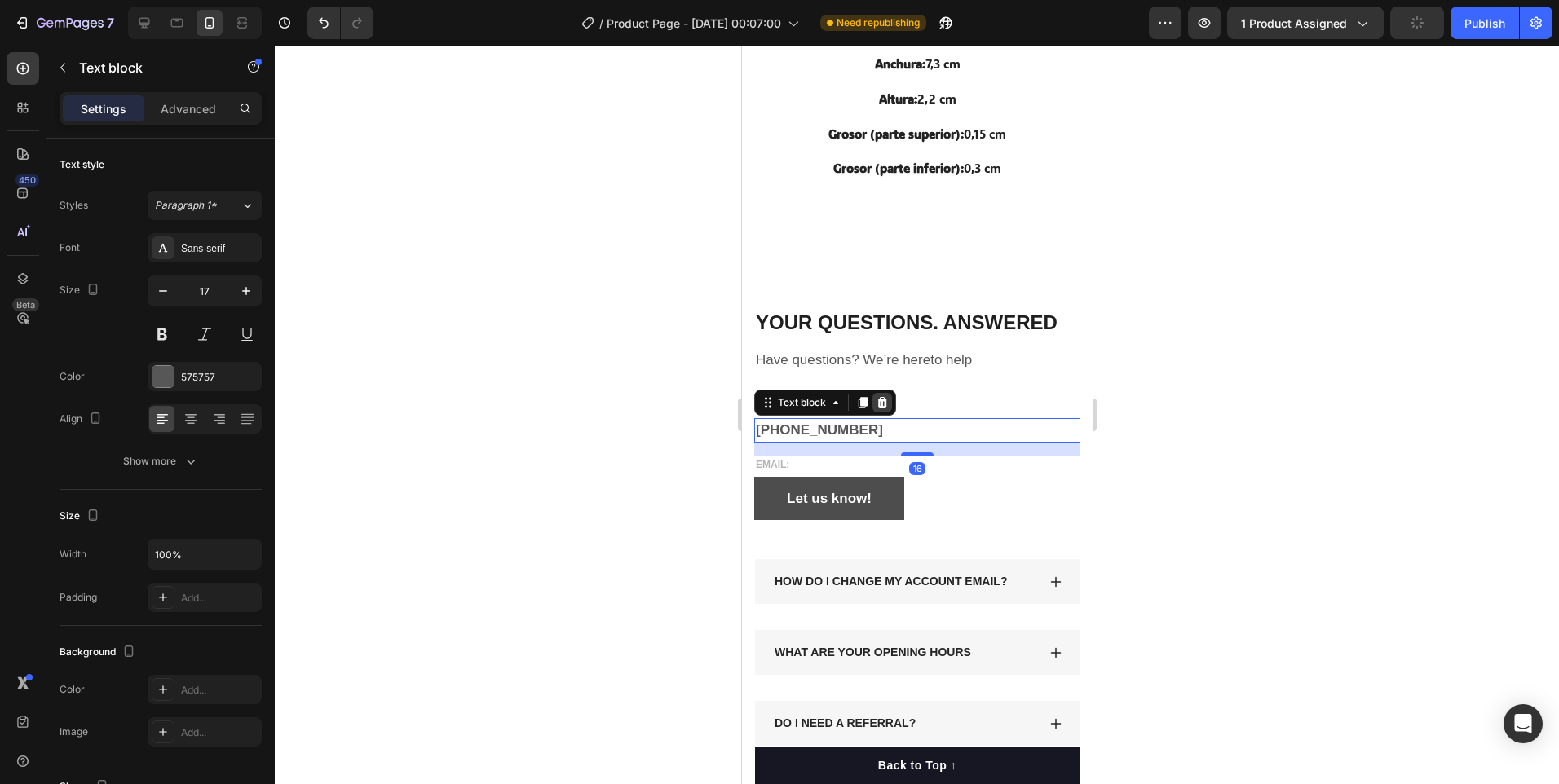
click at [882, 399] on icon at bounding box center [882, 403] width 11 height 12
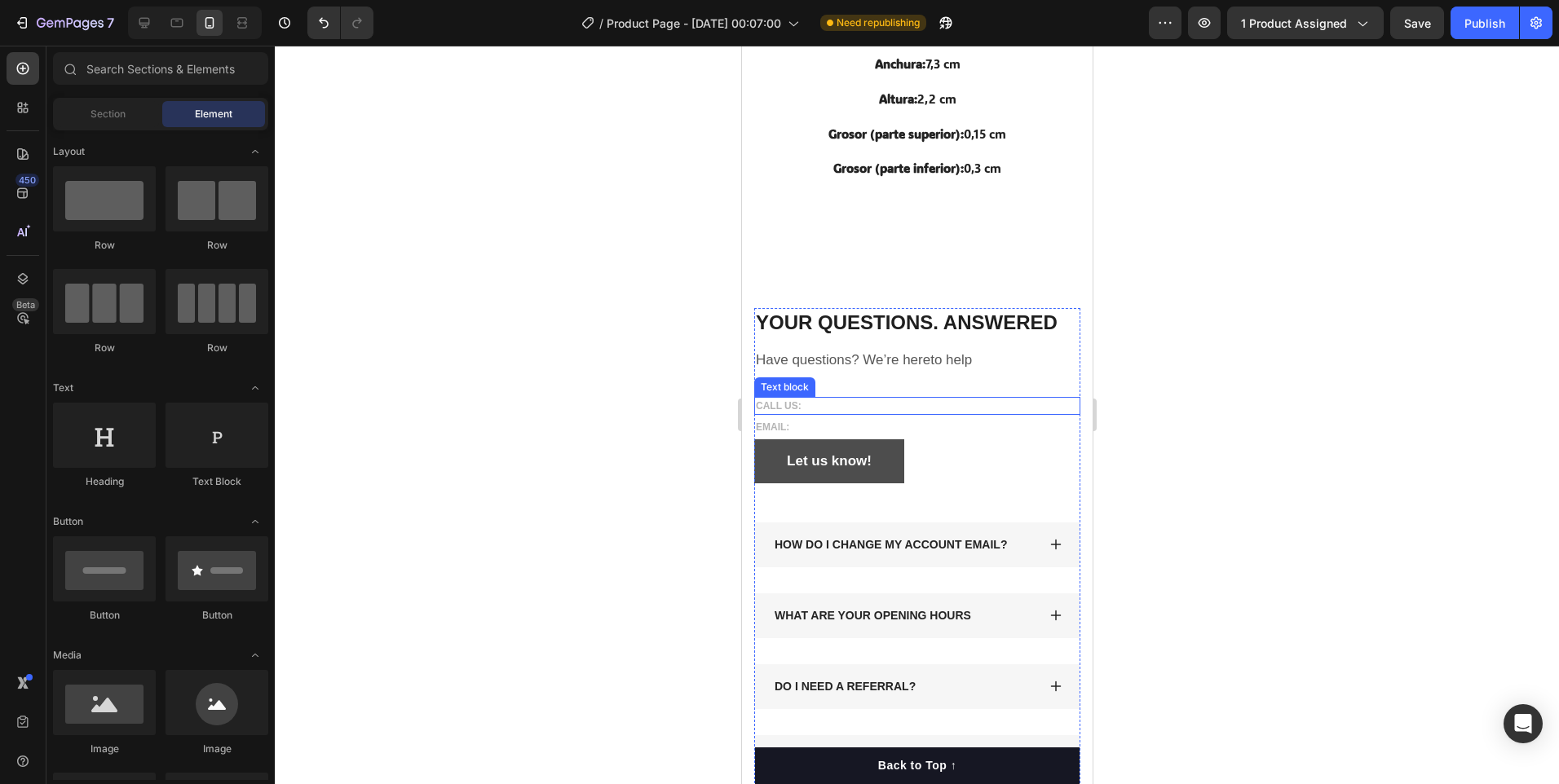
click at [830, 401] on p "CALL US:" at bounding box center [916, 405] width 323 height 15
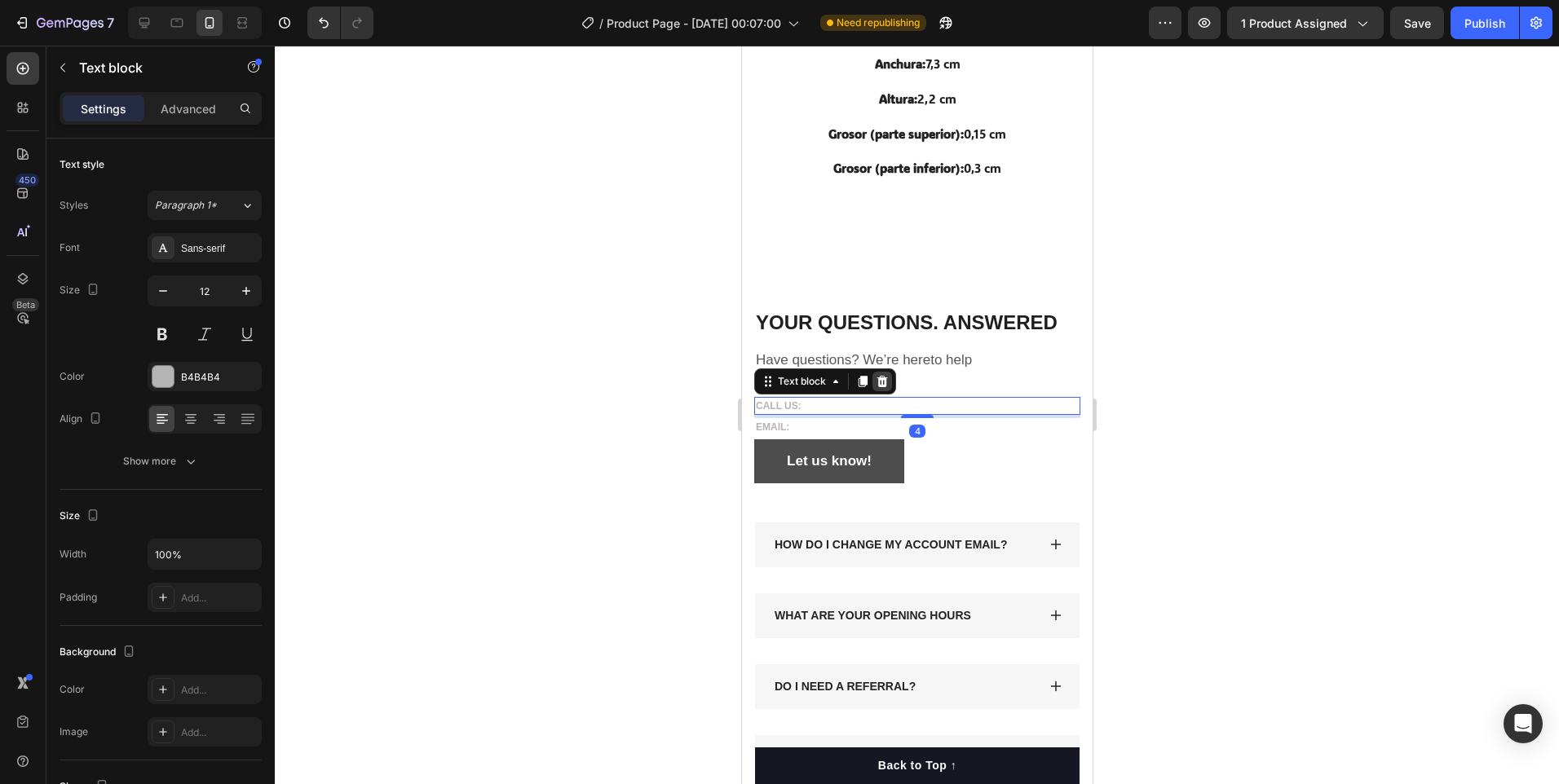
click at [884, 376] on icon at bounding box center [882, 381] width 11 height 12
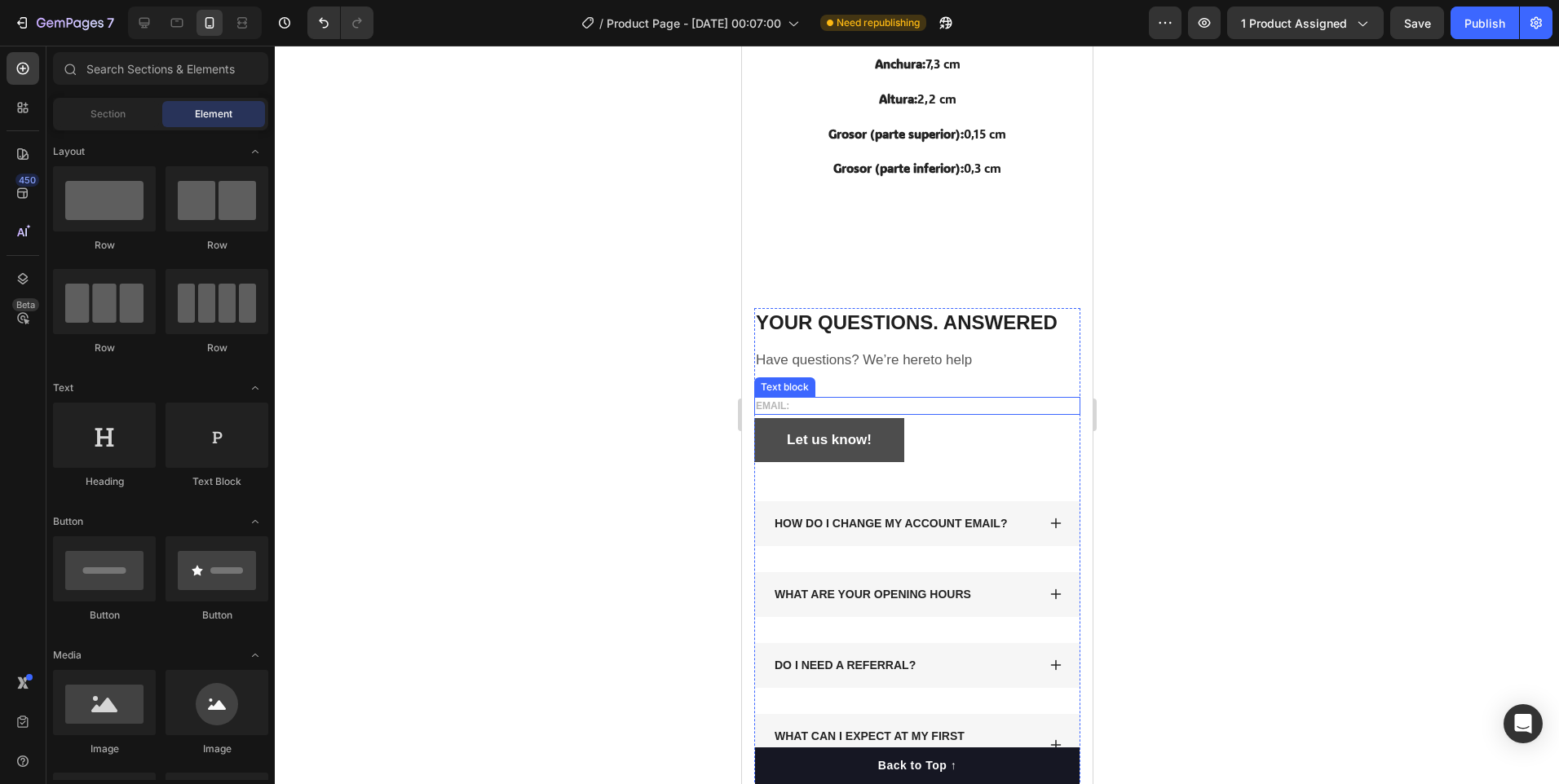
click at [843, 398] on p "EMAIL:" at bounding box center [916, 405] width 323 height 15
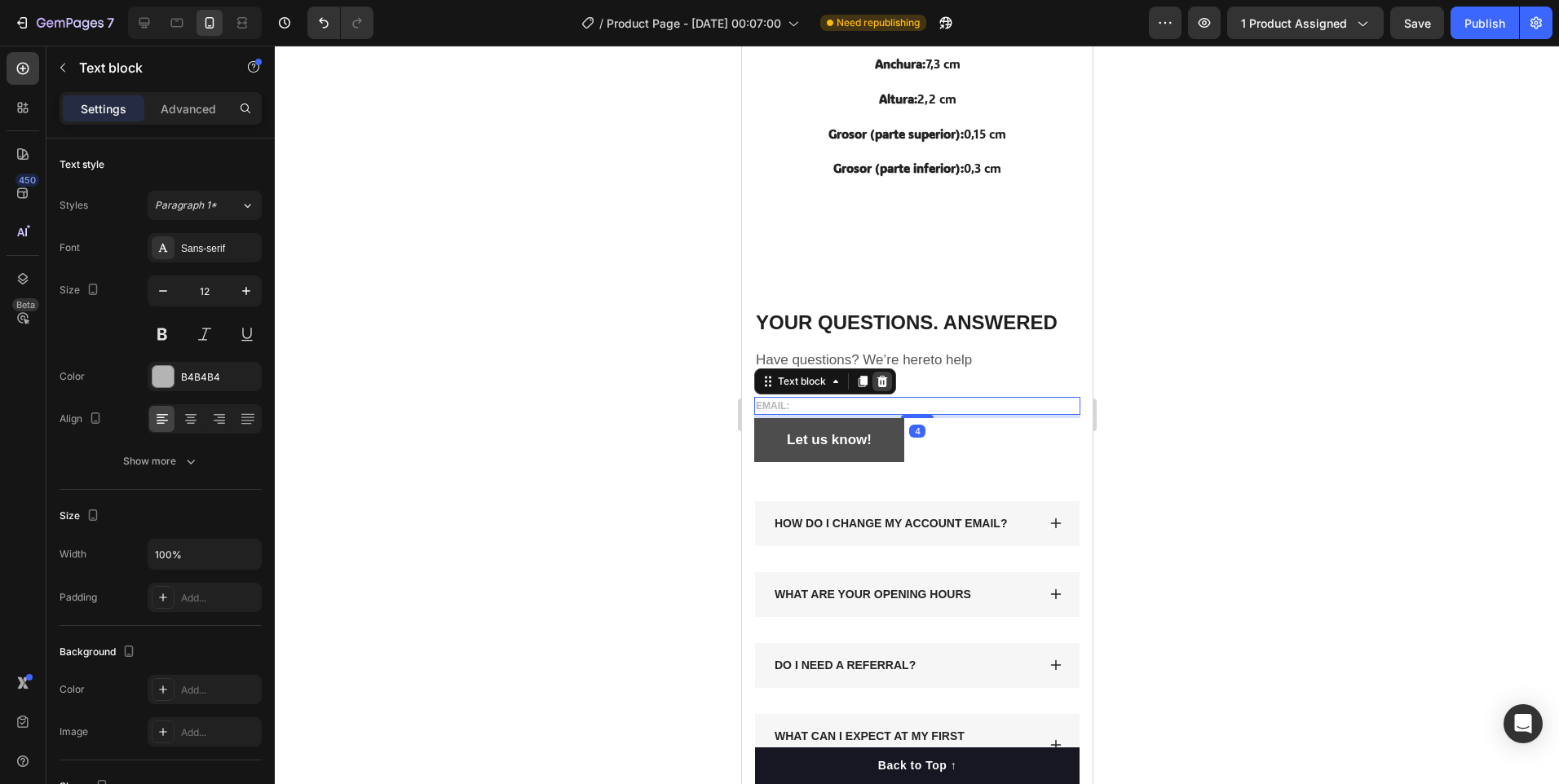
click at [878, 377] on icon at bounding box center [882, 381] width 11 height 12
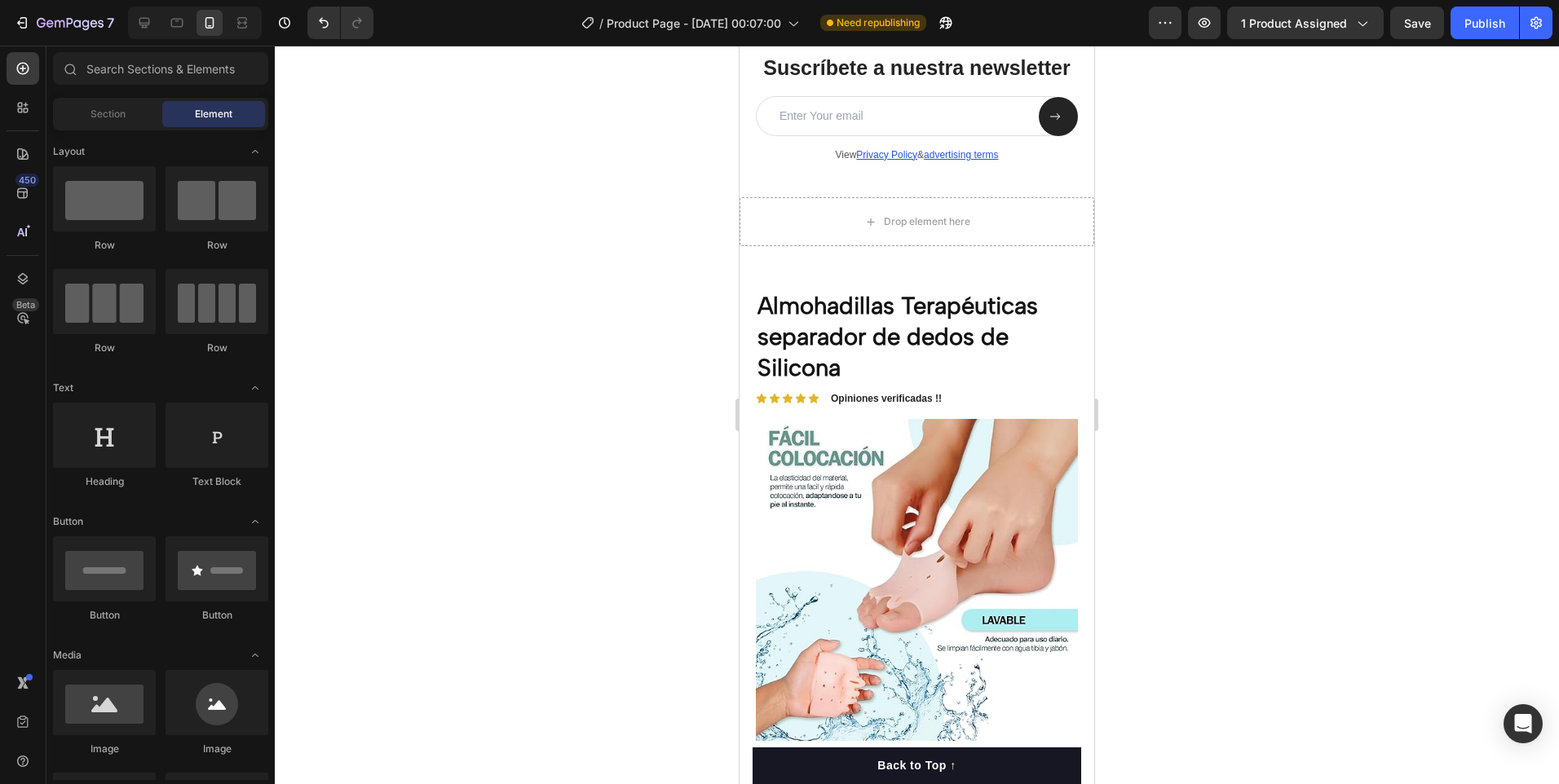
scroll to position [1368, 0]
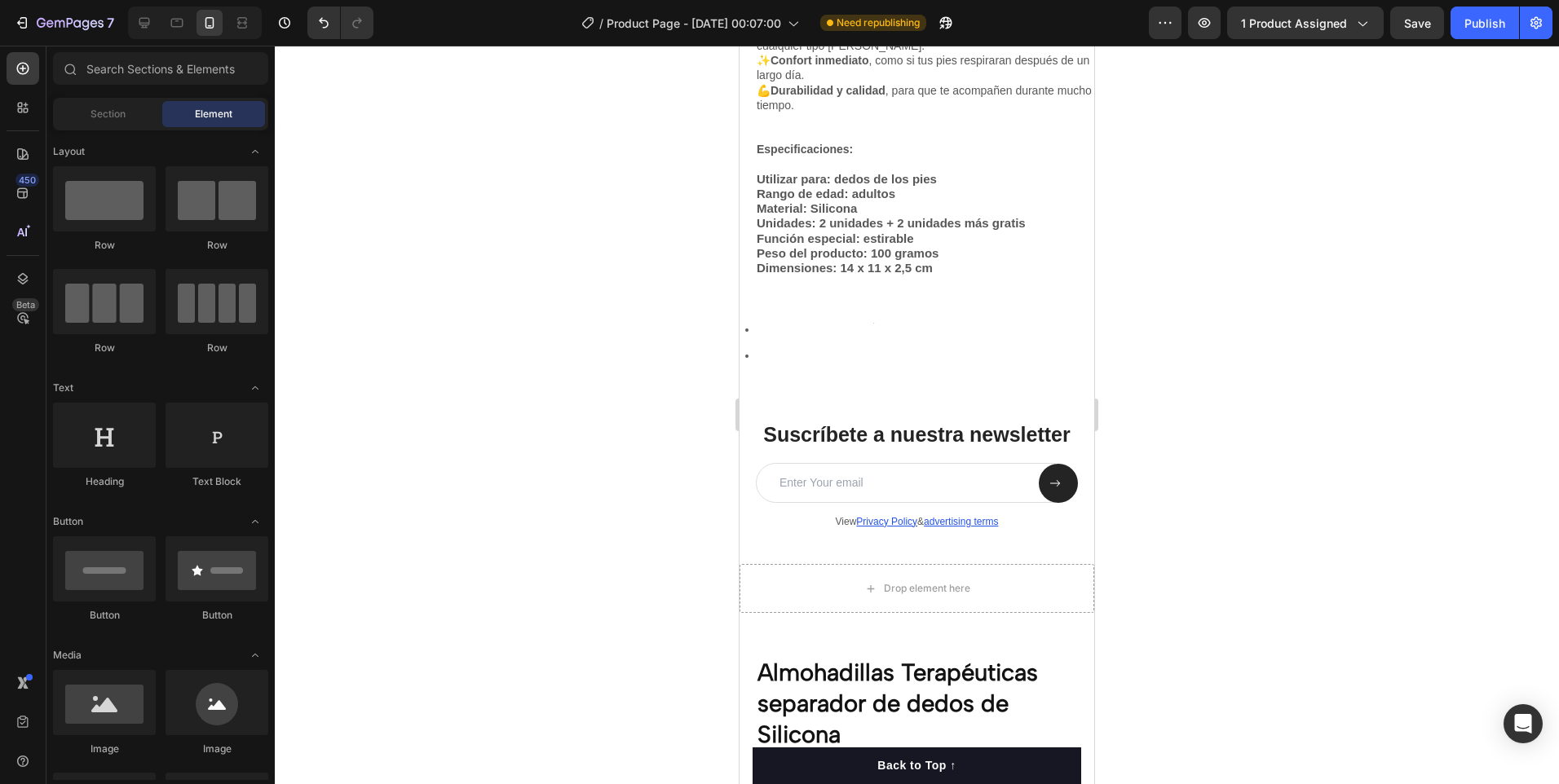
drag, startPoint x: 1088, startPoint y: 233, endPoint x: 1845, endPoint y: 376, distance: 770.4
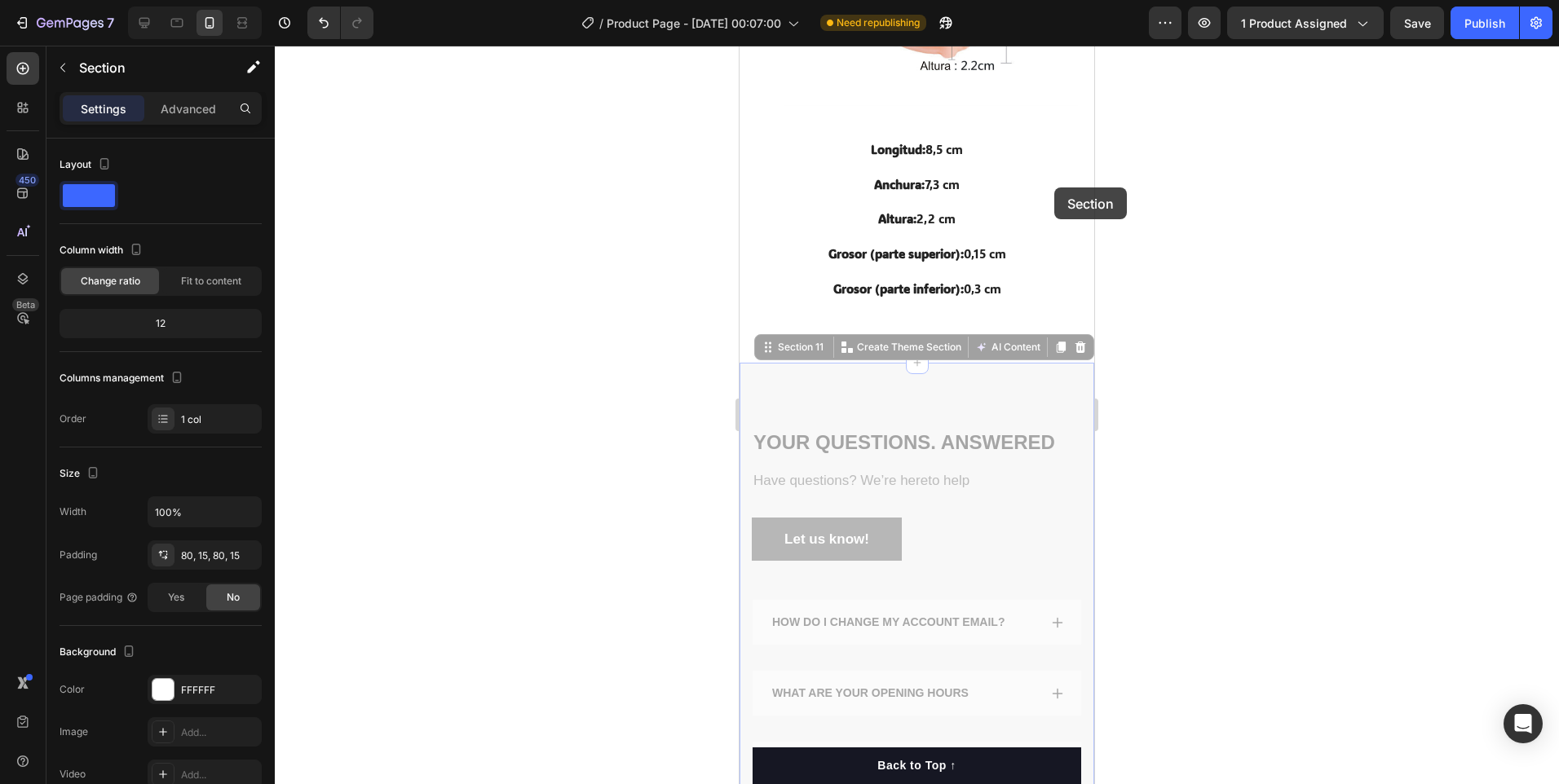
scroll to position [3246, 0]
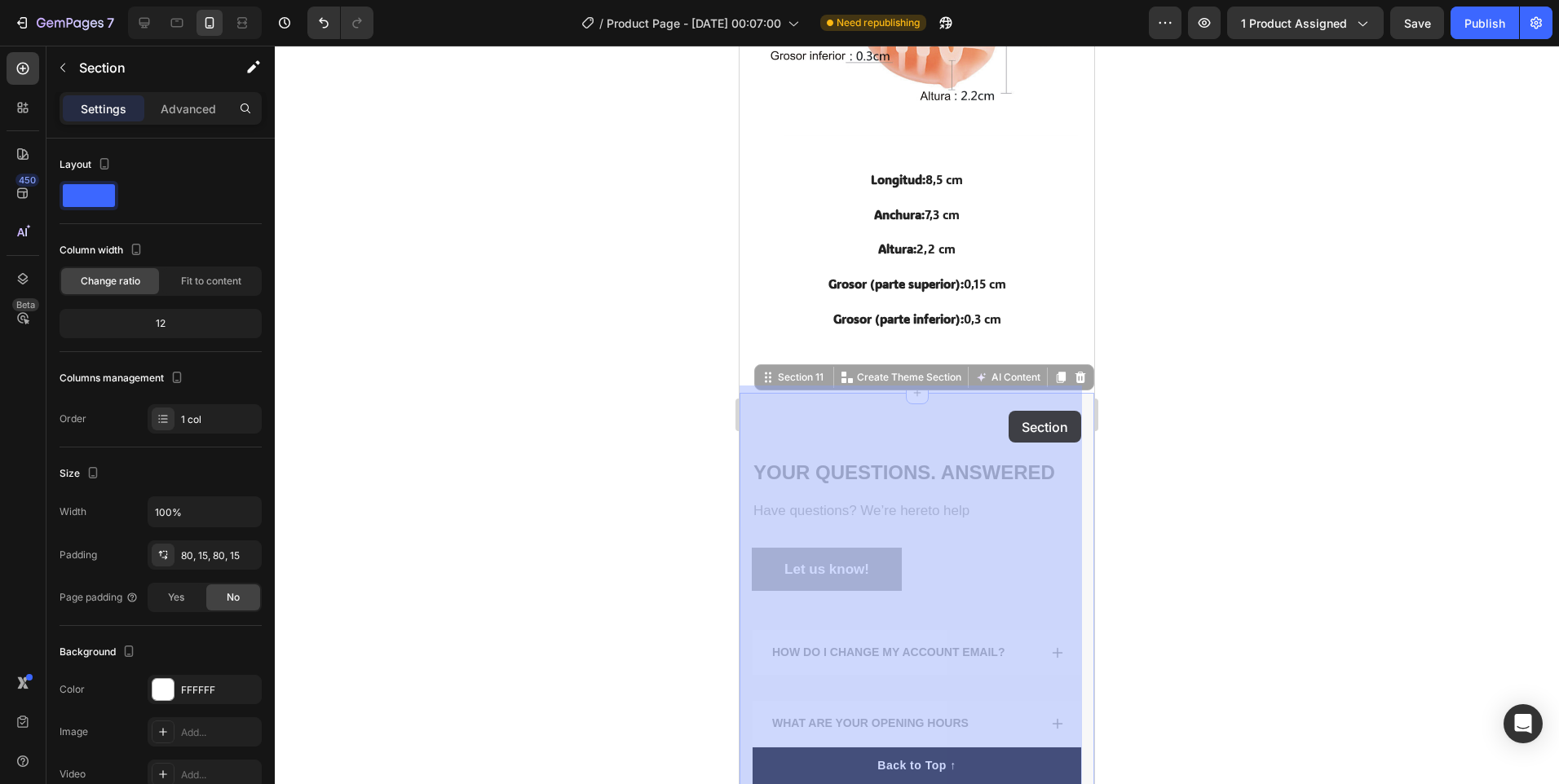
drag, startPoint x: 1014, startPoint y: 312, endPoint x: 1008, endPoint y: 411, distance: 99.2
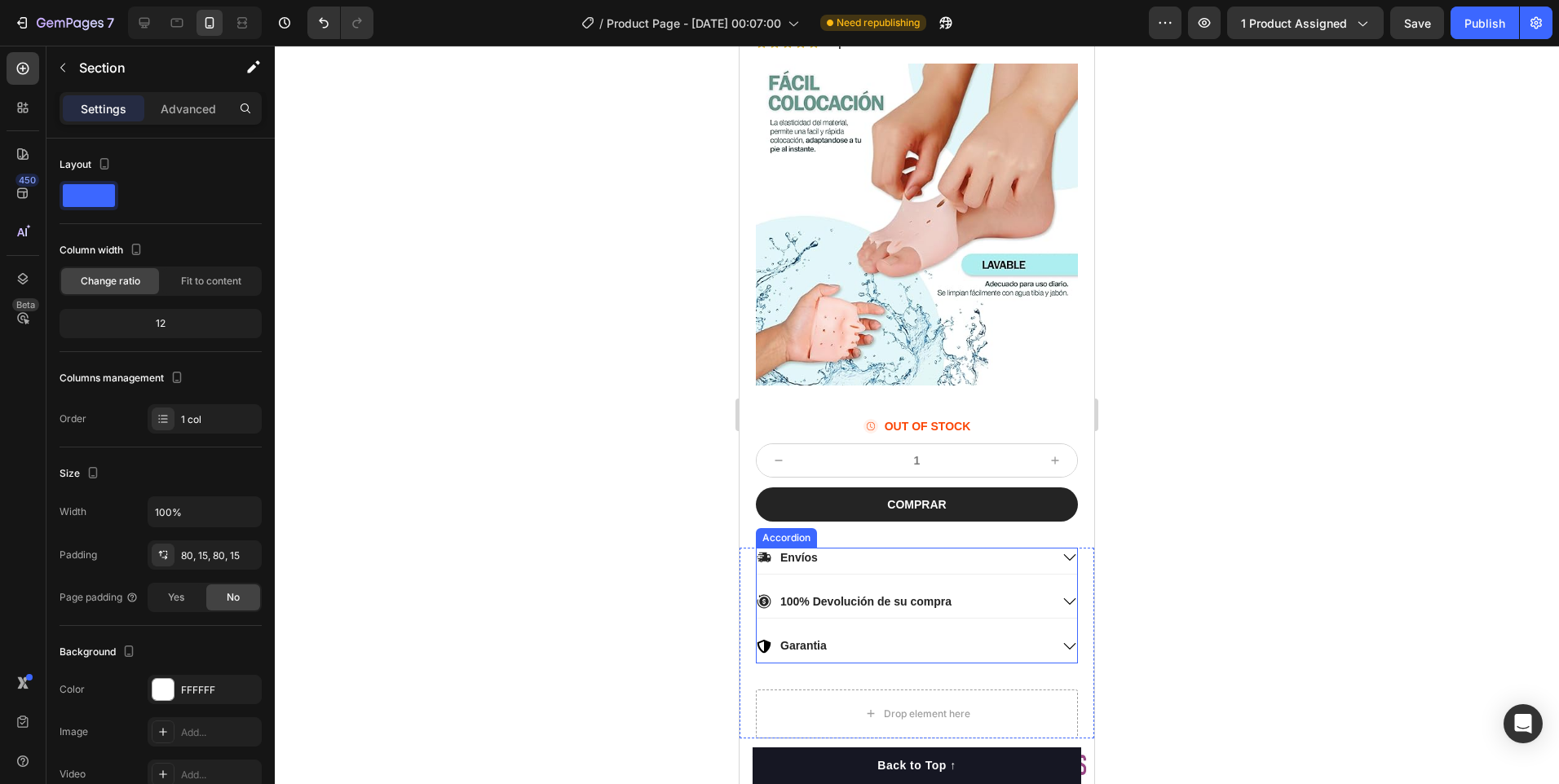
scroll to position [2136, 0]
click at [1508, 27] on button "Publish" at bounding box center [1485, 22] width 68 height 33
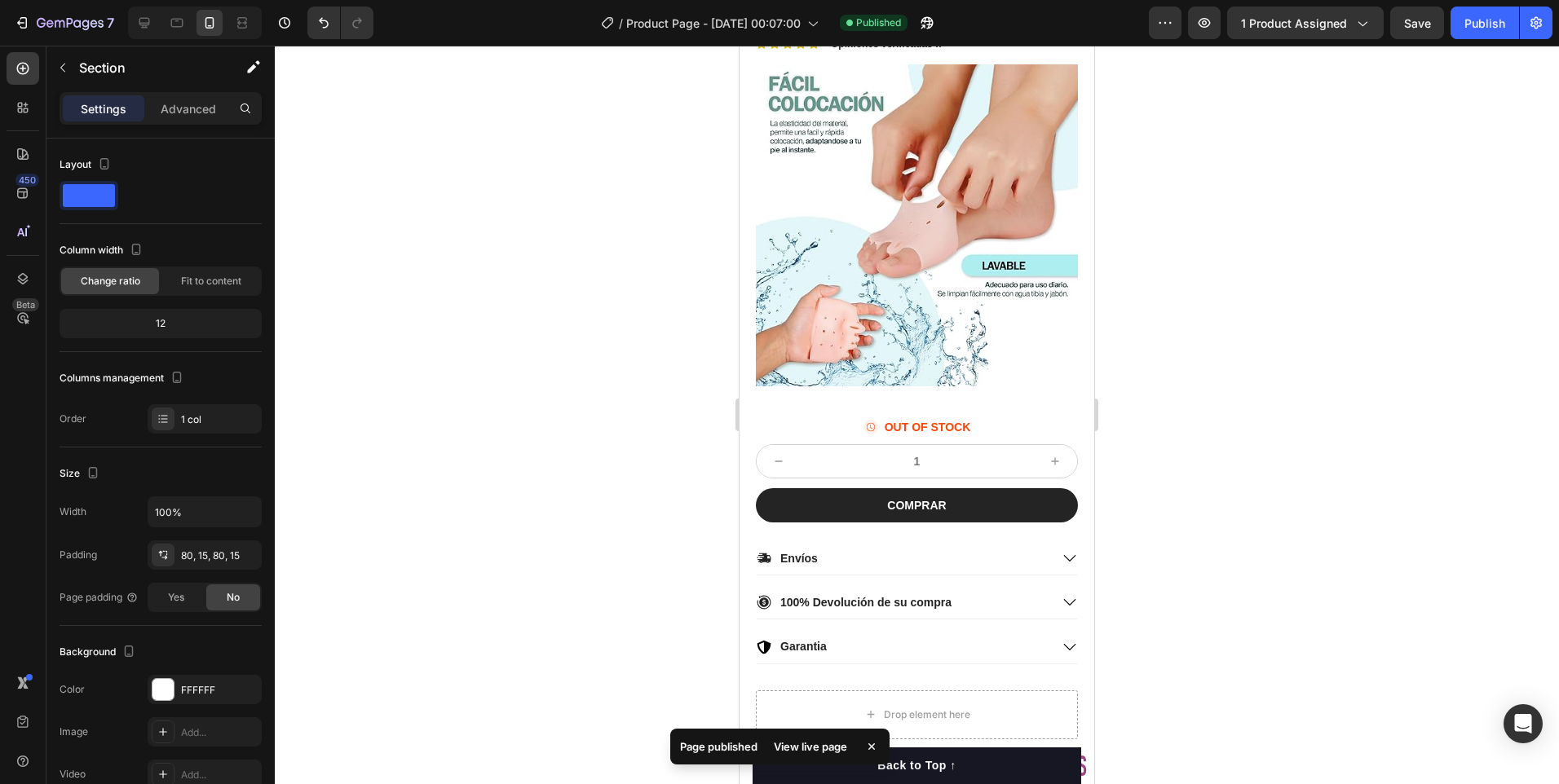
click at [828, 746] on div "View live page" at bounding box center [810, 747] width 93 height 23
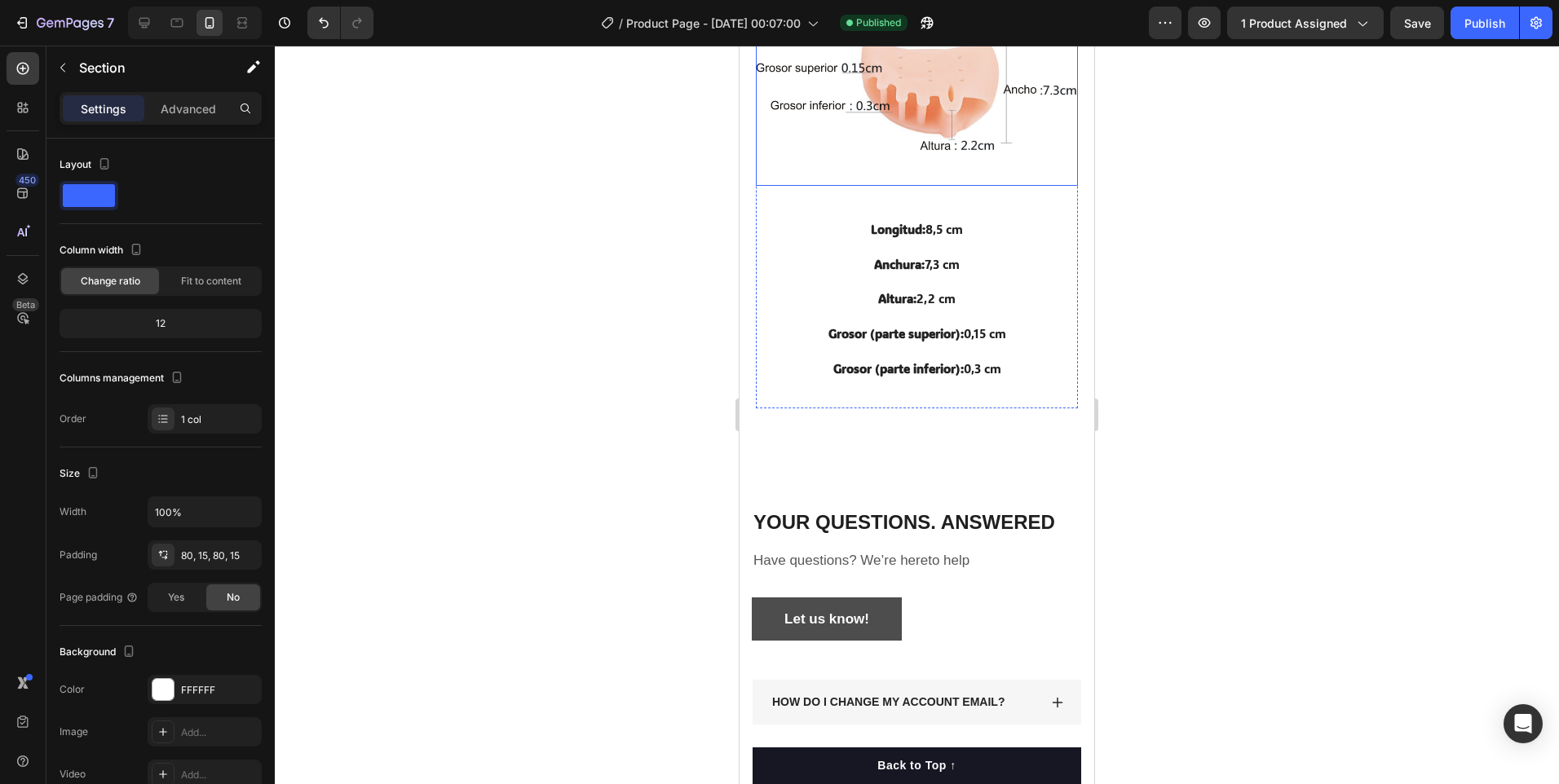
scroll to position [3440, 0]
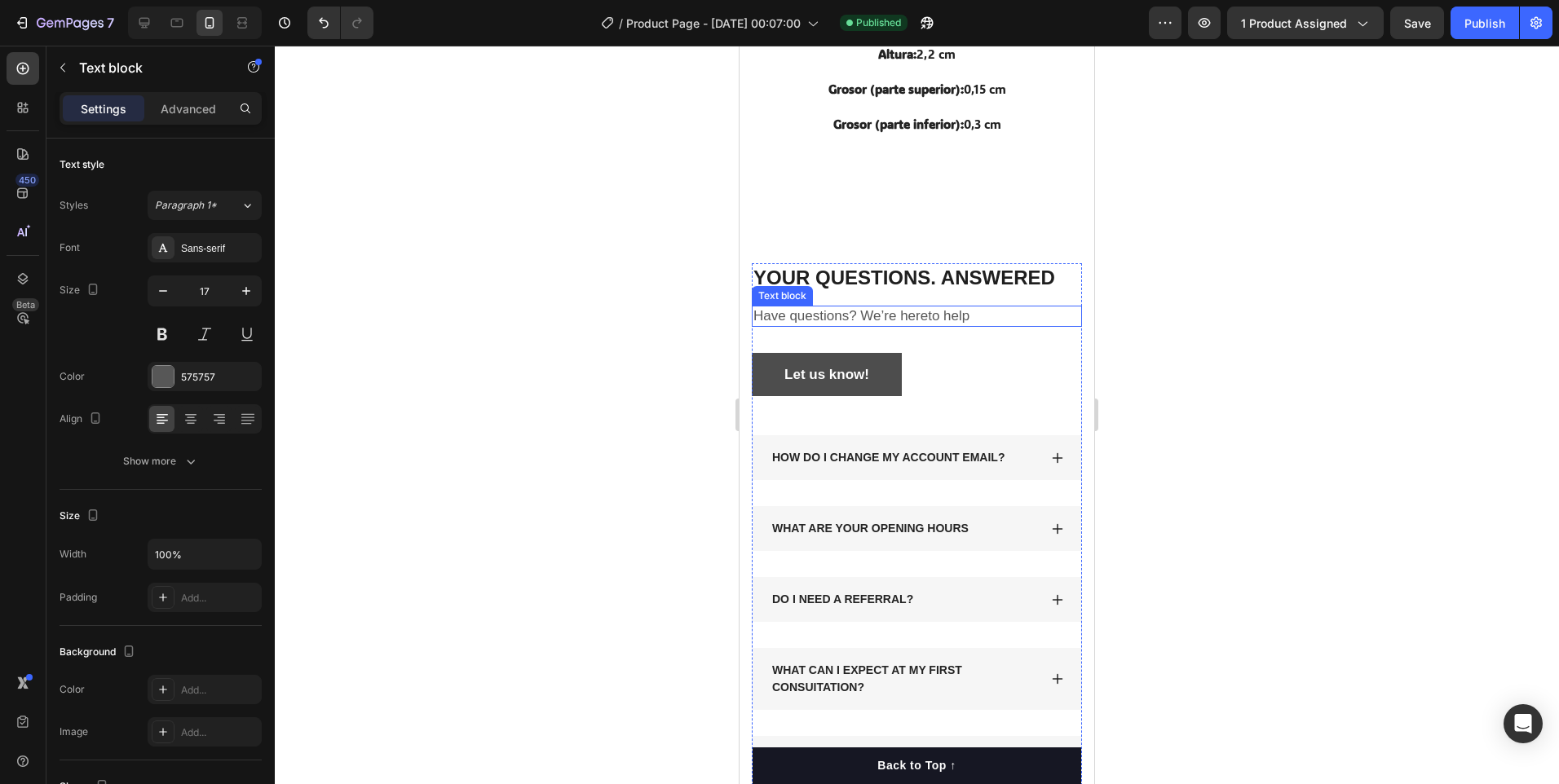
click at [760, 307] on p "Have questions? We’re hereto help" at bounding box center [916, 316] width 327 height 18
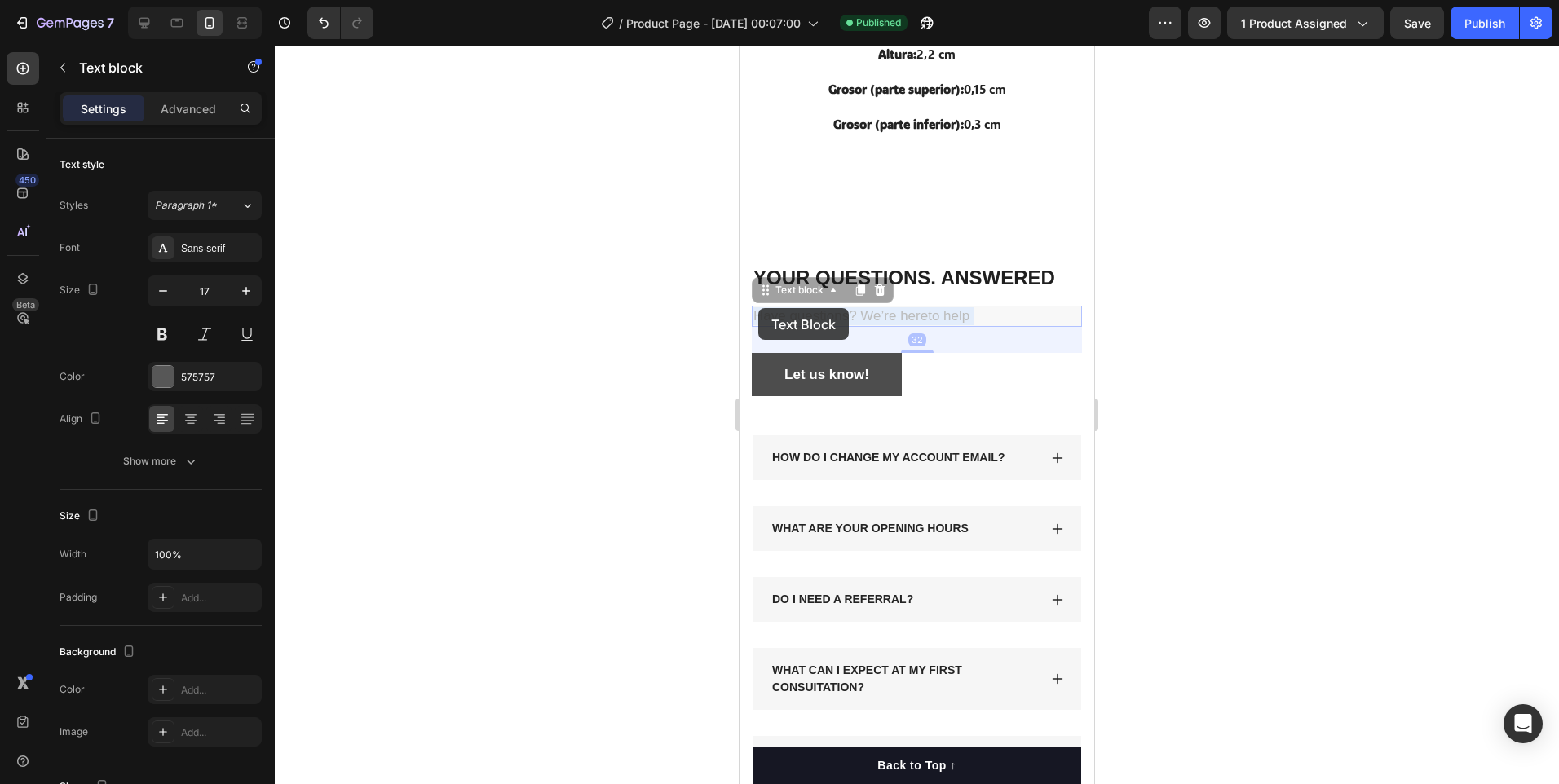
drag, startPoint x: 850, startPoint y: 311, endPoint x: 754, endPoint y: 308, distance: 96.0
click at [845, 353] on button "Let us know!" at bounding box center [826, 375] width 150 height 44
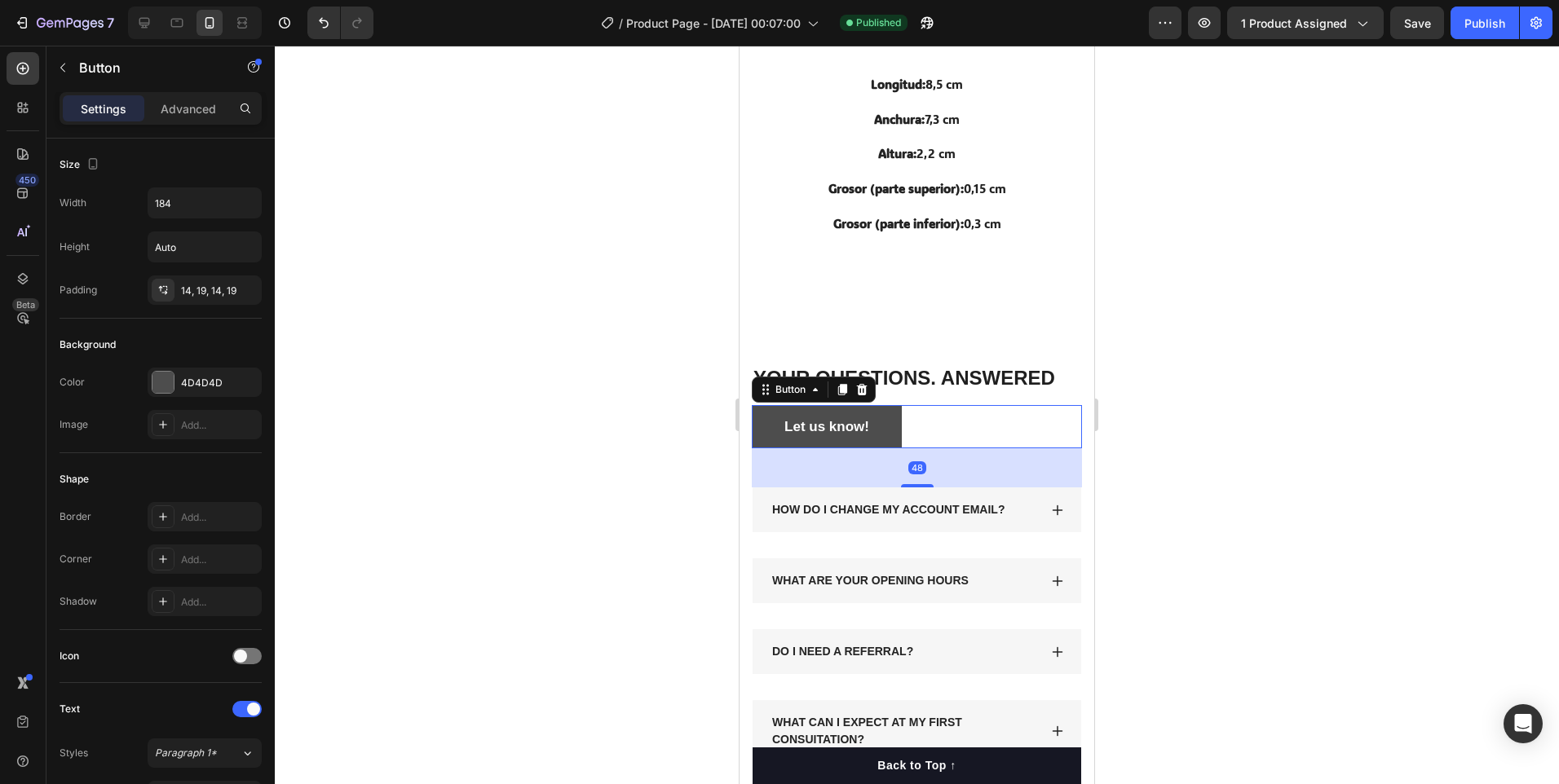
scroll to position [3540, 0]
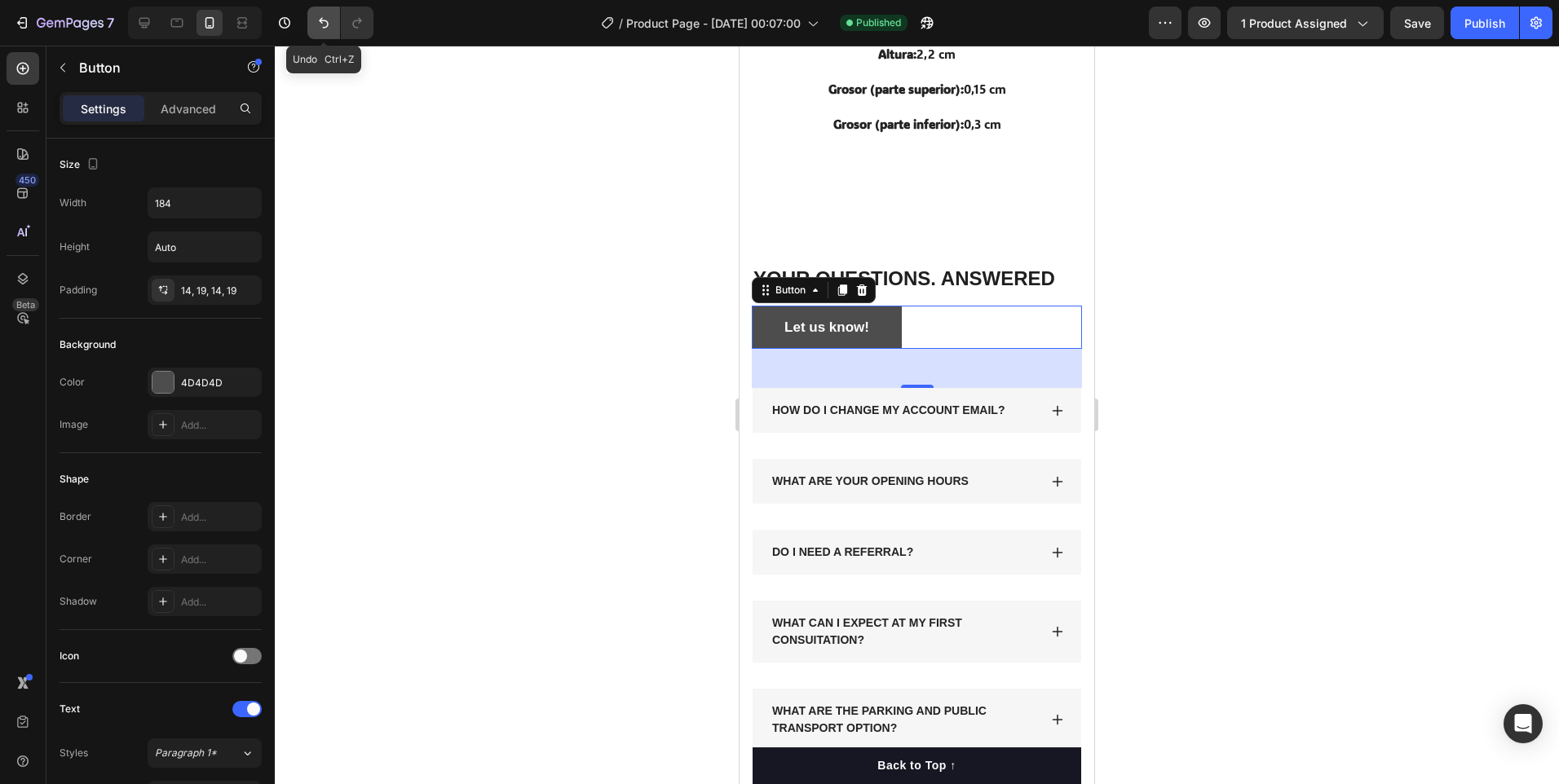
click at [330, 20] on icon "Undo/Redo" at bounding box center [323, 23] width 16 height 16
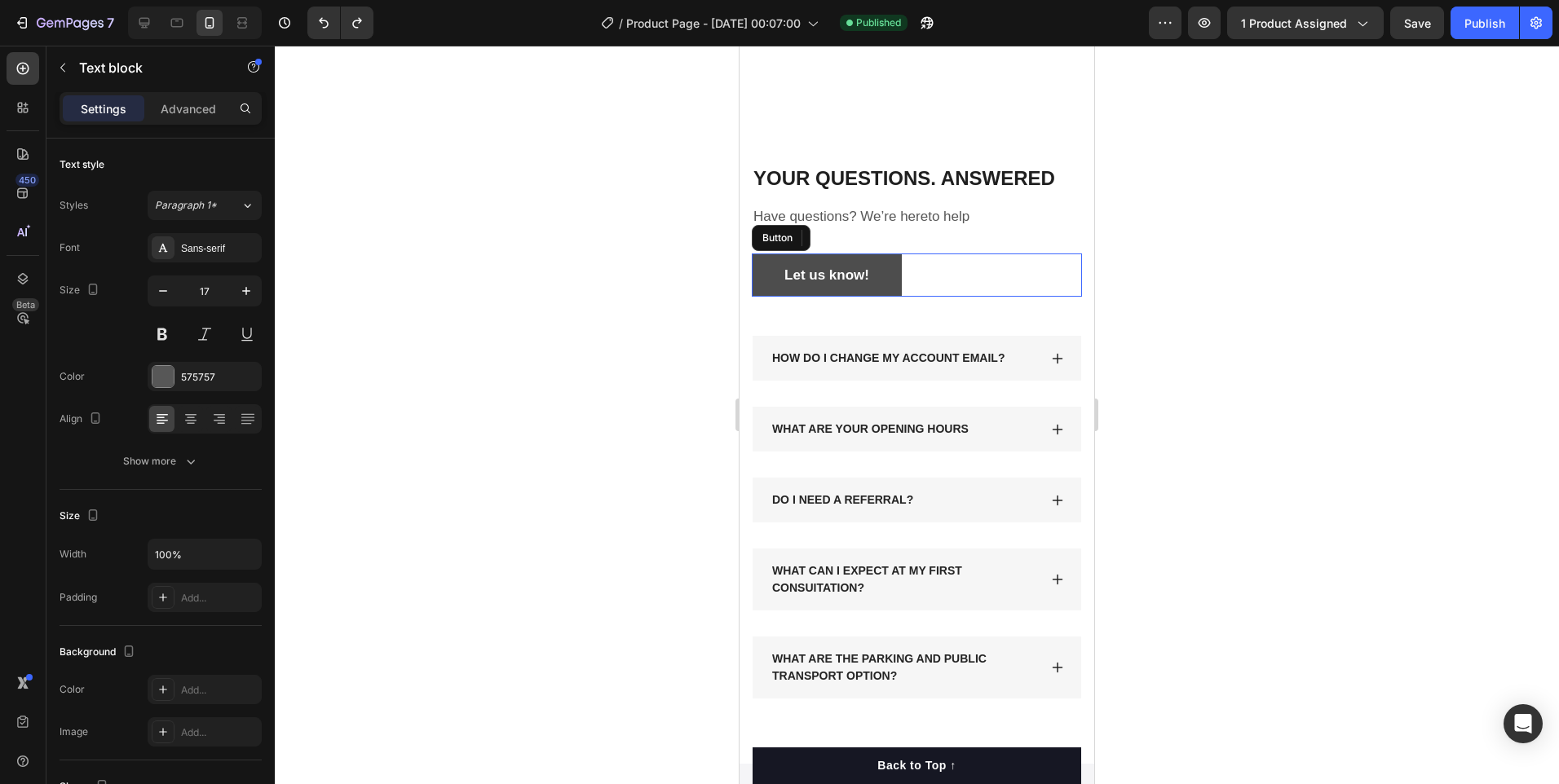
scroll to position [3440, 0]
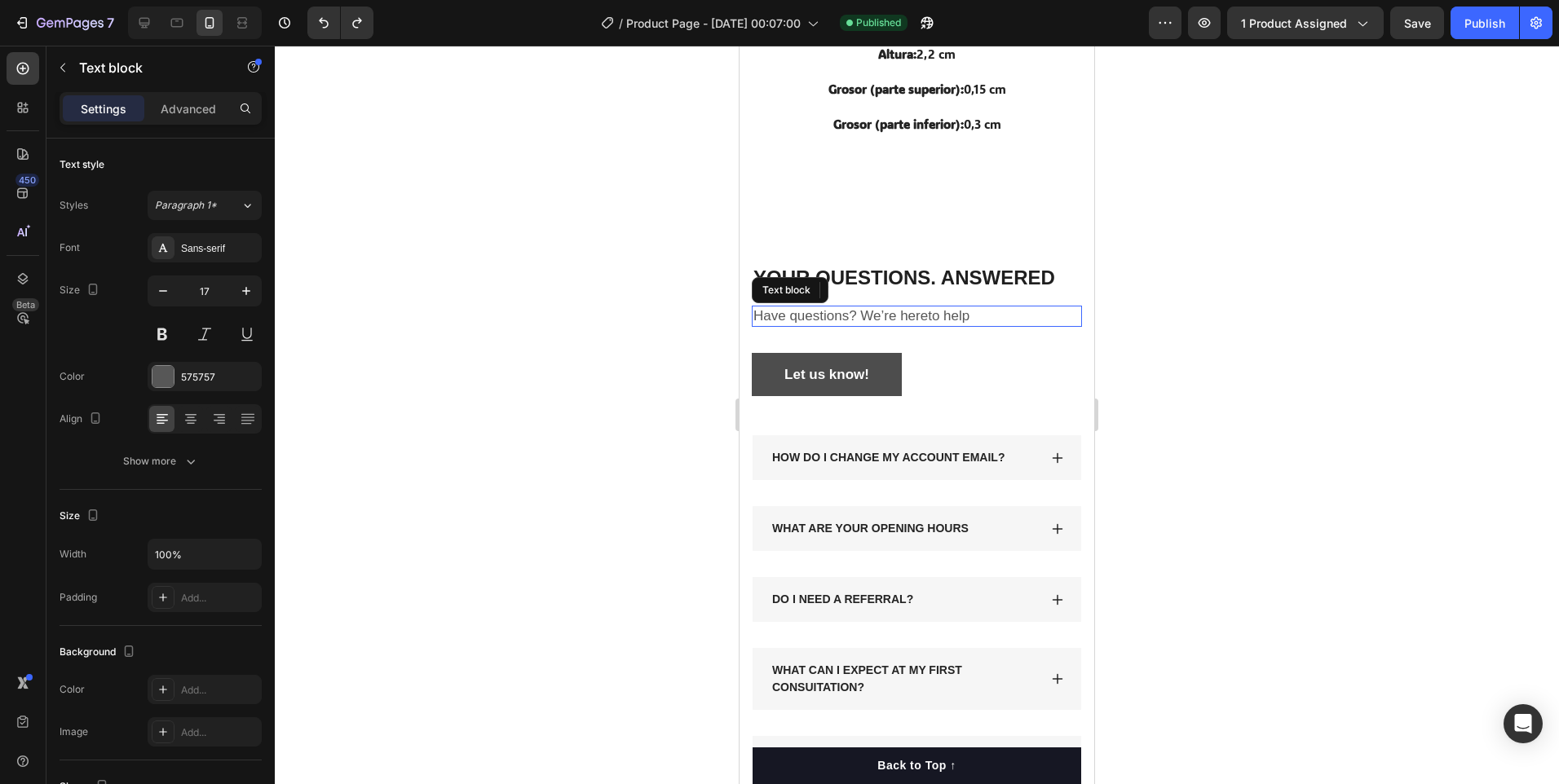
click at [984, 307] on p "Have questions? We’re hereto help" at bounding box center [916, 316] width 327 height 18
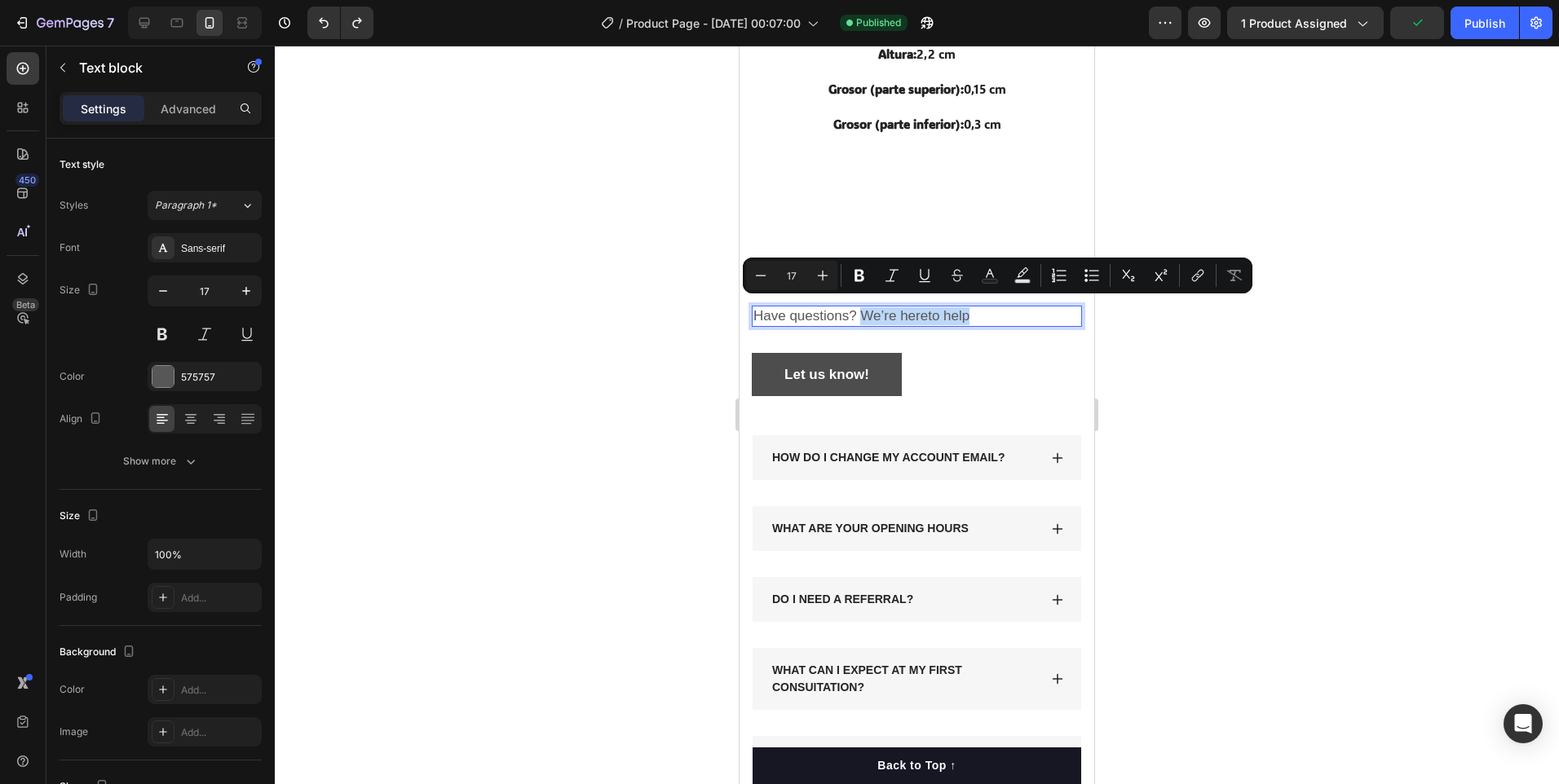
drag, startPoint x: 984, startPoint y: 304, endPoint x: 863, endPoint y: 310, distance: 121.1
click at [863, 310] on p "Have questions? We’re hereto help" at bounding box center [916, 316] width 327 height 18
drag, startPoint x: 846, startPoint y: 309, endPoint x: 1475, endPoint y: 353, distance: 630.5
drag, startPoint x: 903, startPoint y: 307, endPoint x: 753, endPoint y: 313, distance: 150.1
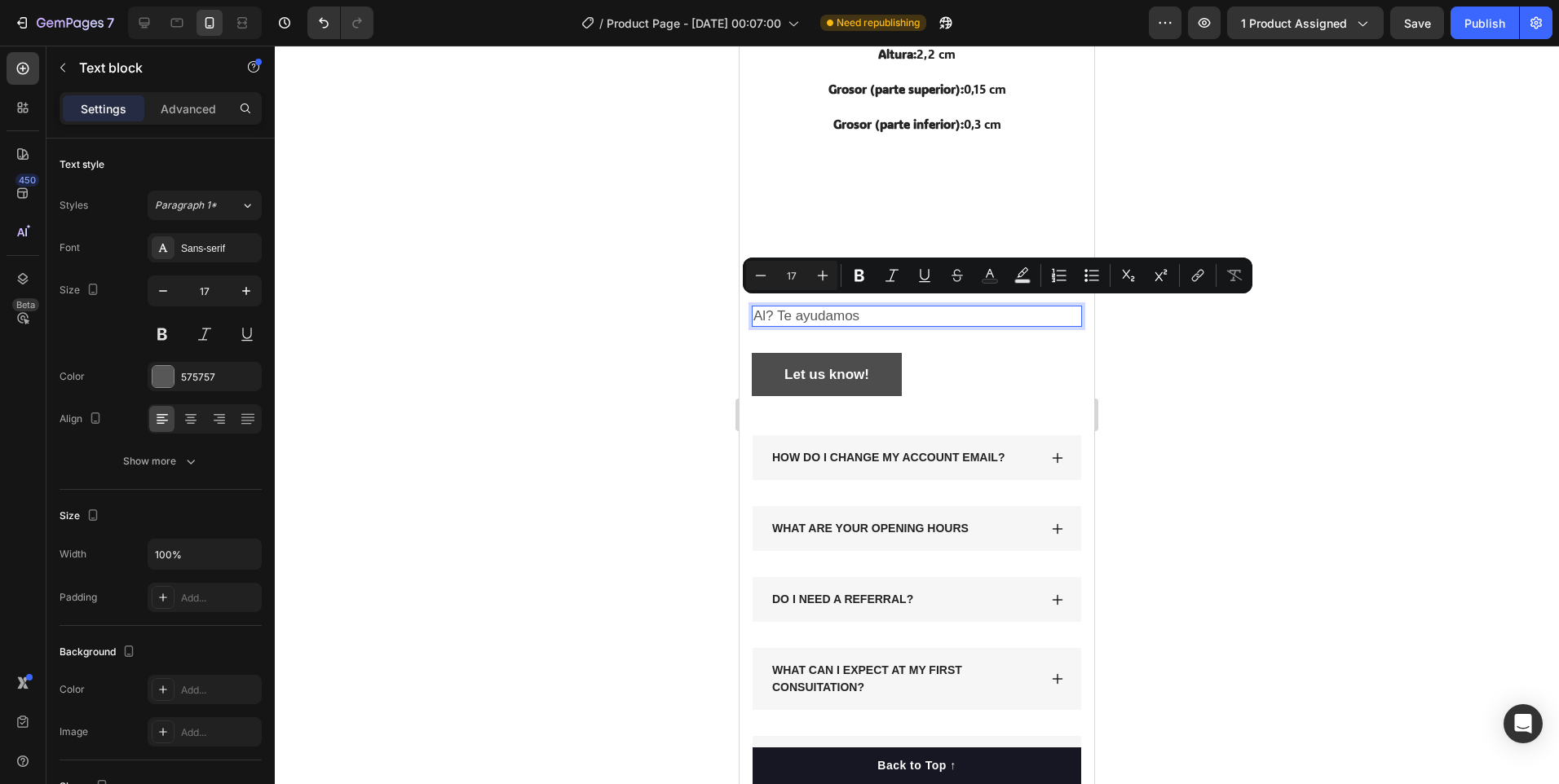
click at [753, 313] on p "Al? Te ayudamos" at bounding box center [916, 316] width 327 height 18
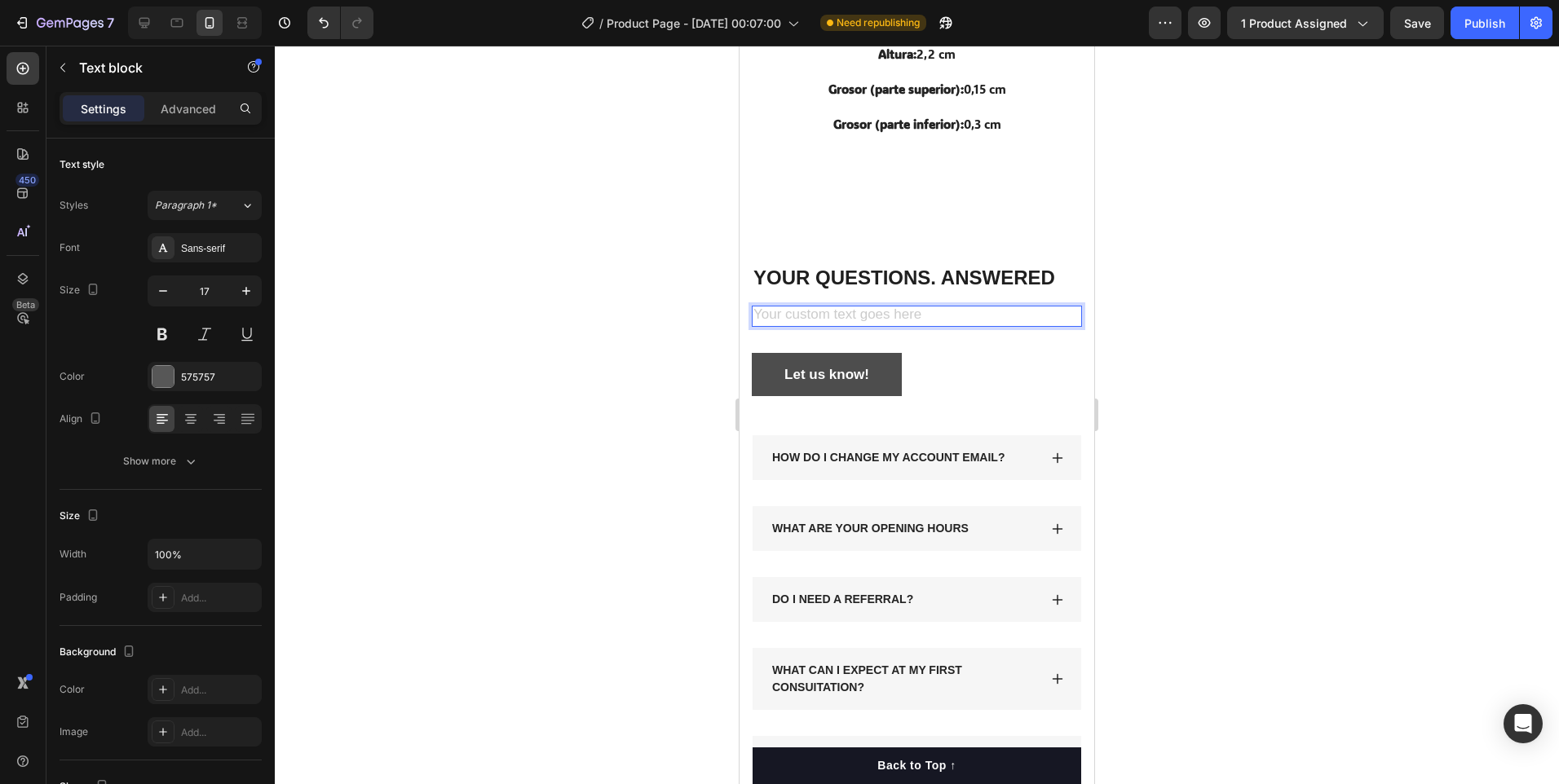
click at [987, 307] on div "Rich Text Editor. Editing area: main" at bounding box center [916, 316] width 330 height 21
drag, startPoint x: 254, startPoint y: 265, endPoint x: 663, endPoint y: 342, distance: 416.2
click at [663, 342] on div at bounding box center [916, 415] width 1285 height 738
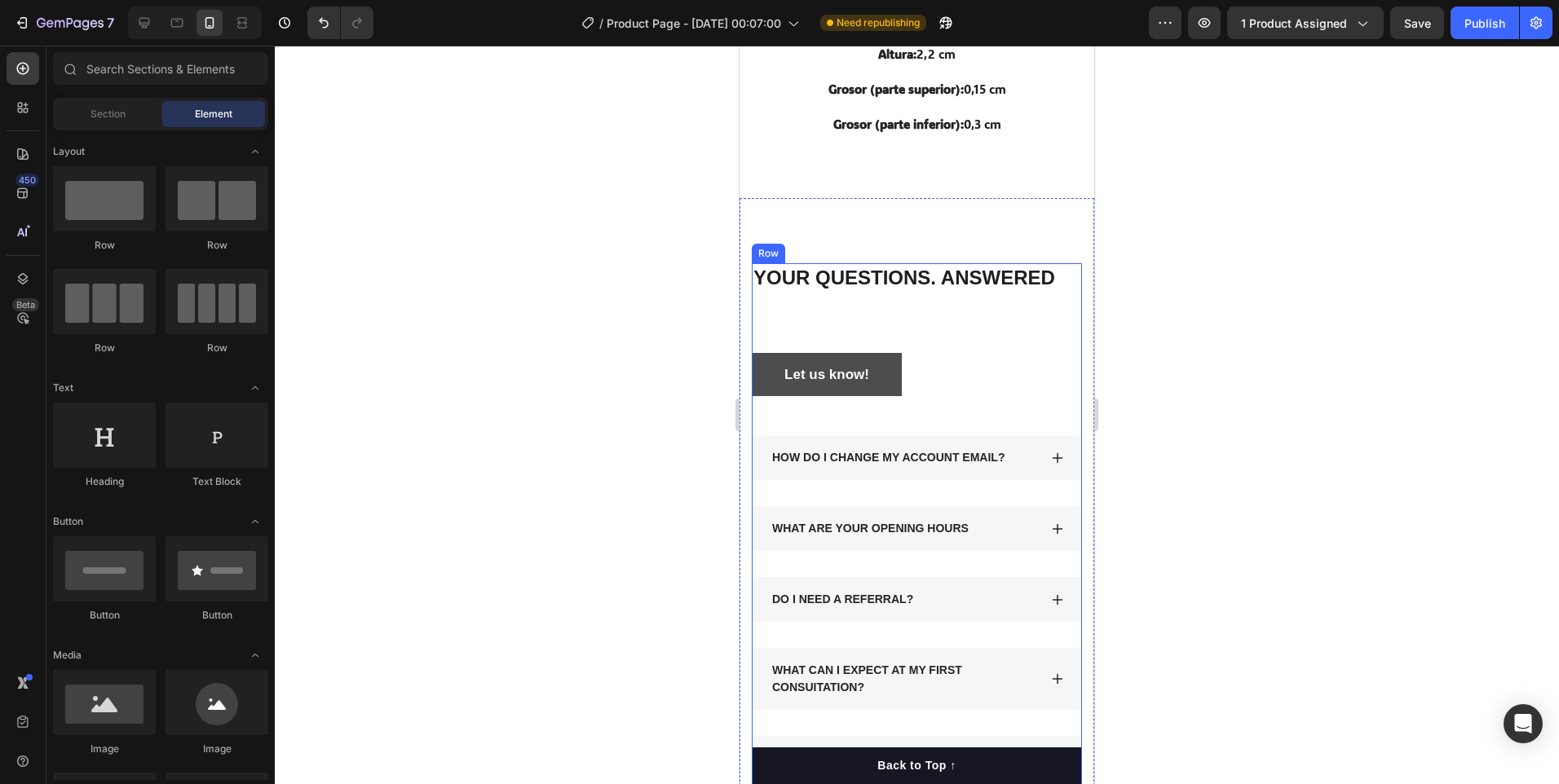
click at [779, 326] on div "YOUR QUESTIONS. ANSWERED Heading Text block Let us know! Button" at bounding box center [916, 350] width 330 height 172
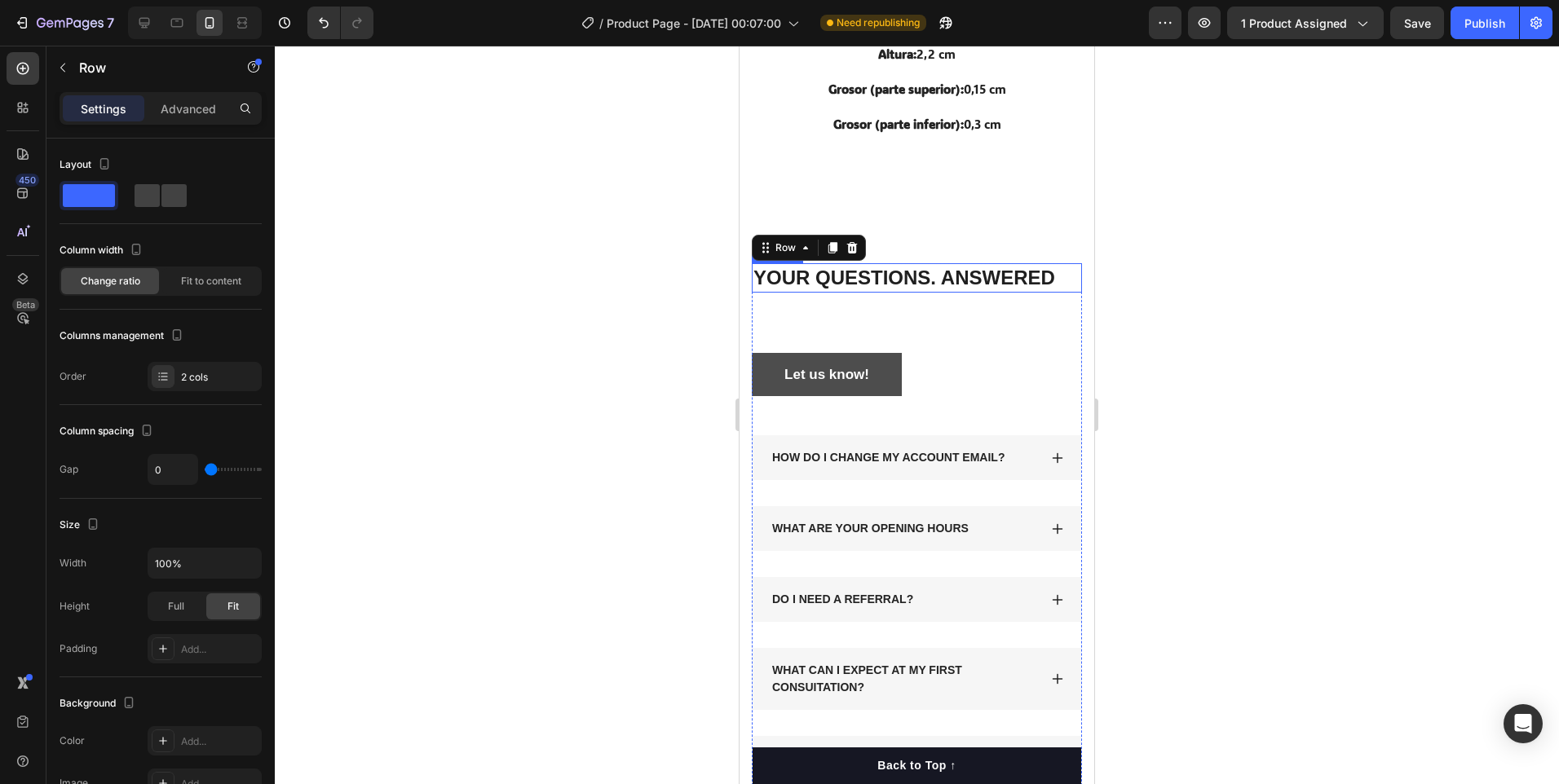
click at [1024, 272] on span "YOUR QUESTIONS. ANSWERED" at bounding box center [904, 277] width 302 height 22
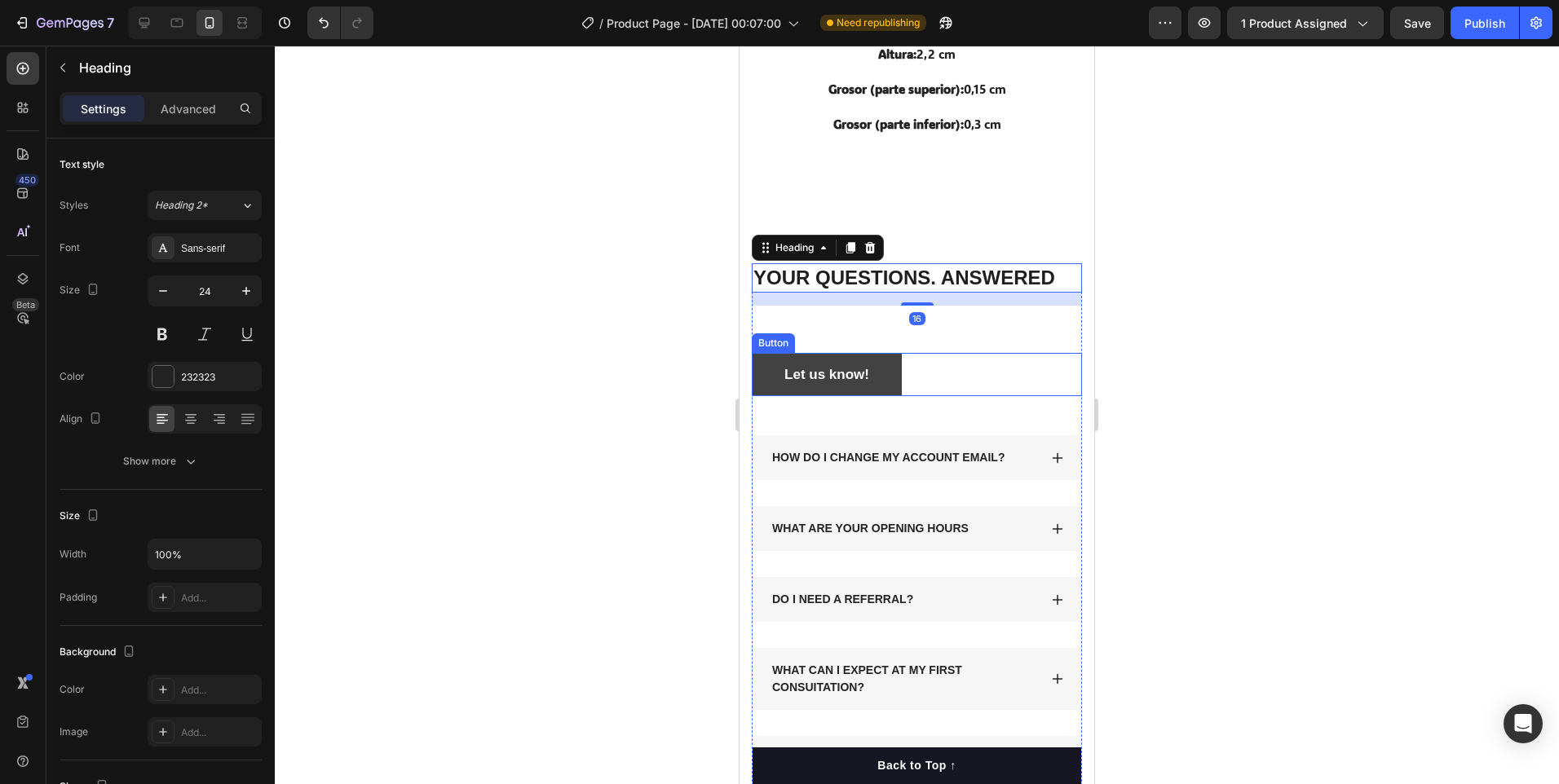
click at [898, 368] on button "Let us know!" at bounding box center [826, 375] width 150 height 44
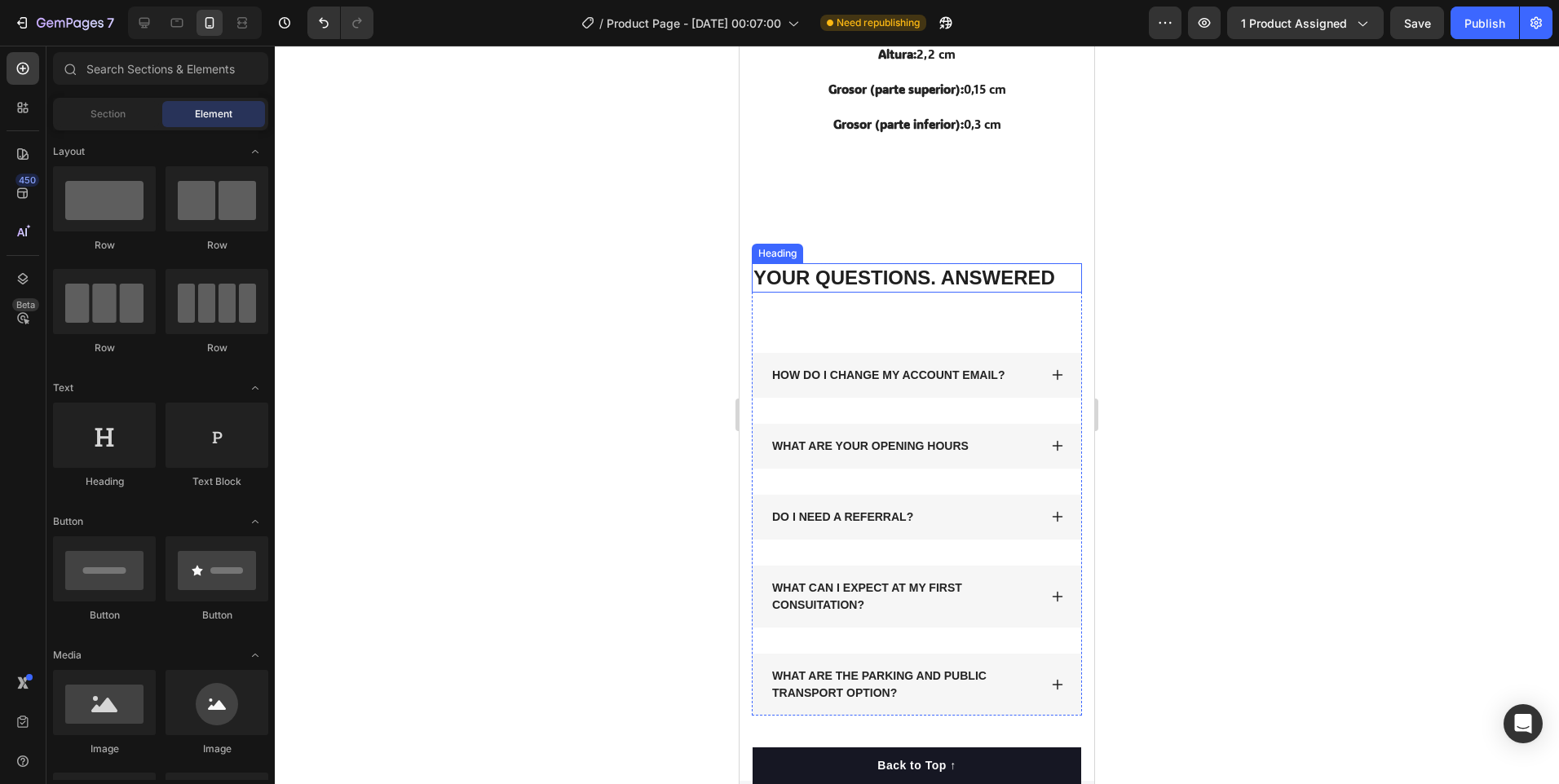
click at [1013, 275] on span "YOUR QUESTIONS. ANSWERED" at bounding box center [904, 277] width 302 height 22
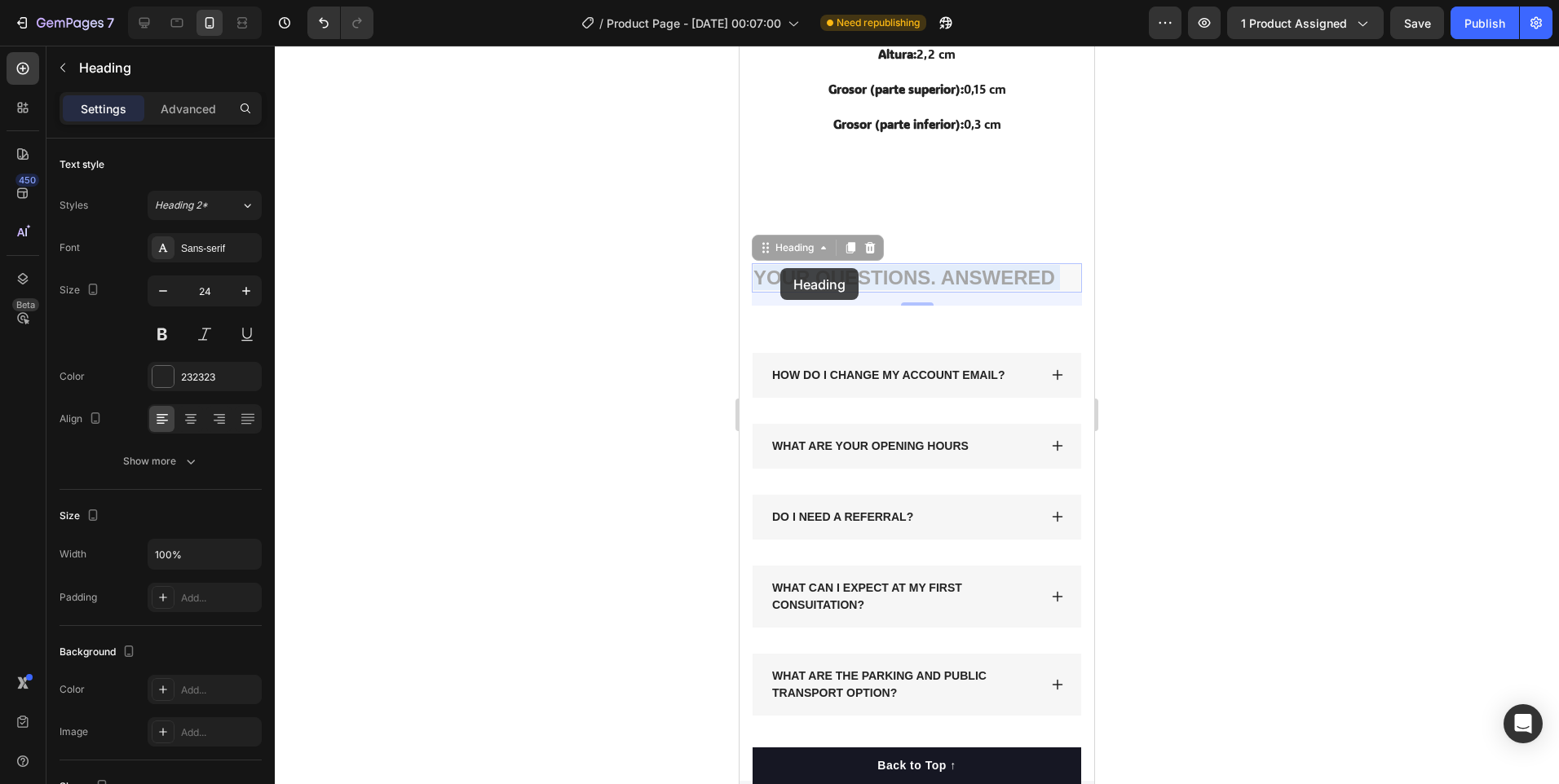
drag, startPoint x: 1056, startPoint y: 269, endPoint x: 779, endPoint y: 268, distance: 277.0
click at [800, 307] on p "Rich Text Editor. Editing area: main" at bounding box center [916, 316] width 327 height 18
click at [752, 305] on div "Rich Text Editor. Editing area: main" at bounding box center [916, 316] width 330 height 21
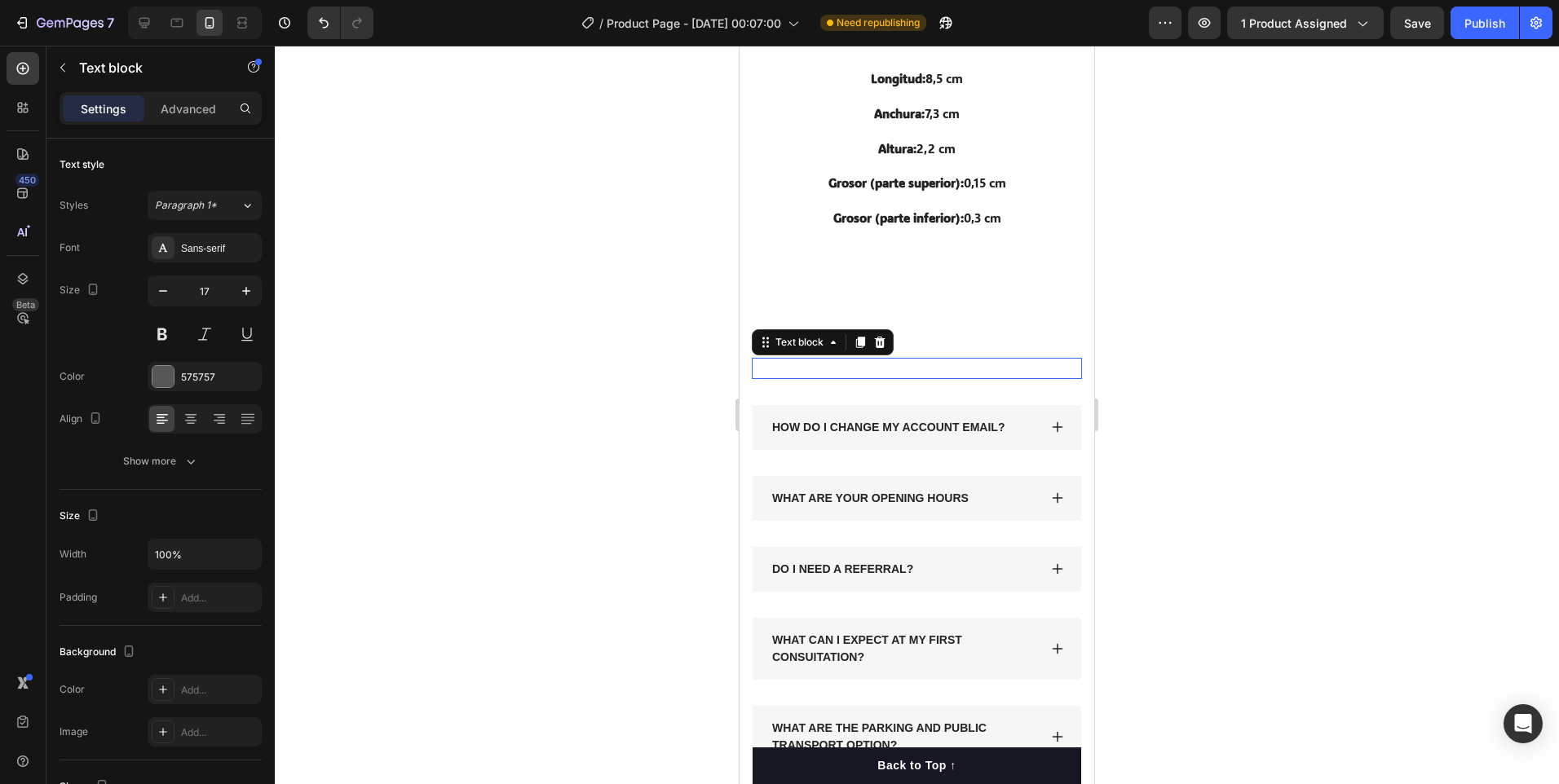
scroll to position [3534, 0]
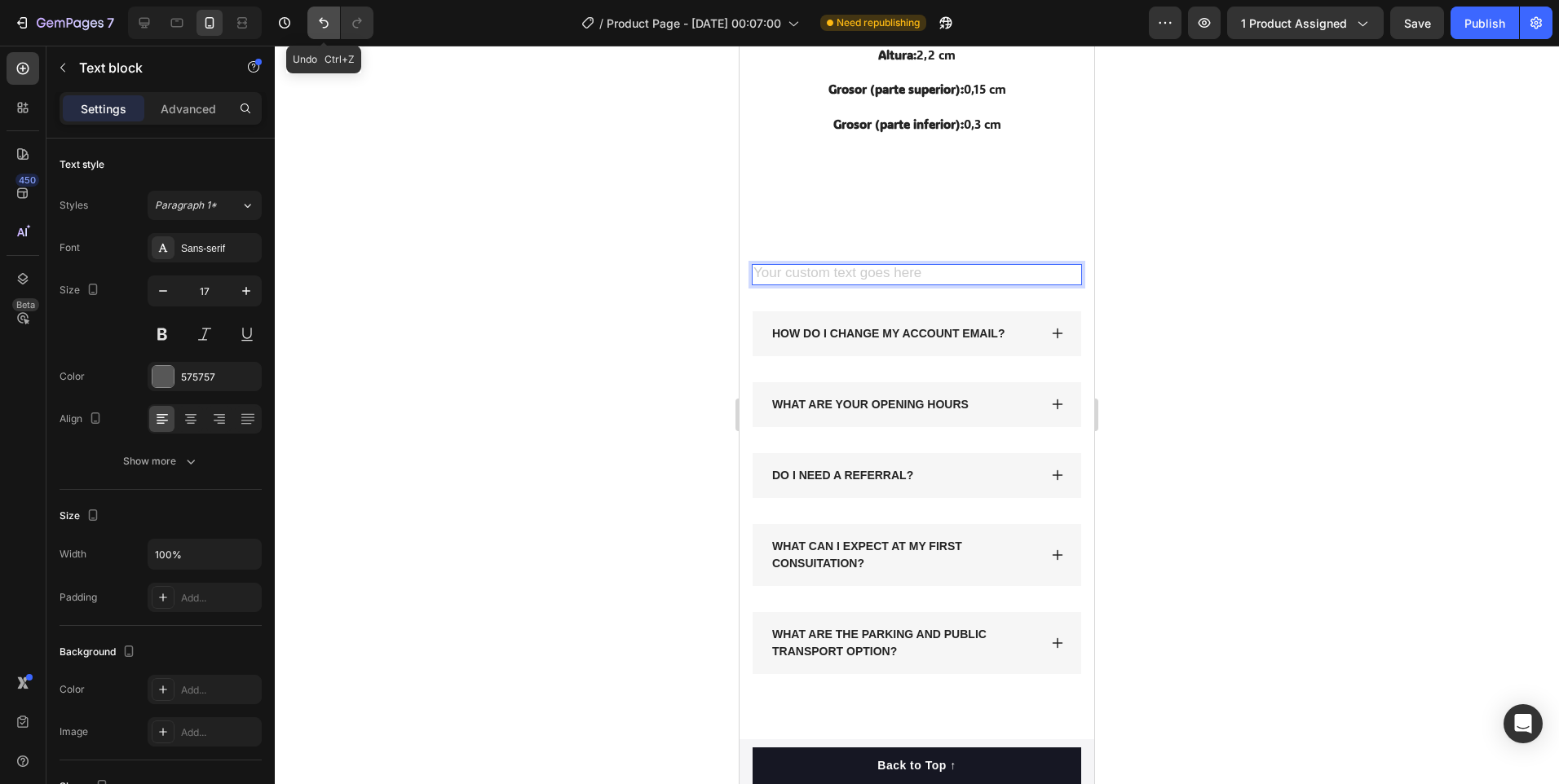
drag, startPoint x: 320, startPoint y: 17, endPoint x: 137, endPoint y: 231, distance: 281.6
click at [320, 17] on icon "Undo/Redo" at bounding box center [323, 23] width 16 height 16
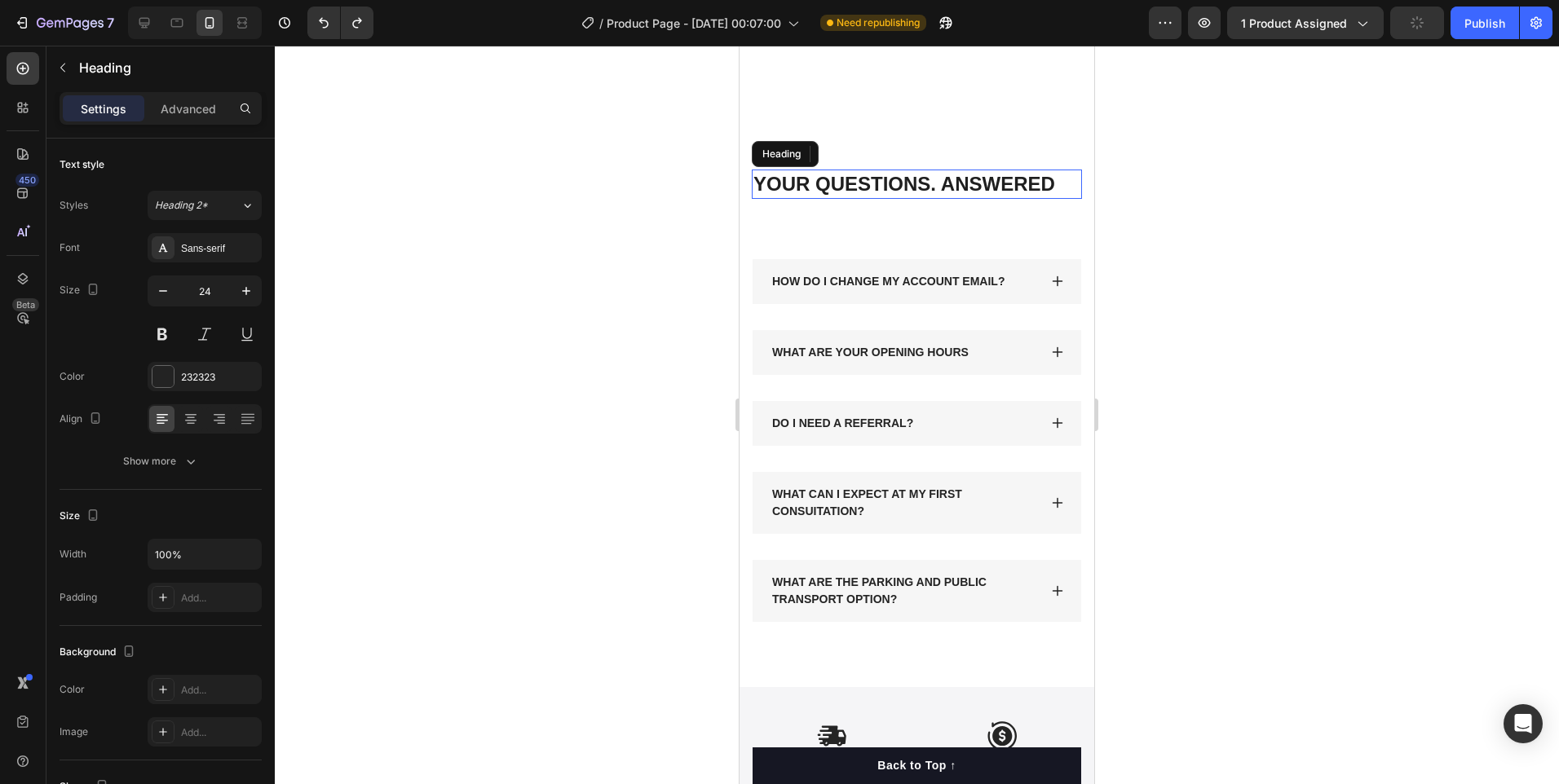
scroll to position [3440, 0]
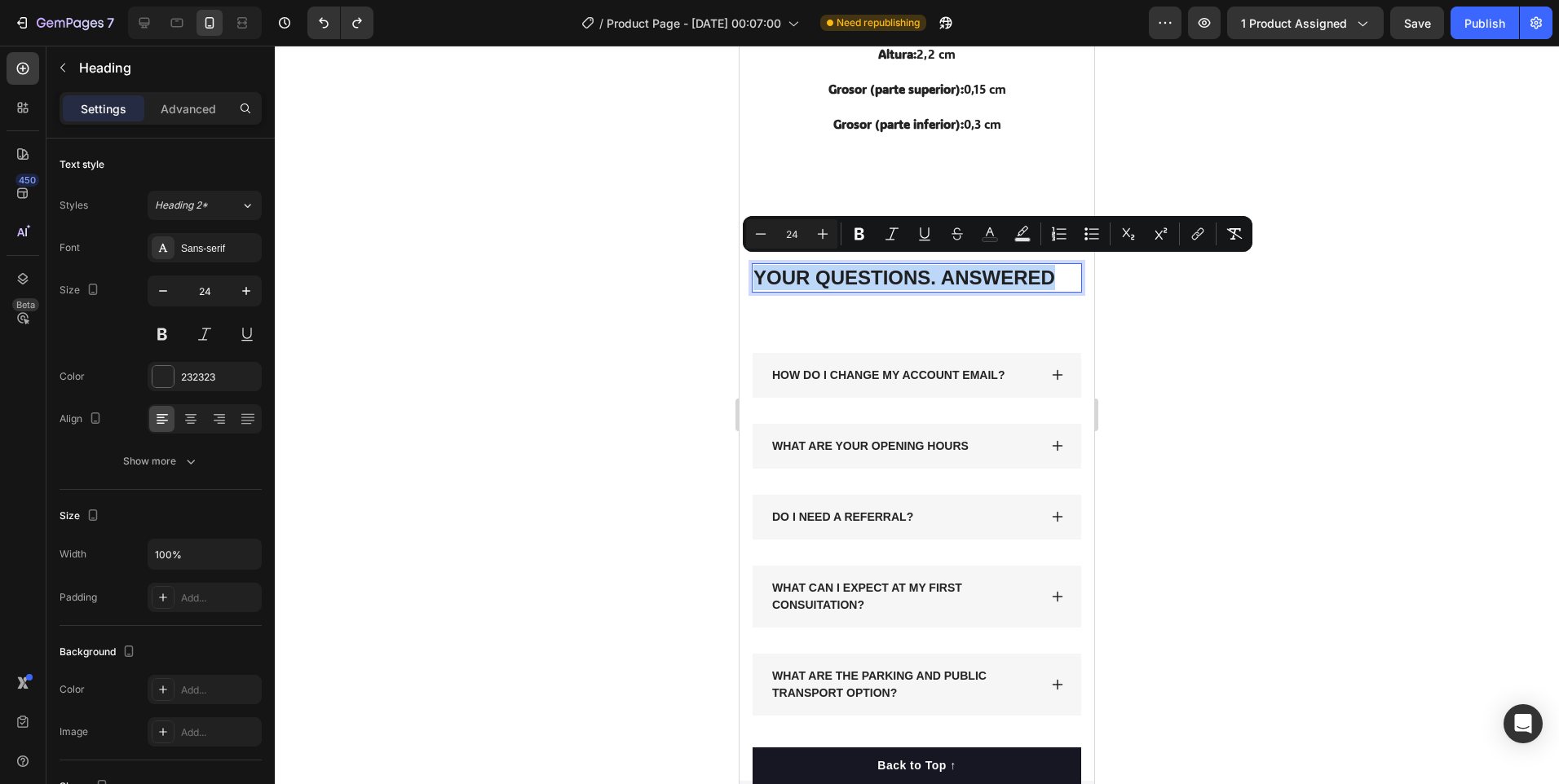
drag, startPoint x: 759, startPoint y: 273, endPoint x: 1051, endPoint y: 277, distance: 292.0
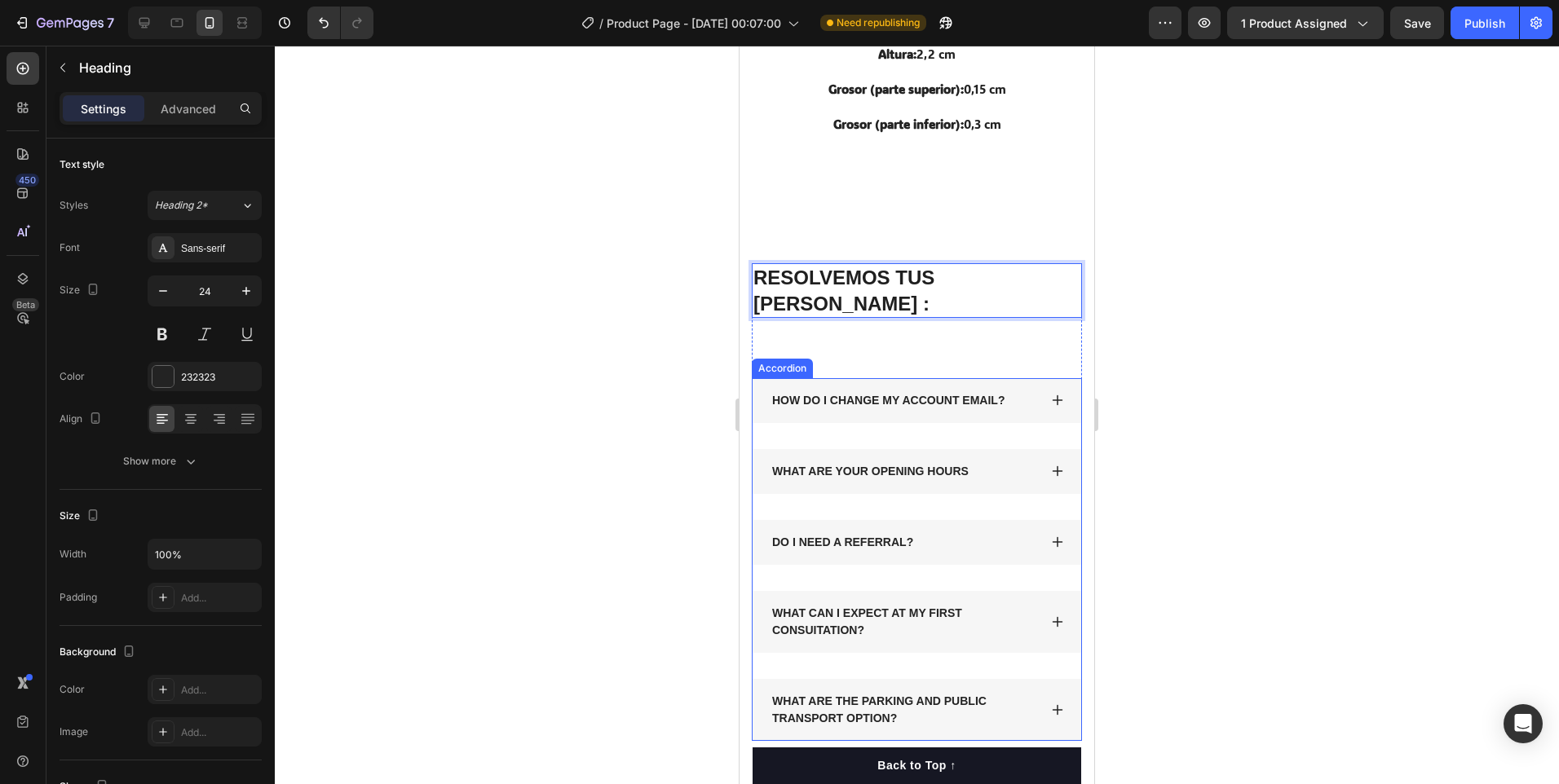
click at [1052, 378] on div "HOW DO I CHANGE MY ACCOUNT EMAIL?" at bounding box center [916, 400] width 328 height 45
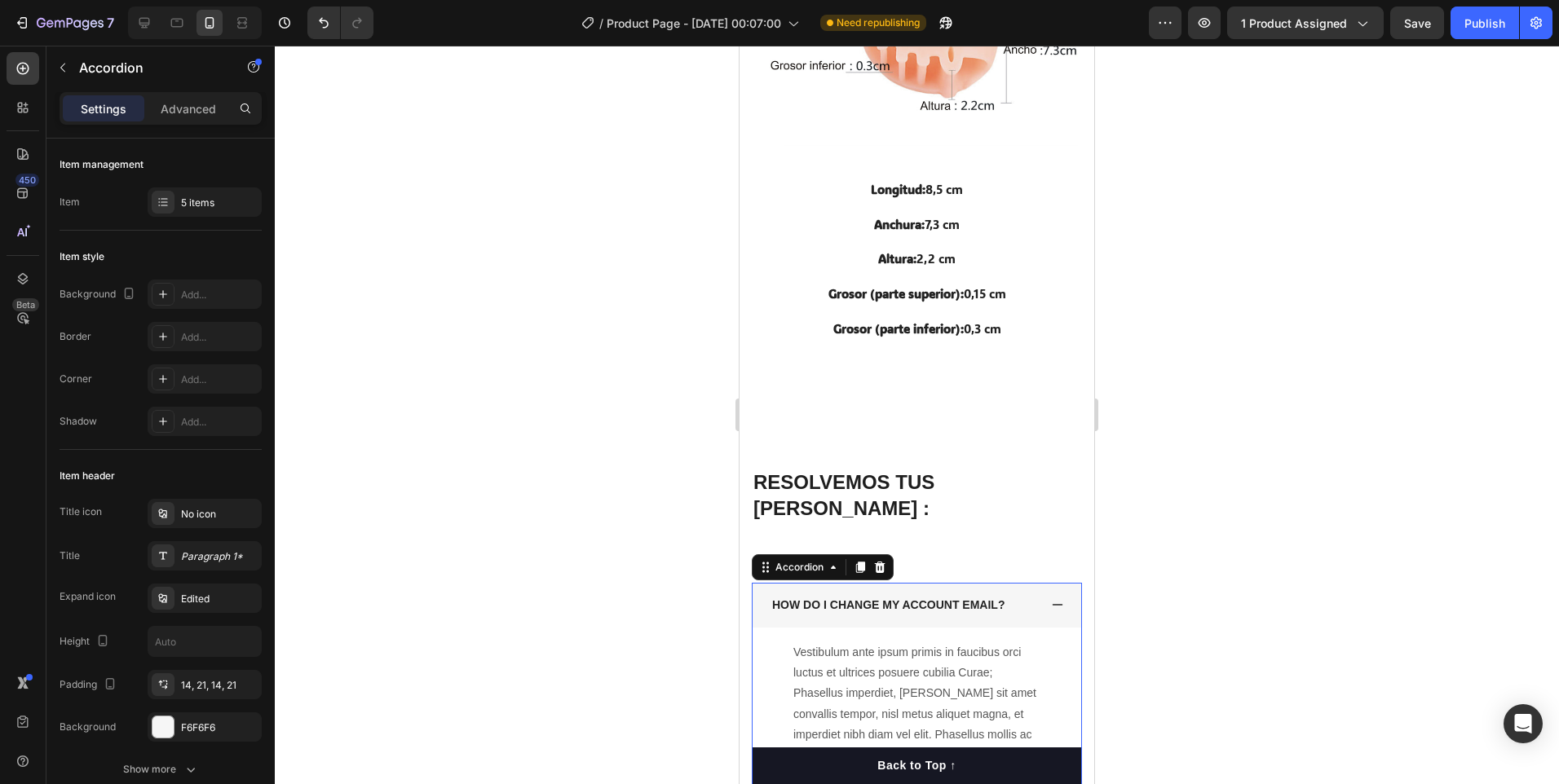
scroll to position [3114, 0]
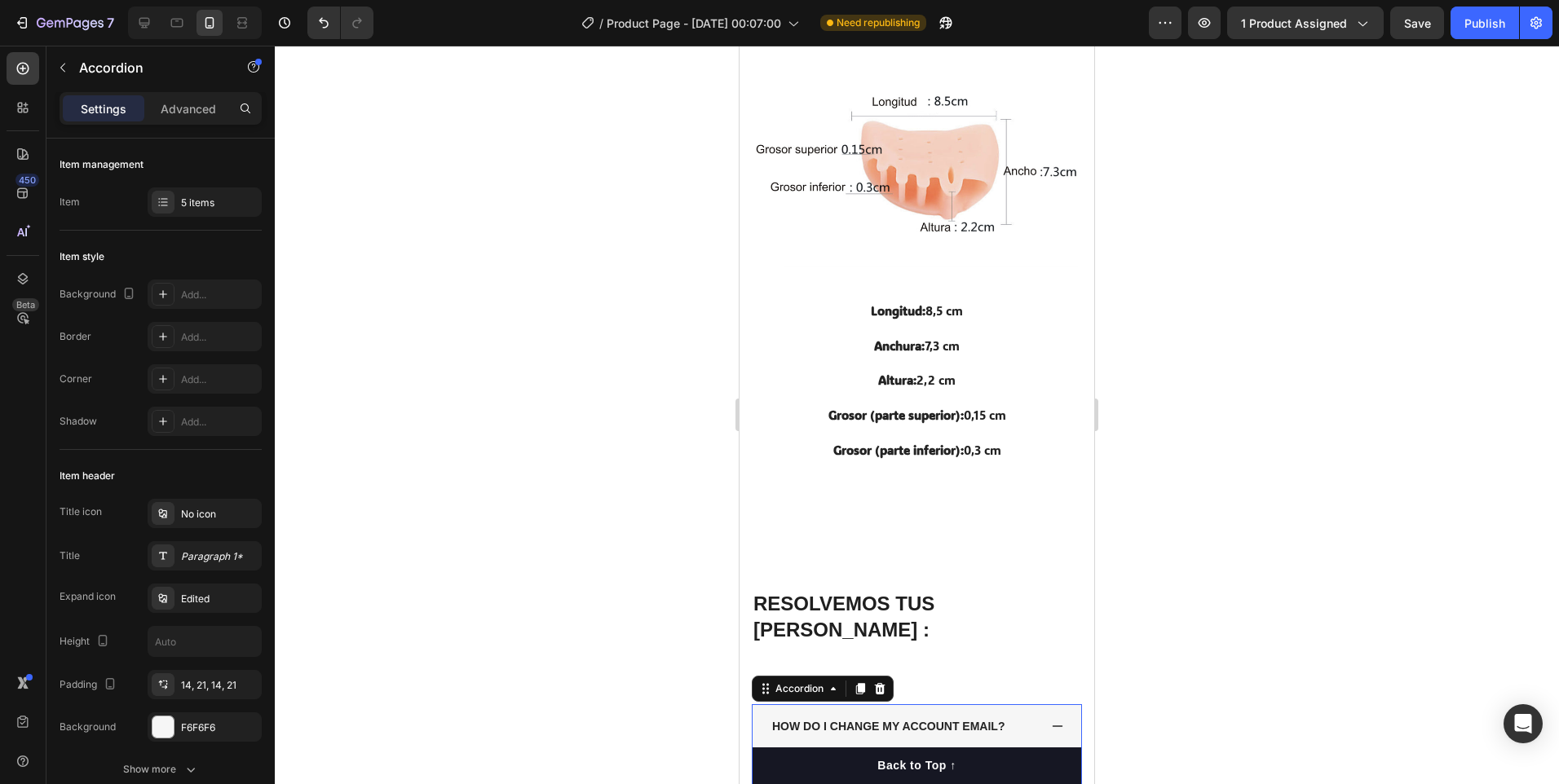
click at [1262, 465] on div at bounding box center [916, 415] width 1285 height 738
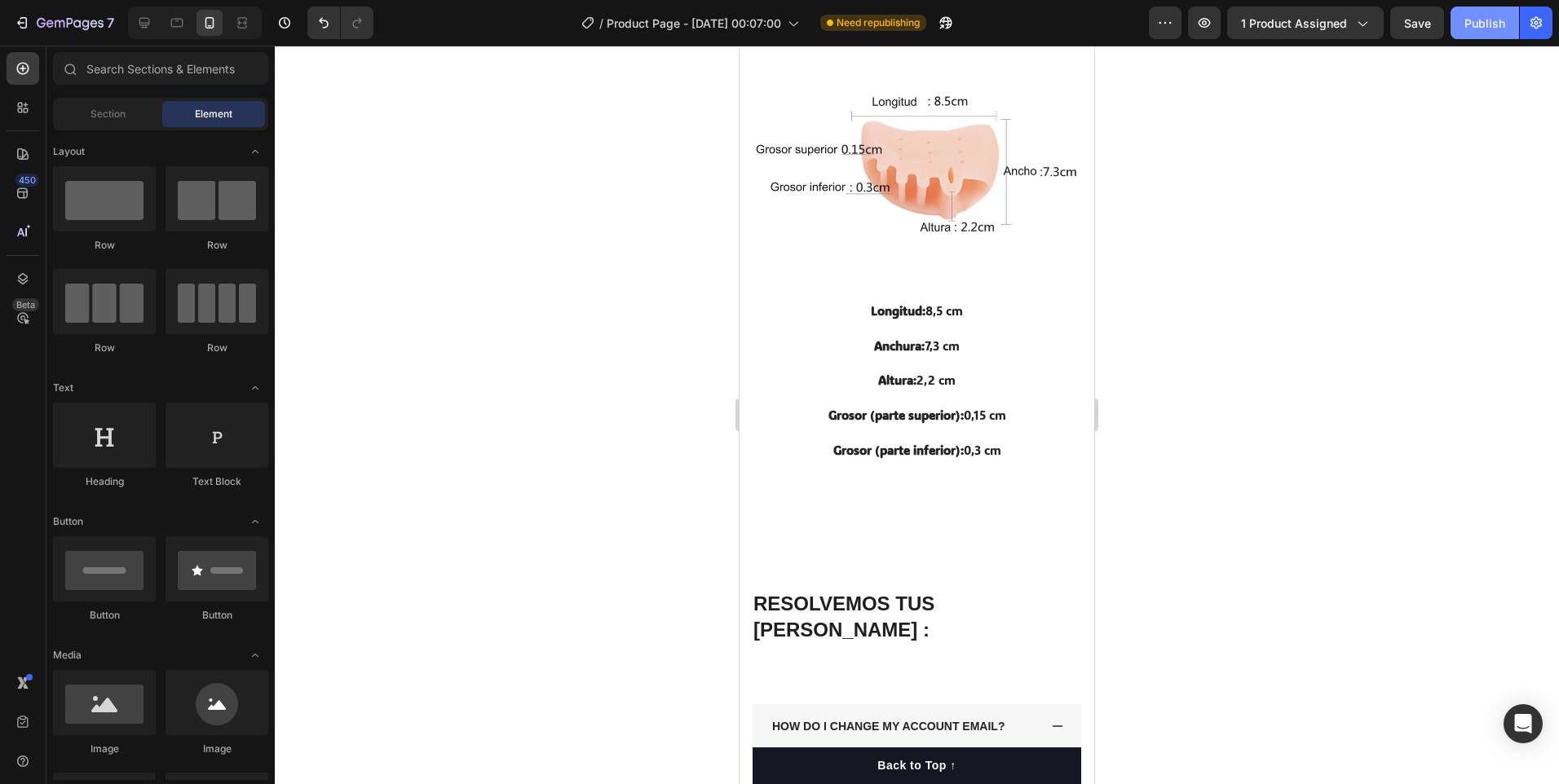
click at [1500, 21] on div "Publish" at bounding box center [1485, 23] width 41 height 17
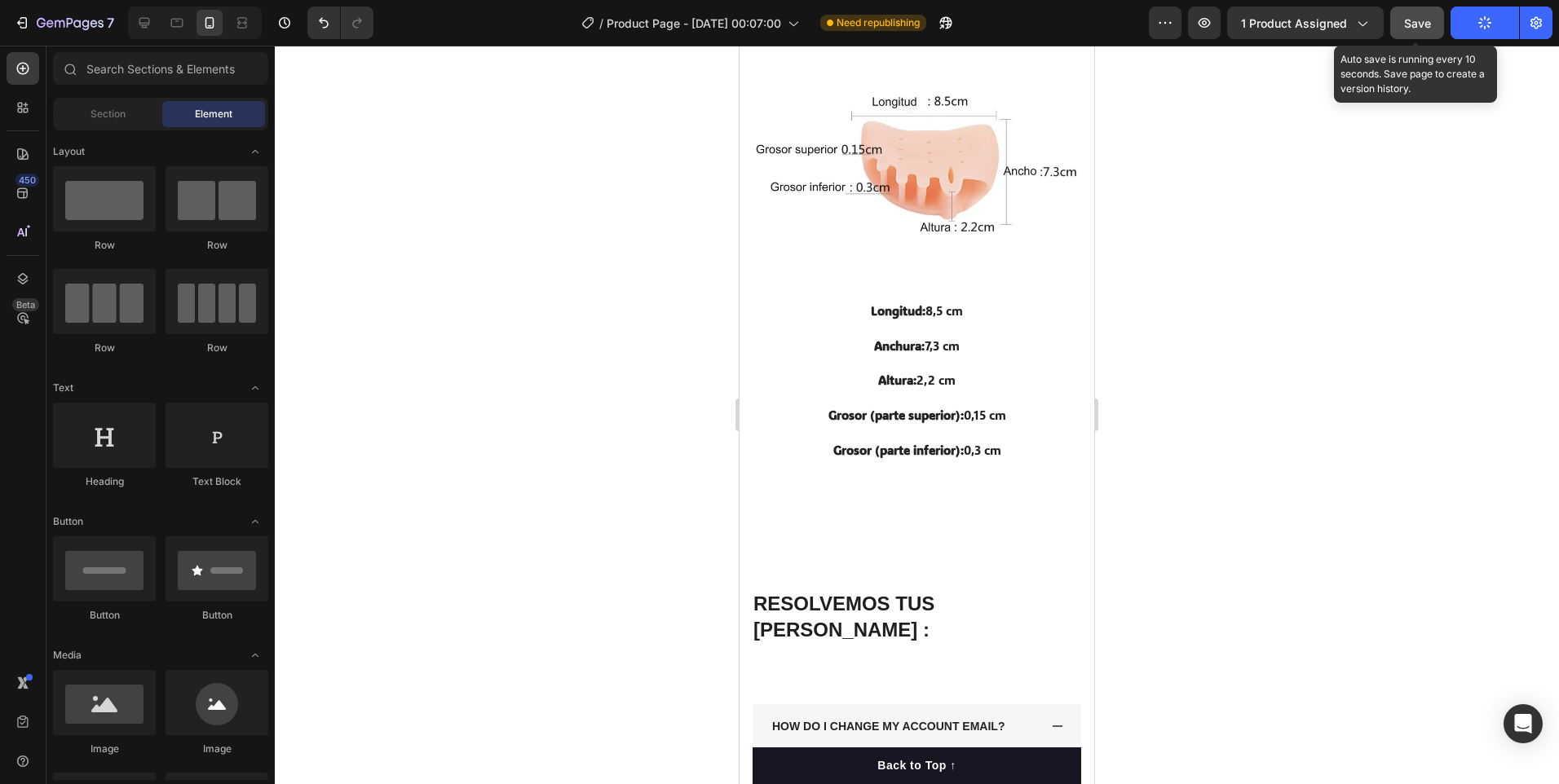
click at [1428, 17] on span "Save" at bounding box center [1417, 23] width 27 height 14
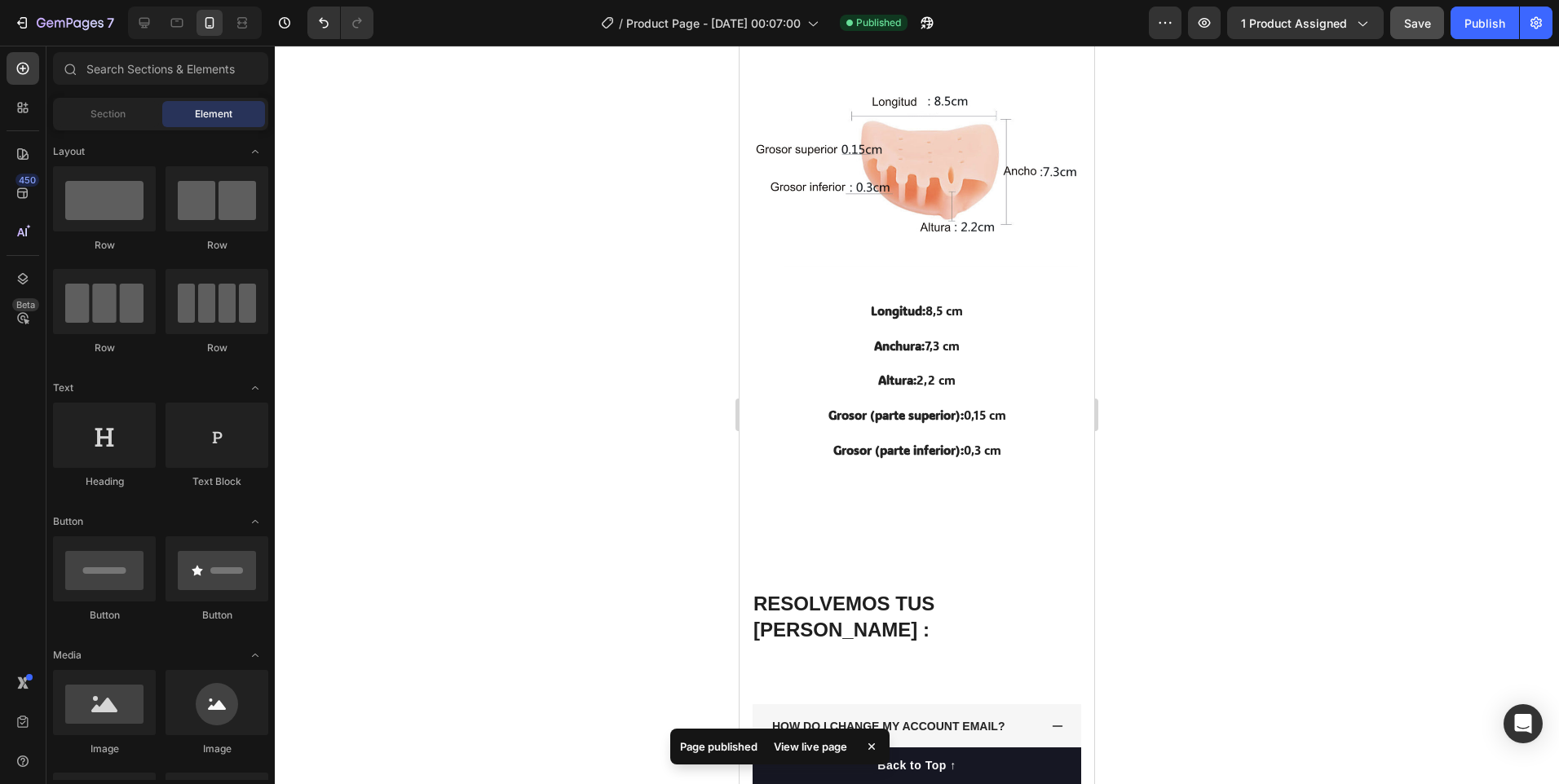
click at [814, 745] on div "View live page" at bounding box center [810, 747] width 93 height 23
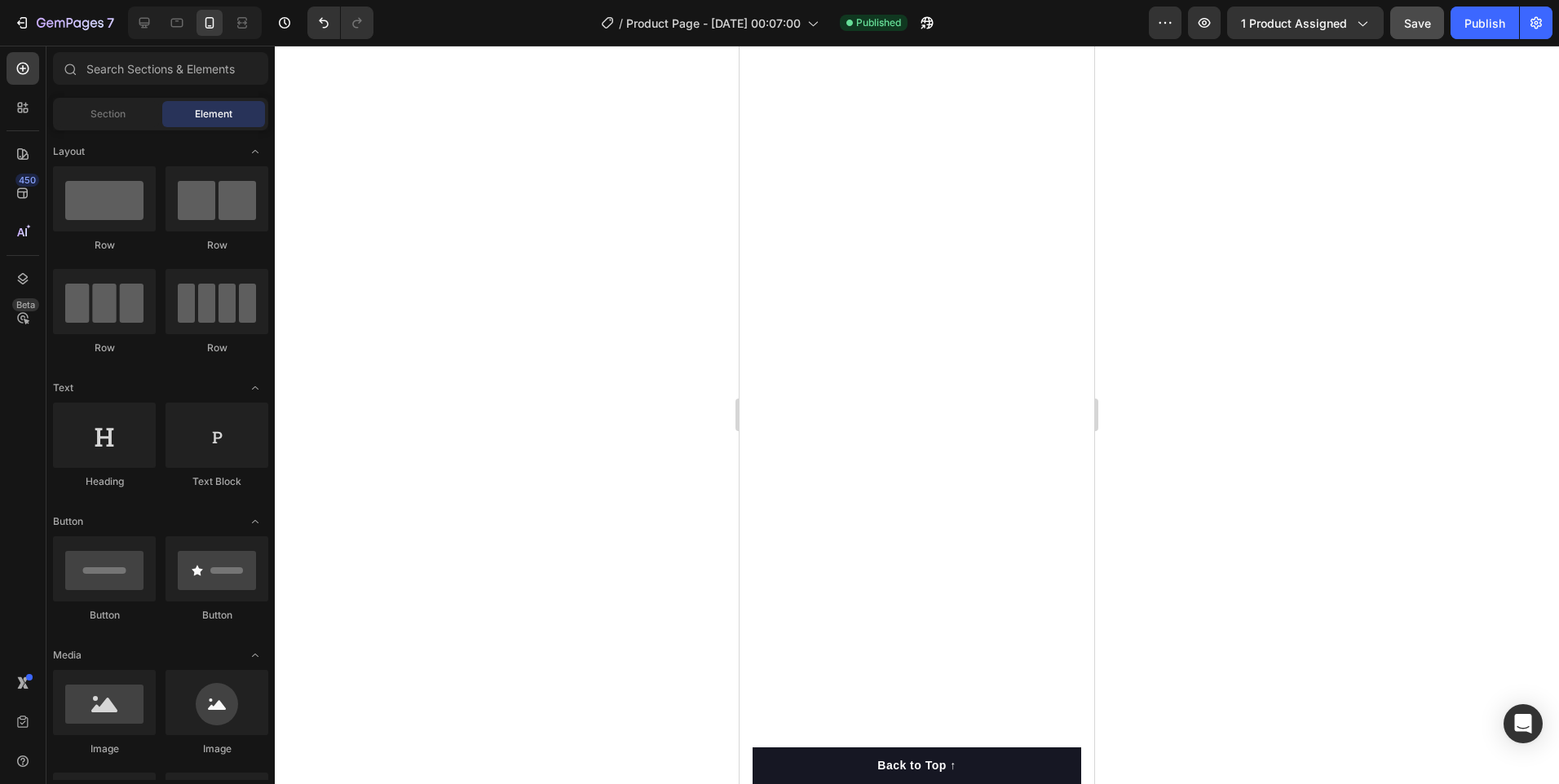
click at [1469, 273] on div at bounding box center [916, 415] width 1285 height 738
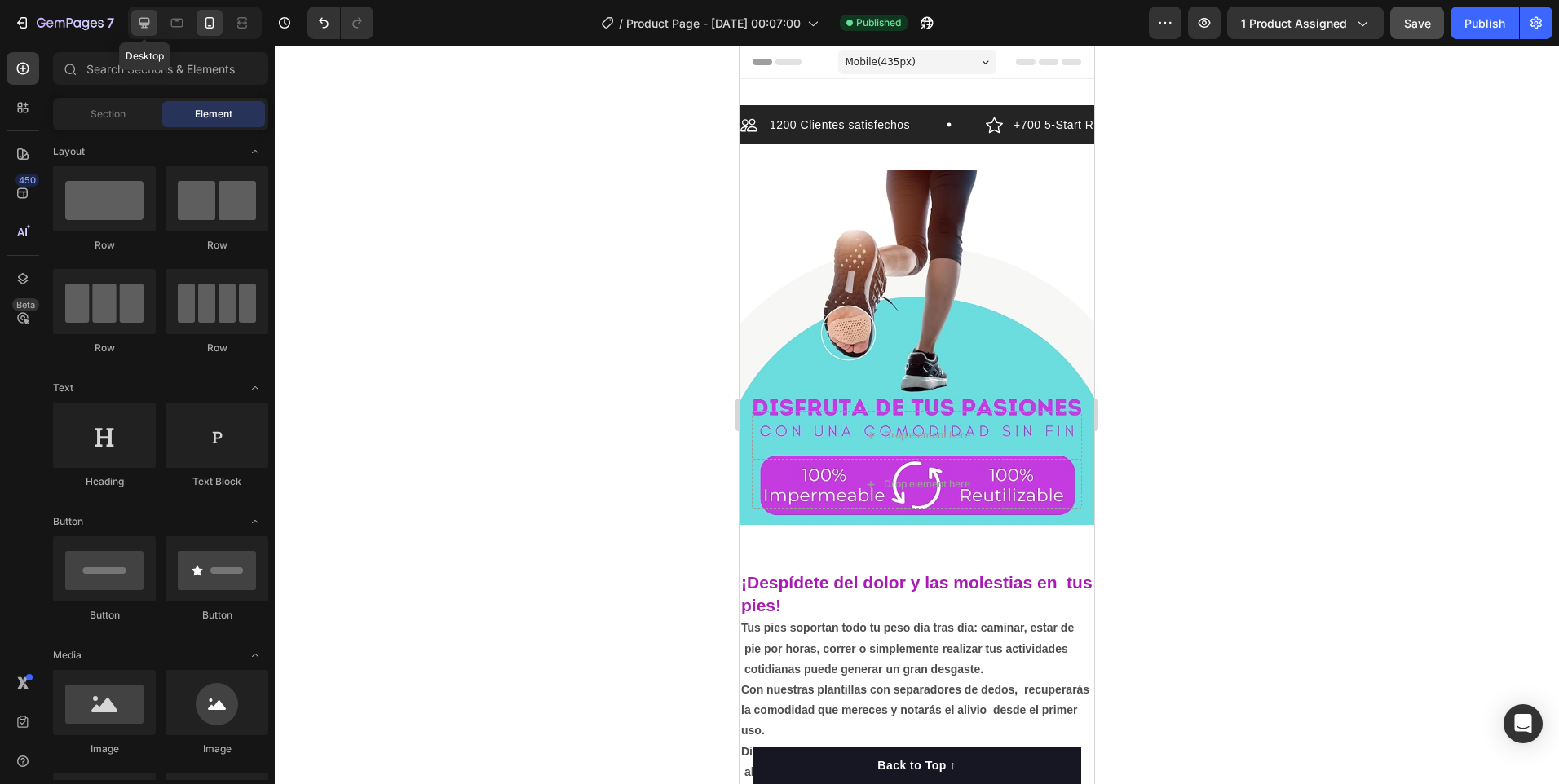
click at [138, 26] on icon at bounding box center [144, 23] width 16 height 16
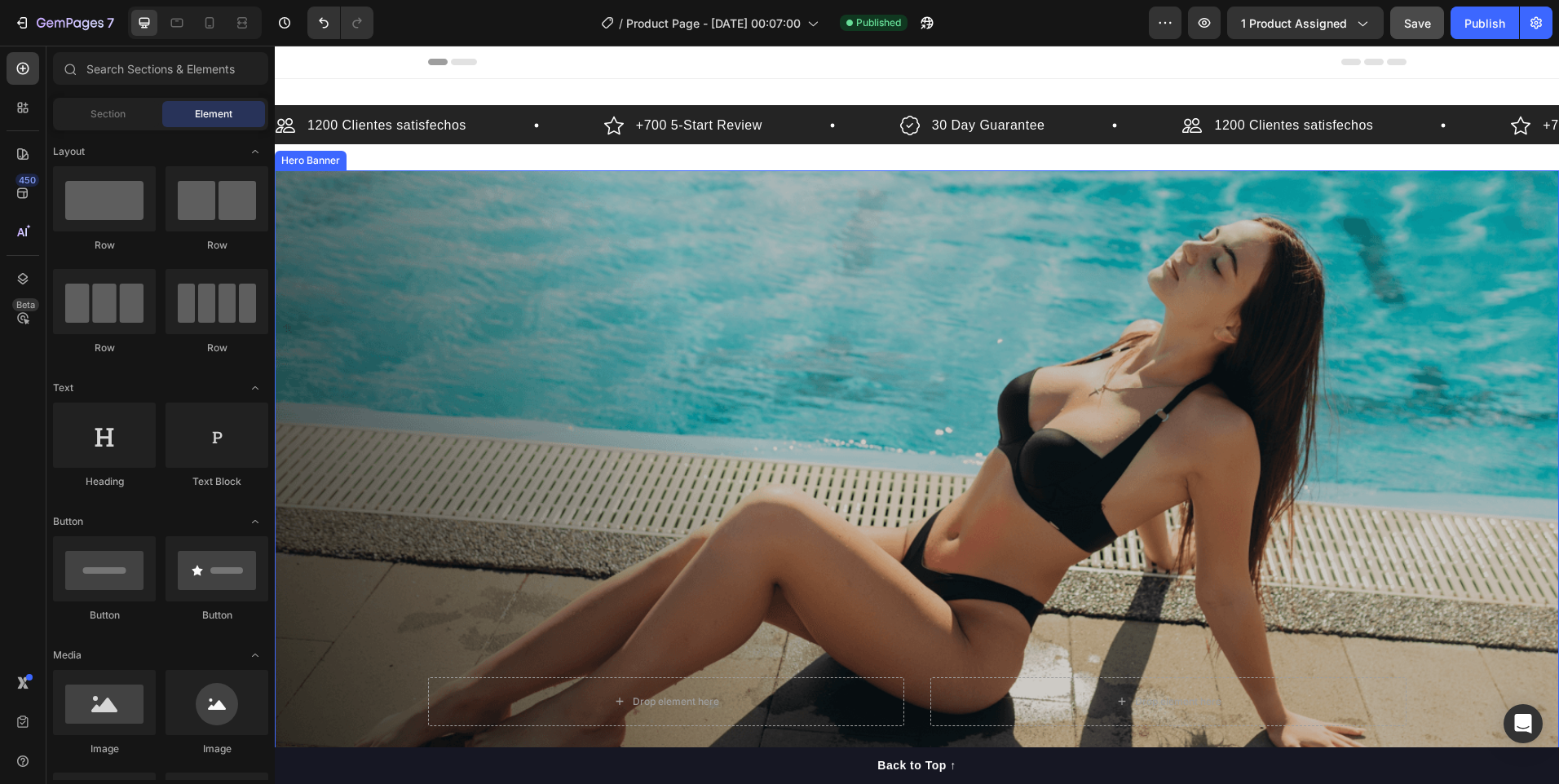
click at [1367, 511] on div "Overlay" at bounding box center [916, 483] width 1285 height 625
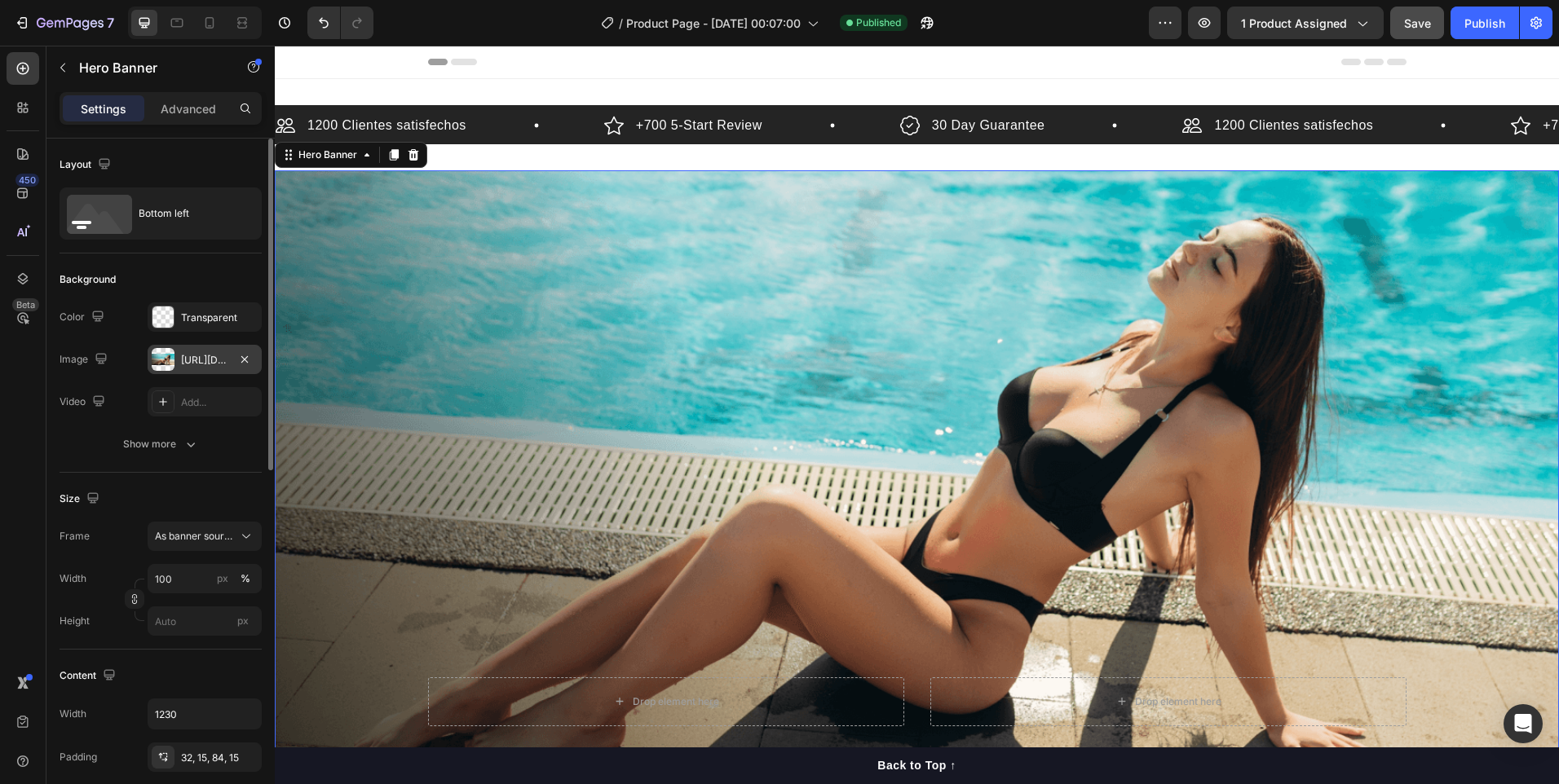
click at [208, 358] on div "[URL][DOMAIN_NAME]" at bounding box center [204, 360] width 47 height 15
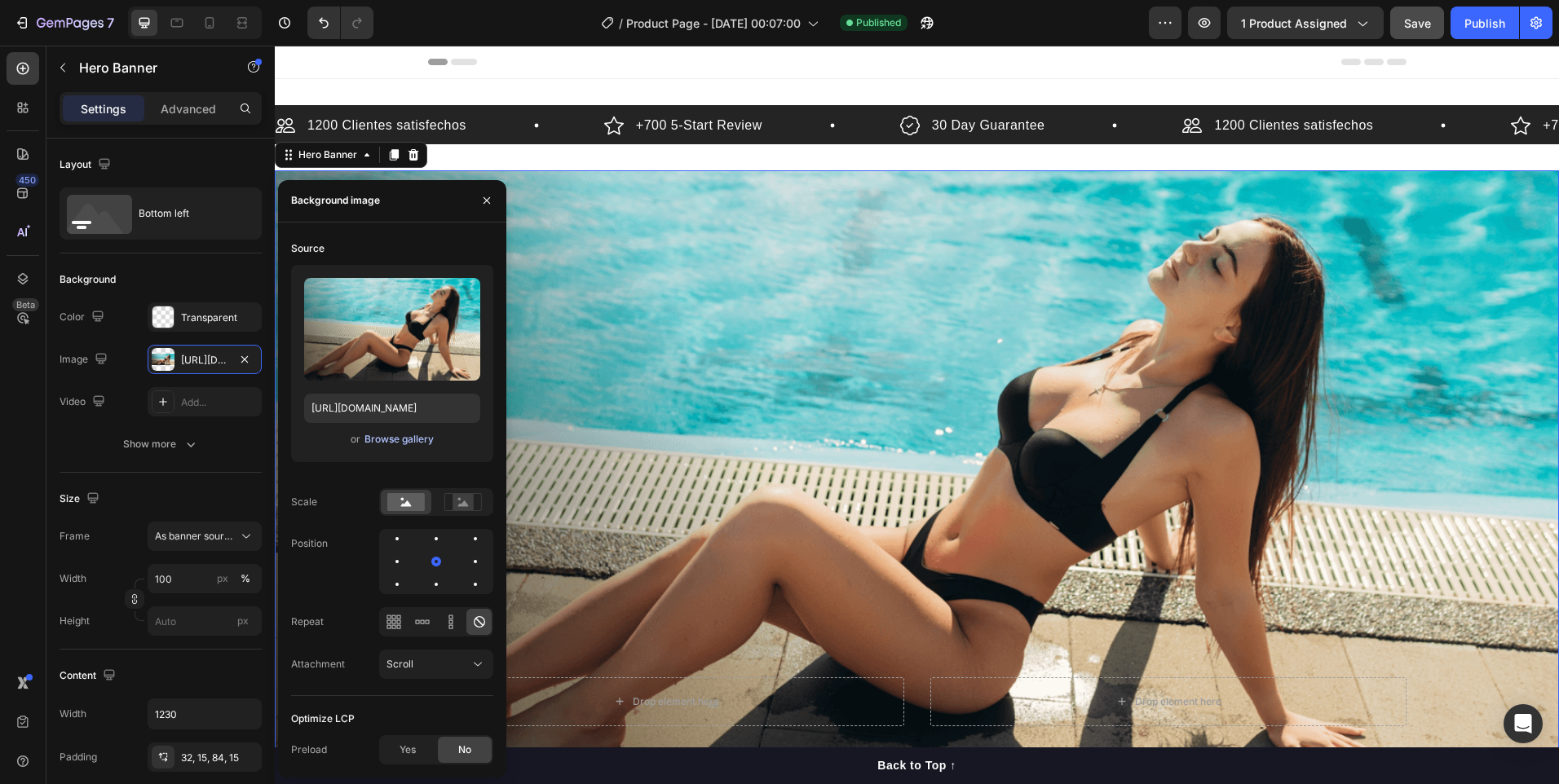
click at [382, 443] on div "Browse gallery" at bounding box center [399, 439] width 69 height 15
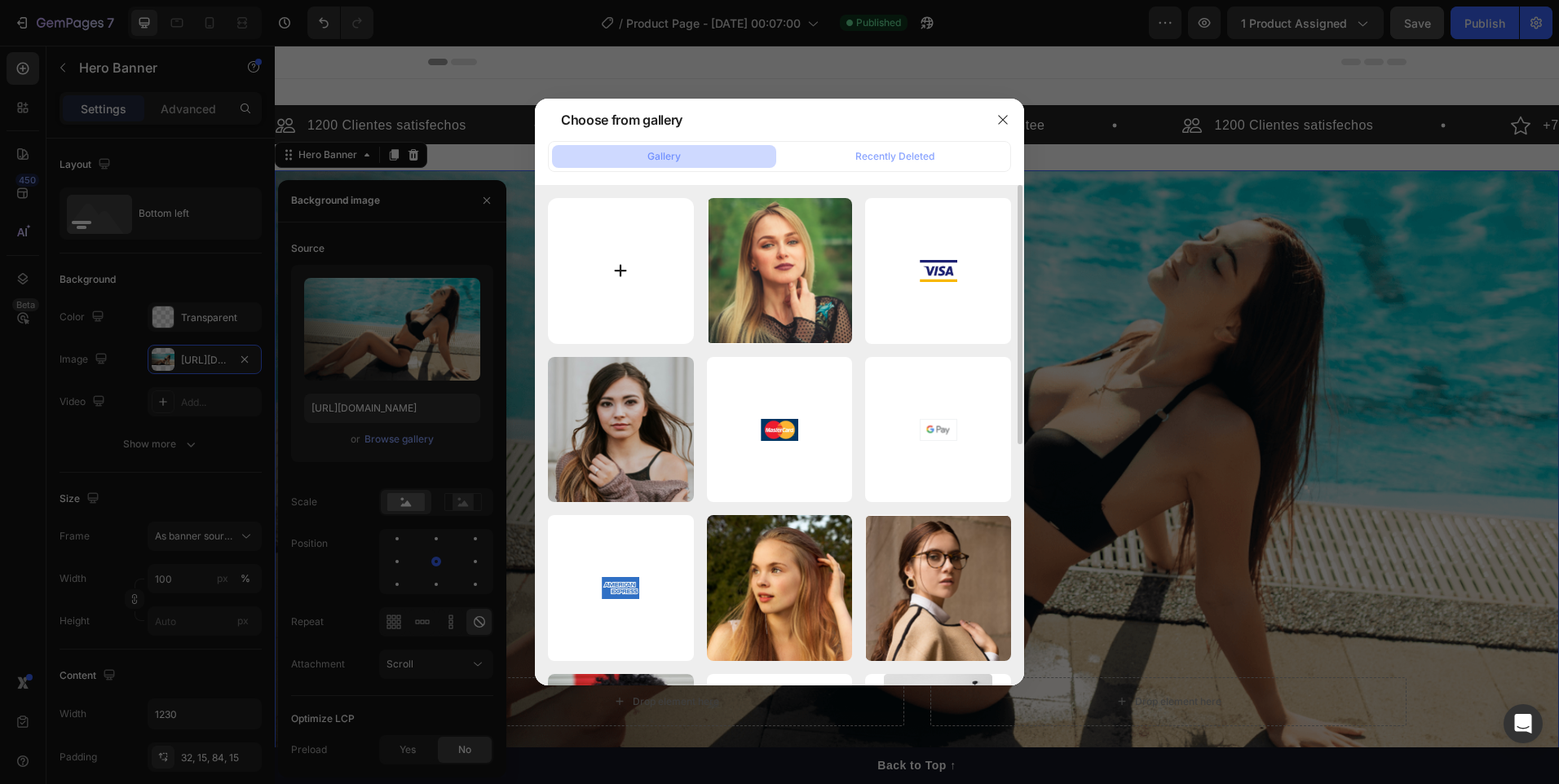
click at [563, 271] on input "file" at bounding box center [621, 271] width 146 height 146
type input "C:\fakepath\71nDxKVYLJL._AC_SX679_.jpg"
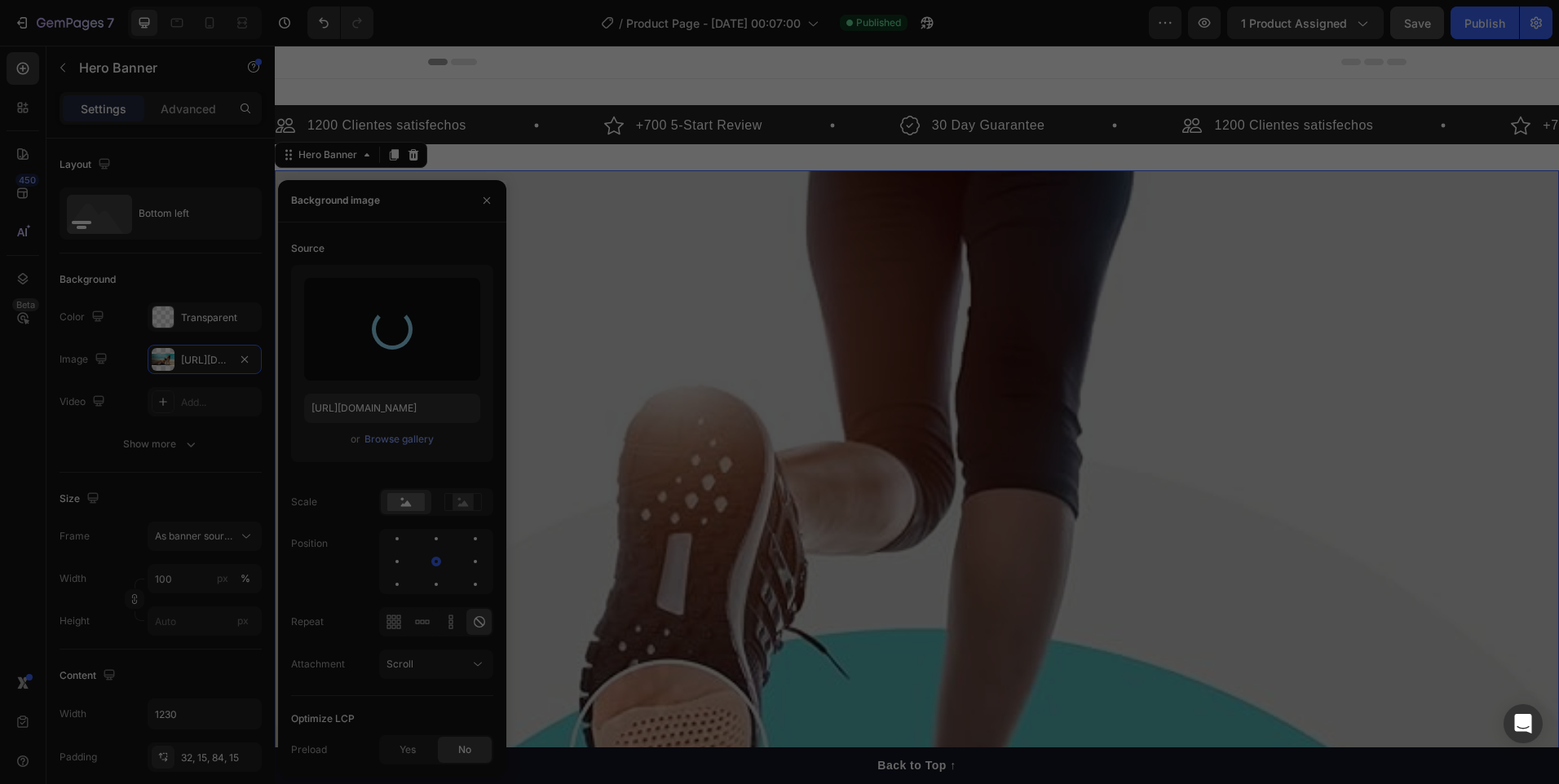
type input "[URL][DOMAIN_NAME]"
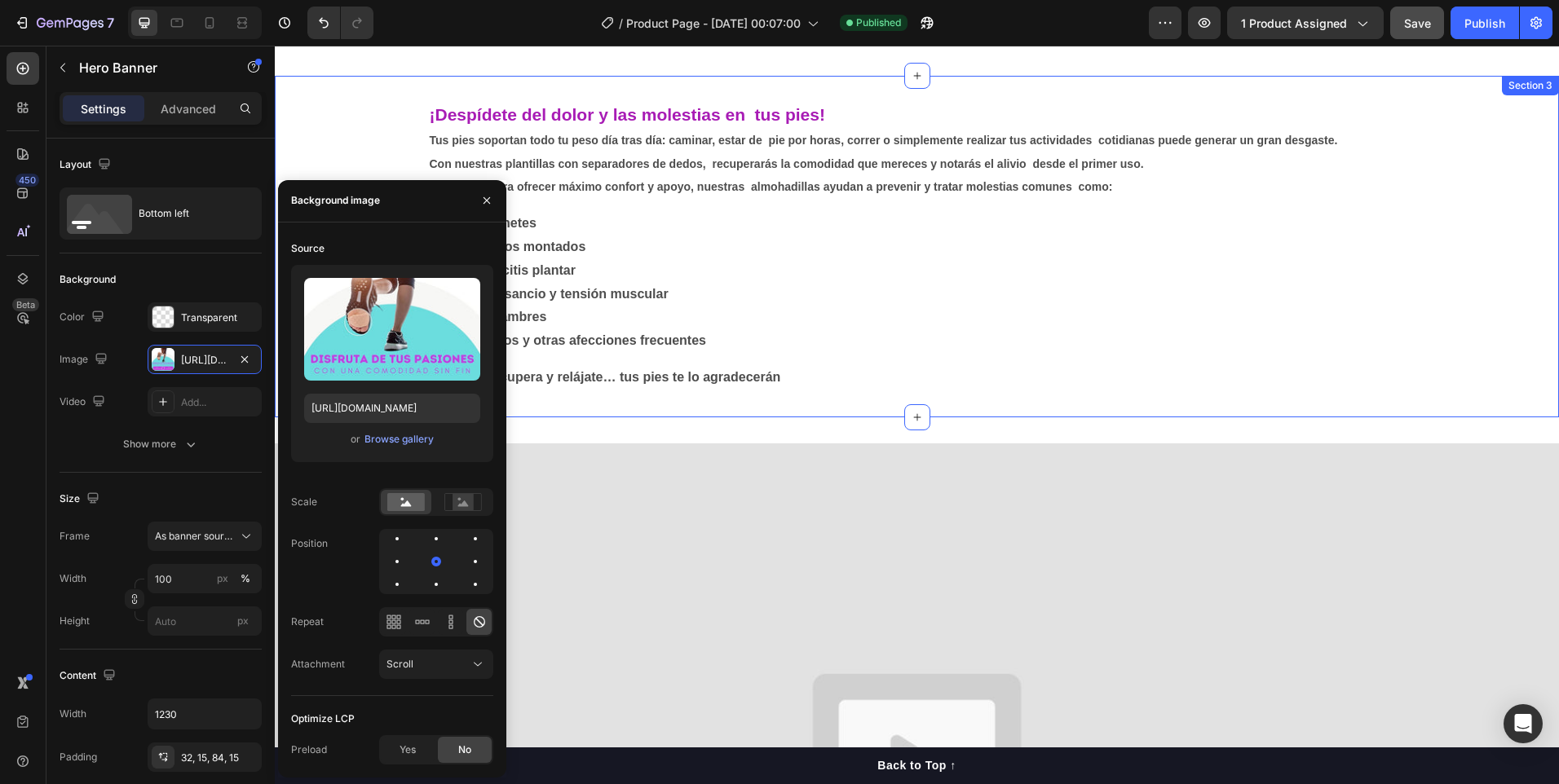
scroll to position [1711, 0]
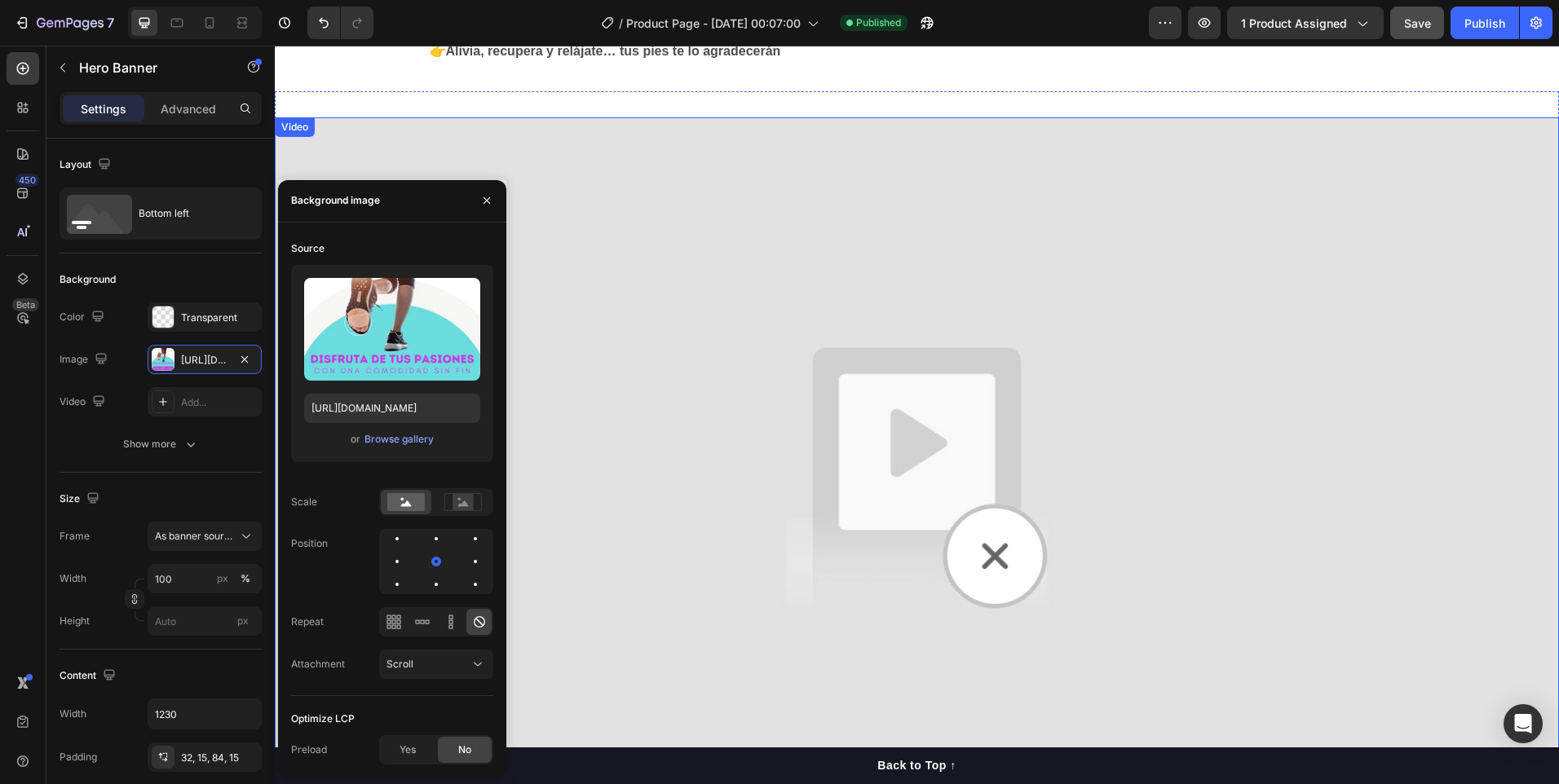
click at [1294, 473] on img at bounding box center [916, 479] width 1285 height 722
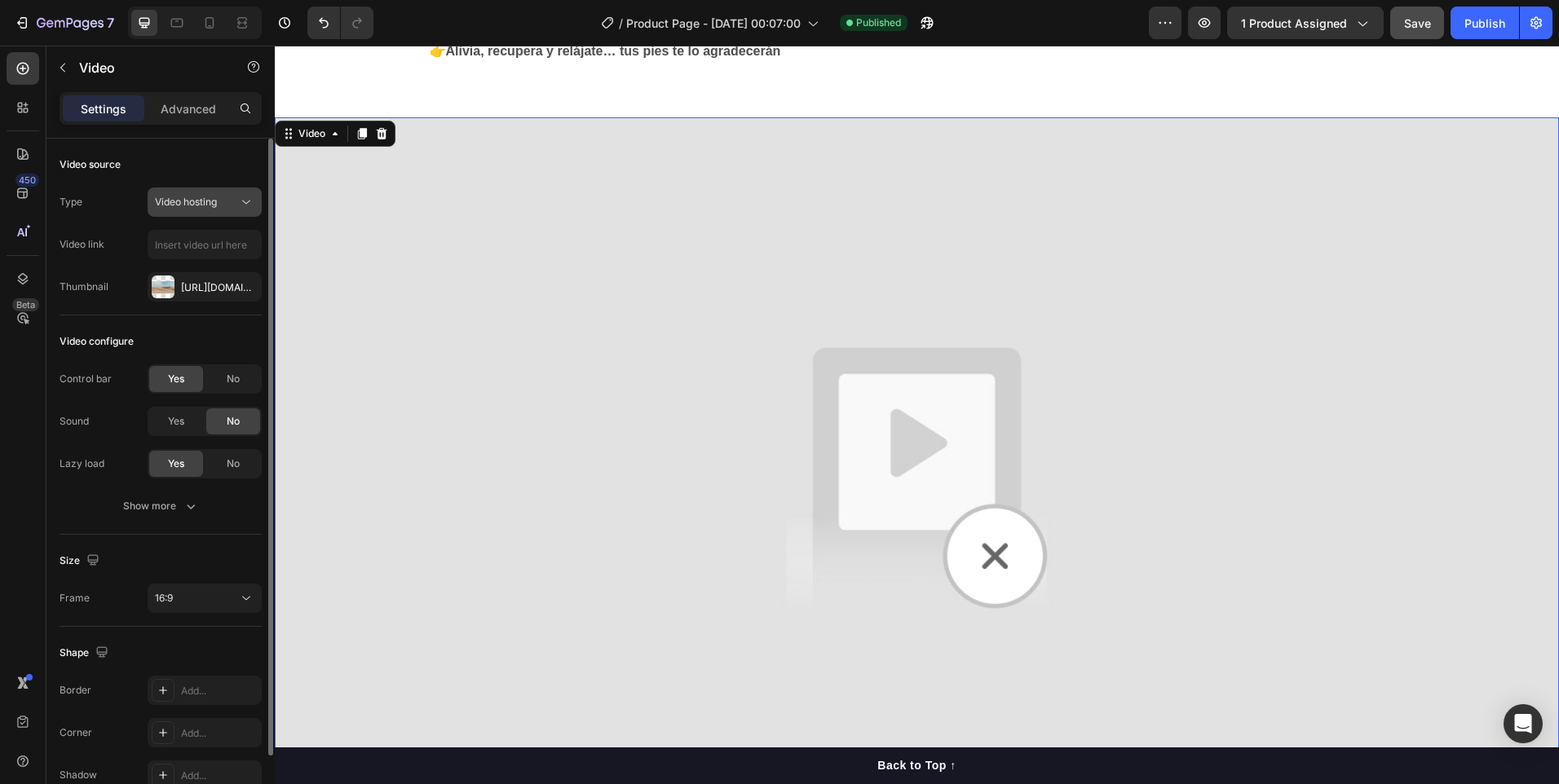
click at [251, 207] on icon at bounding box center [246, 202] width 16 height 16
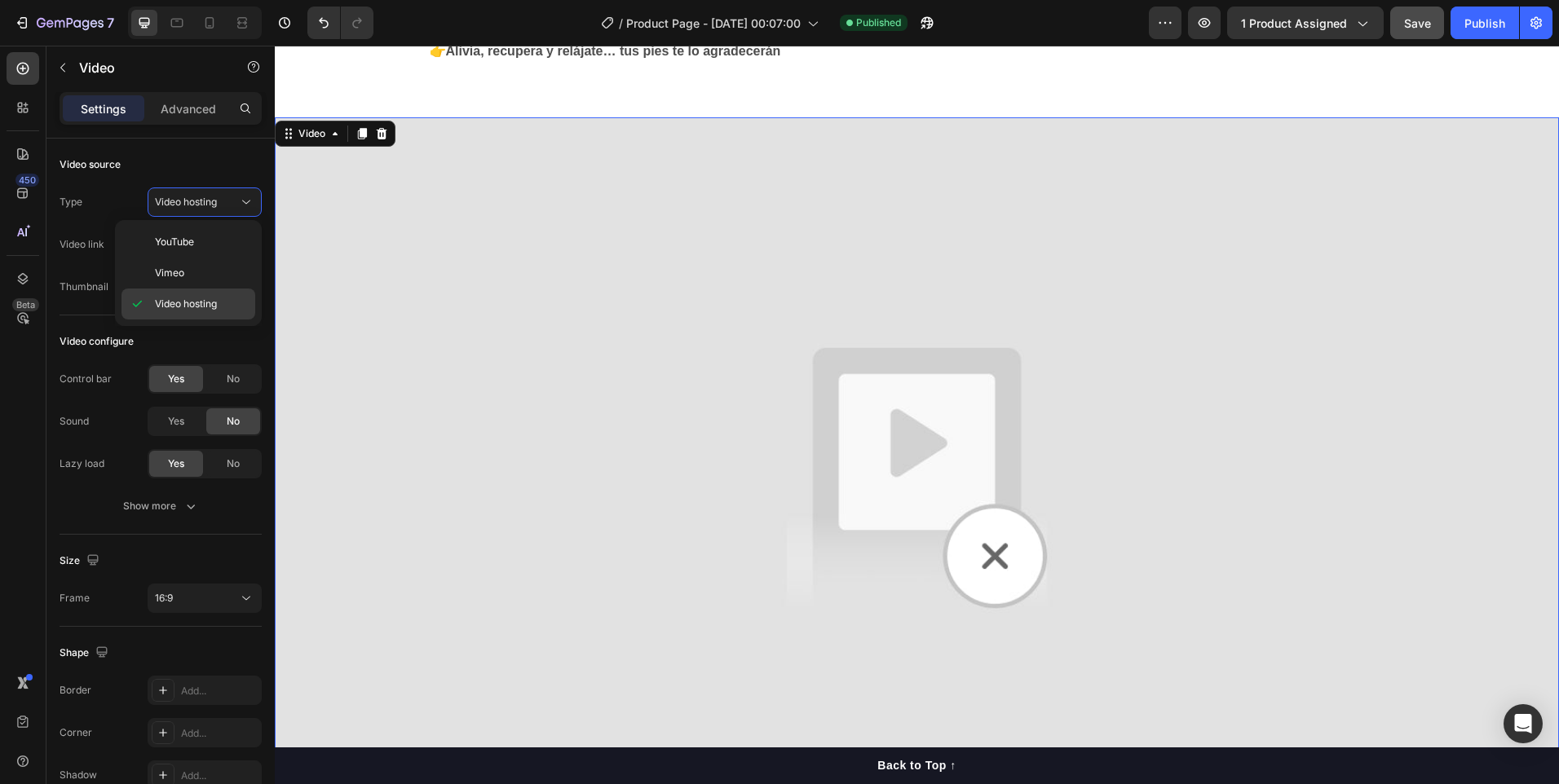
click at [185, 304] on span "Video hosting" at bounding box center [186, 304] width 62 height 15
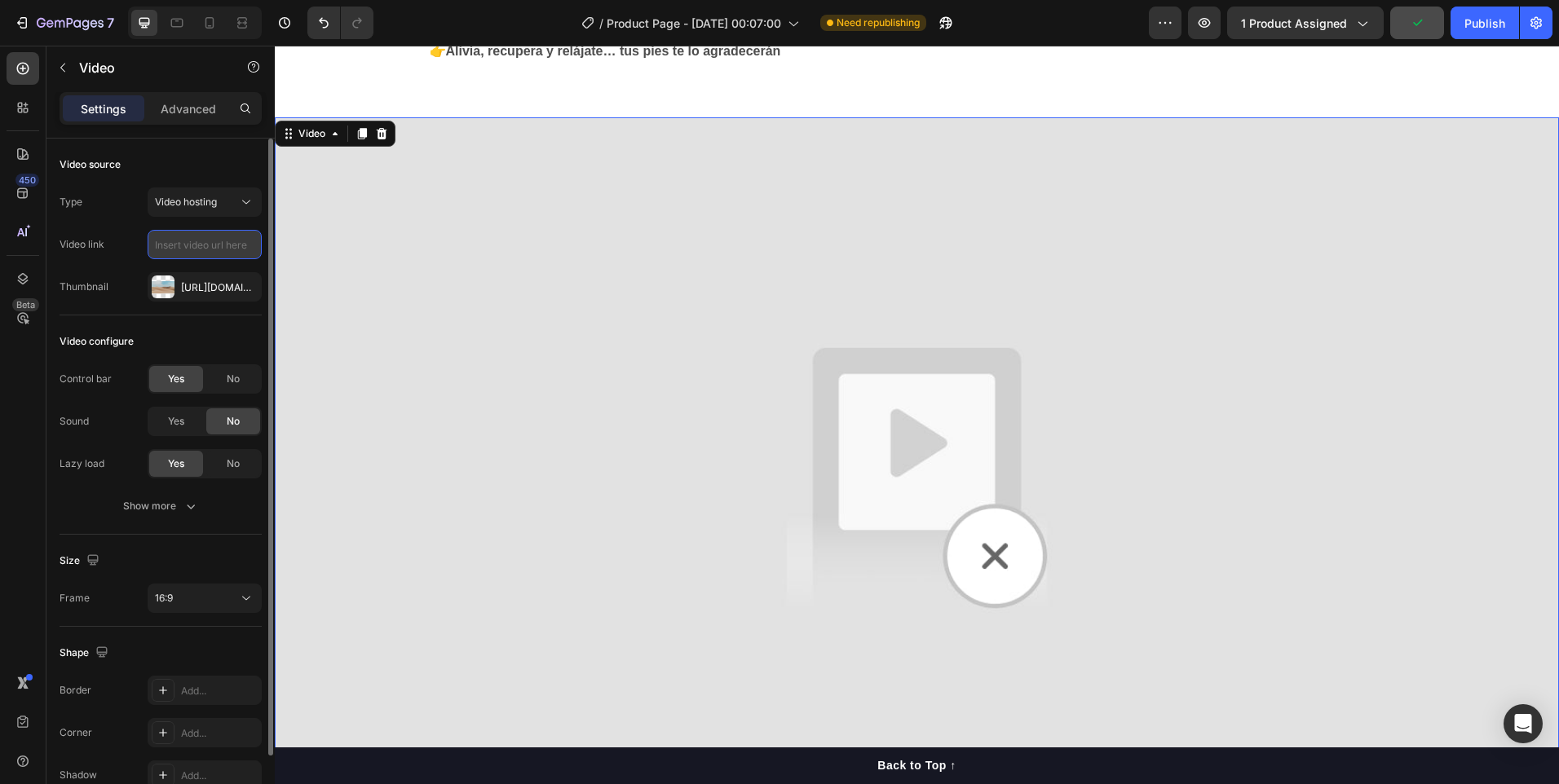
click at [243, 247] on input "text" at bounding box center [205, 244] width 114 height 29
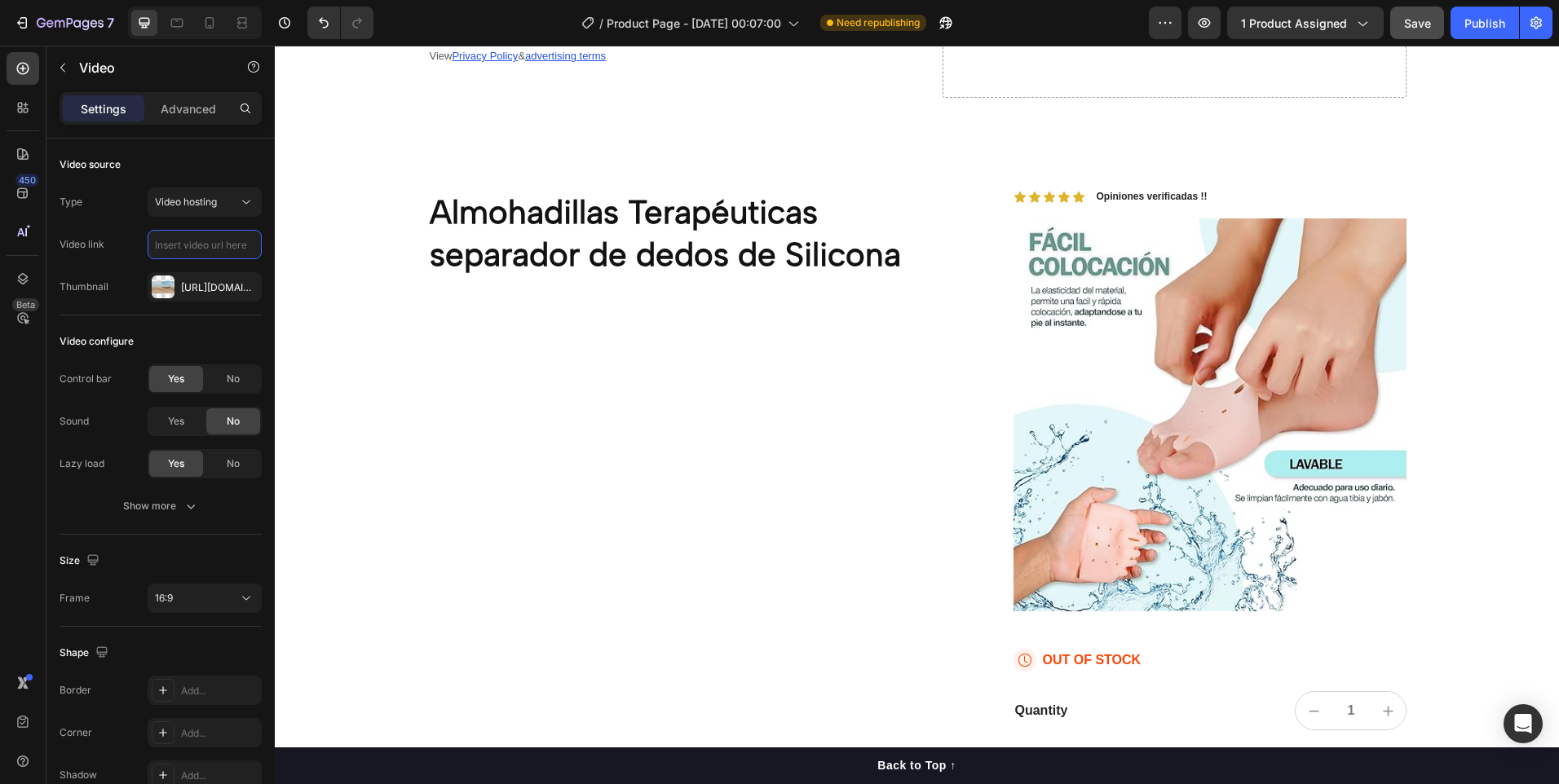
scroll to position [2690, 0]
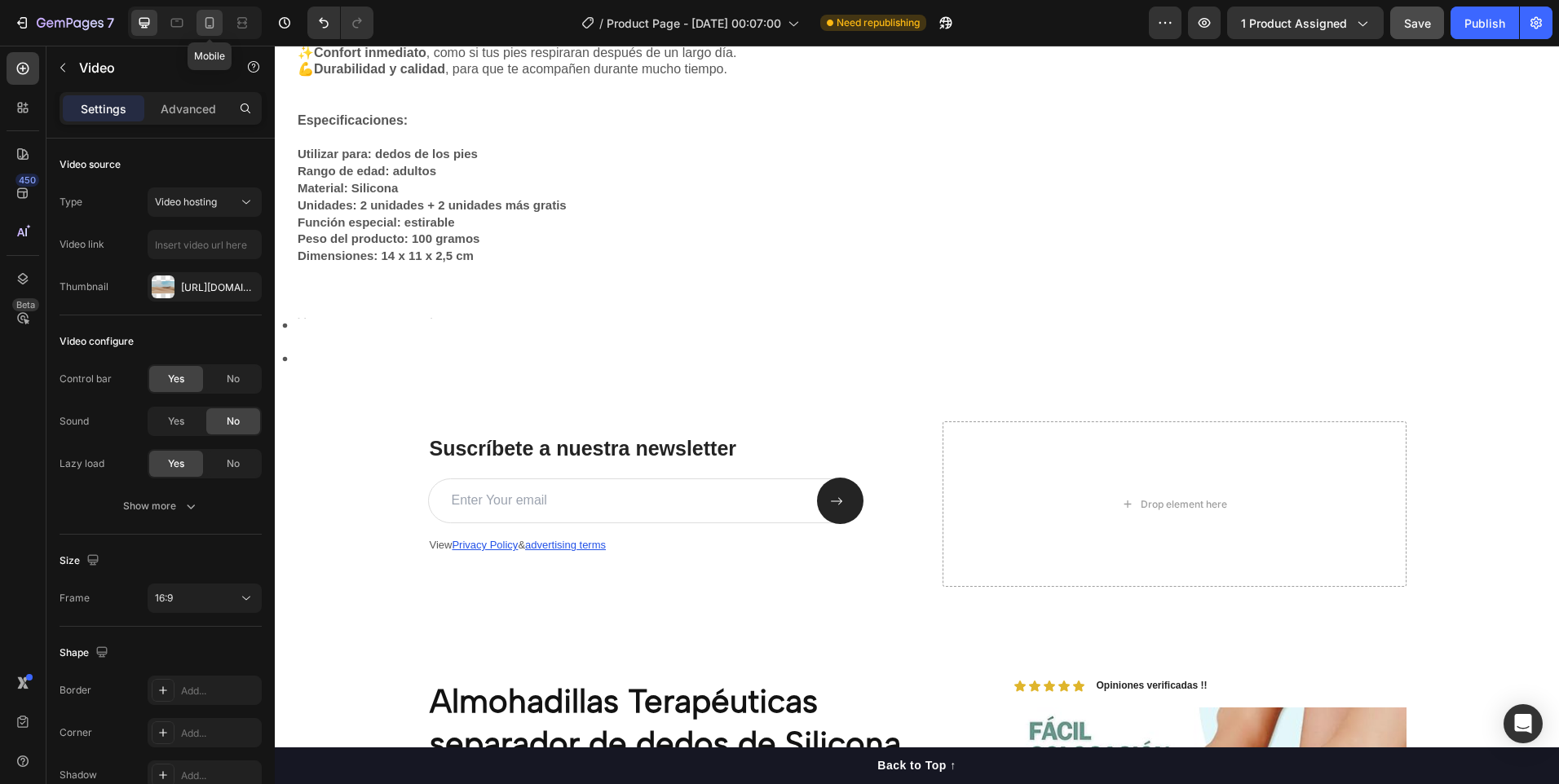
click at [206, 16] on icon at bounding box center [210, 23] width 16 height 16
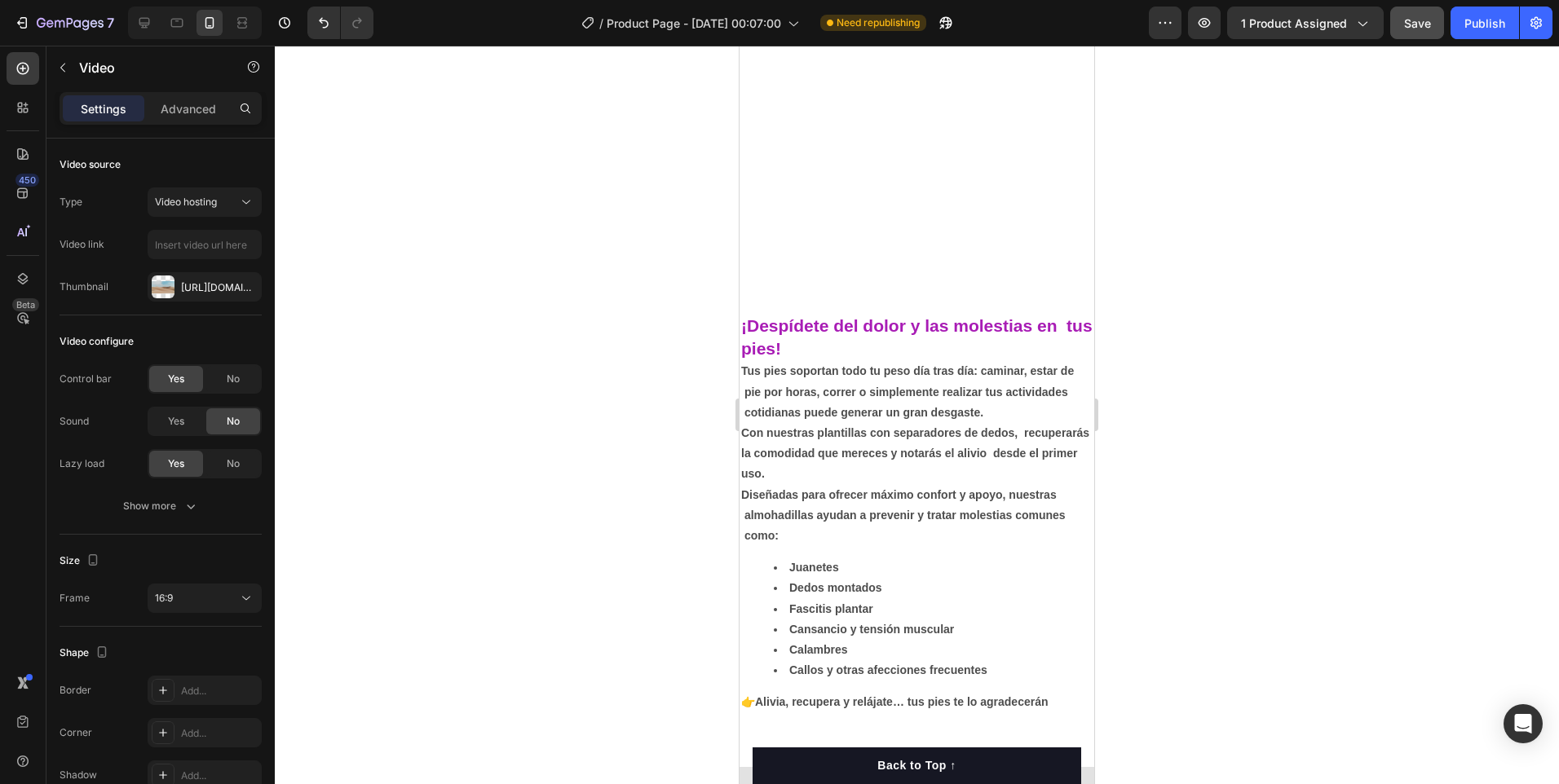
scroll to position [652, 0]
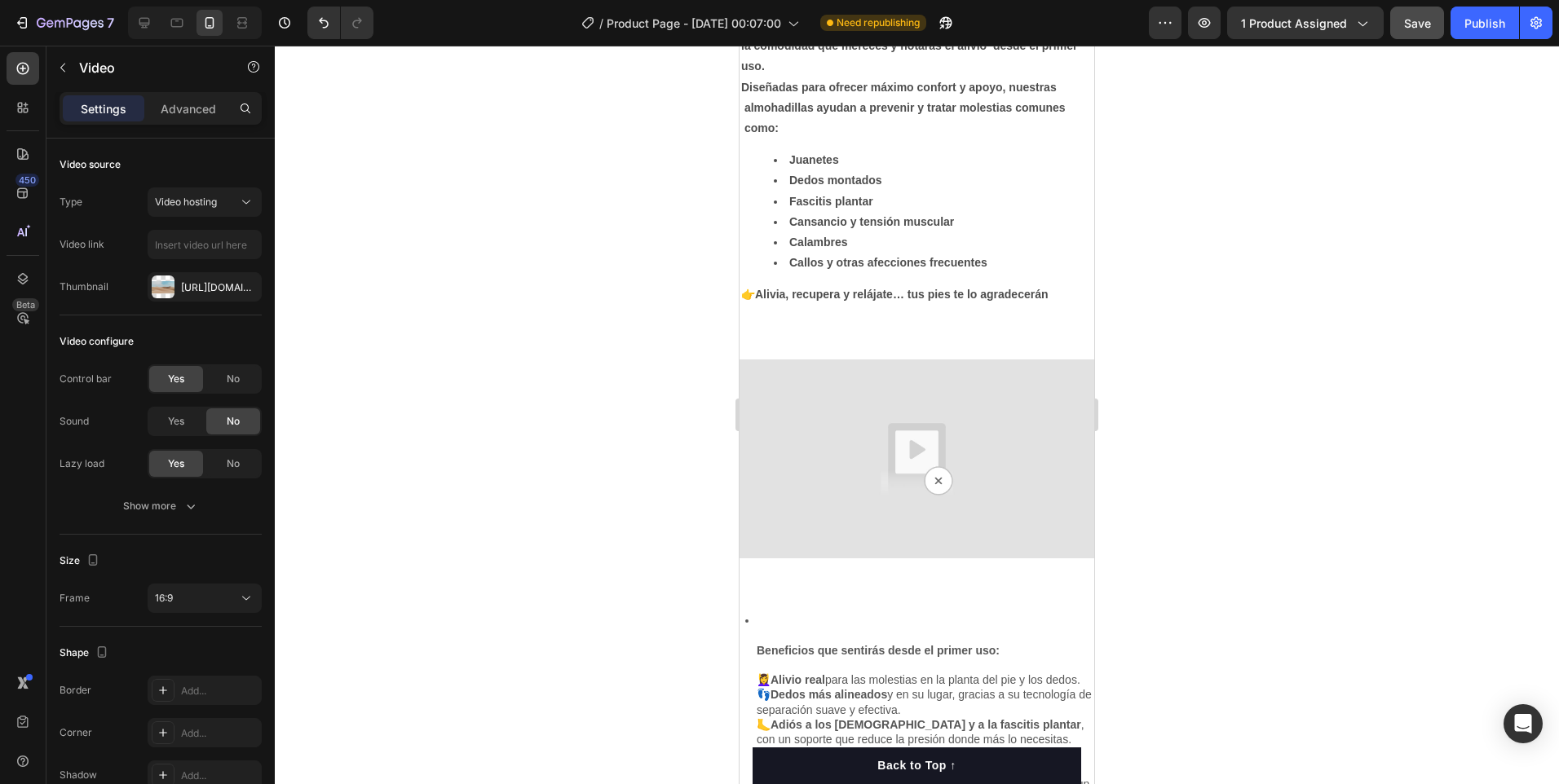
click at [935, 473] on img at bounding box center [916, 459] width 355 height 200
click at [1053, 485] on img at bounding box center [916, 459] width 355 height 200
click at [1057, 327] on div "Section 4" at bounding box center [1065, 323] width 50 height 15
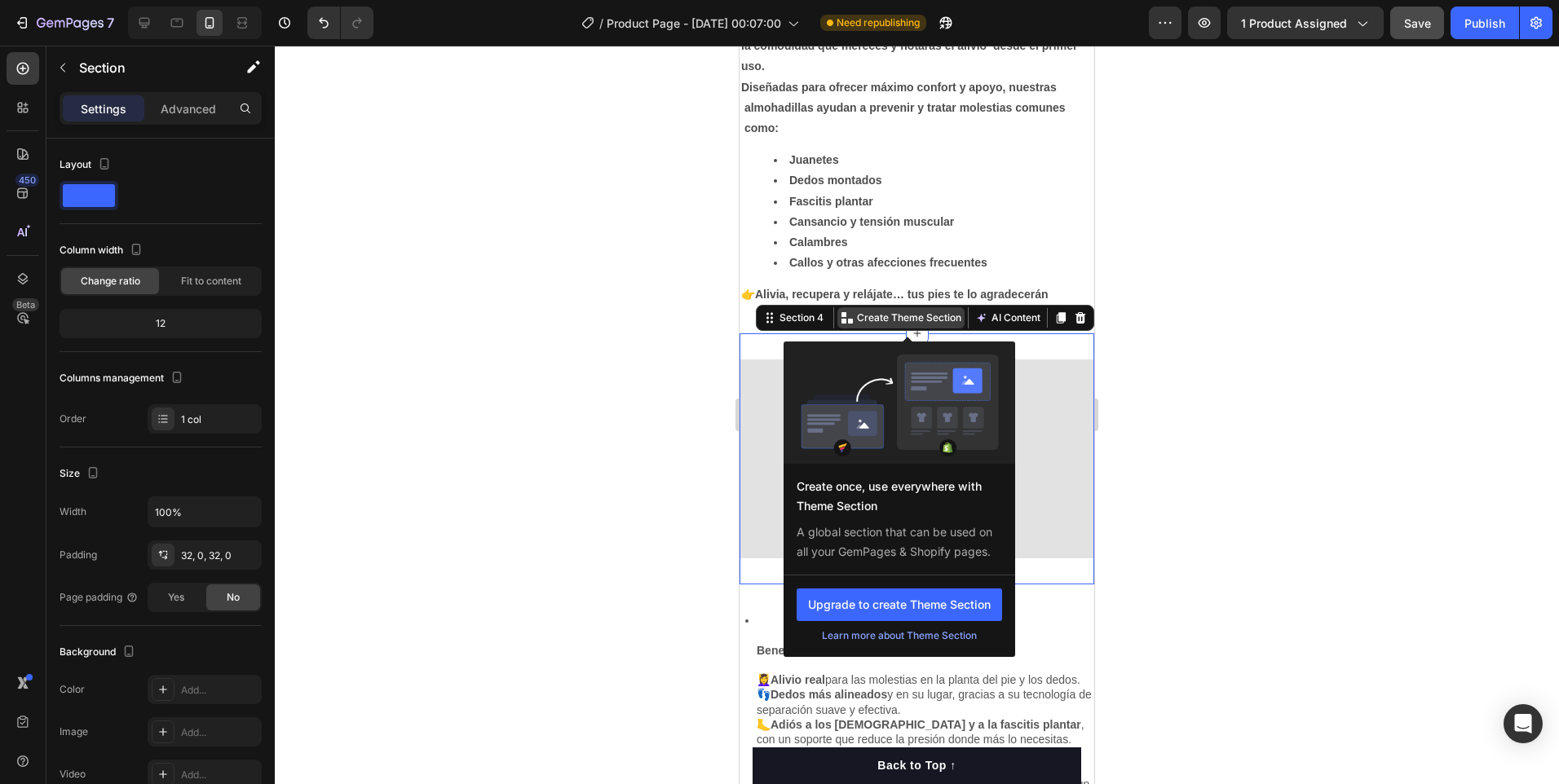
click at [920, 319] on p "Create Theme Section" at bounding box center [909, 318] width 104 height 15
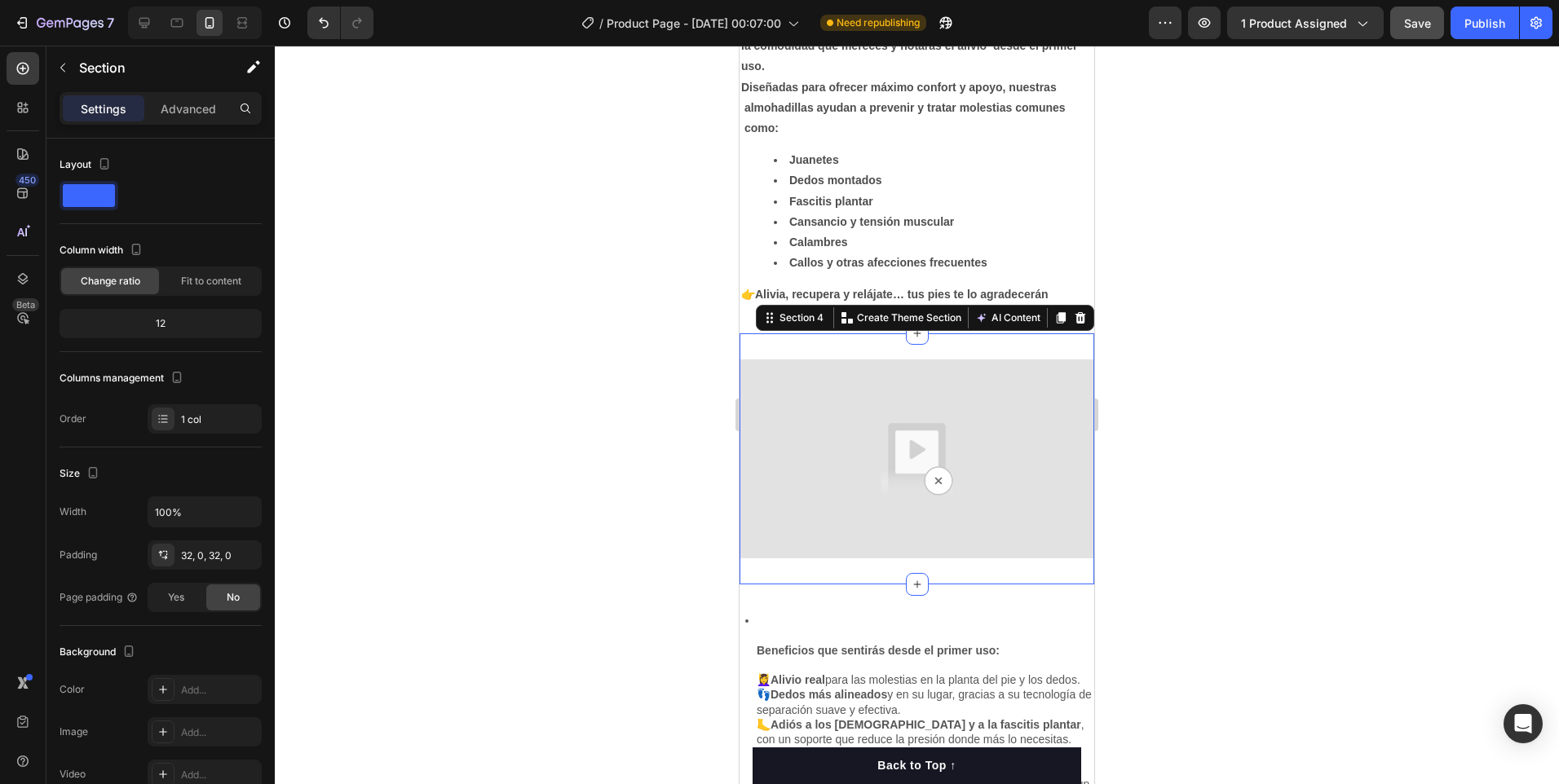
click at [514, 473] on div at bounding box center [916, 415] width 1285 height 738
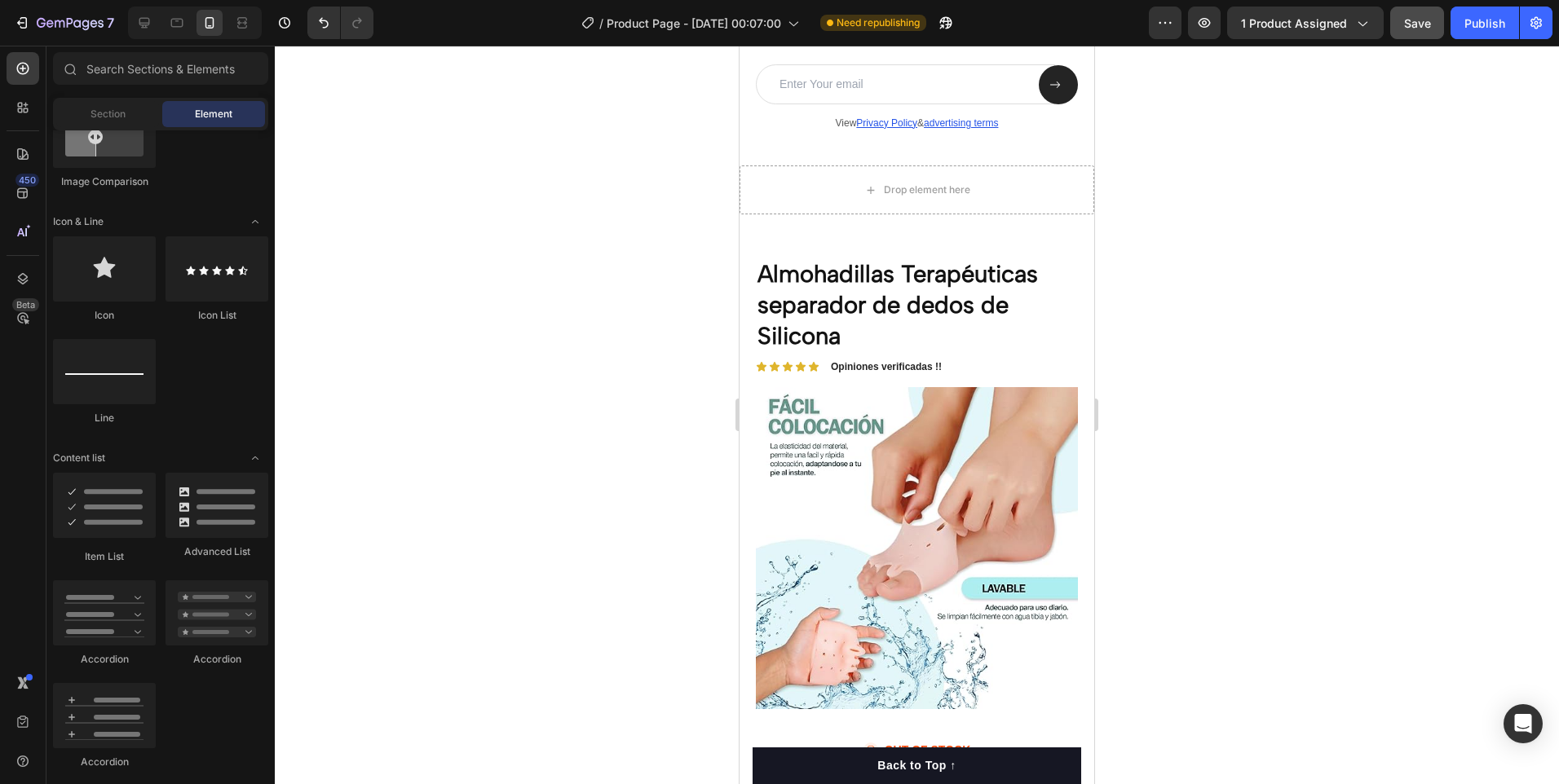
scroll to position [1523, 0]
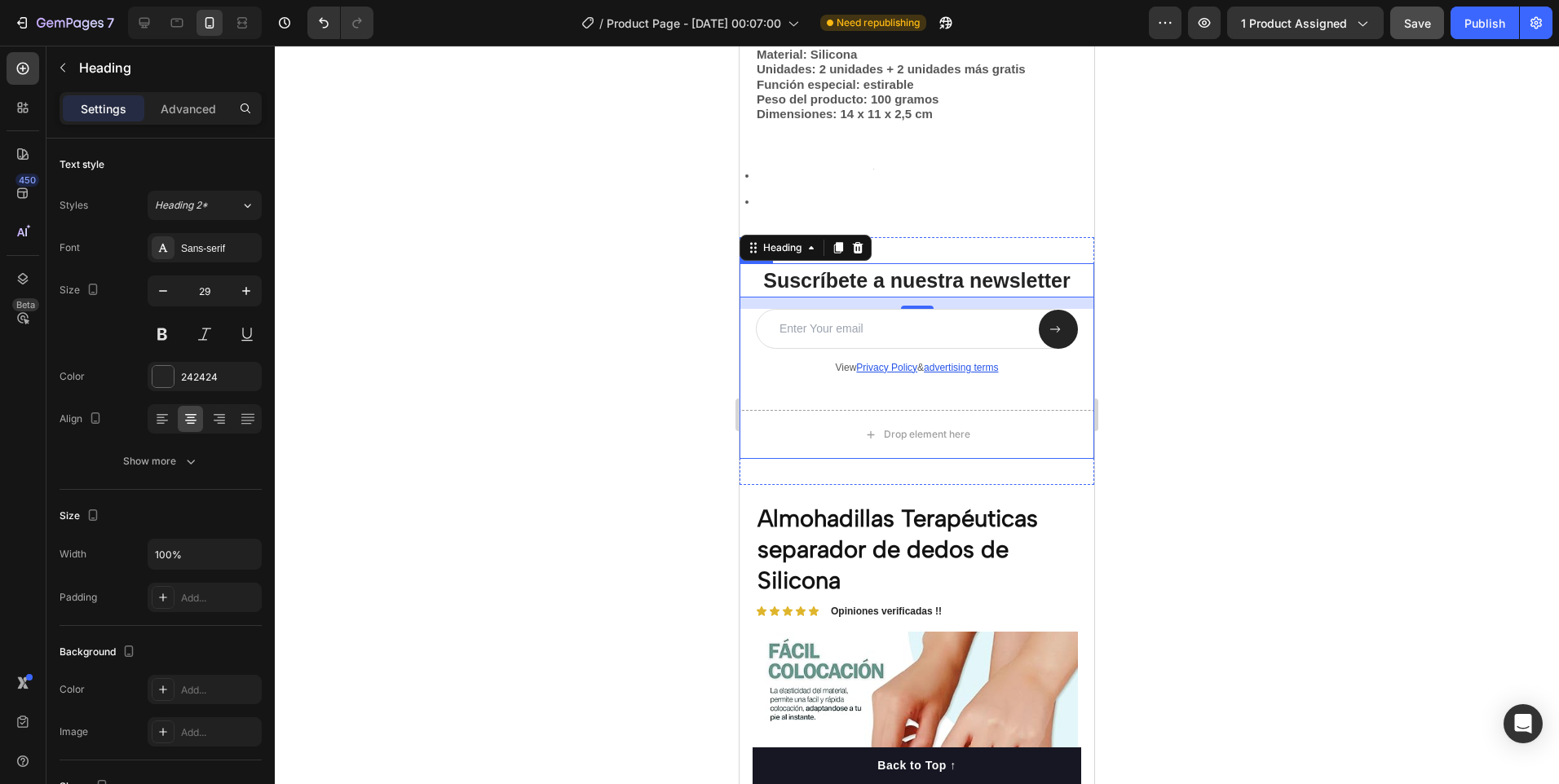
click at [1066, 410] on div "Suscríbete a nuestra newsletter Heading 0 Email Field Submit Button Row View Pr…" at bounding box center [916, 337] width 355 height 147
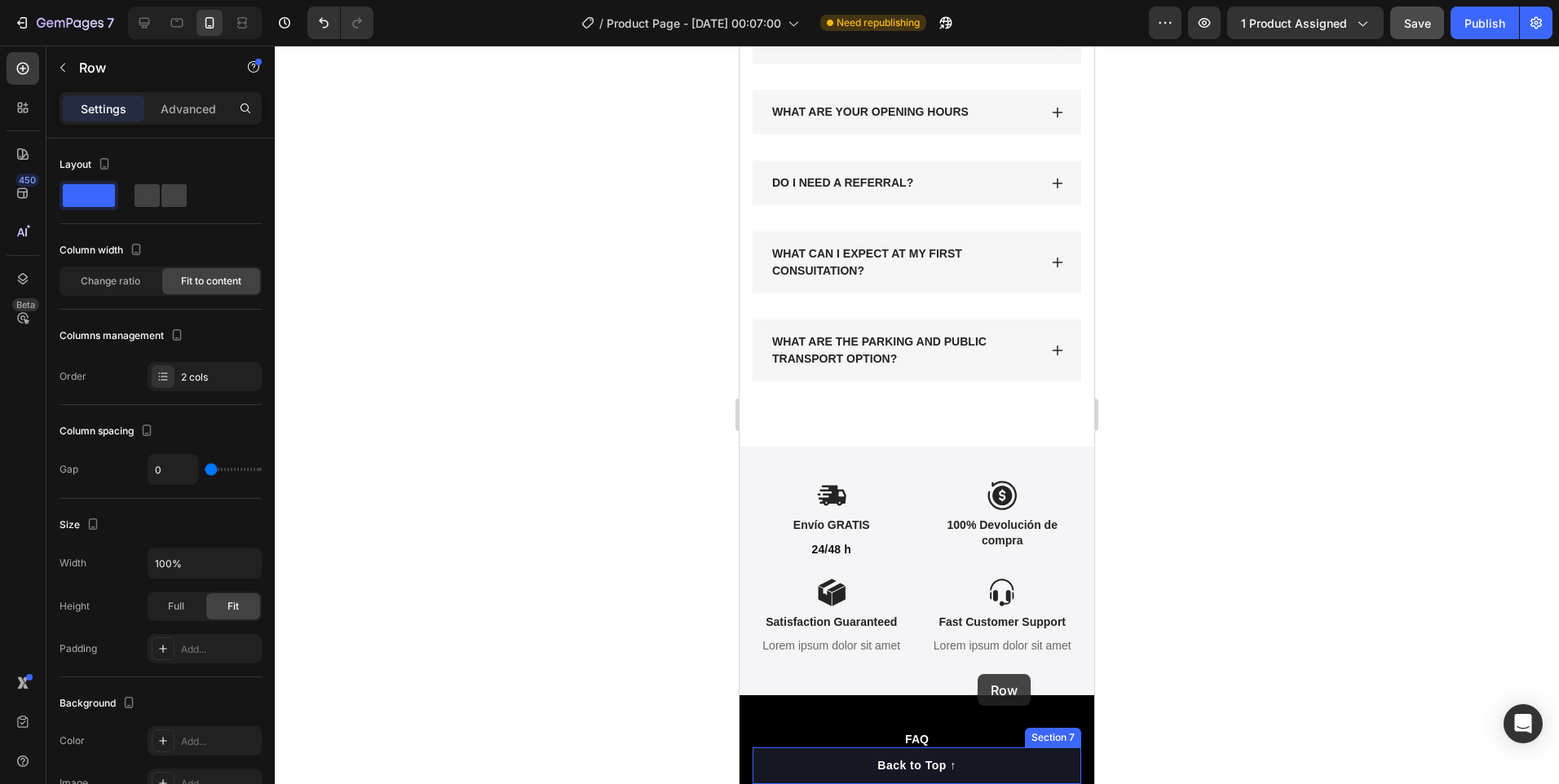
scroll to position [3806, 0]
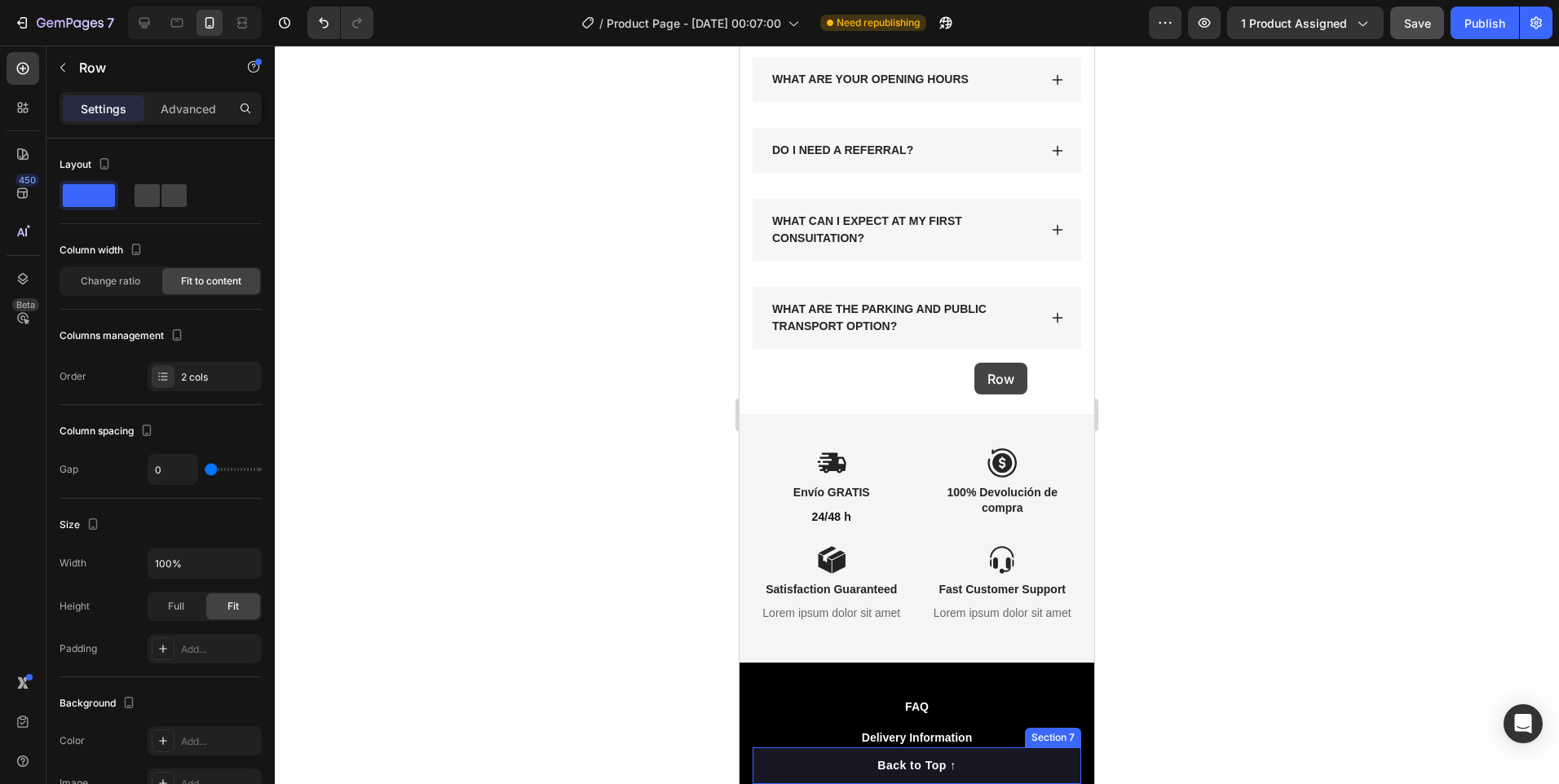
drag, startPoint x: 1070, startPoint y: 428, endPoint x: 975, endPoint y: 363, distance: 115.1
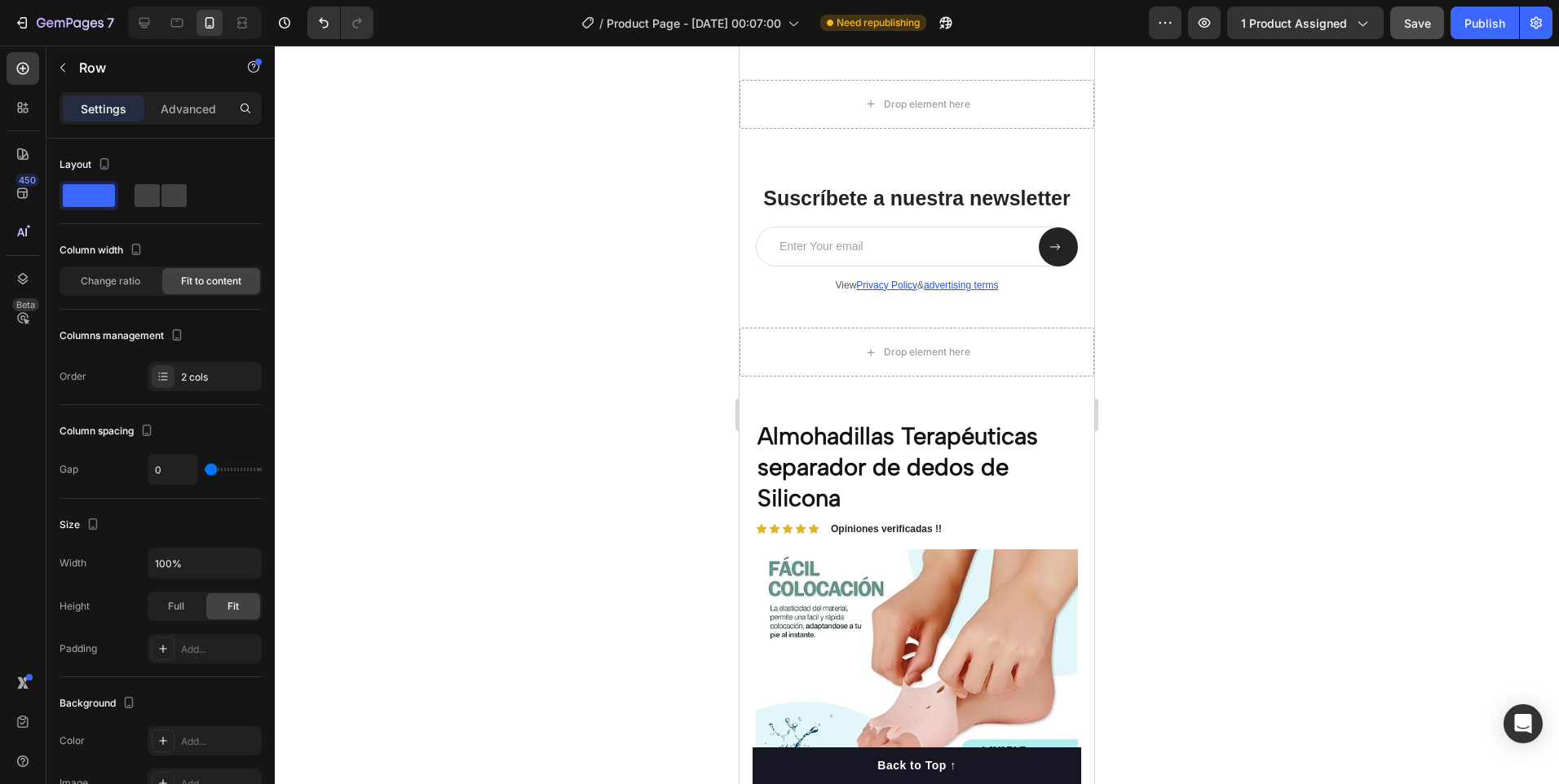
scroll to position [1672, 0]
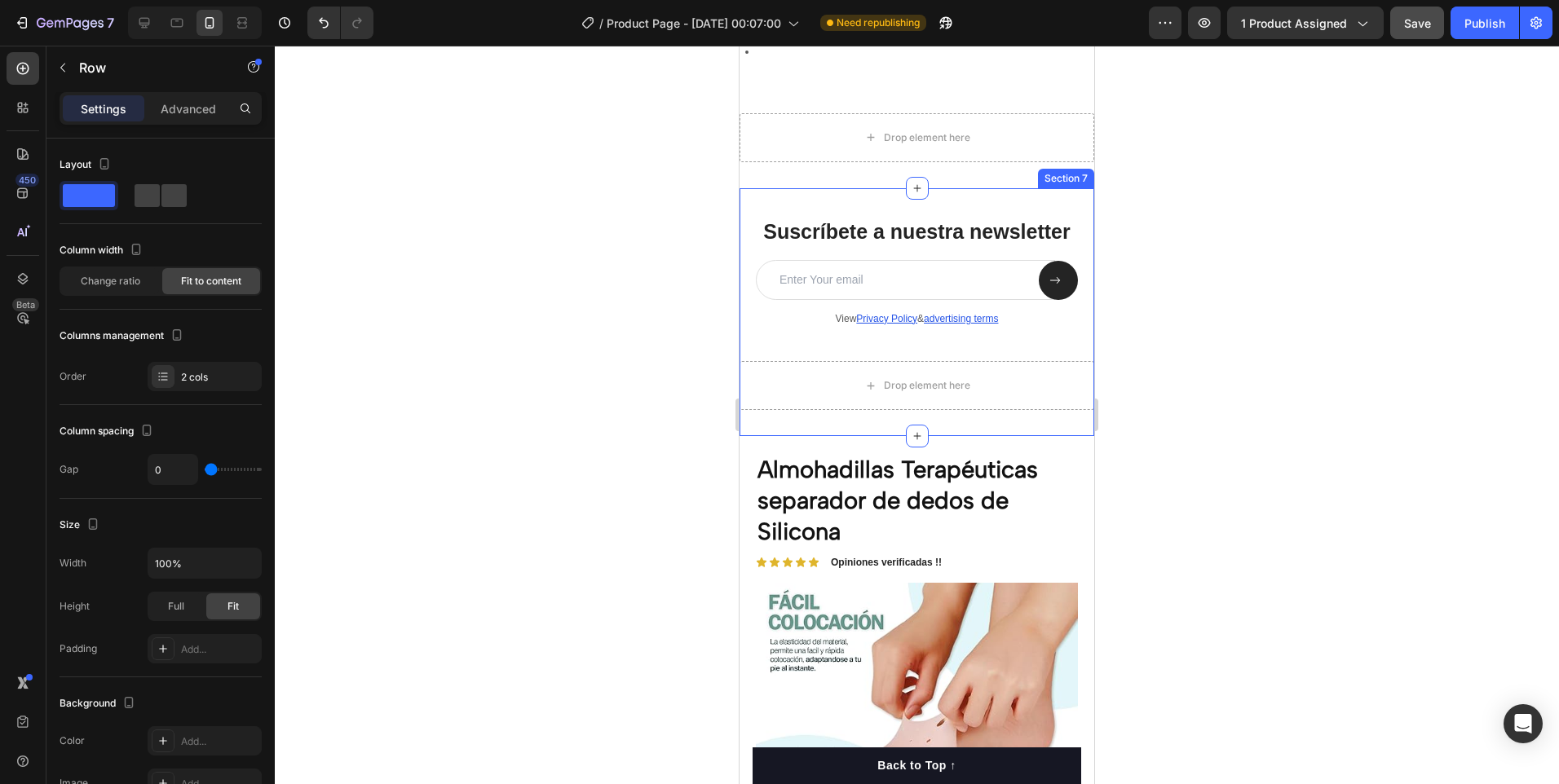
click at [1064, 217] on div "Suscríbete a nuestra newsletter Heading Email Field Submit Button Row View Priv…" at bounding box center [916, 312] width 355 height 248
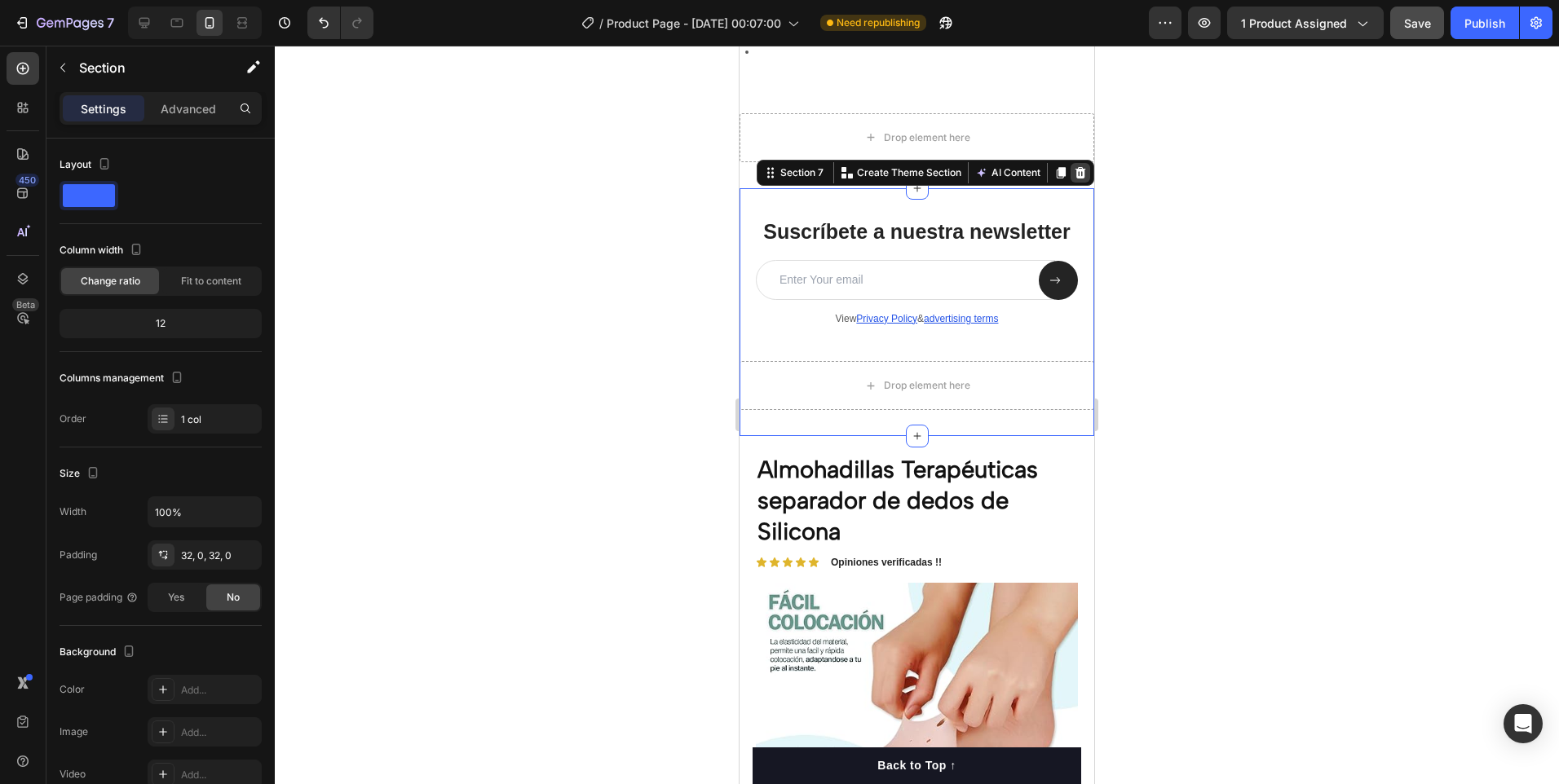
click at [1076, 179] on icon at bounding box center [1081, 173] width 11 height 12
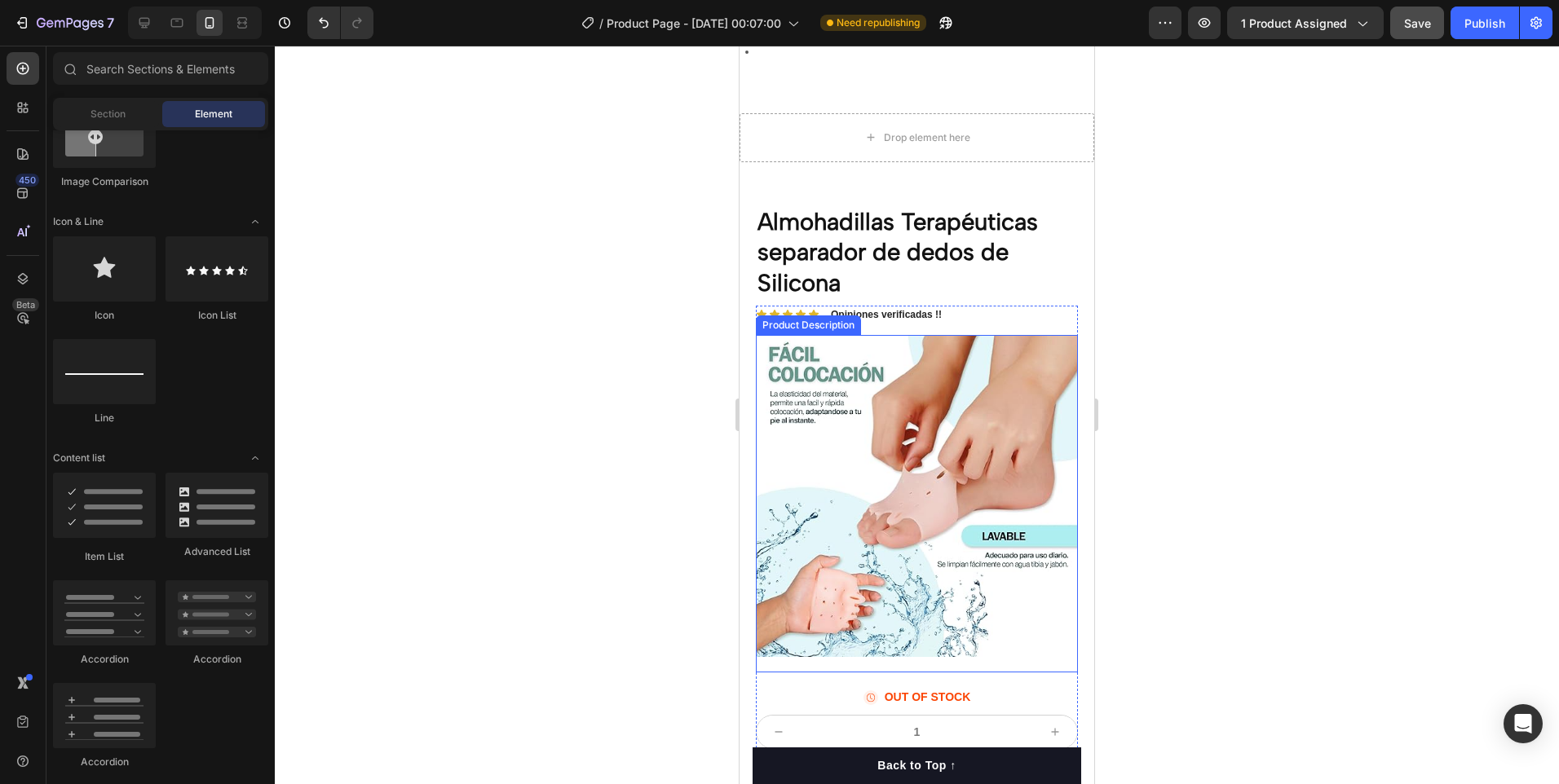
scroll to position [1183, 0]
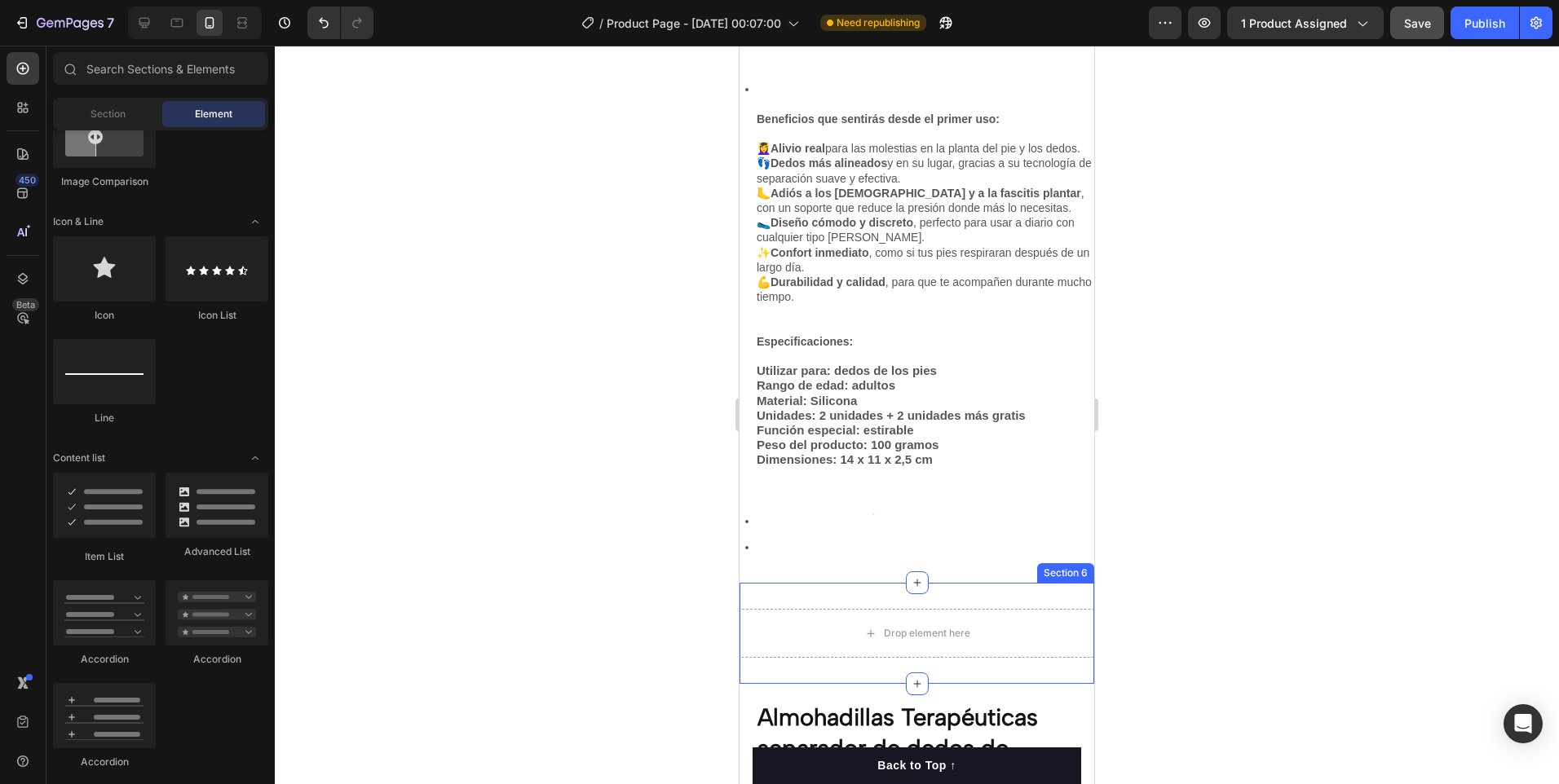
click at [1061, 608] on div "Drop element here Section 6" at bounding box center [916, 634] width 355 height 101
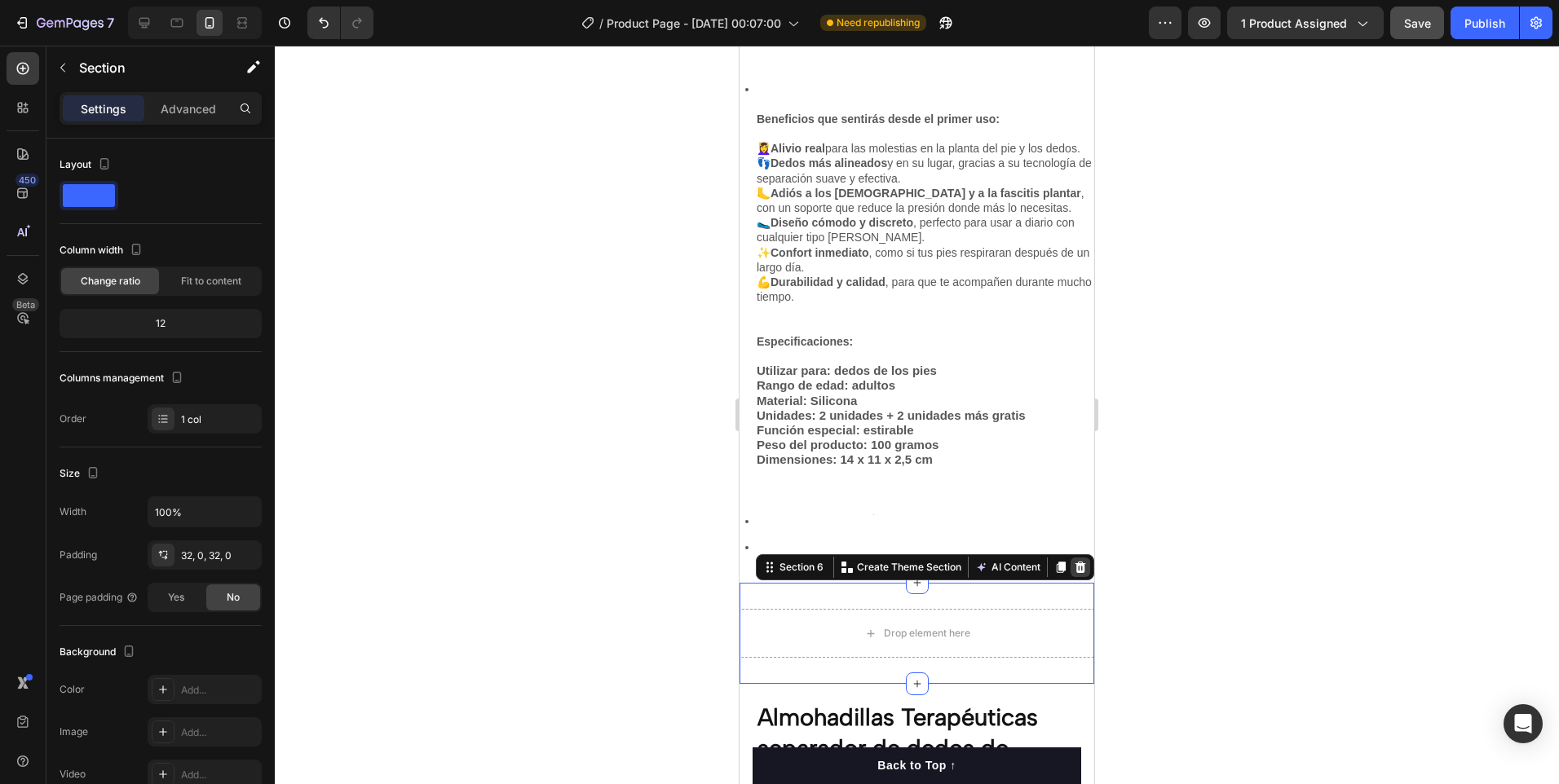
click at [1074, 573] on icon at bounding box center [1080, 567] width 13 height 13
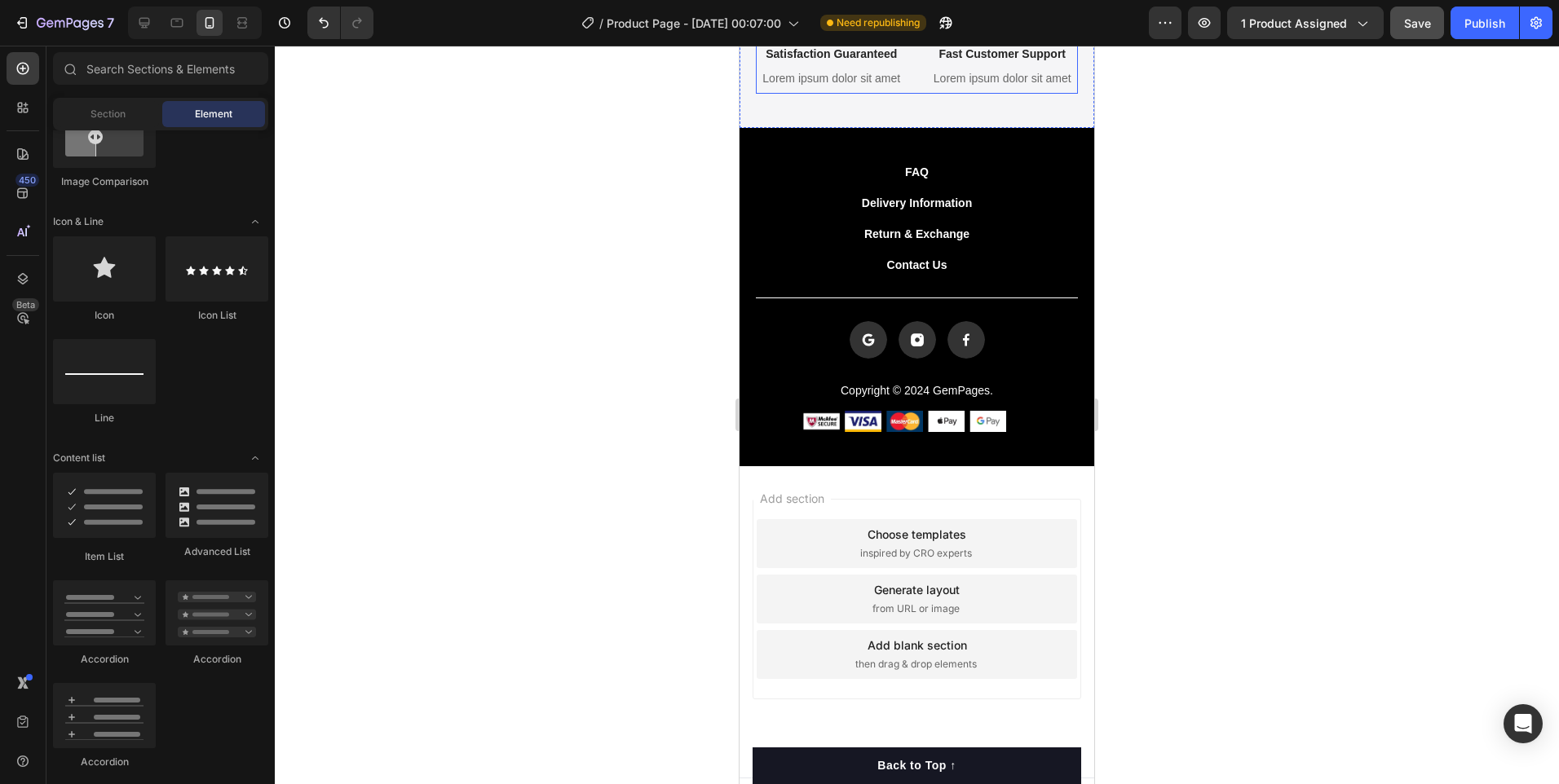
scroll to position [4043, 0]
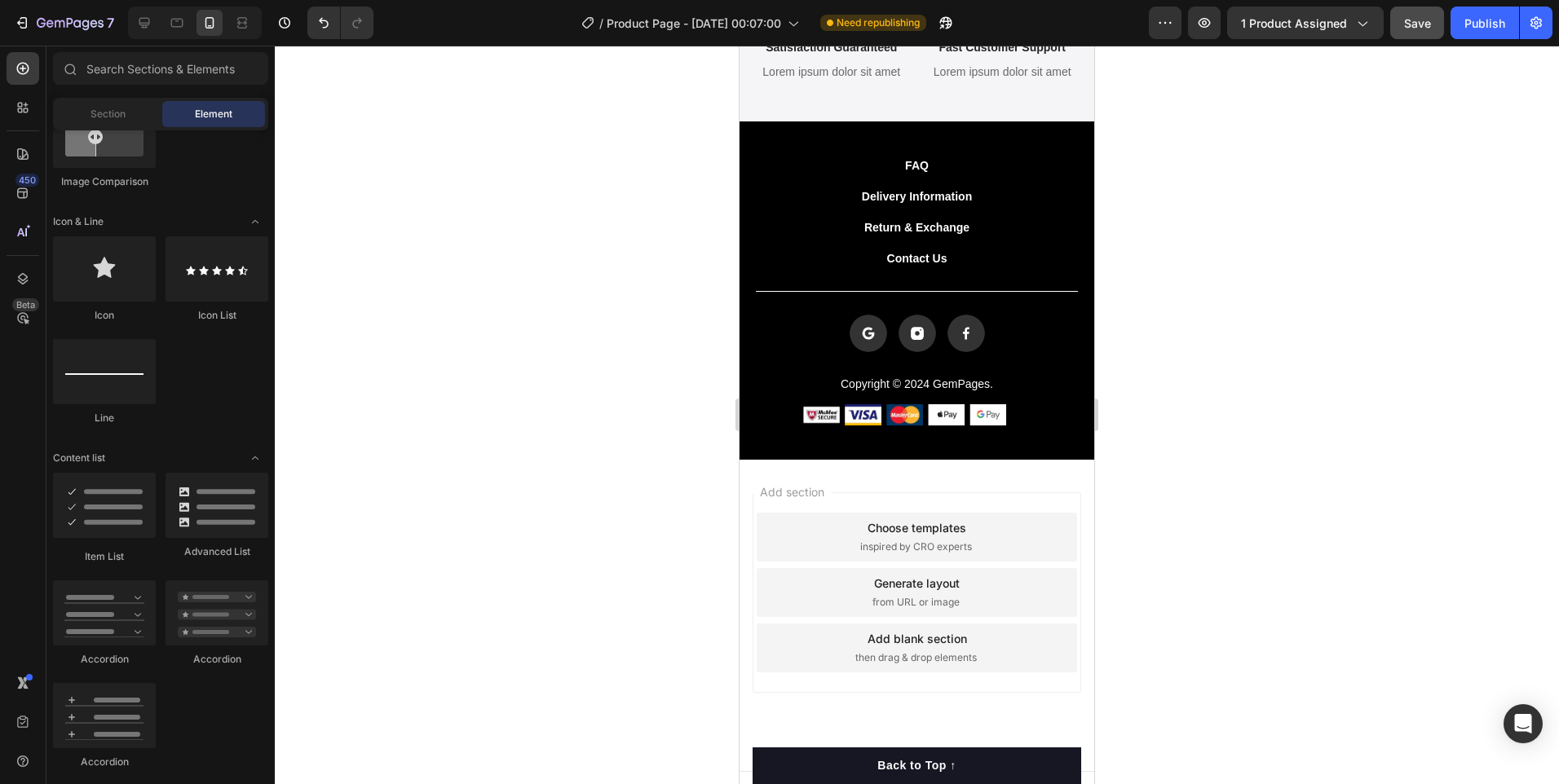
click at [938, 590] on div "Generate layout" at bounding box center [916, 582] width 86 height 17
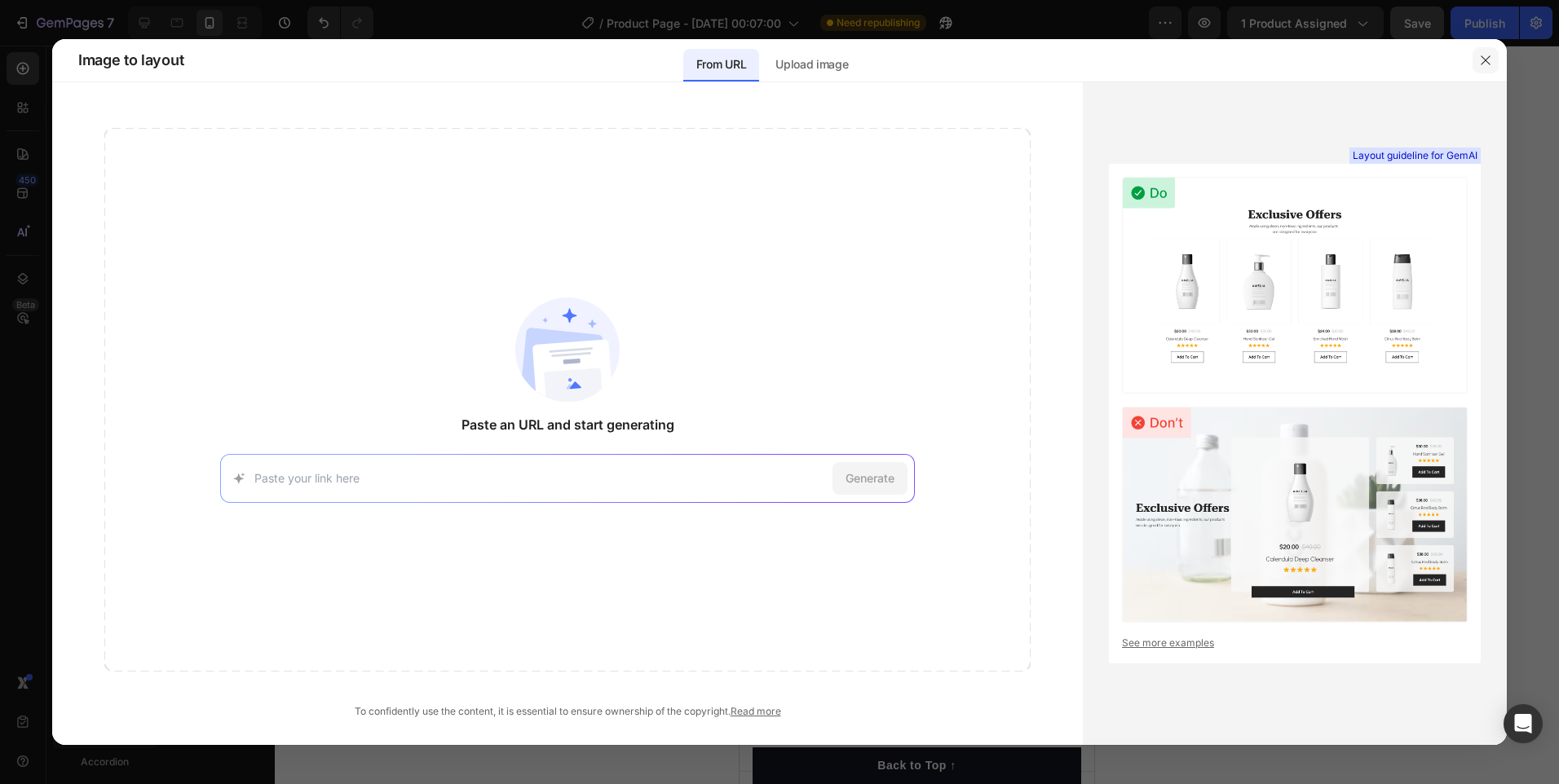
click at [1490, 50] on button "button" at bounding box center [1485, 59] width 26 height 26
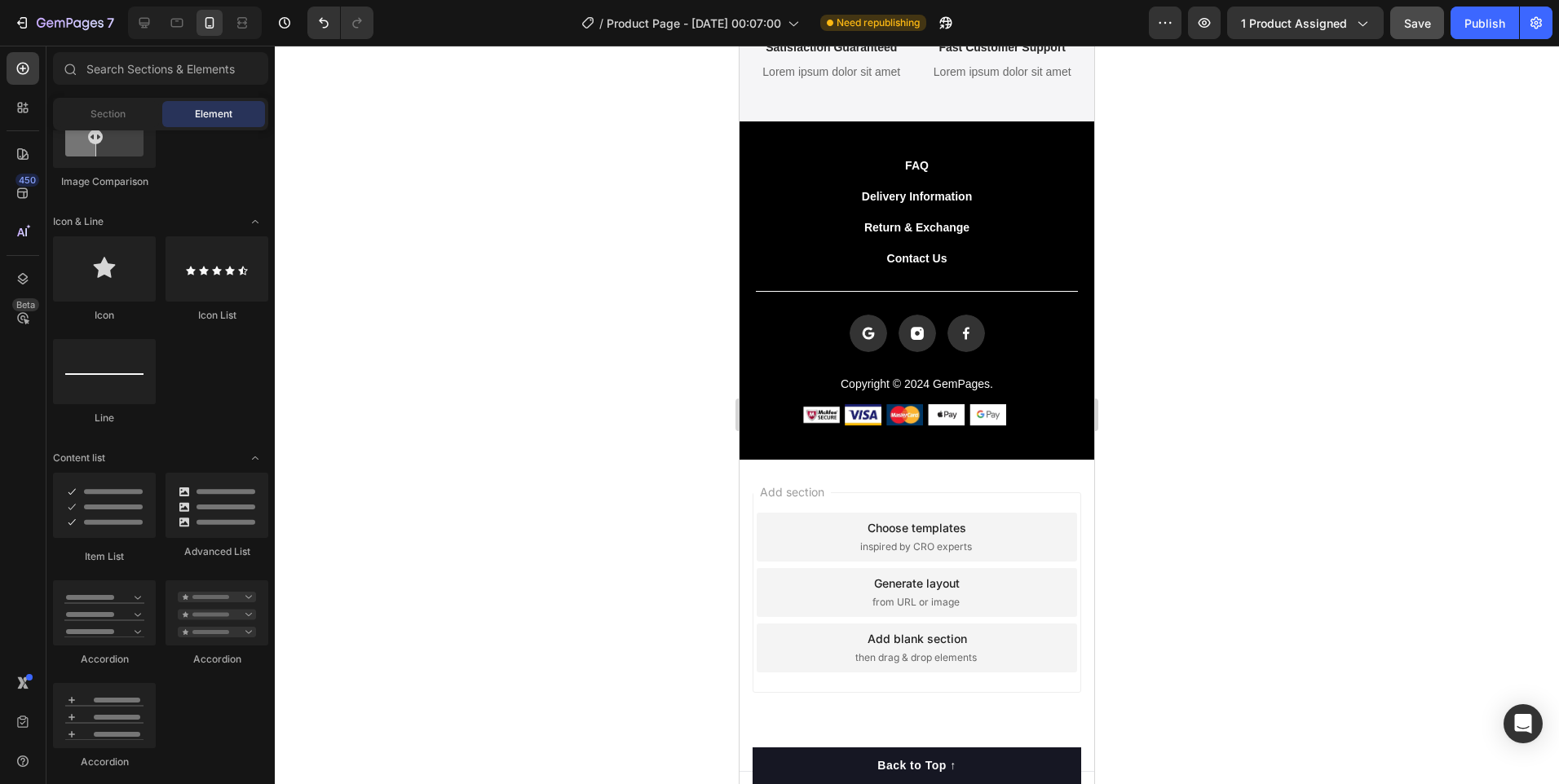
click at [998, 656] on div "Add blank section then drag & drop elements" at bounding box center [917, 648] width 320 height 49
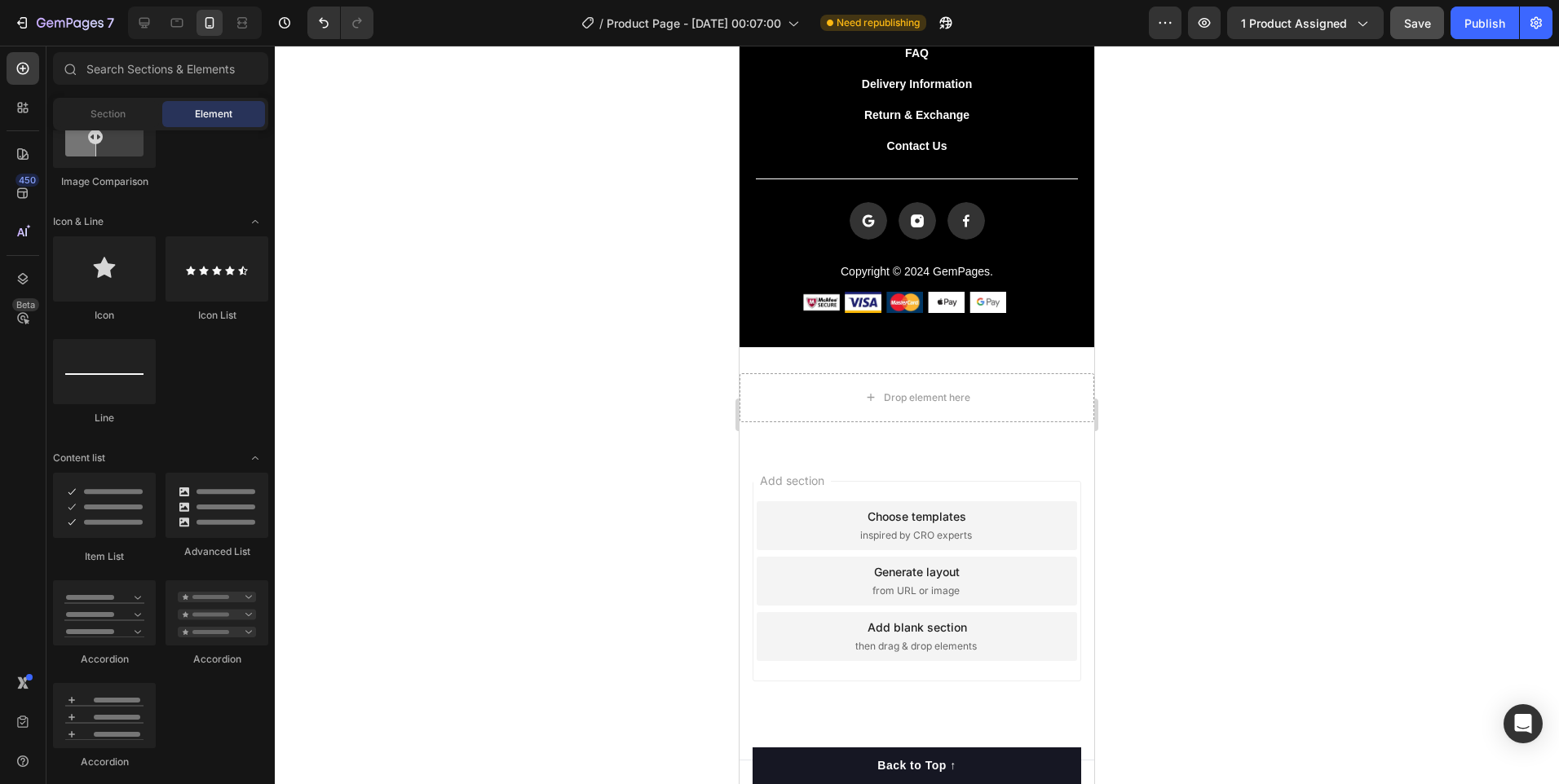
scroll to position [4165, 0]
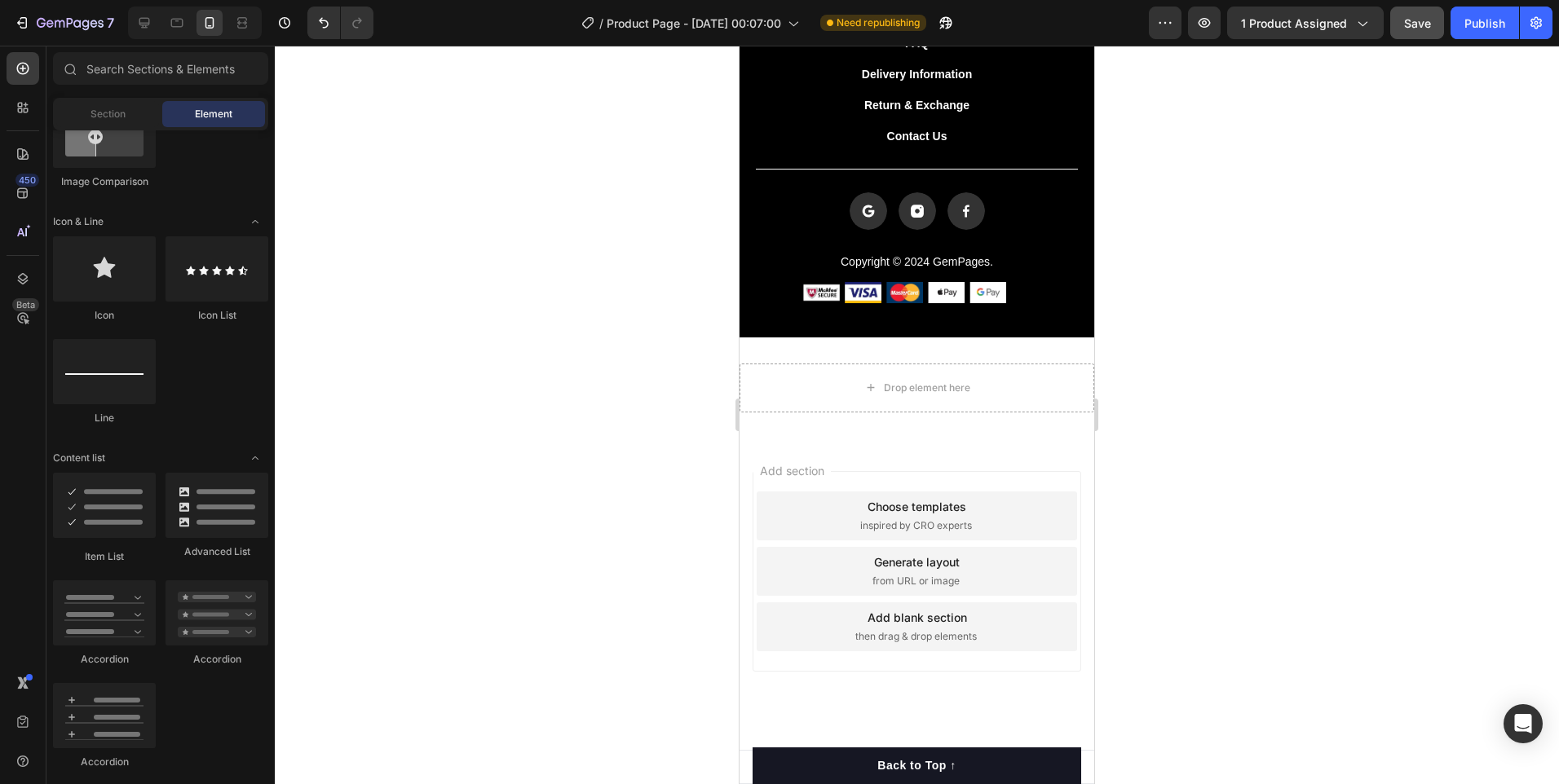
drag, startPoint x: 904, startPoint y: 619, endPoint x: 876, endPoint y: 683, distance: 69.9
click at [904, 619] on div "Add blank section" at bounding box center [917, 617] width 99 height 17
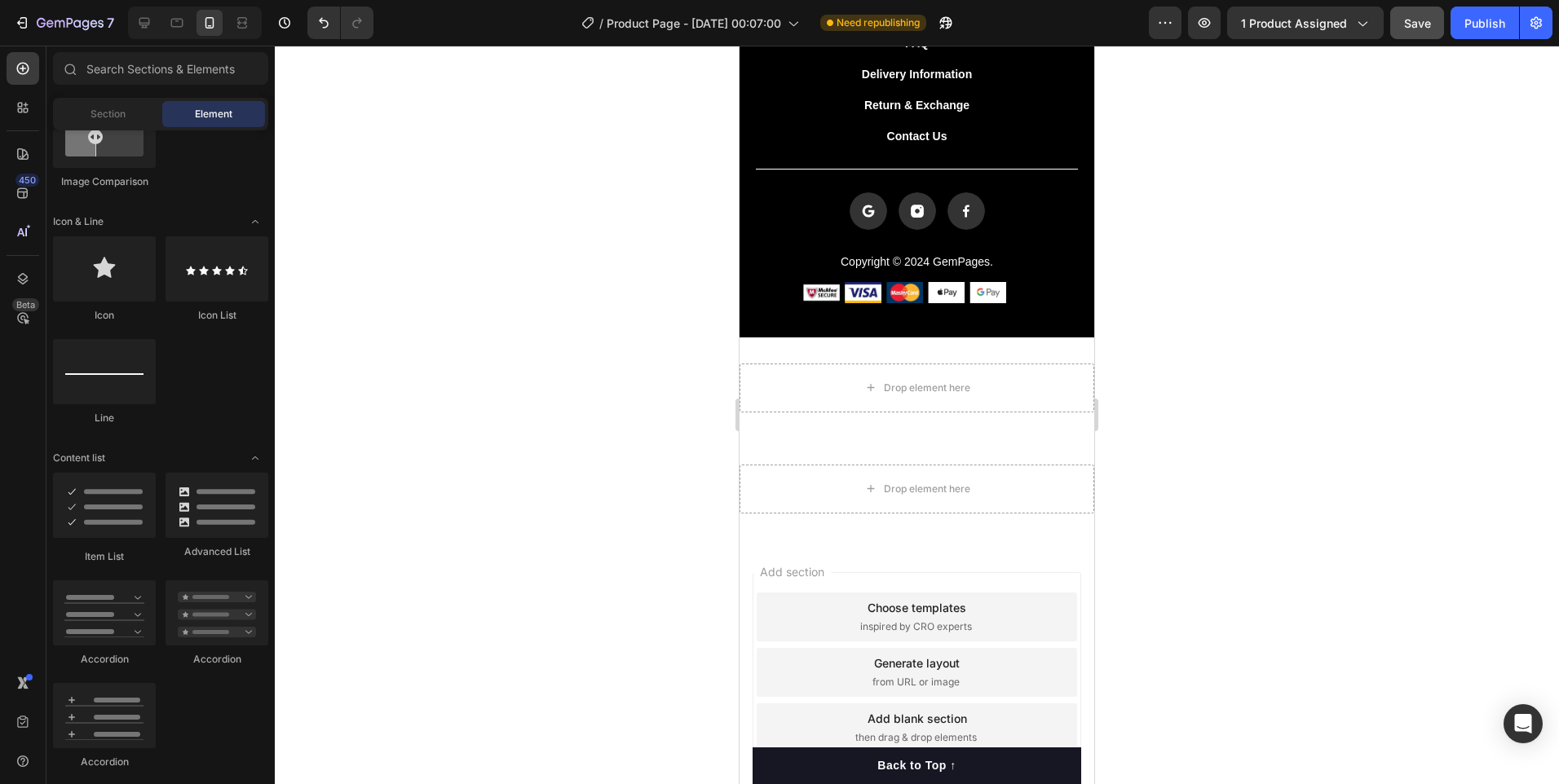
click at [912, 611] on div "Choose templates" at bounding box center [916, 607] width 98 height 17
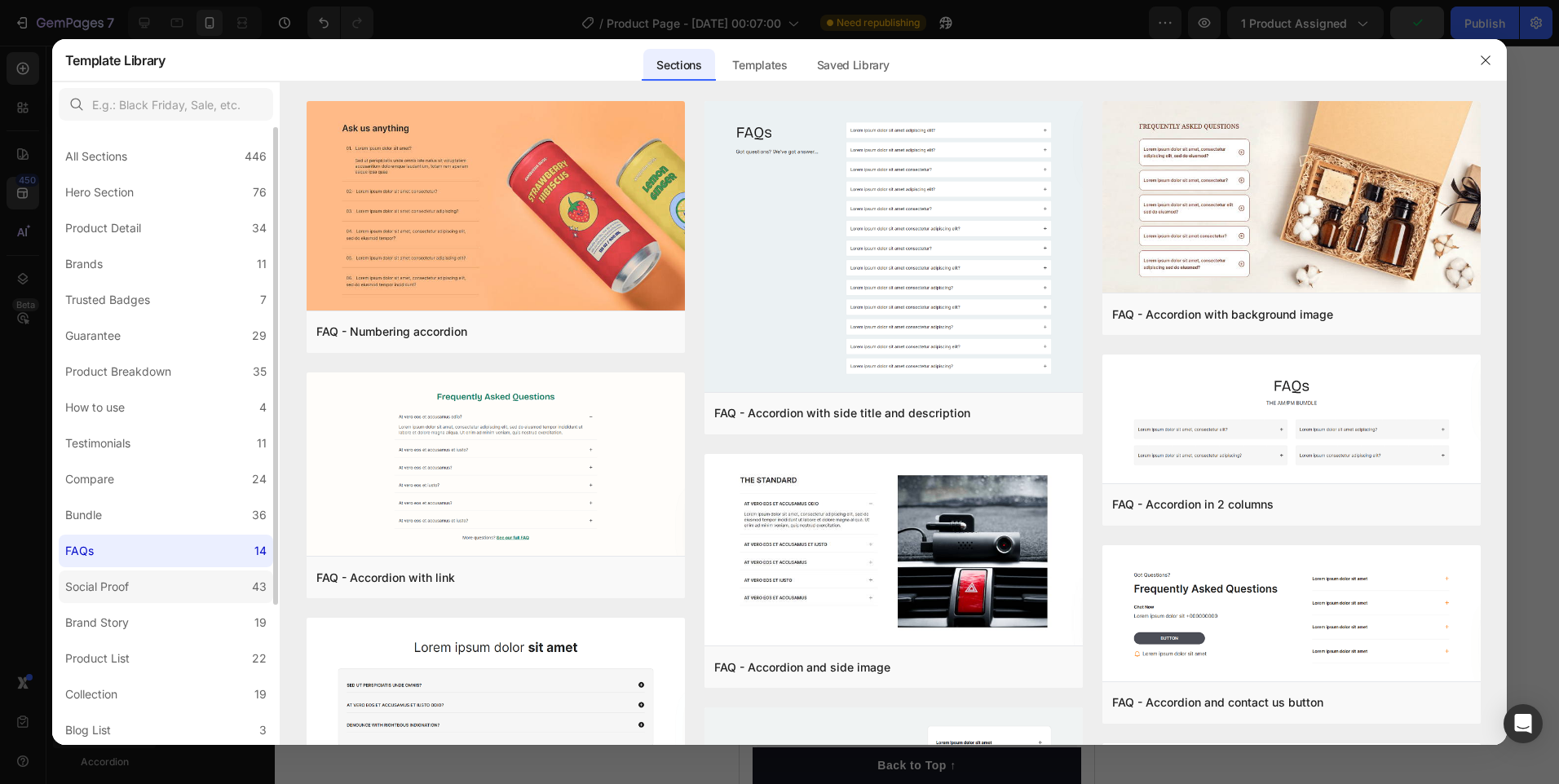
click at [116, 582] on div "Social Proof" at bounding box center [97, 587] width 64 height 19
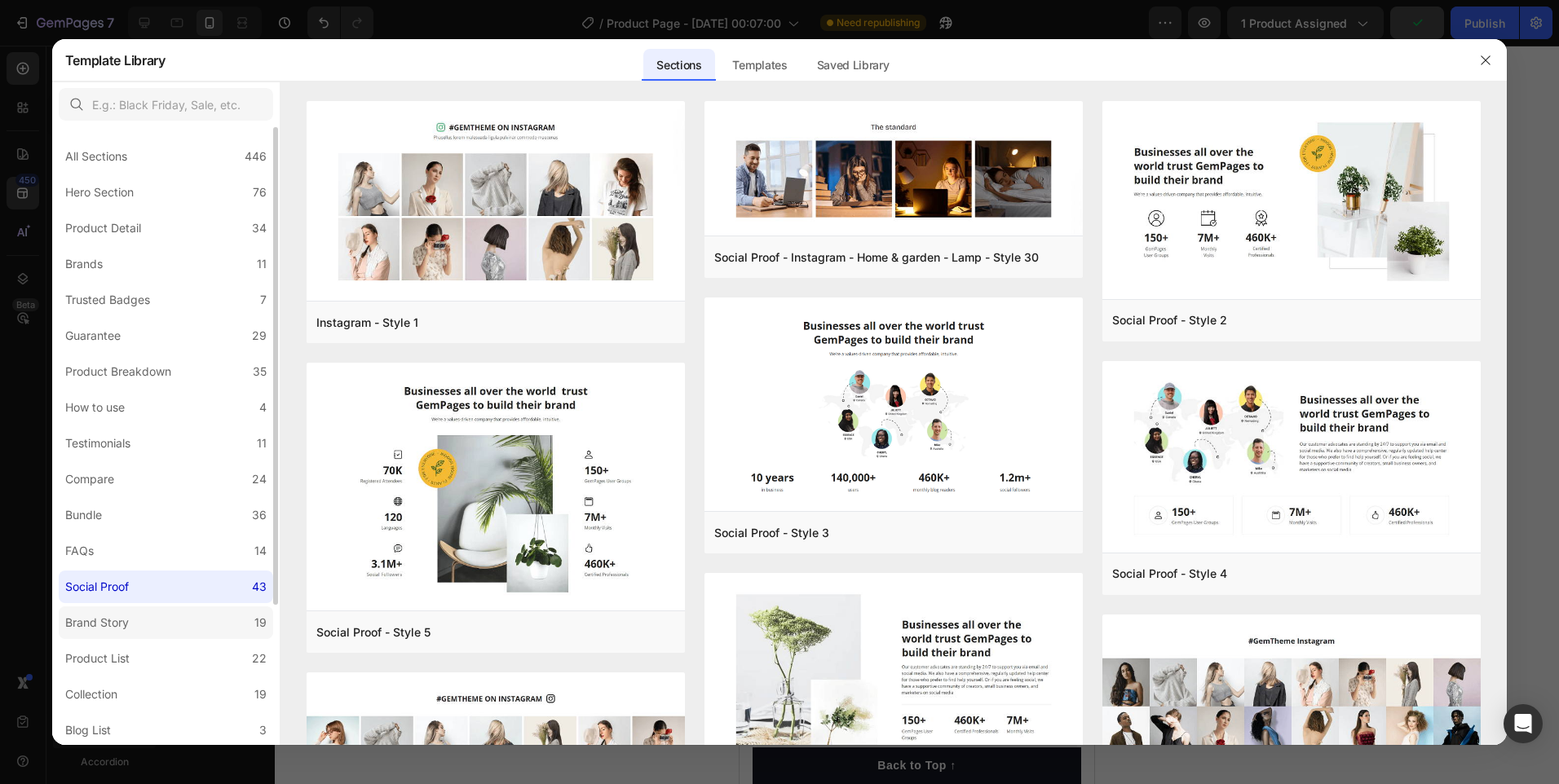
click at [119, 611] on label "Brand Story 19" at bounding box center [166, 622] width 214 height 33
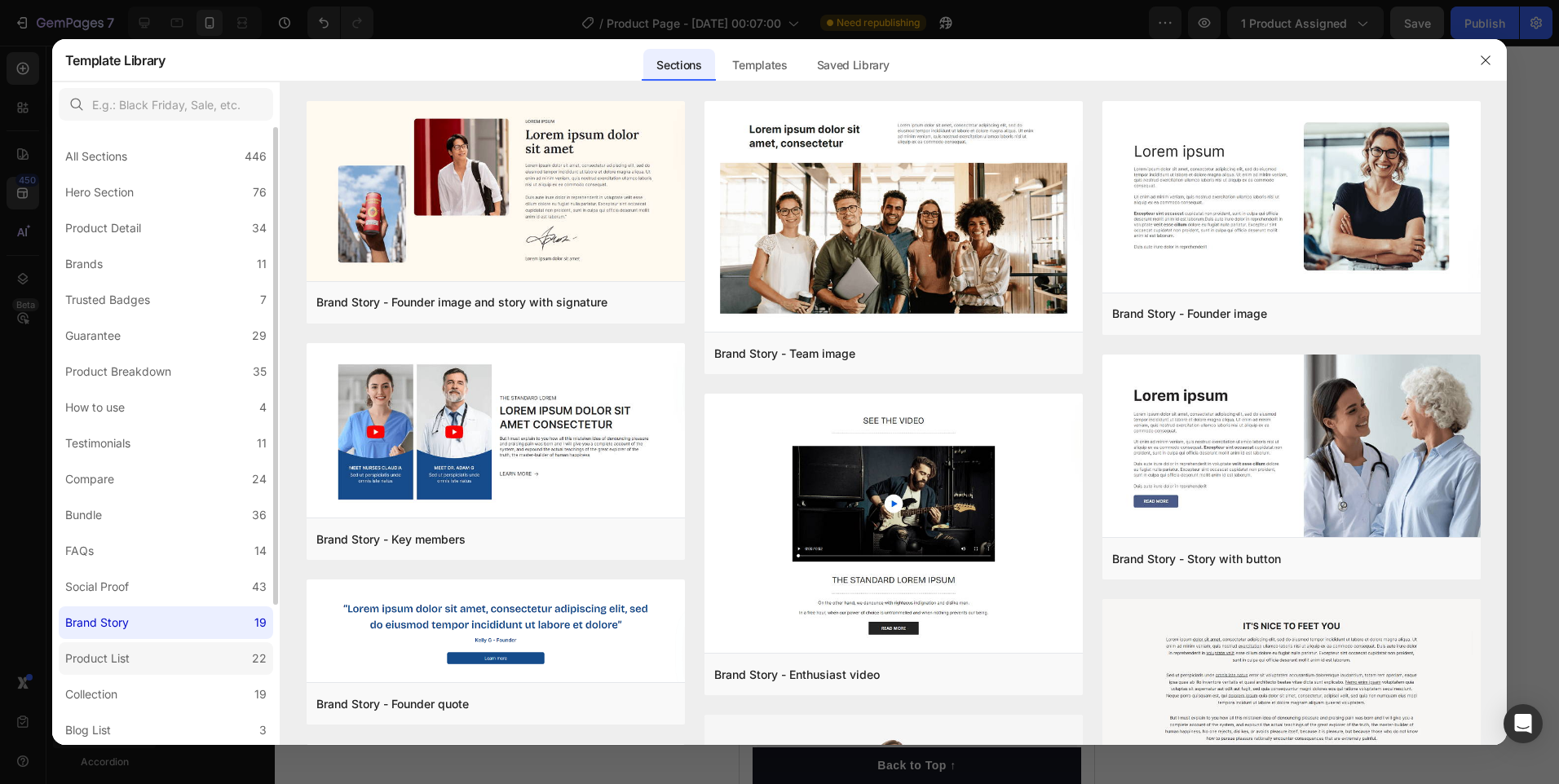
click at [121, 656] on div "Product List" at bounding box center [97, 658] width 65 height 19
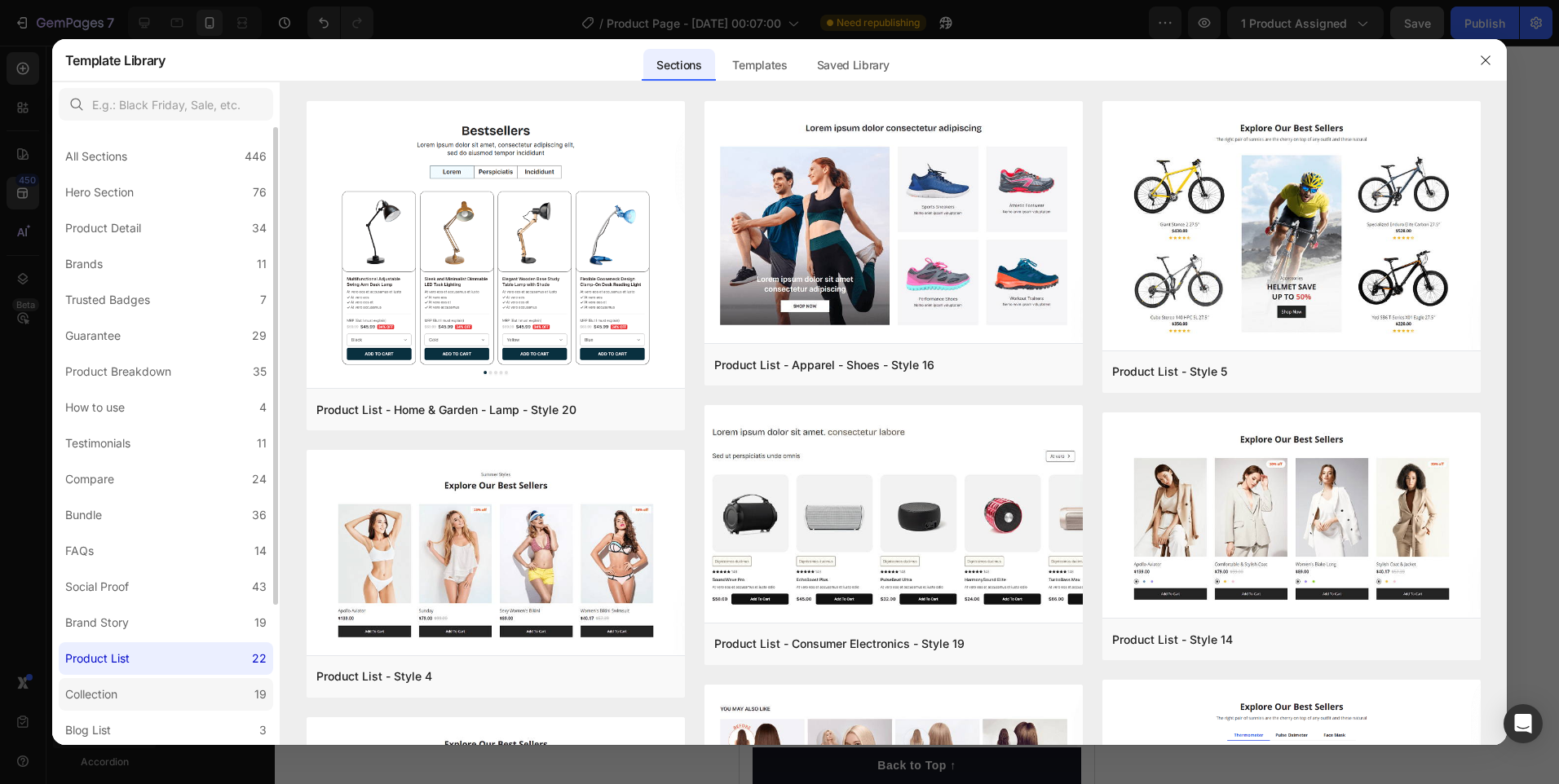
click at [120, 694] on div "Collection" at bounding box center [95, 695] width 58 height 19
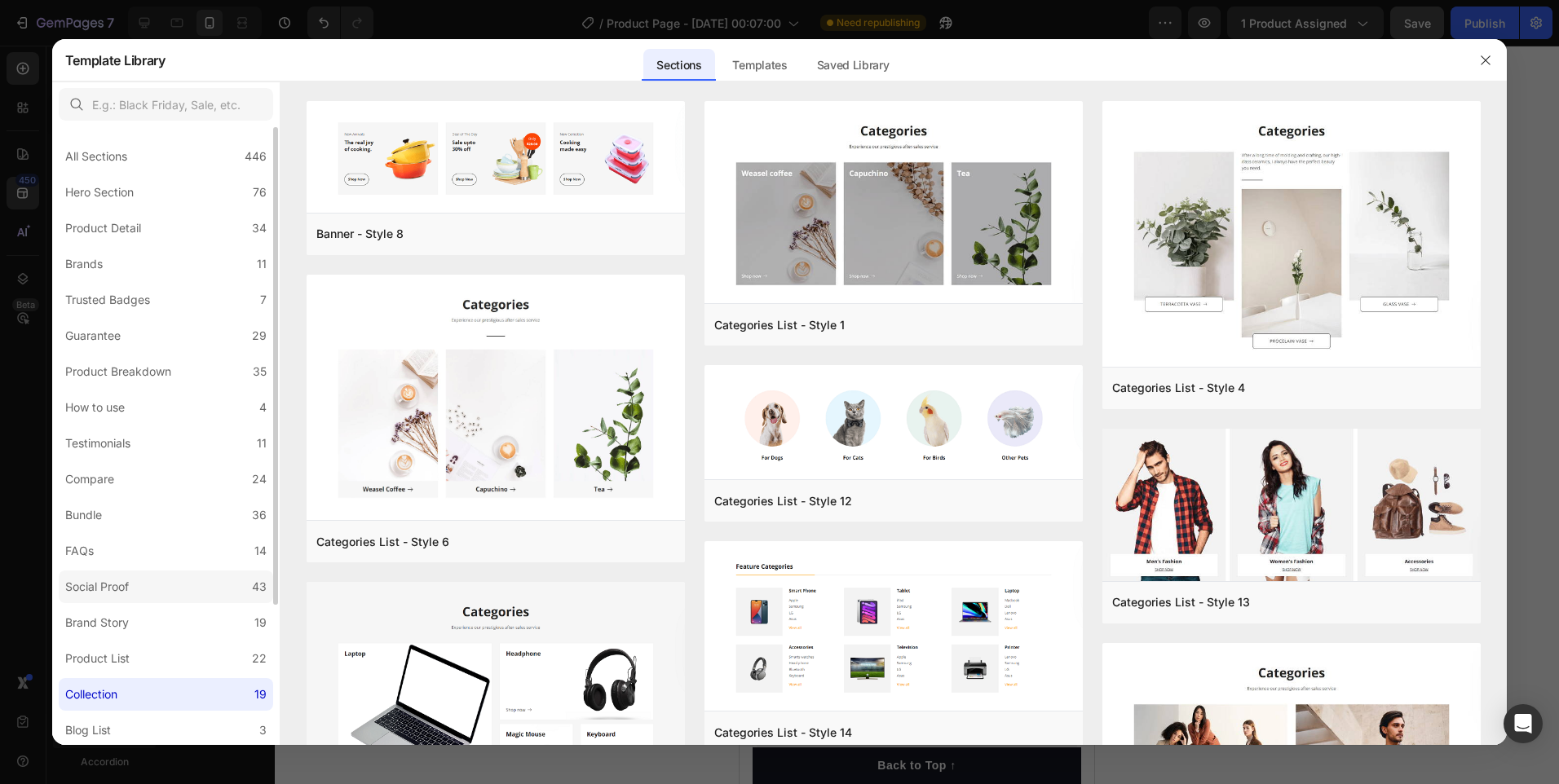
scroll to position [181, 0]
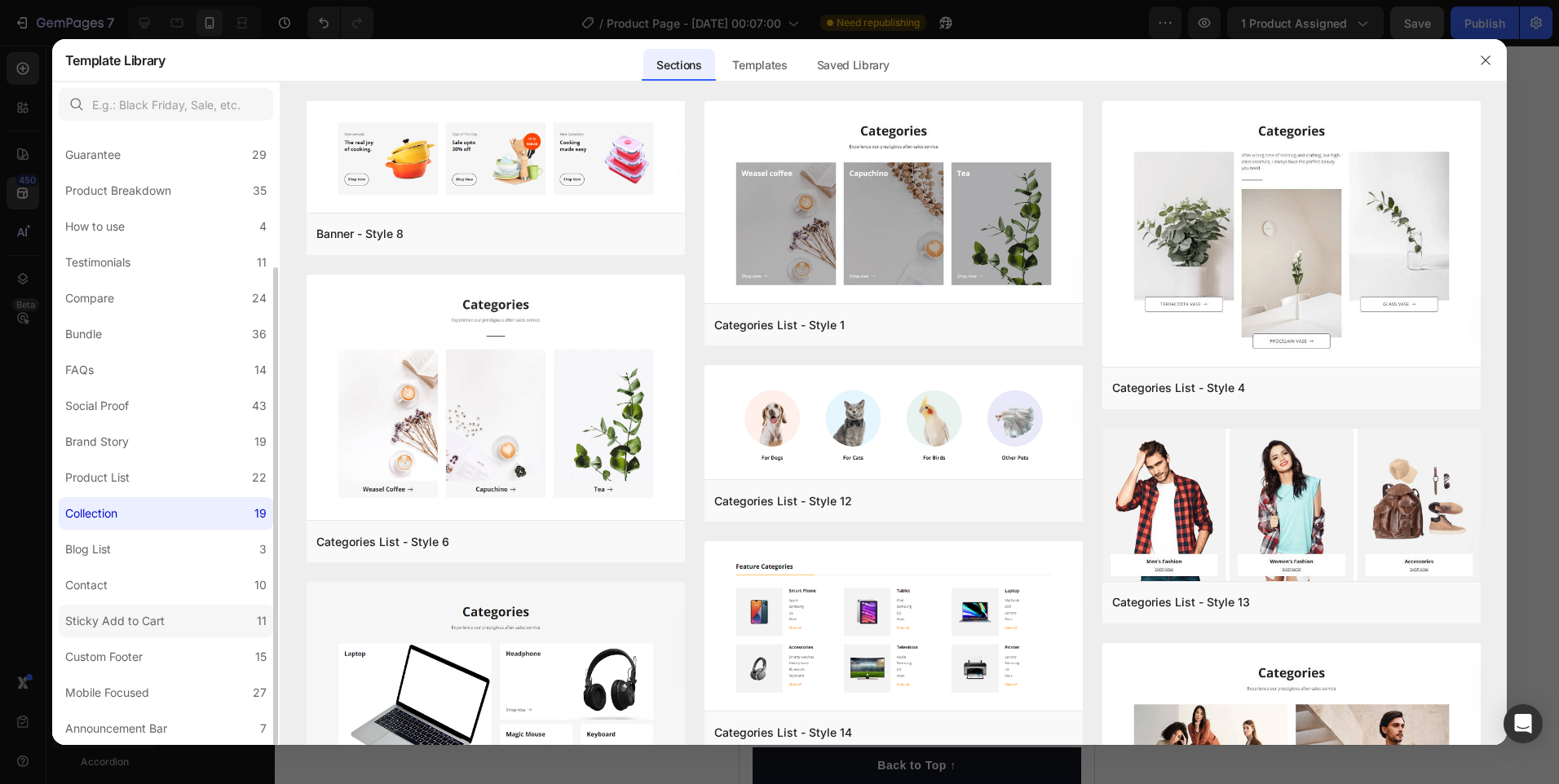
click at [160, 626] on div "Sticky Add to Cart" at bounding box center [115, 621] width 99 height 19
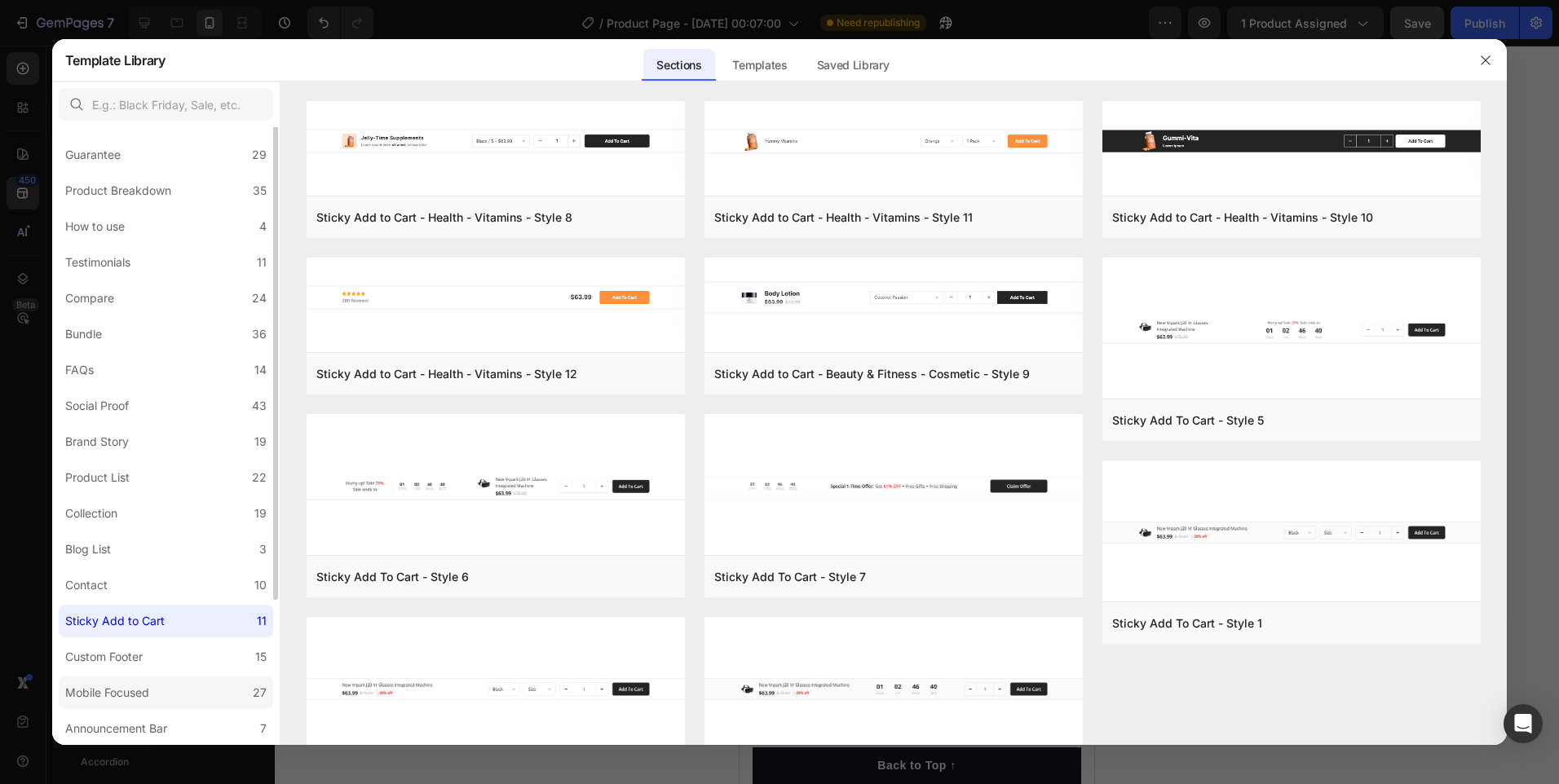
scroll to position [0, 0]
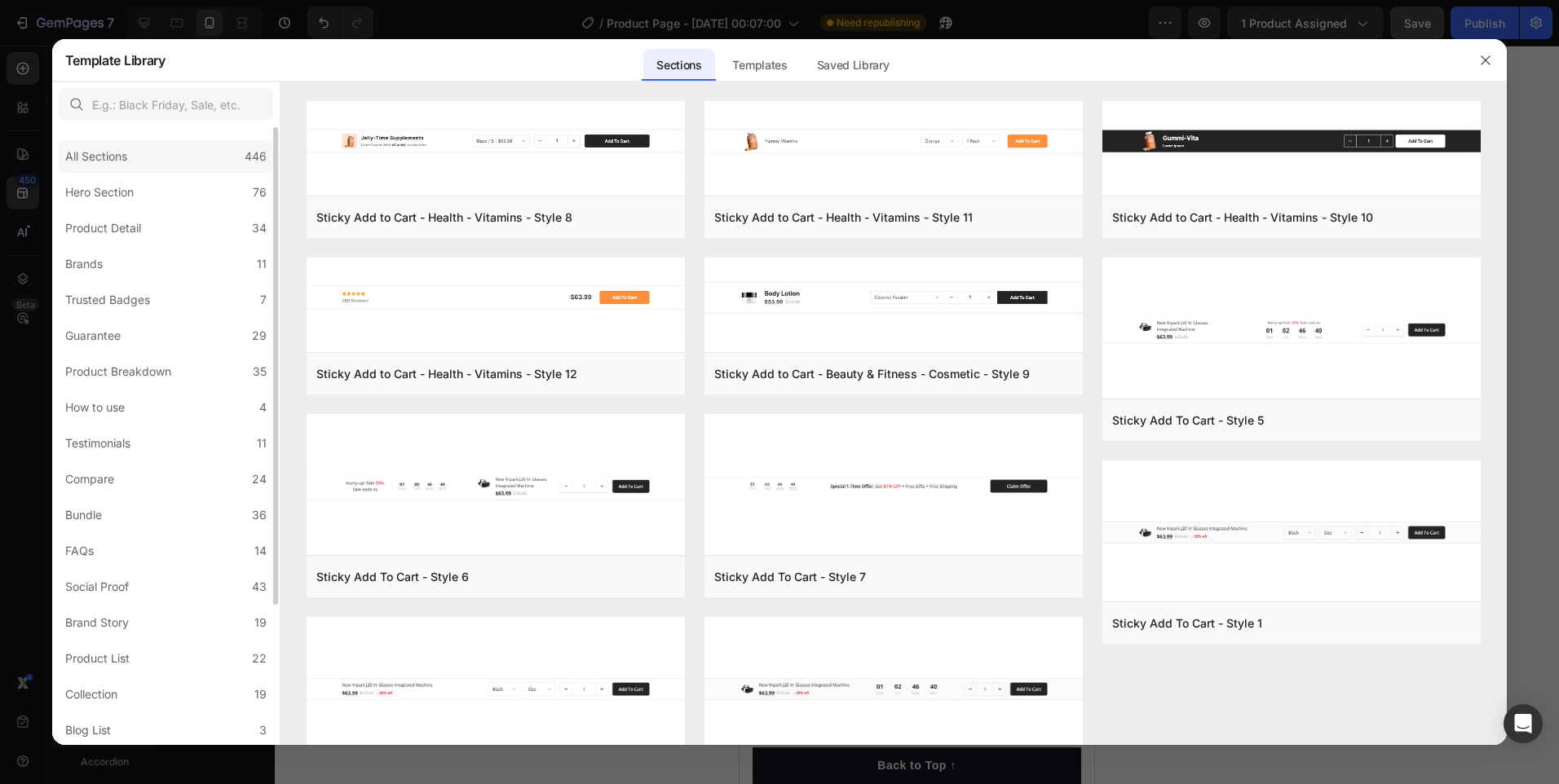
click at [133, 149] on div "All Sections" at bounding box center [99, 157] width 68 height 19
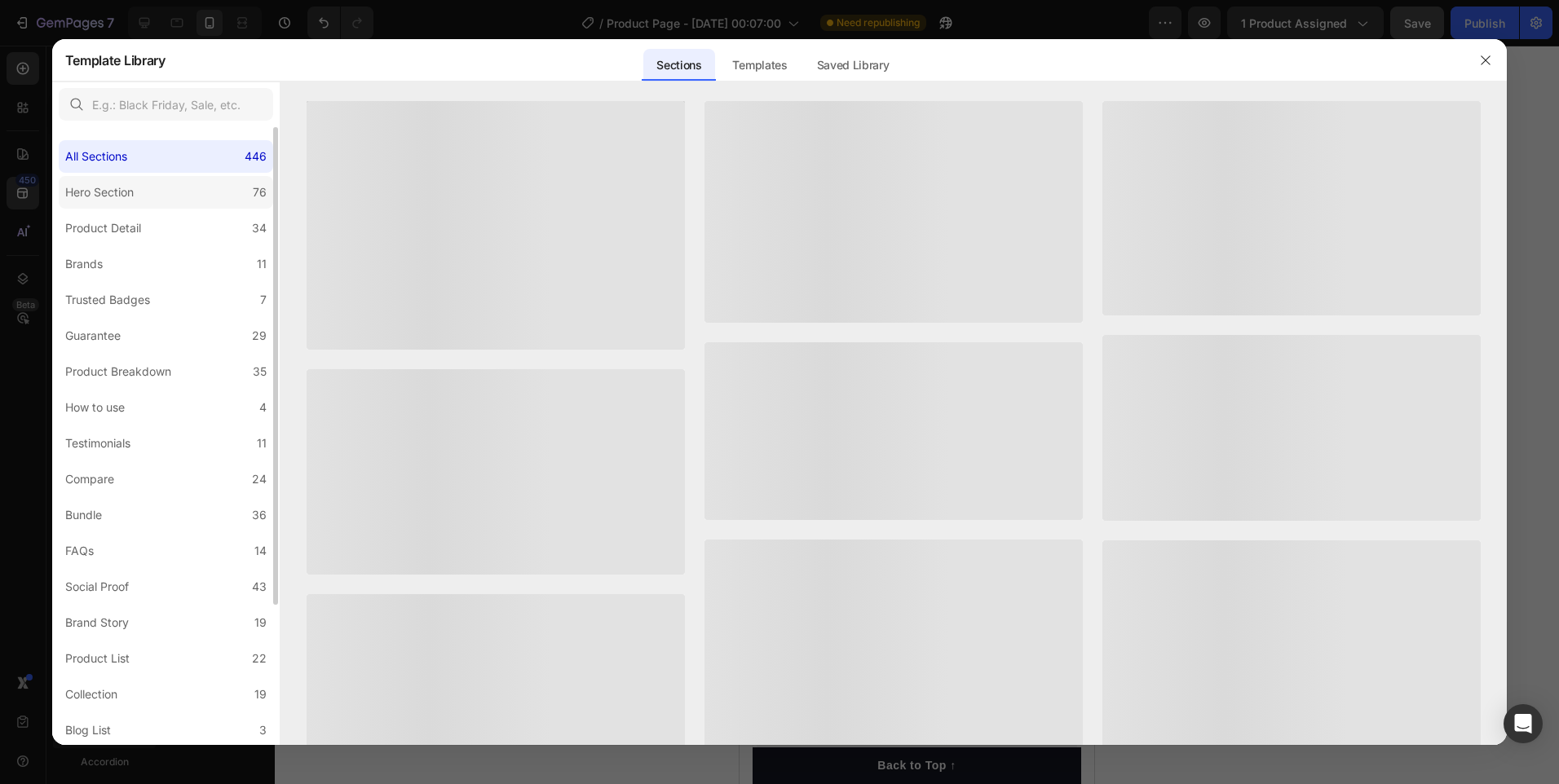
click at [123, 191] on div "Hero Section" at bounding box center [99, 192] width 68 height 19
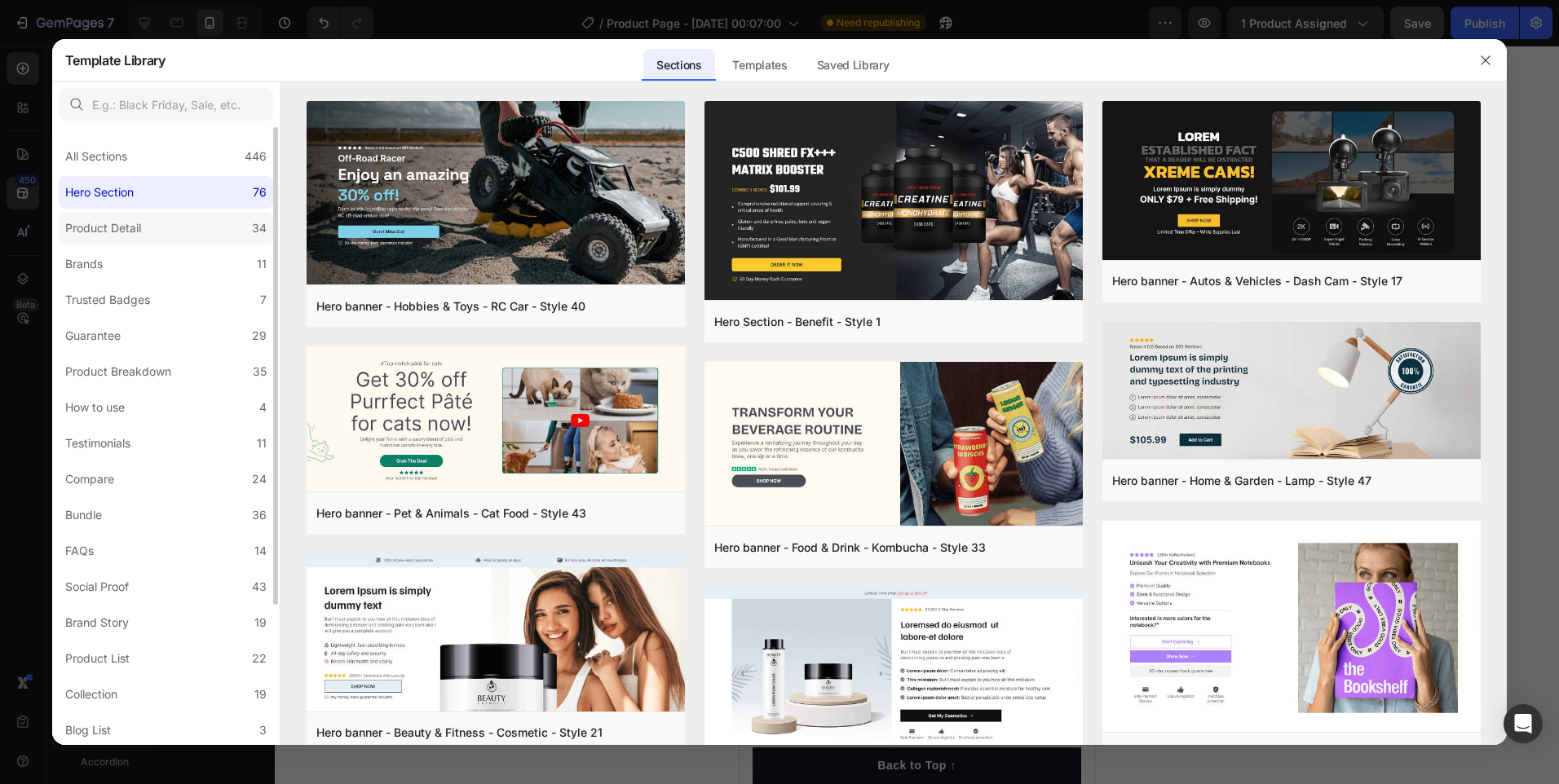
click at [123, 227] on div "Product Detail" at bounding box center [104, 228] width 76 height 19
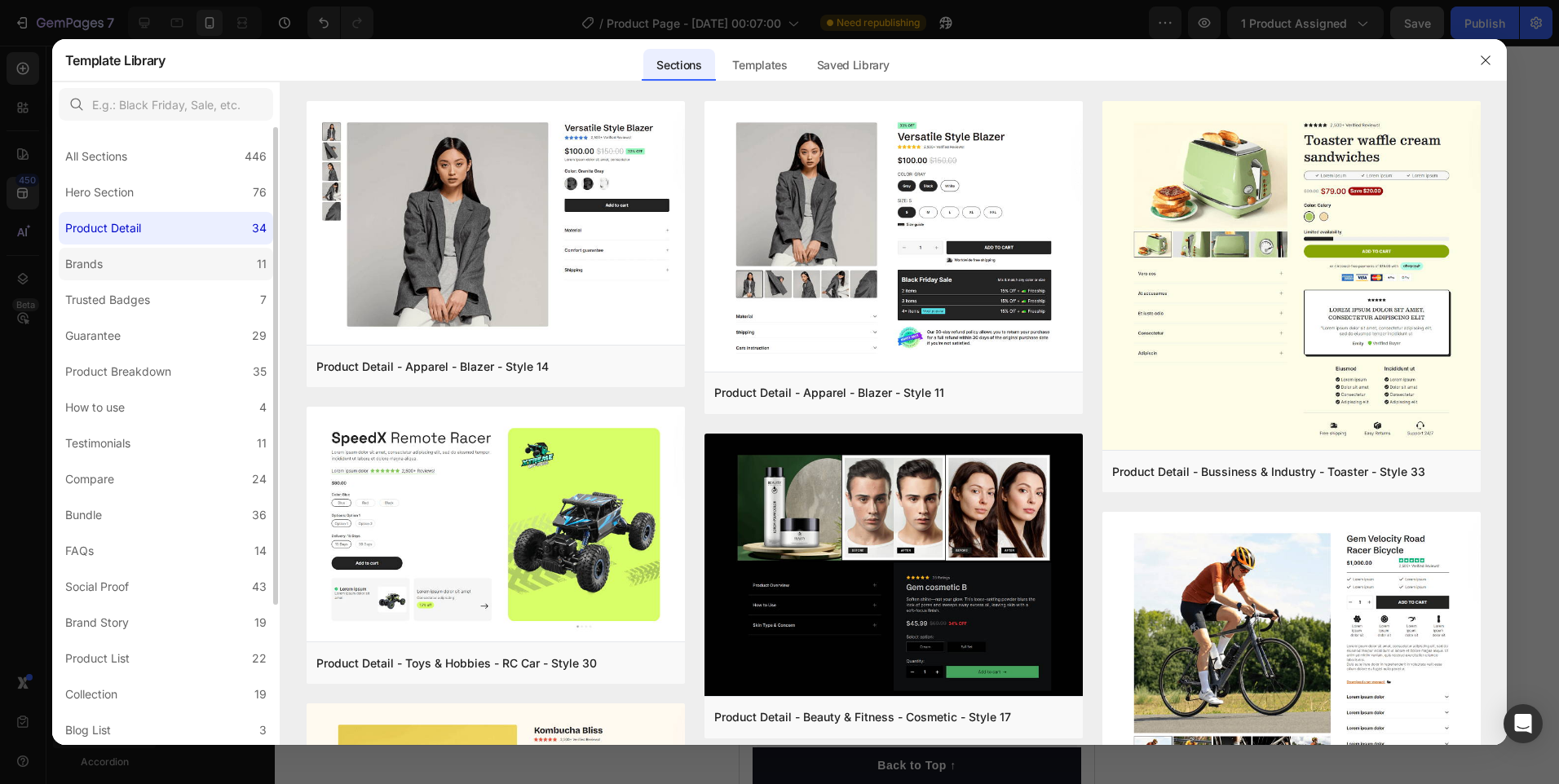
click at [133, 263] on label "Brands 11" at bounding box center [166, 264] width 214 height 33
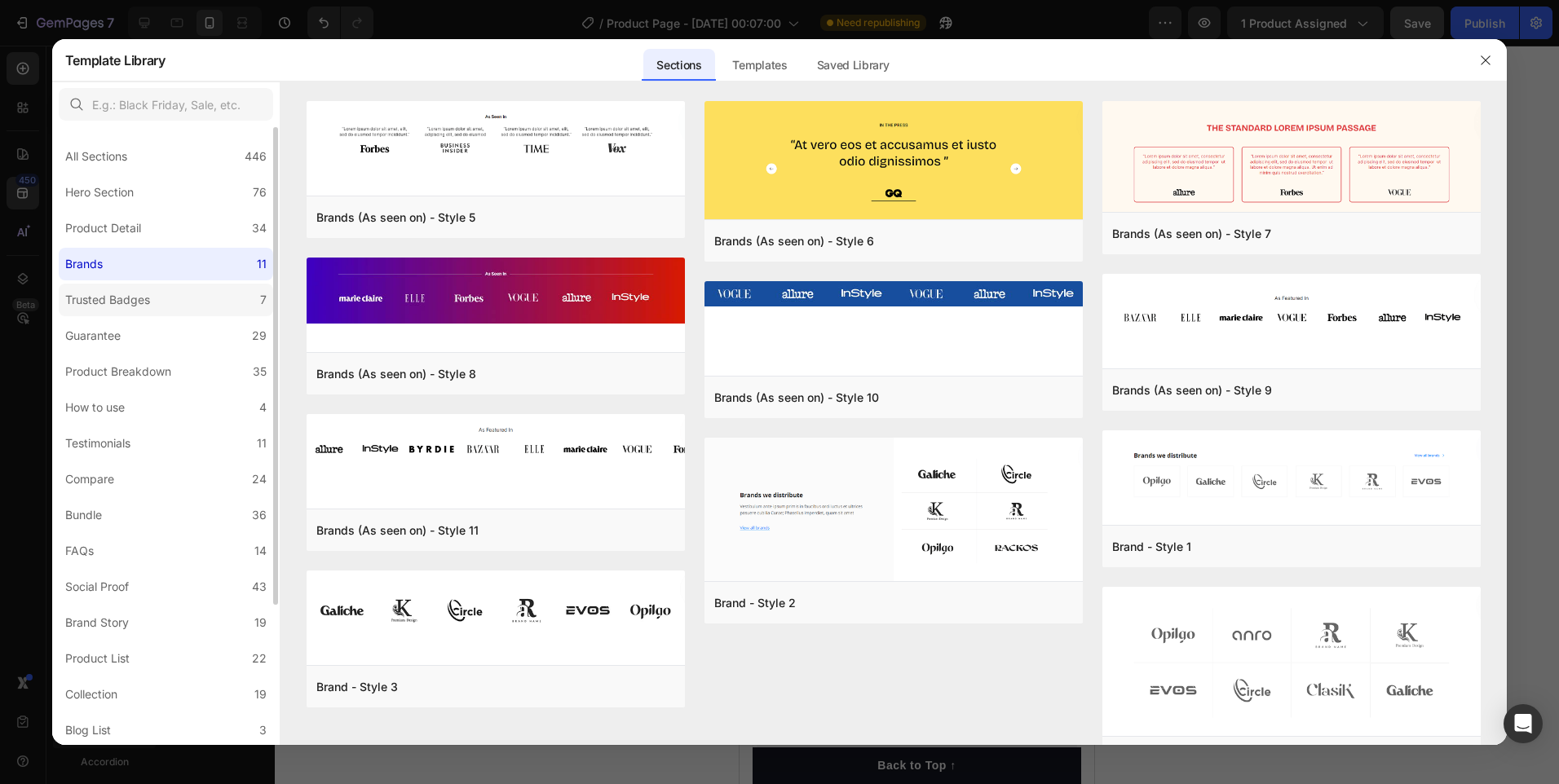
click at [145, 298] on div "Trusted Badges" at bounding box center [108, 300] width 85 height 19
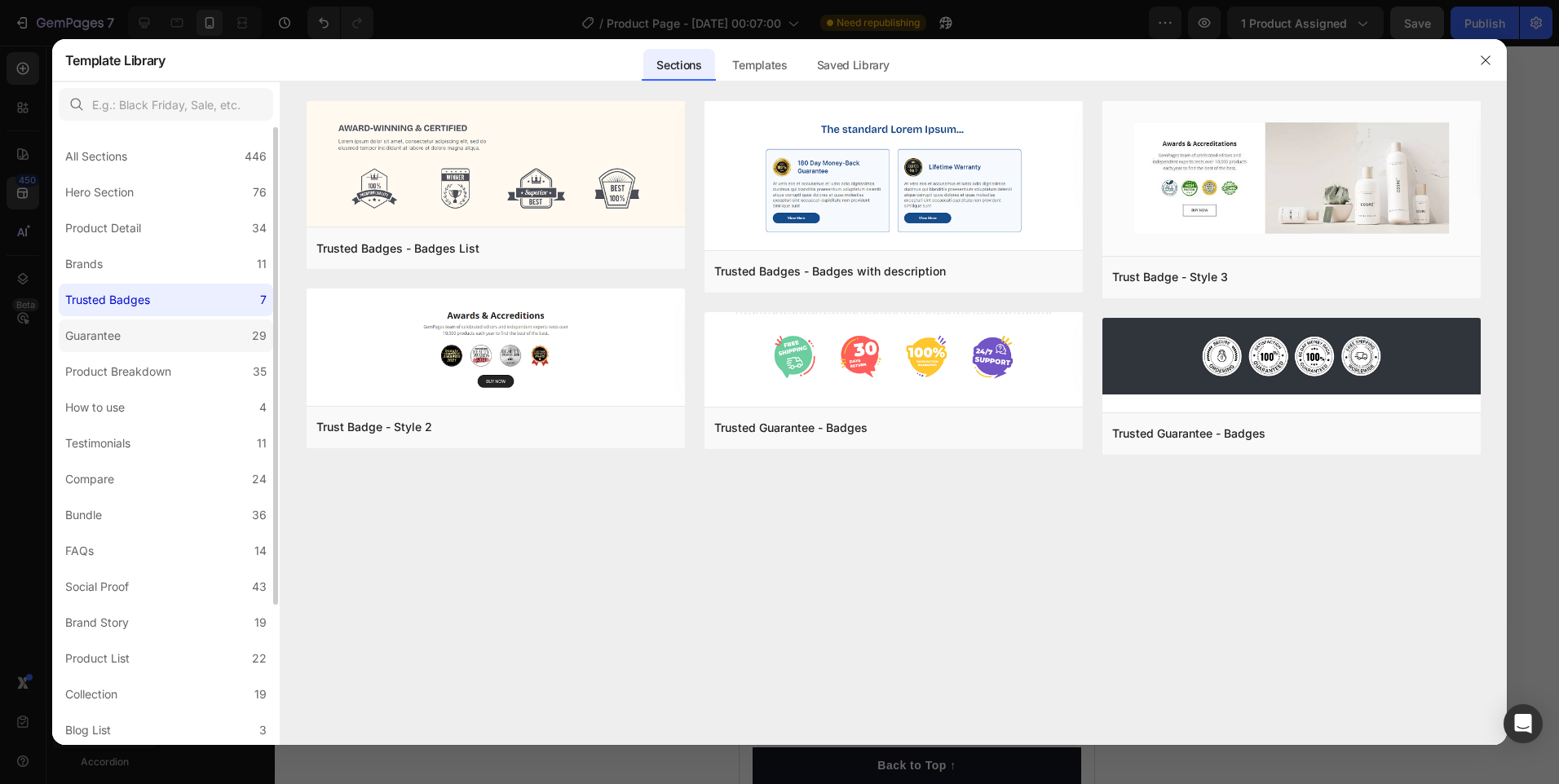
click at [180, 347] on label "Guarantee 29" at bounding box center [166, 335] width 214 height 33
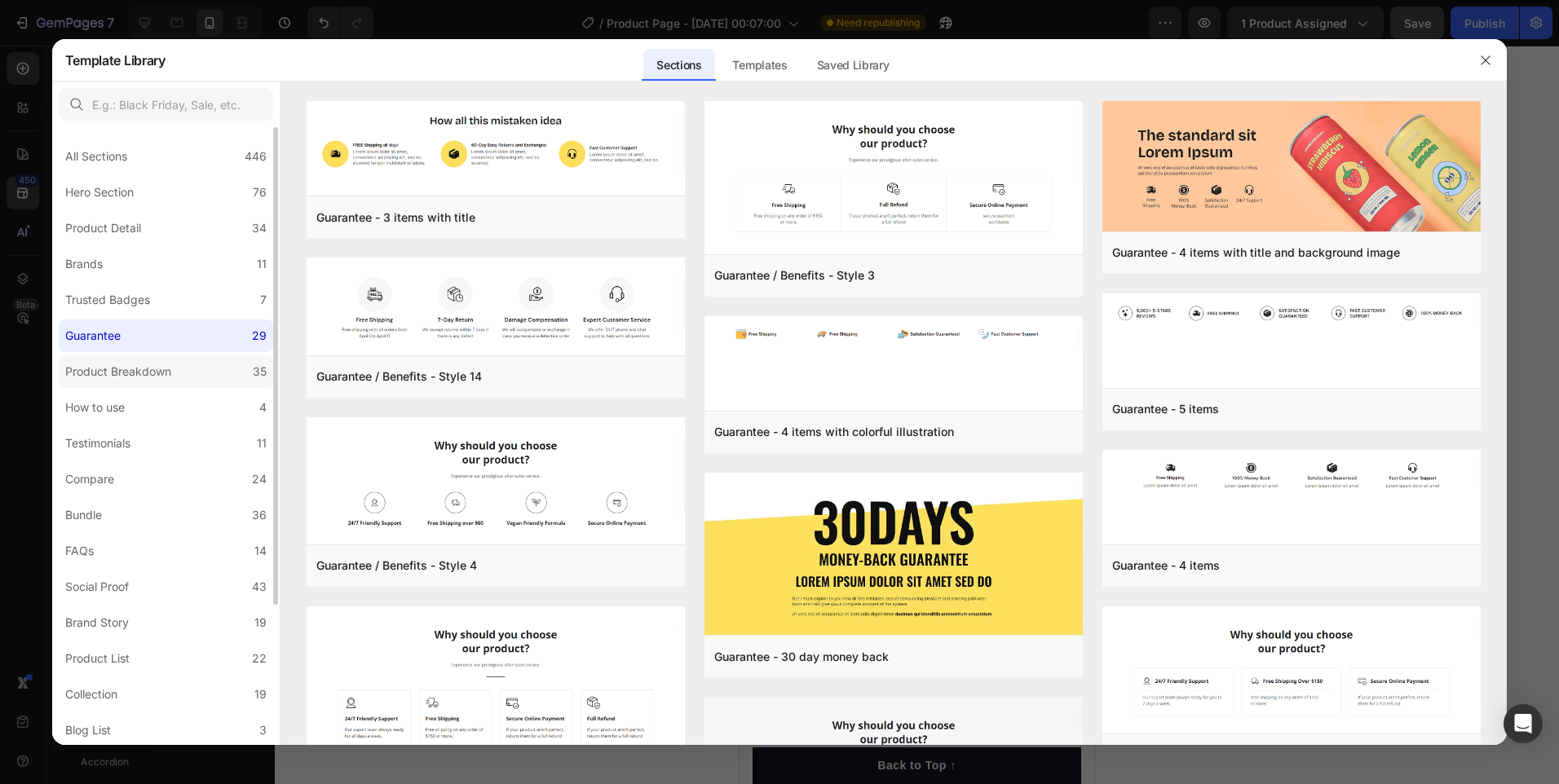
click at [235, 377] on label "Product Breakdown 35" at bounding box center [166, 372] width 214 height 33
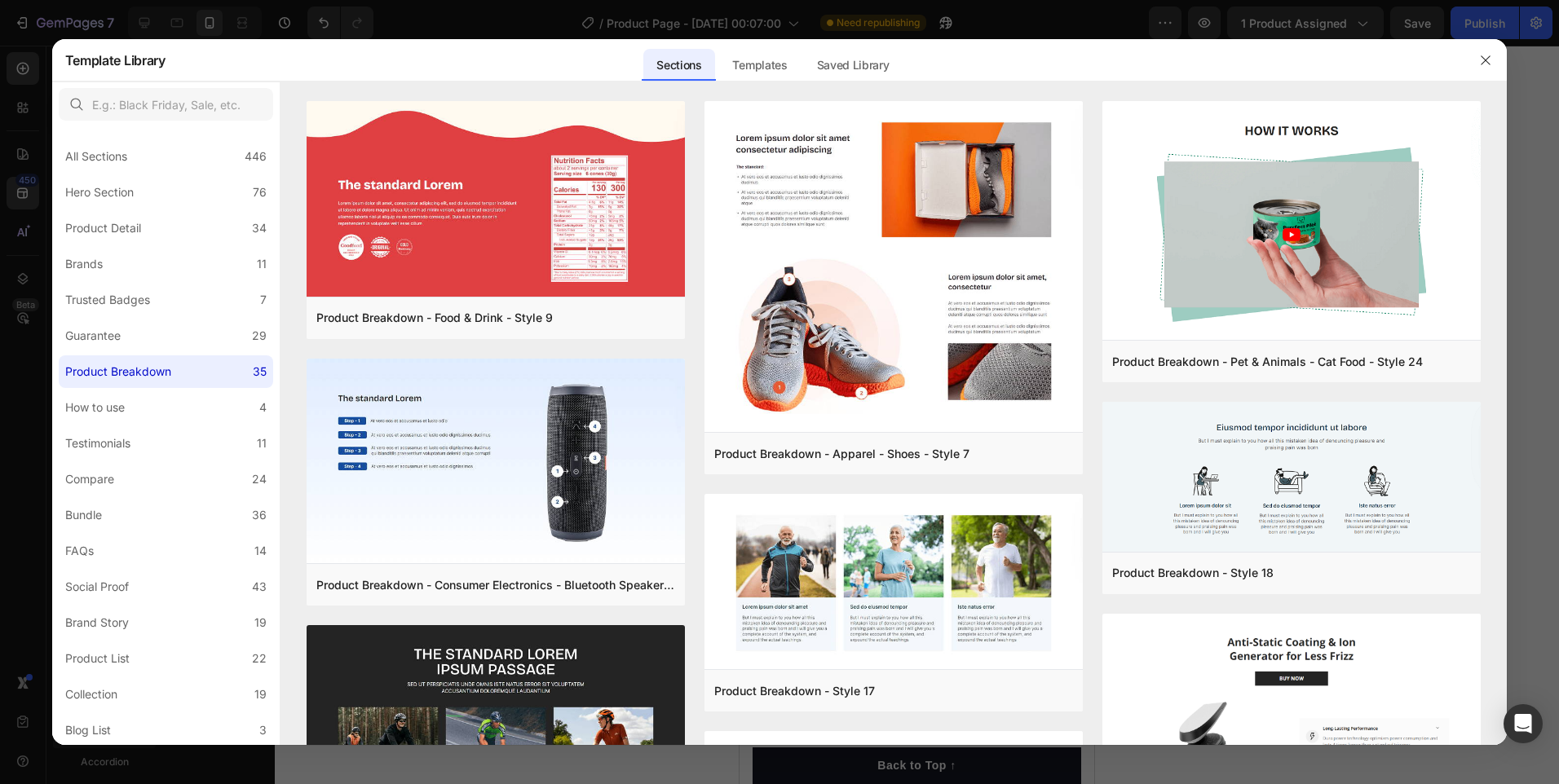
scroll to position [4165, 0]
click at [222, 480] on label "Compare 24" at bounding box center [166, 479] width 214 height 33
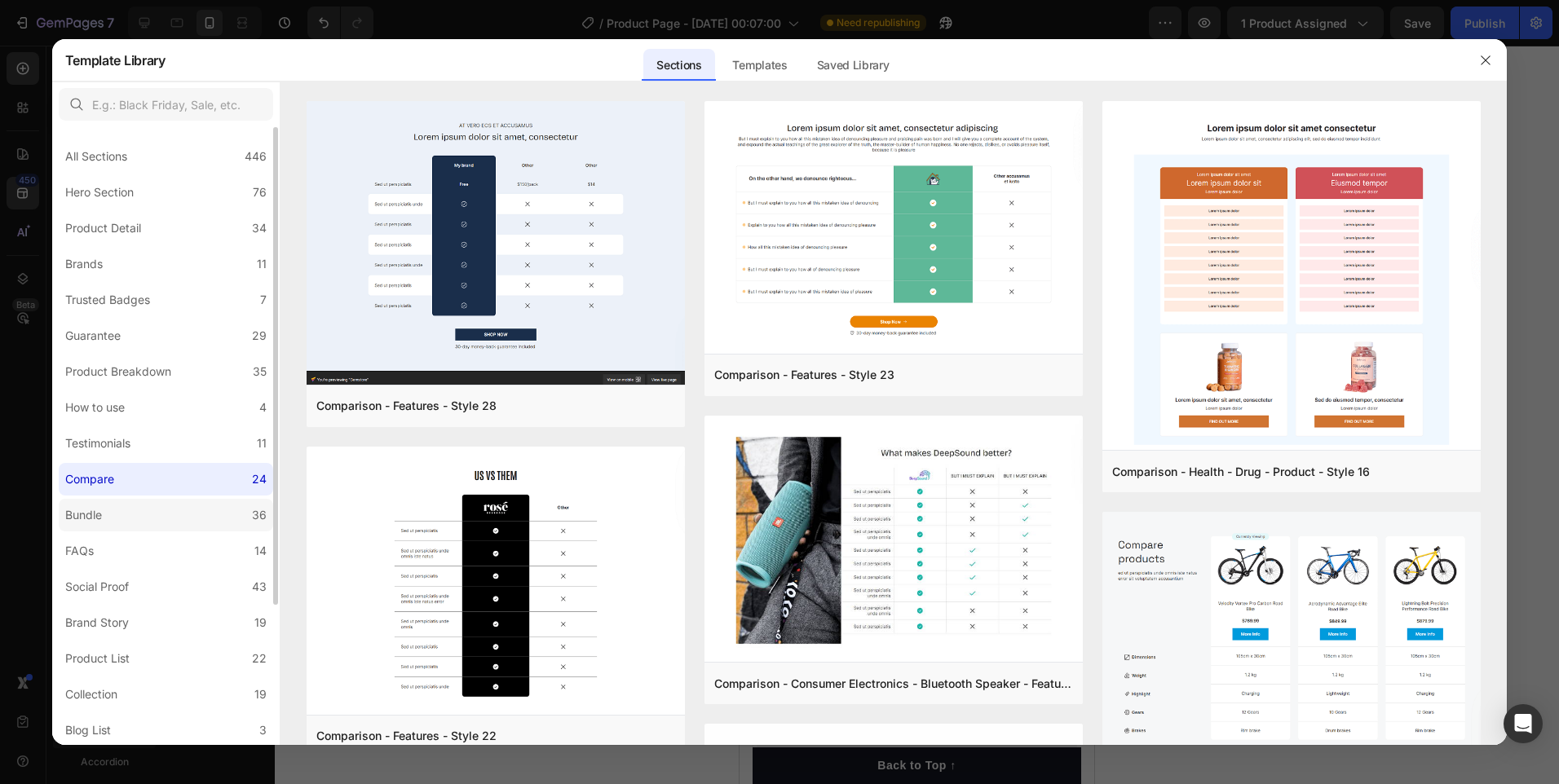
click at [191, 517] on label "Bundle 36" at bounding box center [166, 515] width 214 height 33
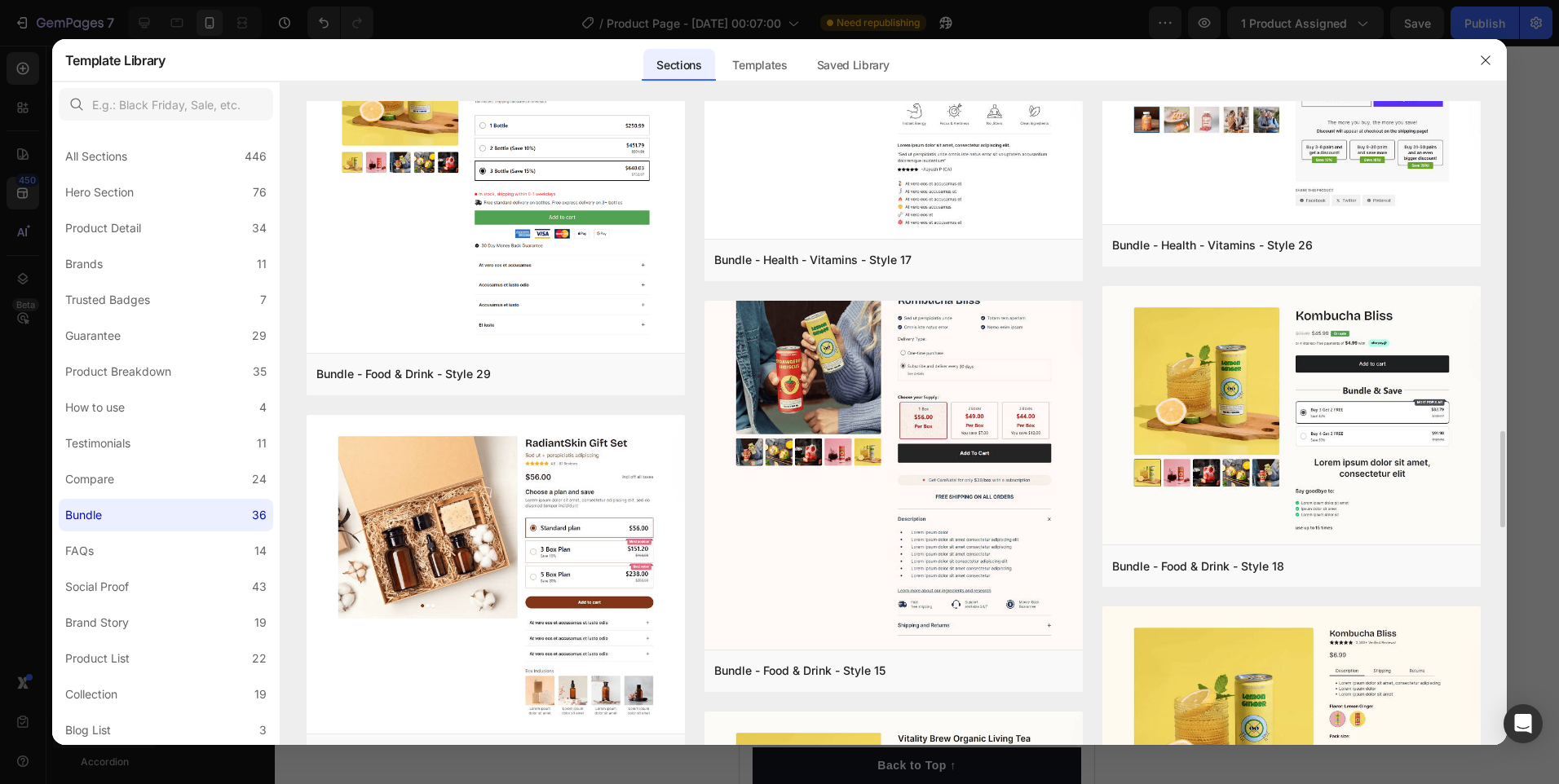
scroll to position [2522, 0]
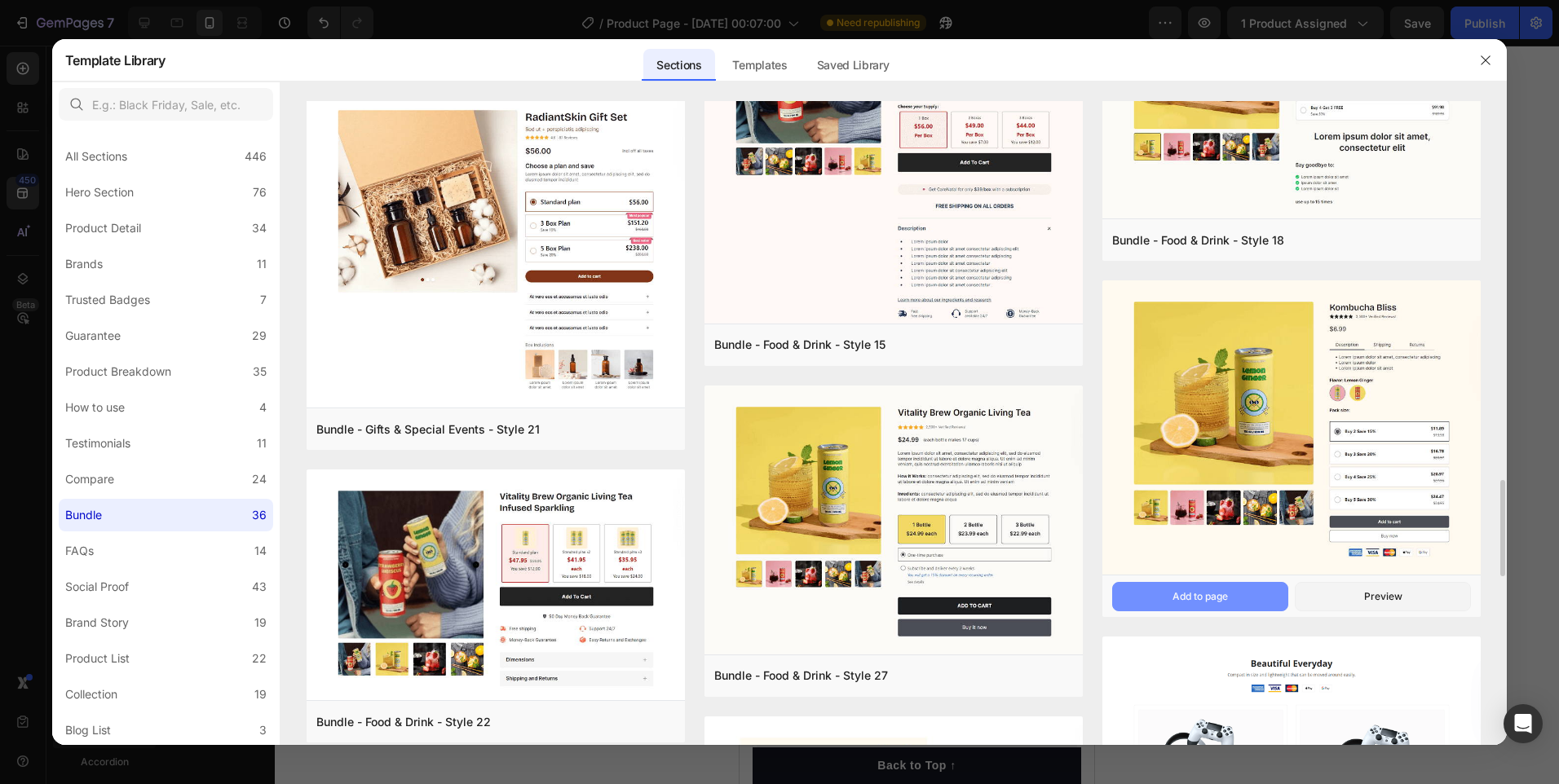
click at [1258, 596] on button "Add to page" at bounding box center [1200, 596] width 176 height 29
click at [1493, 58] on icon "button" at bounding box center [1486, 60] width 13 height 13
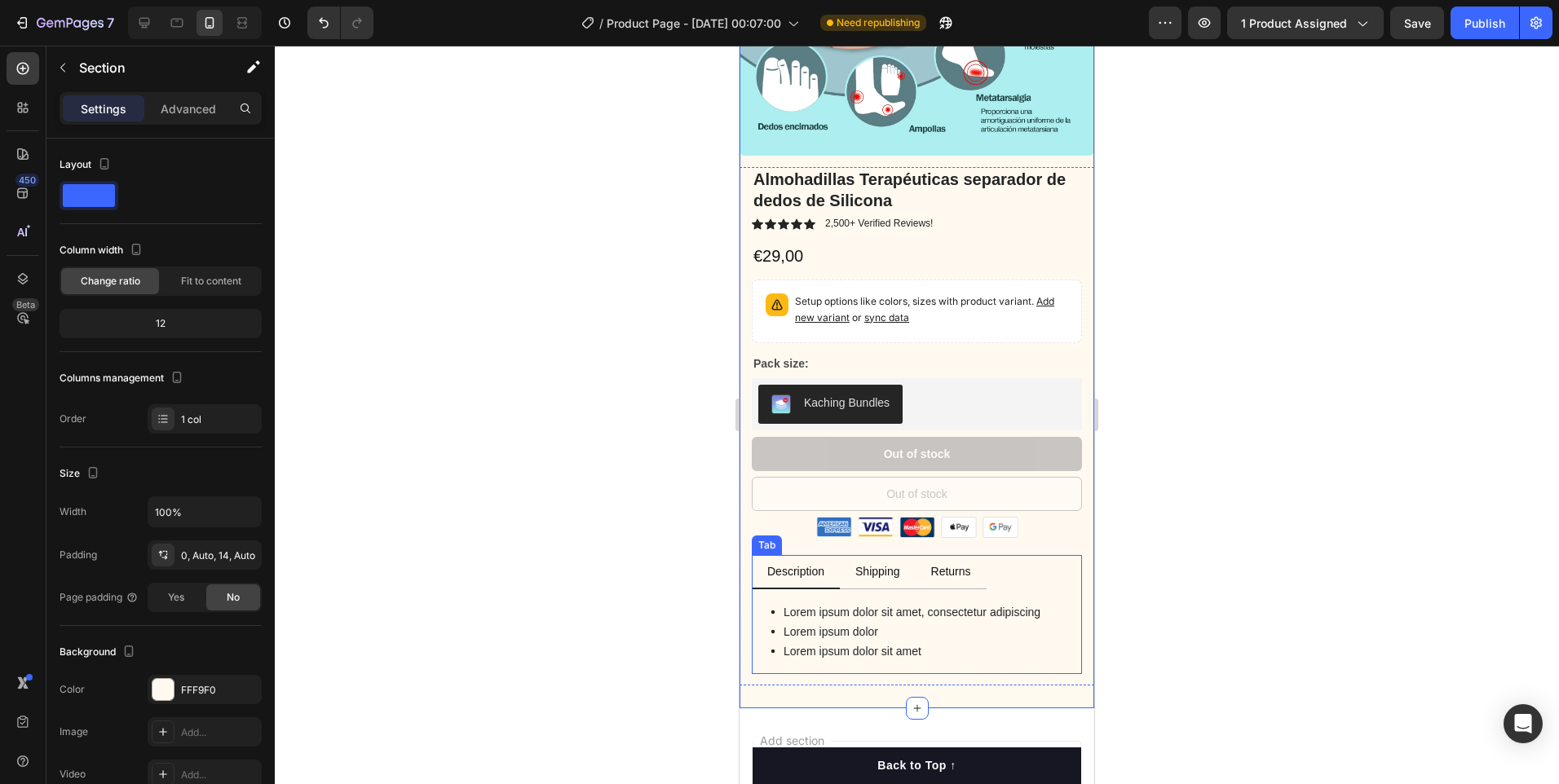
scroll to position [4740, 0]
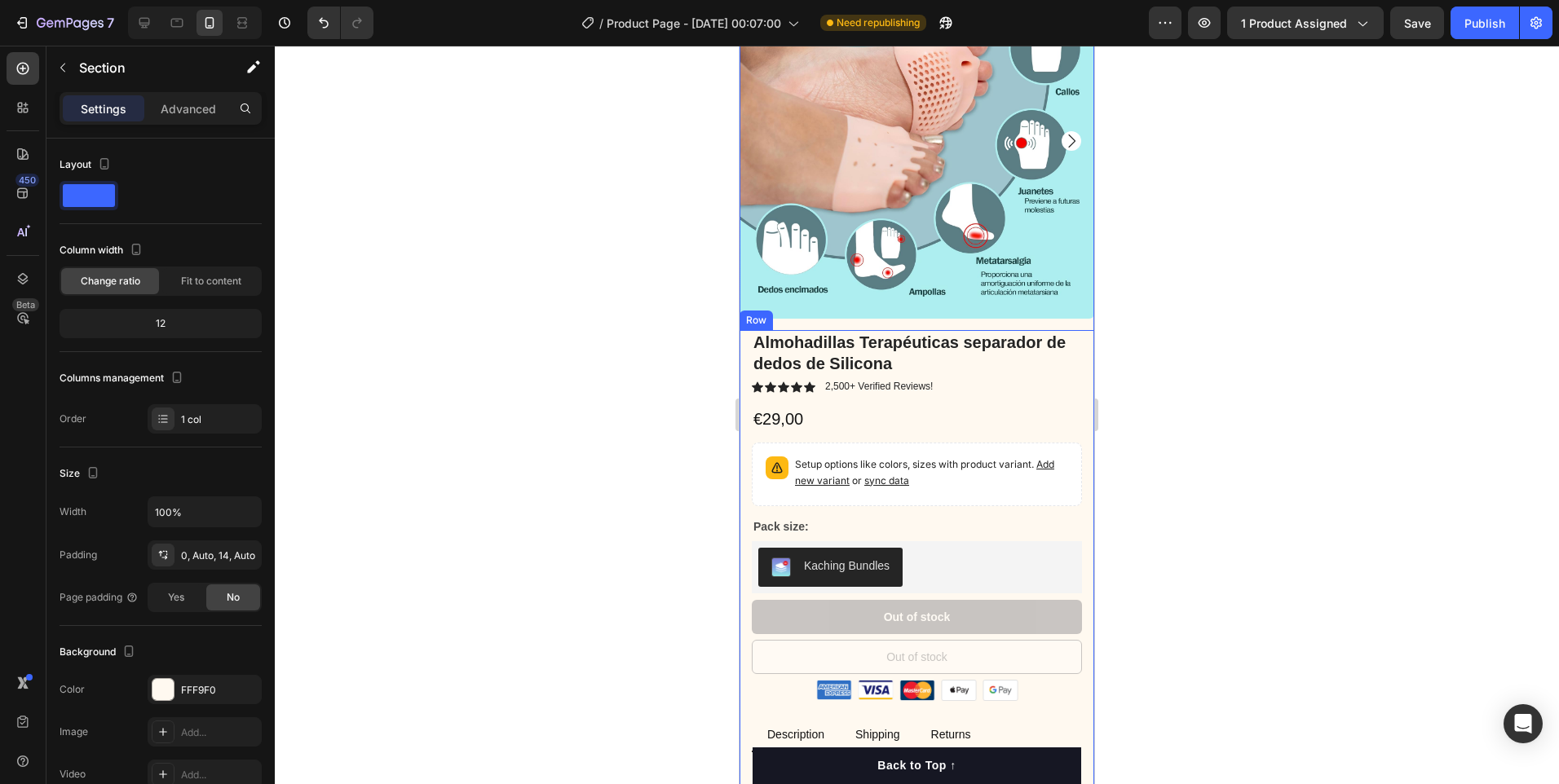
click at [1077, 388] on div "Almohadillas Terapéuticas separador de dedos de Silicona Product Title Icon Ico…" at bounding box center [916, 589] width 355 height 519
click at [843, 308] on icon at bounding box center [839, 314] width 13 height 13
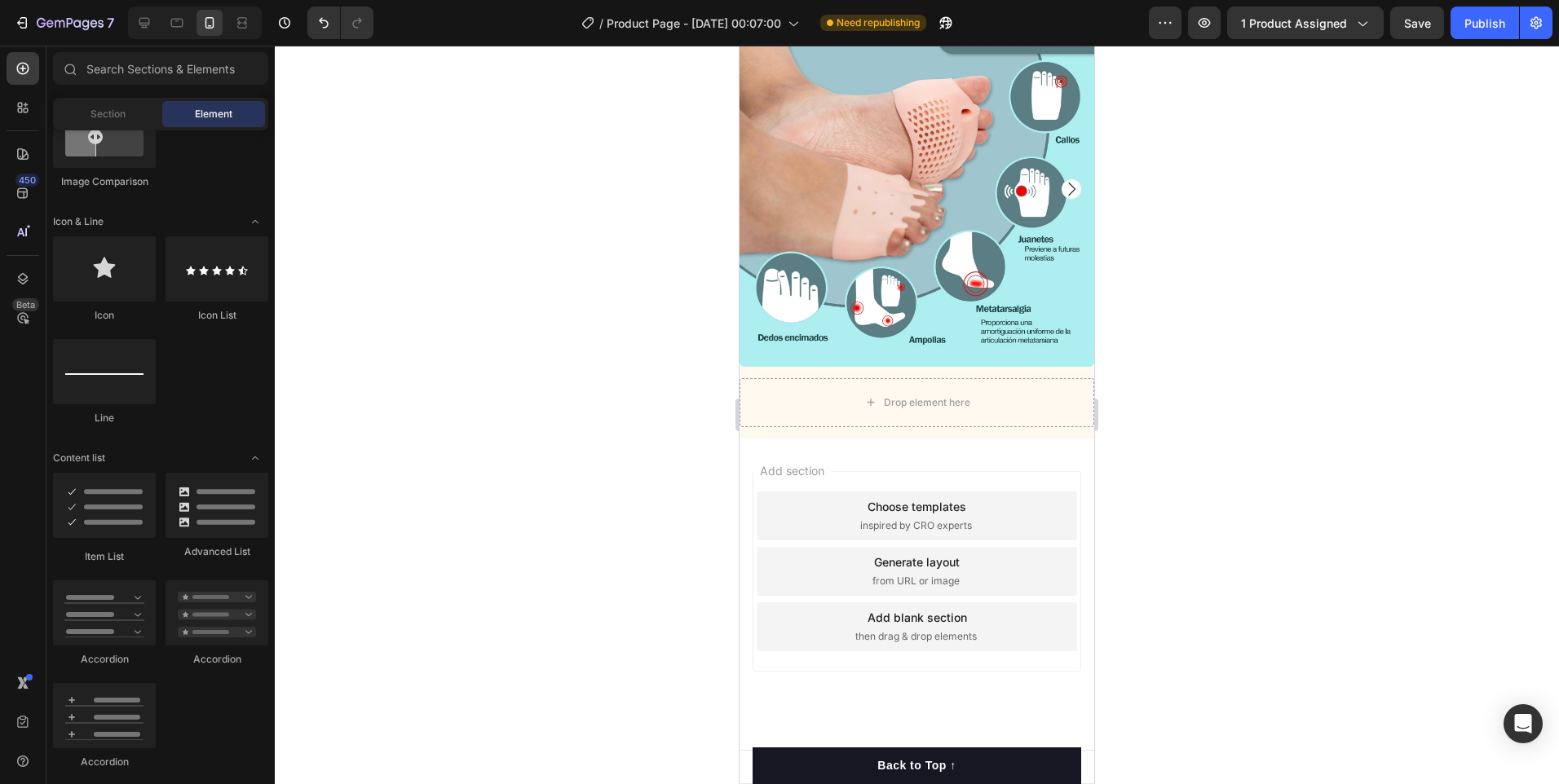
scroll to position [4680, 0]
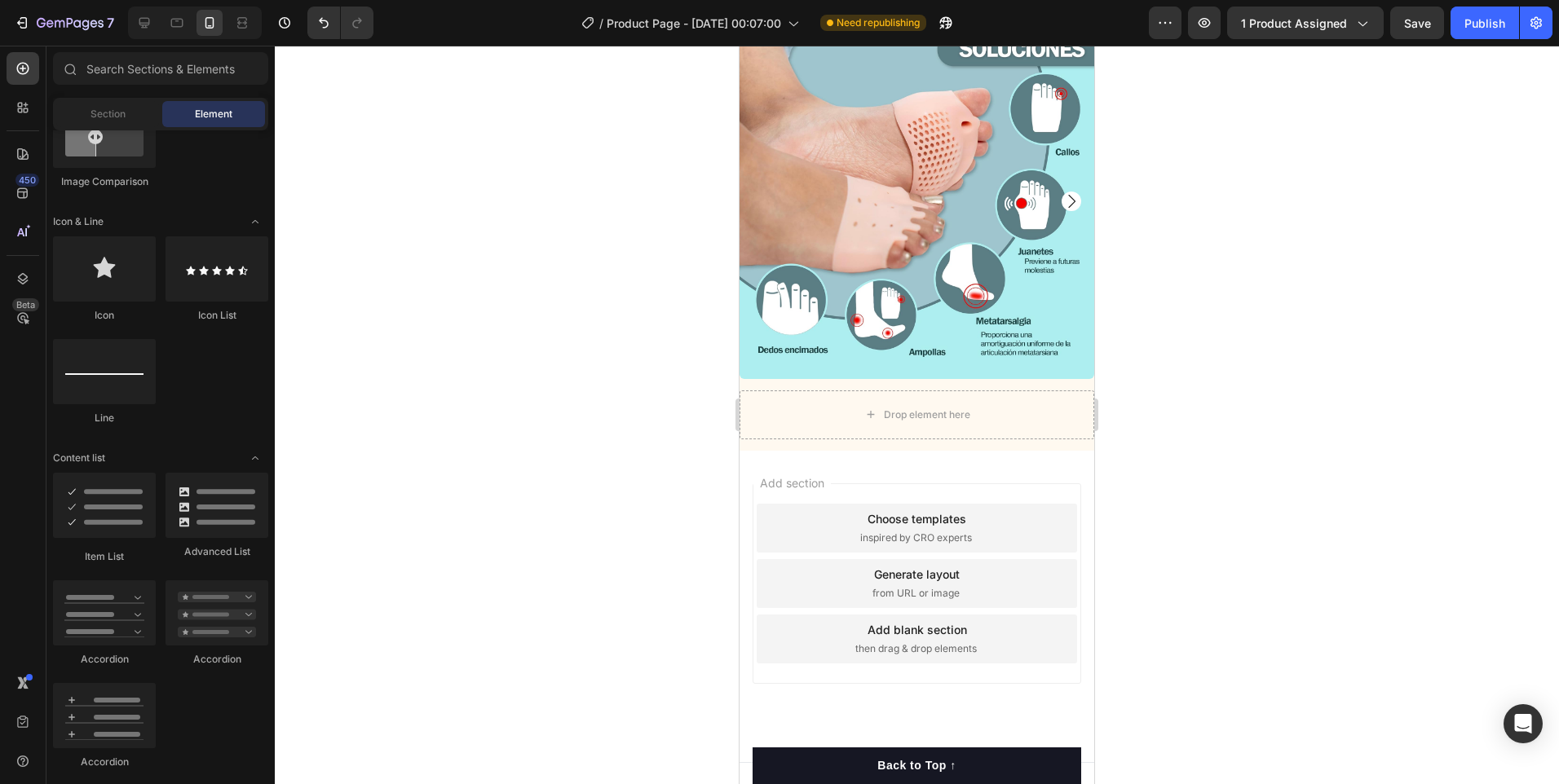
click at [1058, 436] on div "Product Images Drop element here Product Section 15" at bounding box center [916, 238] width 355 height 427
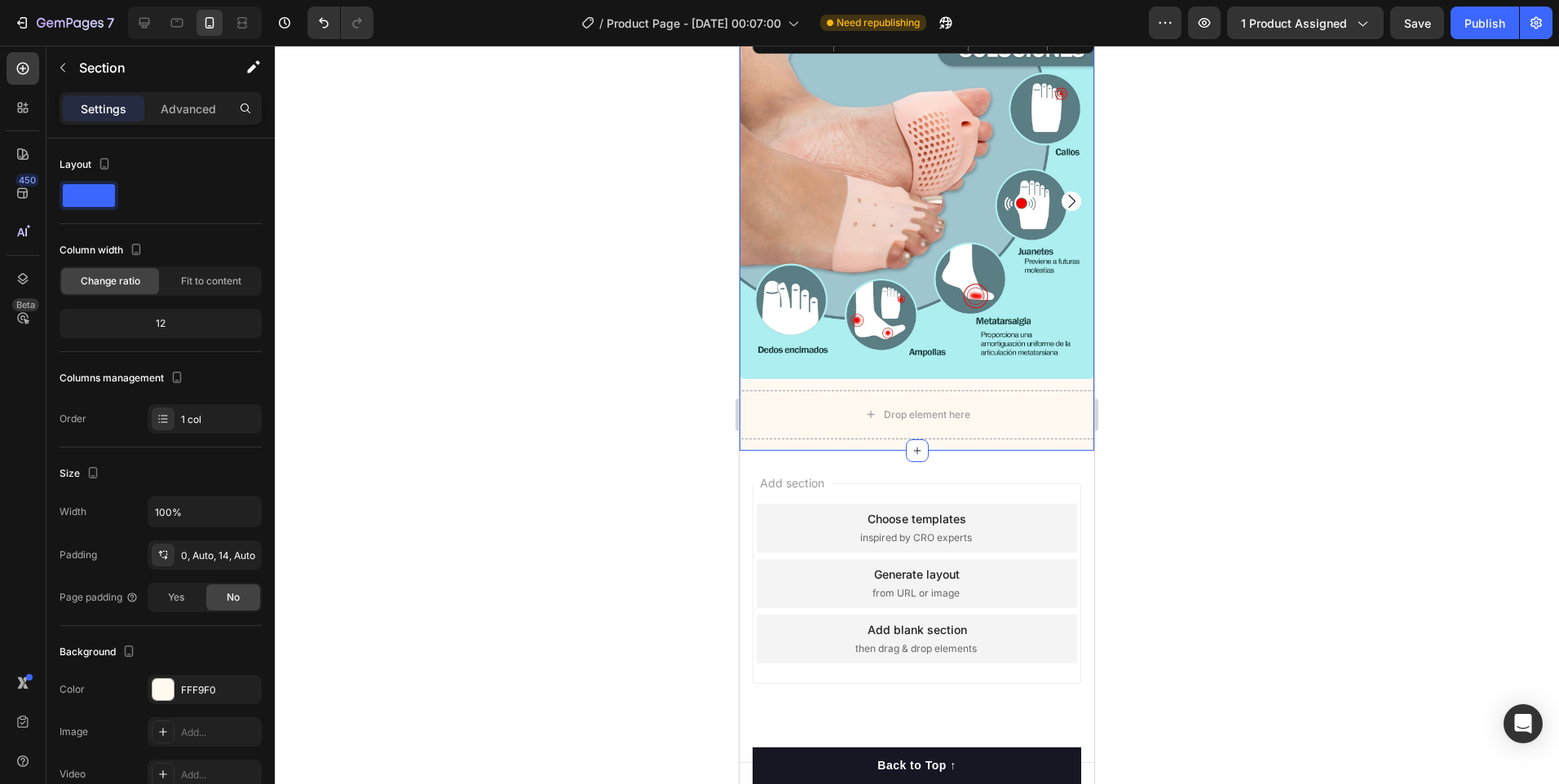
scroll to position [4517, 0]
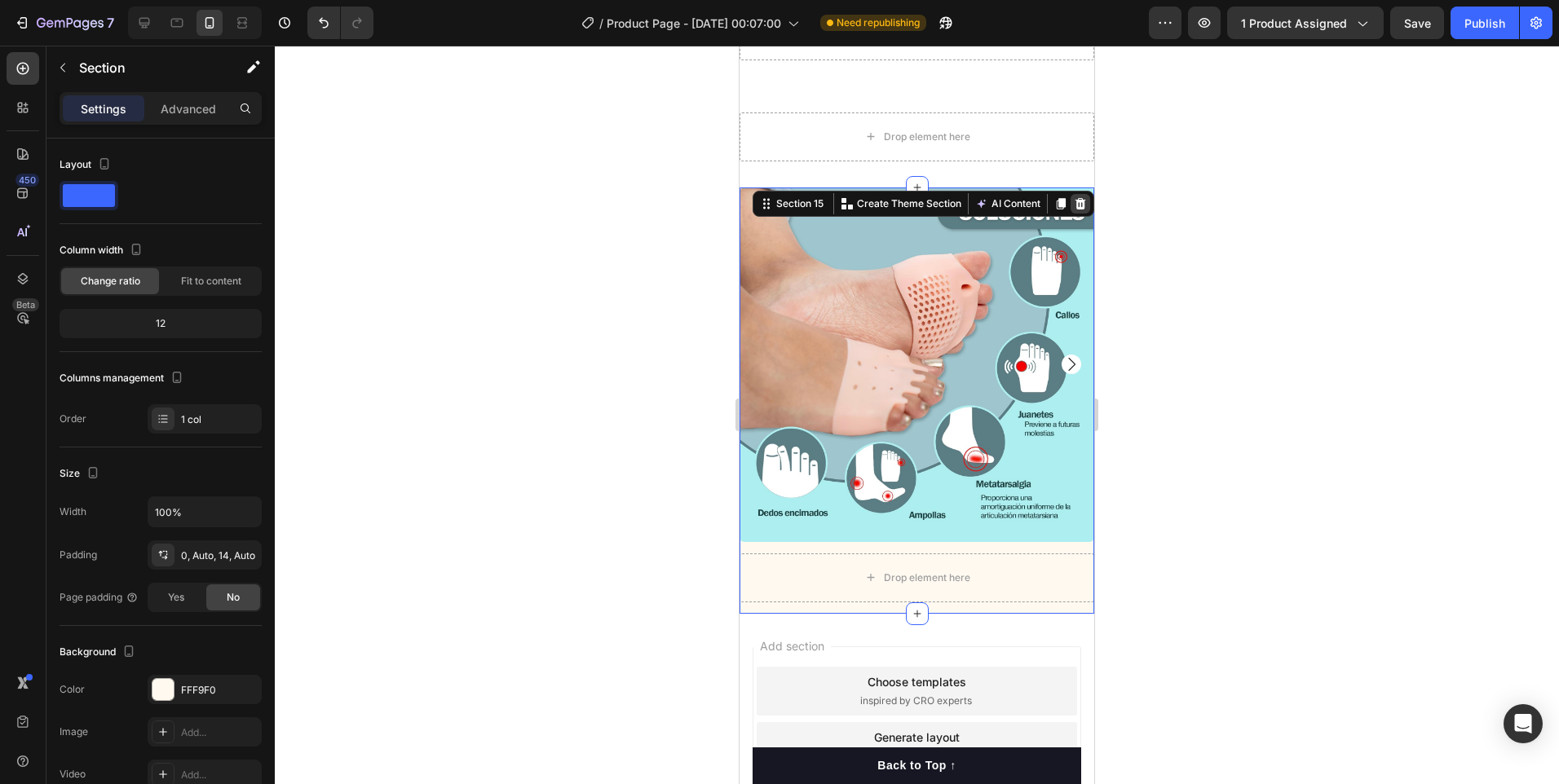
click at [1076, 204] on icon at bounding box center [1081, 204] width 11 height 12
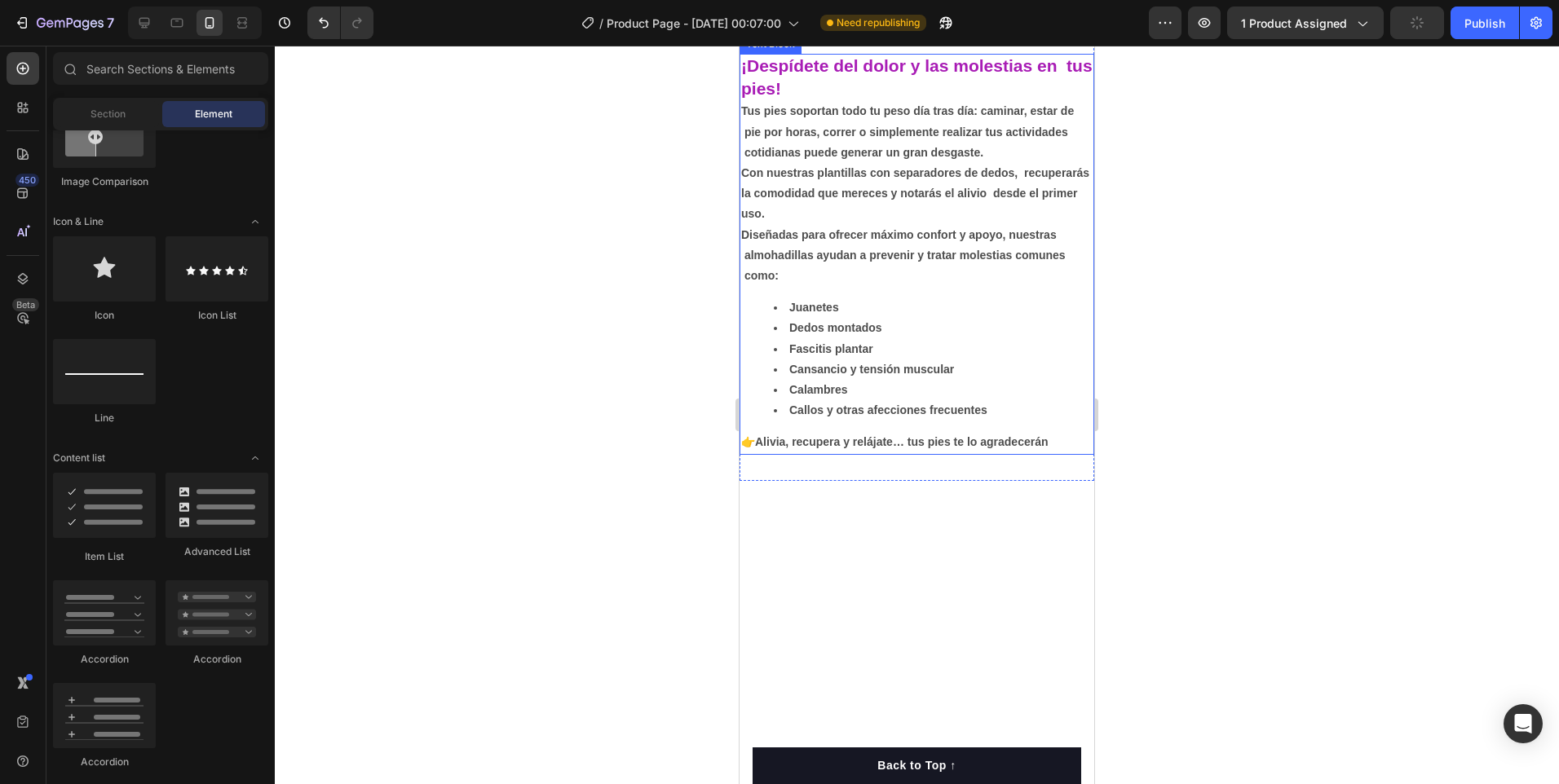
scroll to position [0, 0]
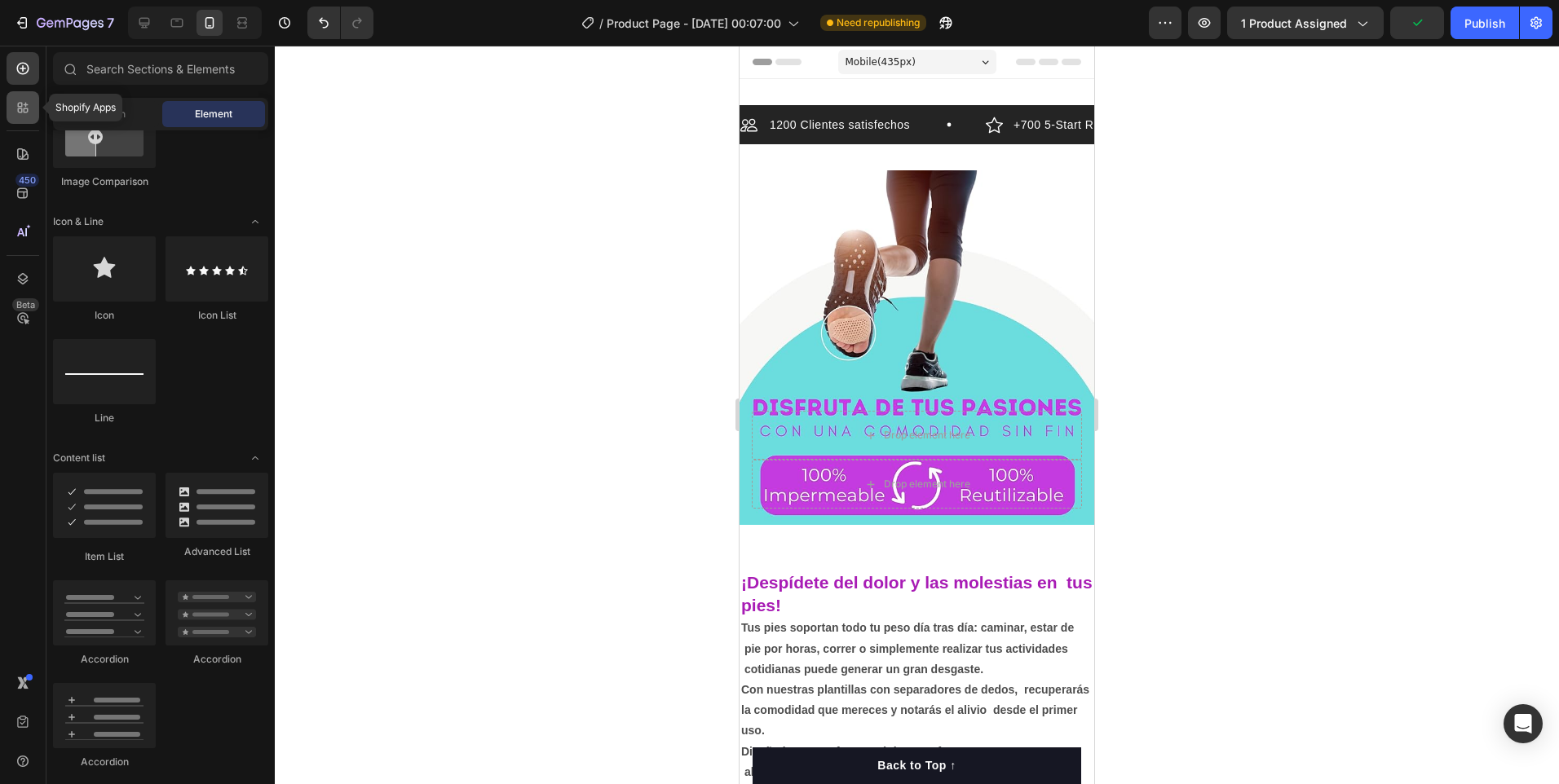
click at [20, 102] on icon at bounding box center [23, 107] width 16 height 16
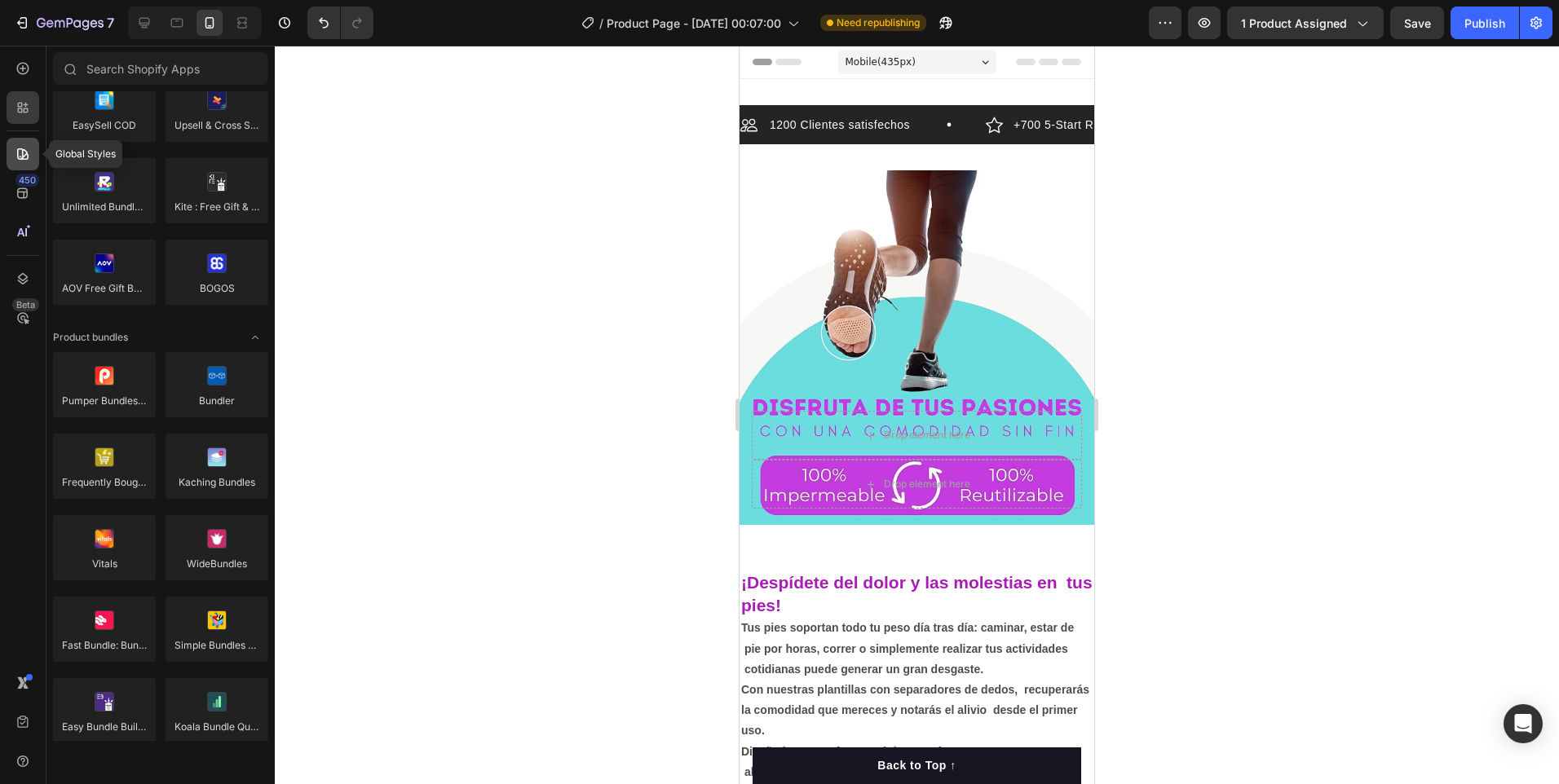
click at [34, 151] on div at bounding box center [22, 154] width 33 height 33
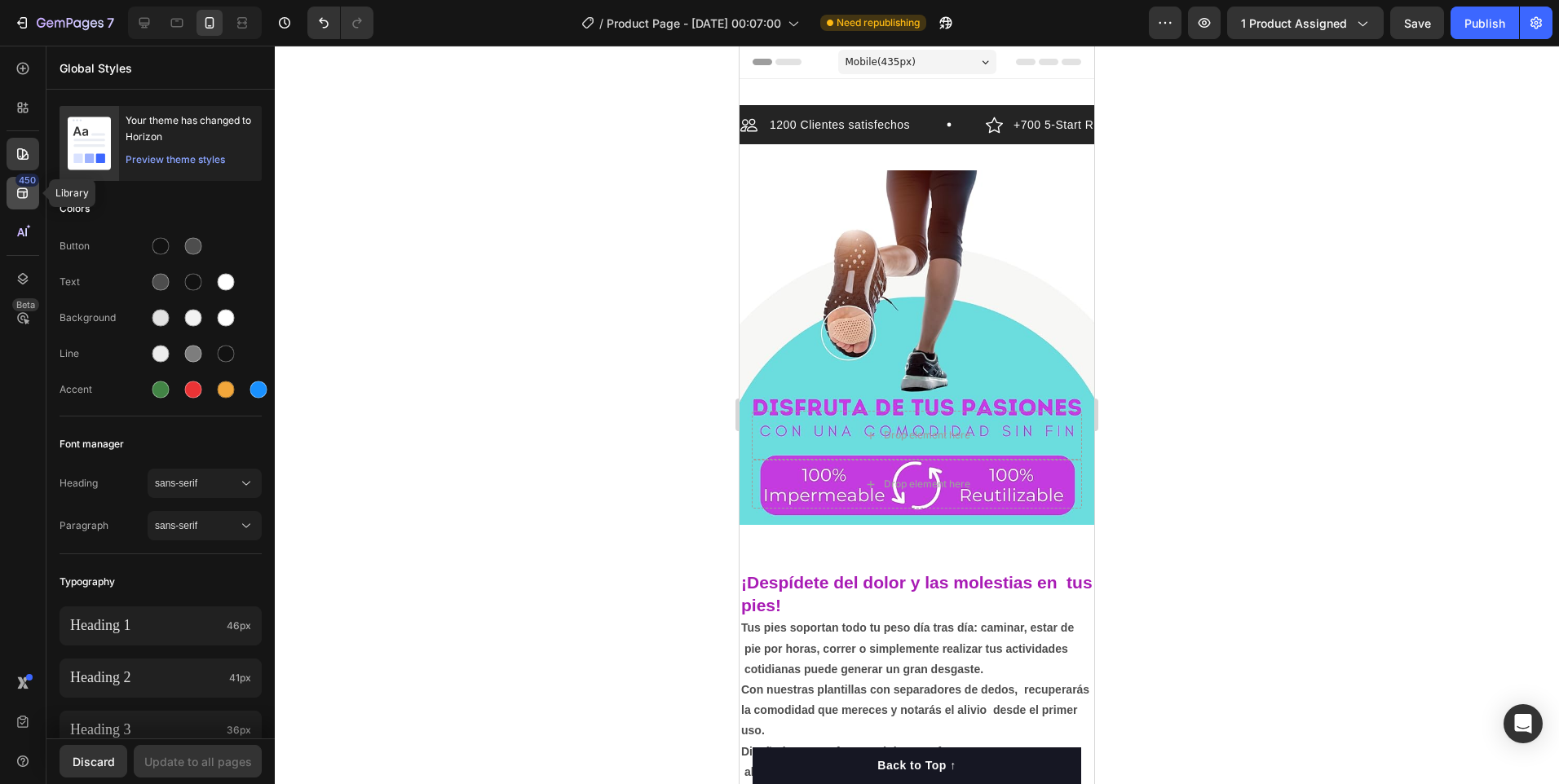
click at [24, 188] on icon at bounding box center [22, 194] width 11 height 11
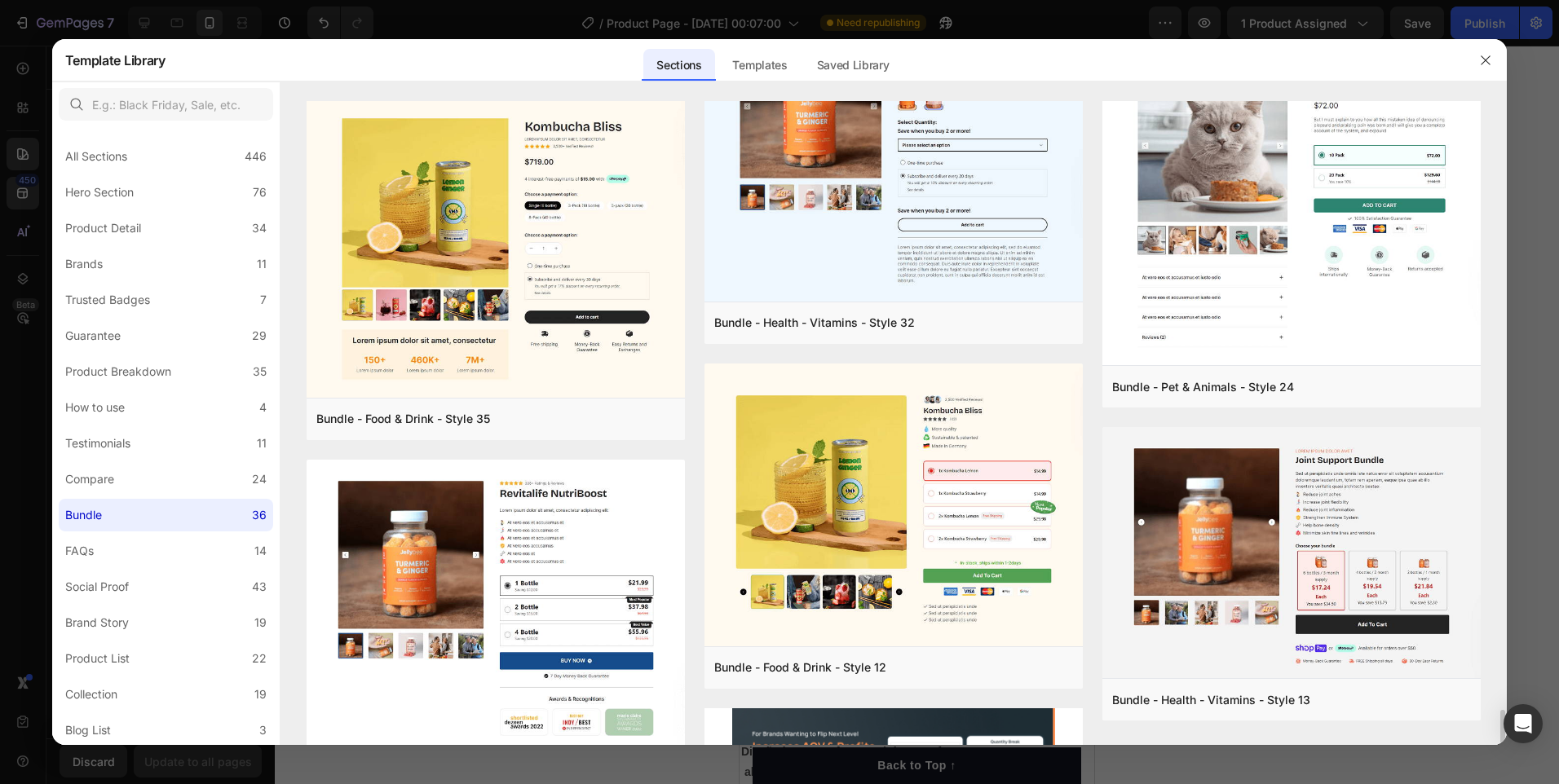
scroll to position [1549, 0]
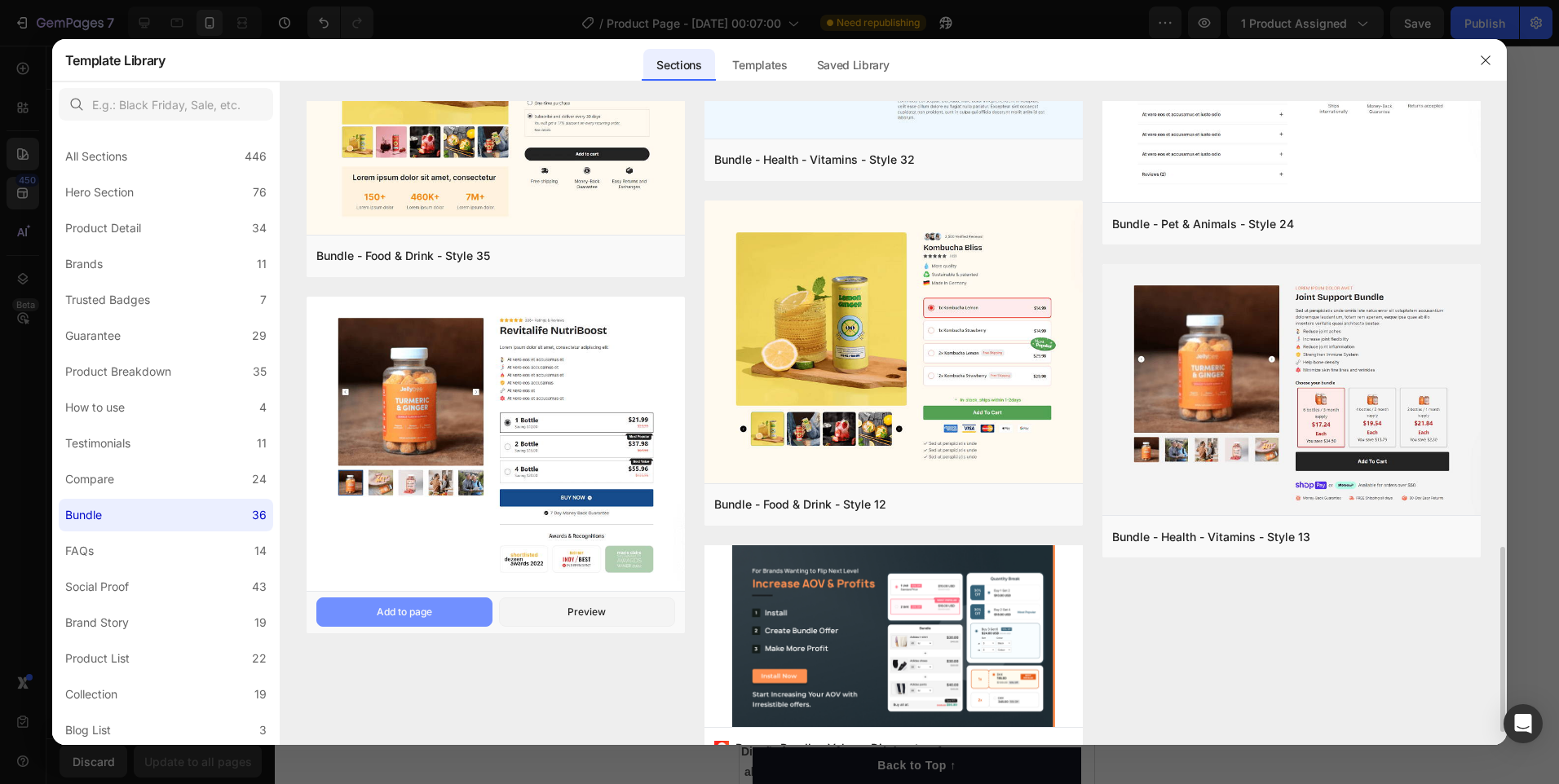
click at [417, 617] on div "Add to page" at bounding box center [405, 611] width 56 height 15
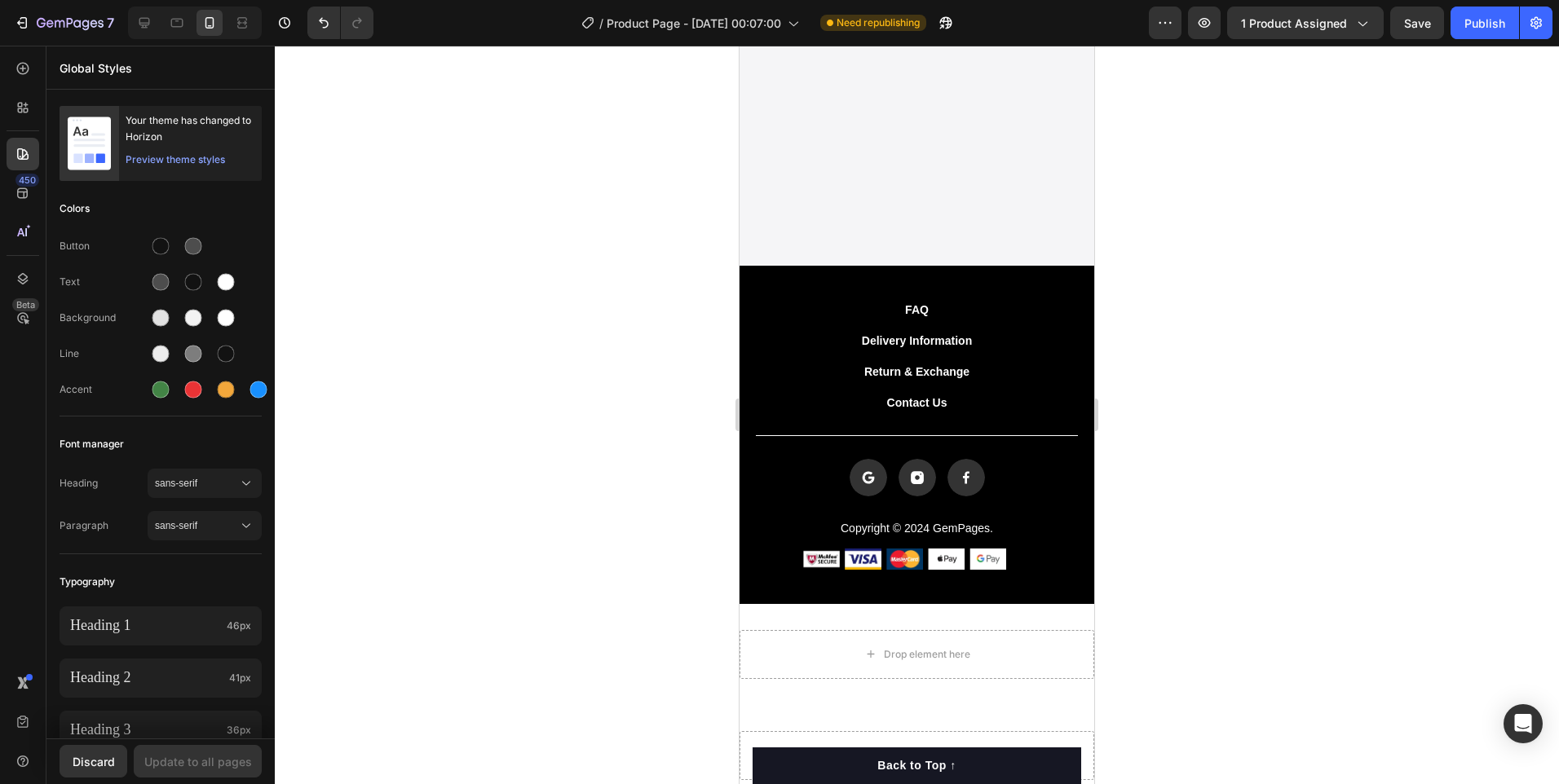
scroll to position [4631, 0]
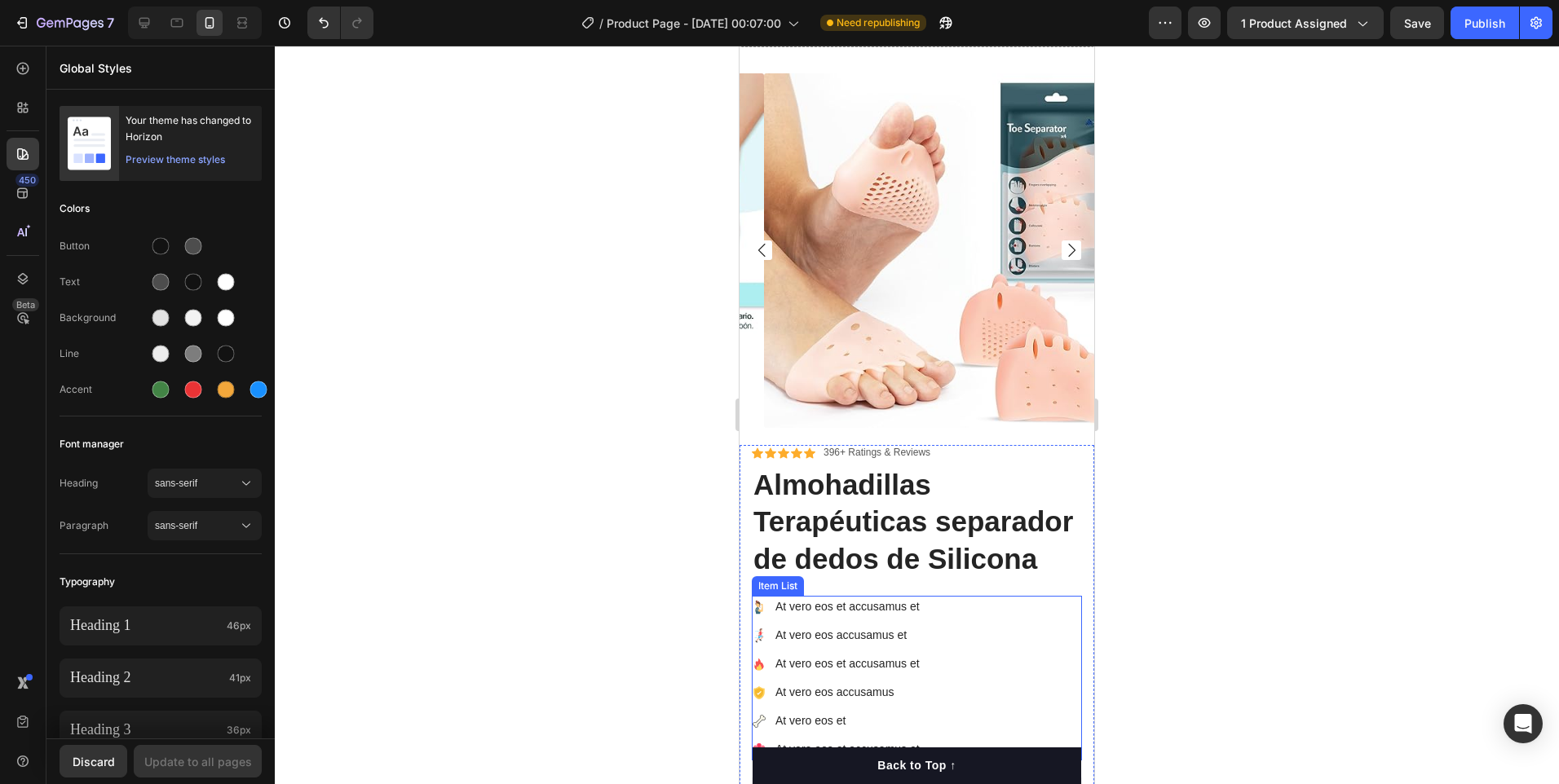
click at [1028, 645] on div "At vero eos et accusamus et At vero eos accusamus et At vero eos et accusamus e…" at bounding box center [916, 678] width 330 height 165
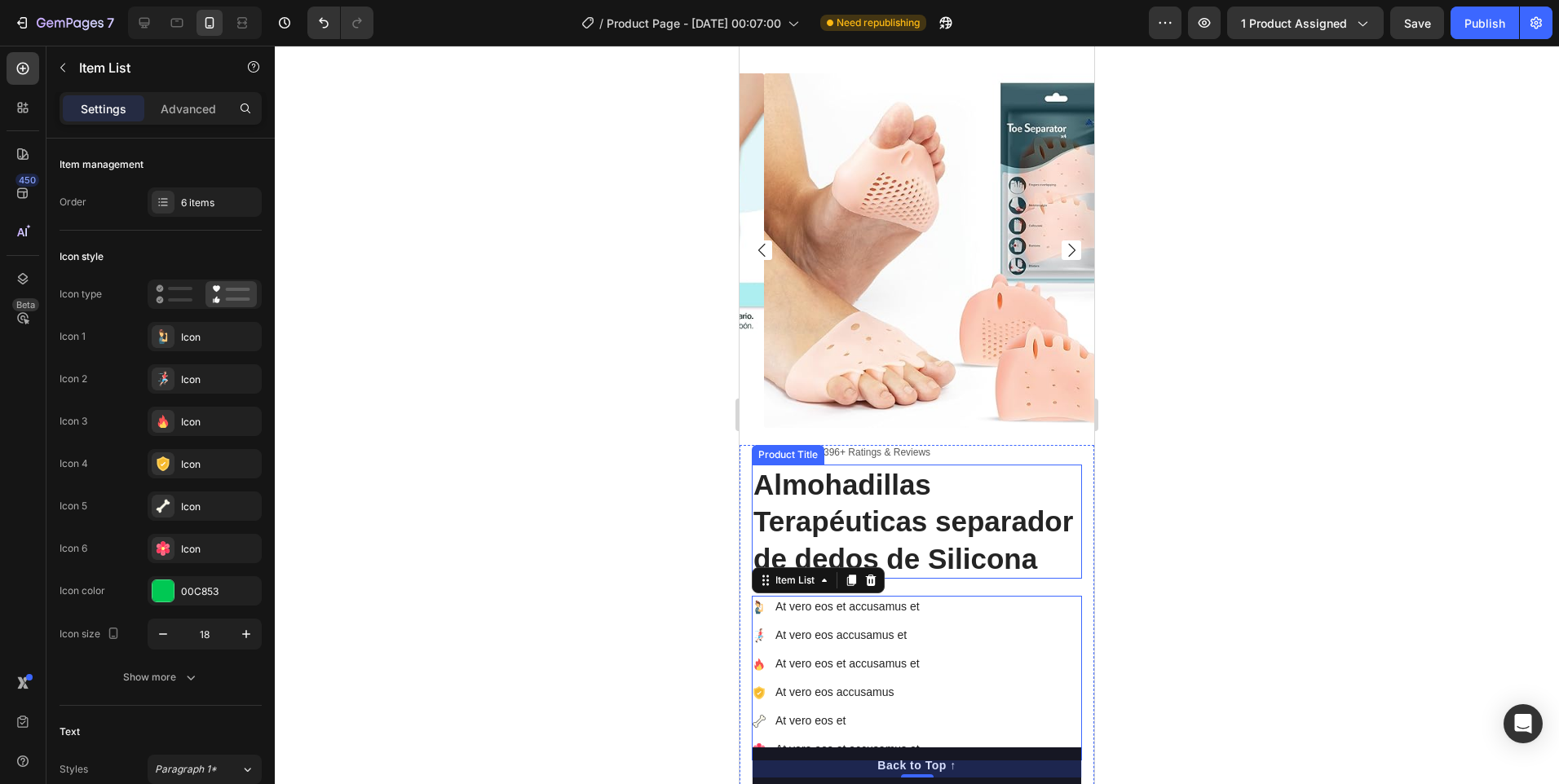
scroll to position [5038, 0]
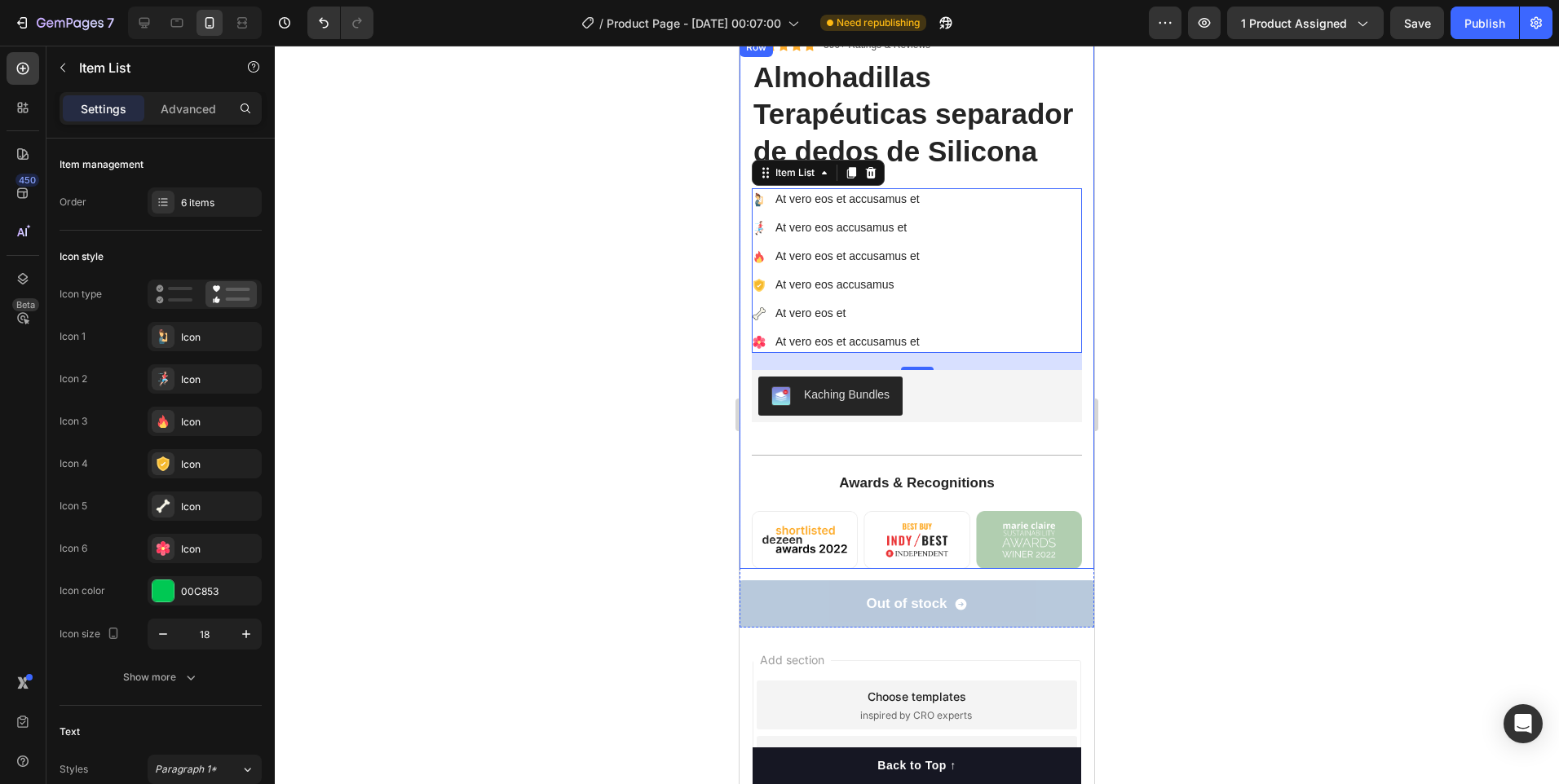
click at [1075, 485] on div "Icon Icon Icon Icon Icon Icon List 396+ Ratings & Reviews Text Block Row Almoha…" at bounding box center [916, 303] width 355 height 532
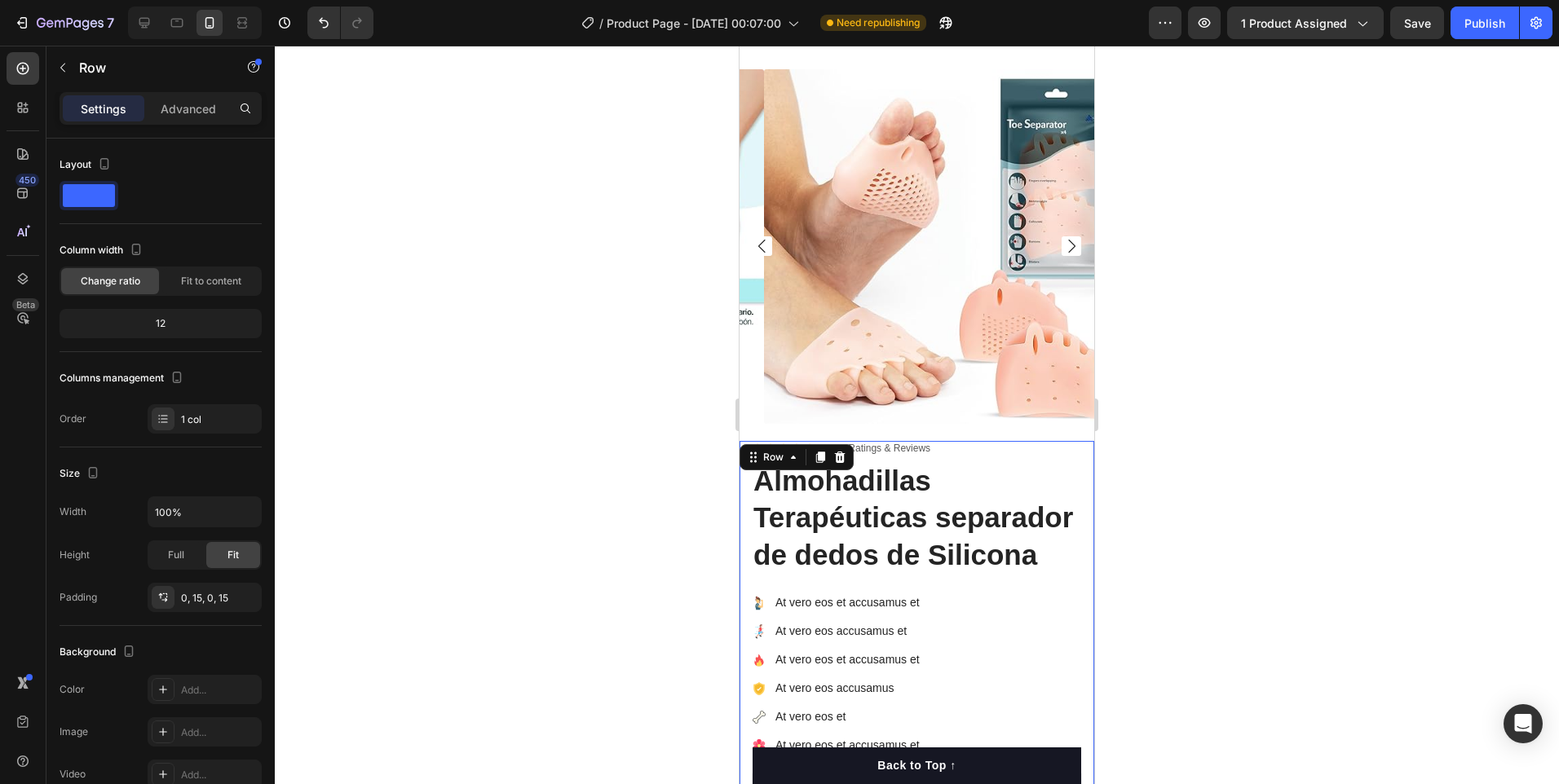
scroll to position [4631, 0]
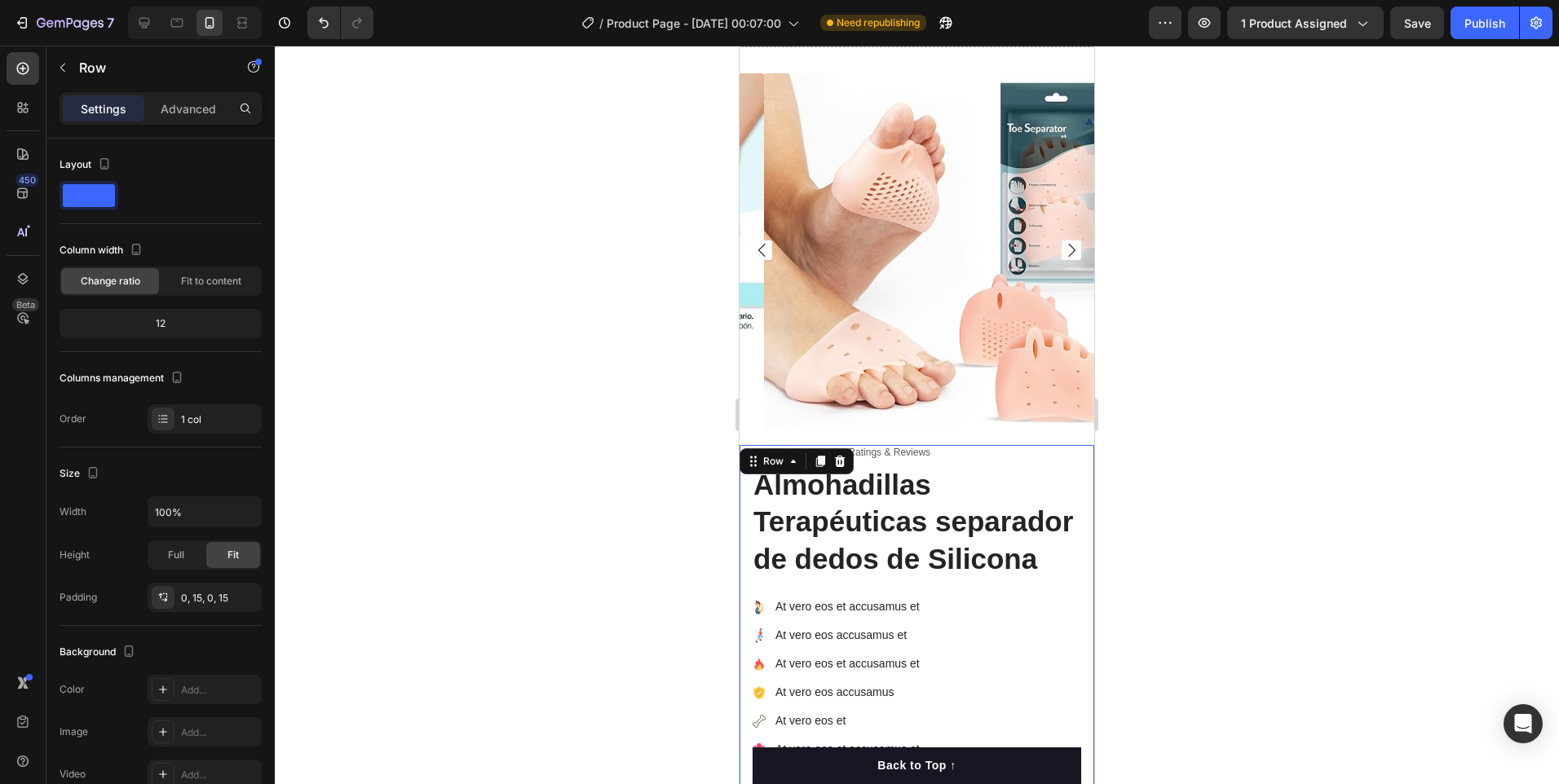
click at [1081, 445] on div "Icon Icon Icon Icon Icon Icon List 396+ Ratings & Reviews Text Block Row Almoha…" at bounding box center [916, 711] width 355 height 532
click at [841, 455] on icon at bounding box center [839, 461] width 13 height 13
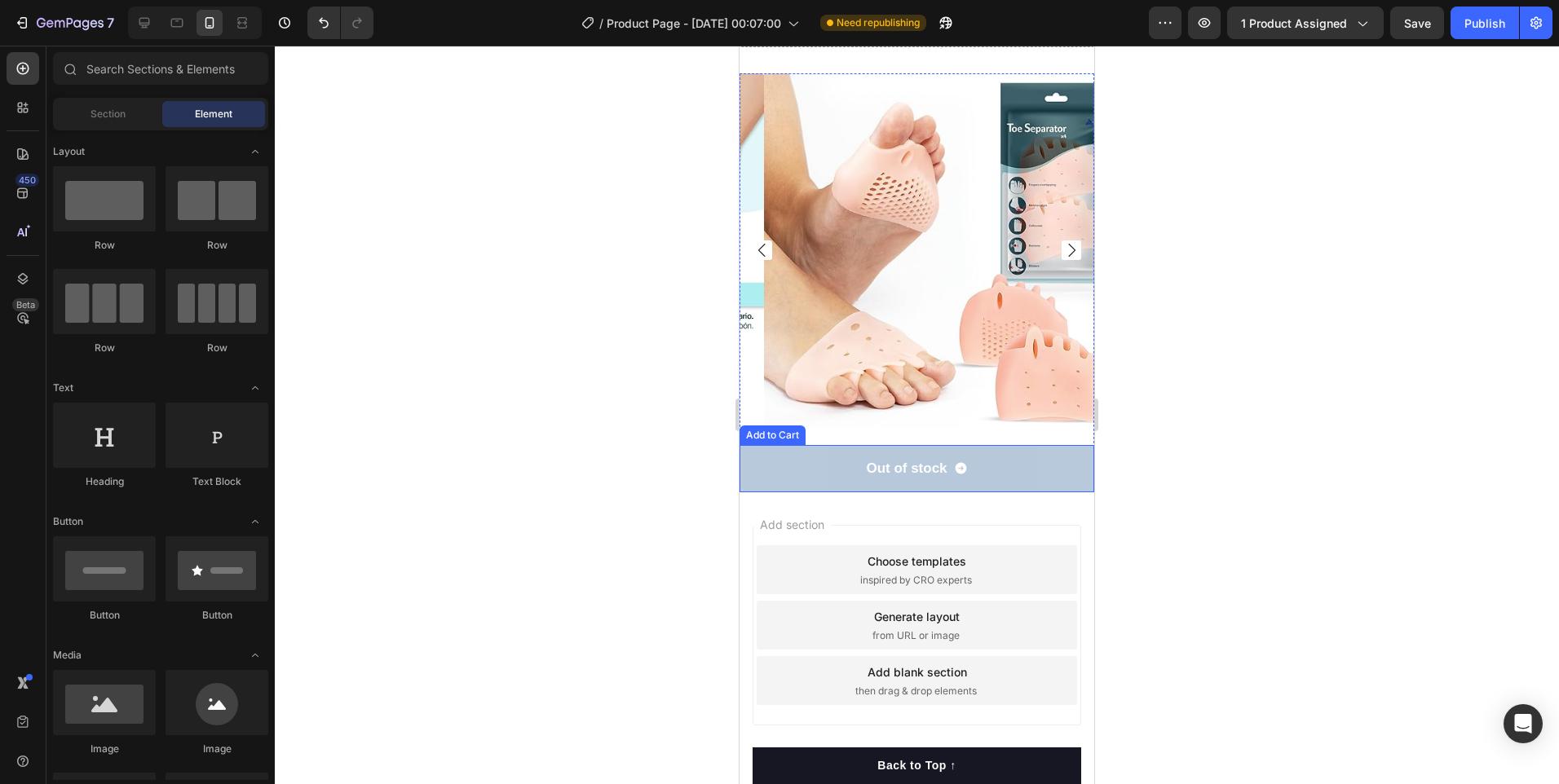
click at [1061, 475] on button "Out of stock" at bounding box center [916, 468] width 355 height 47
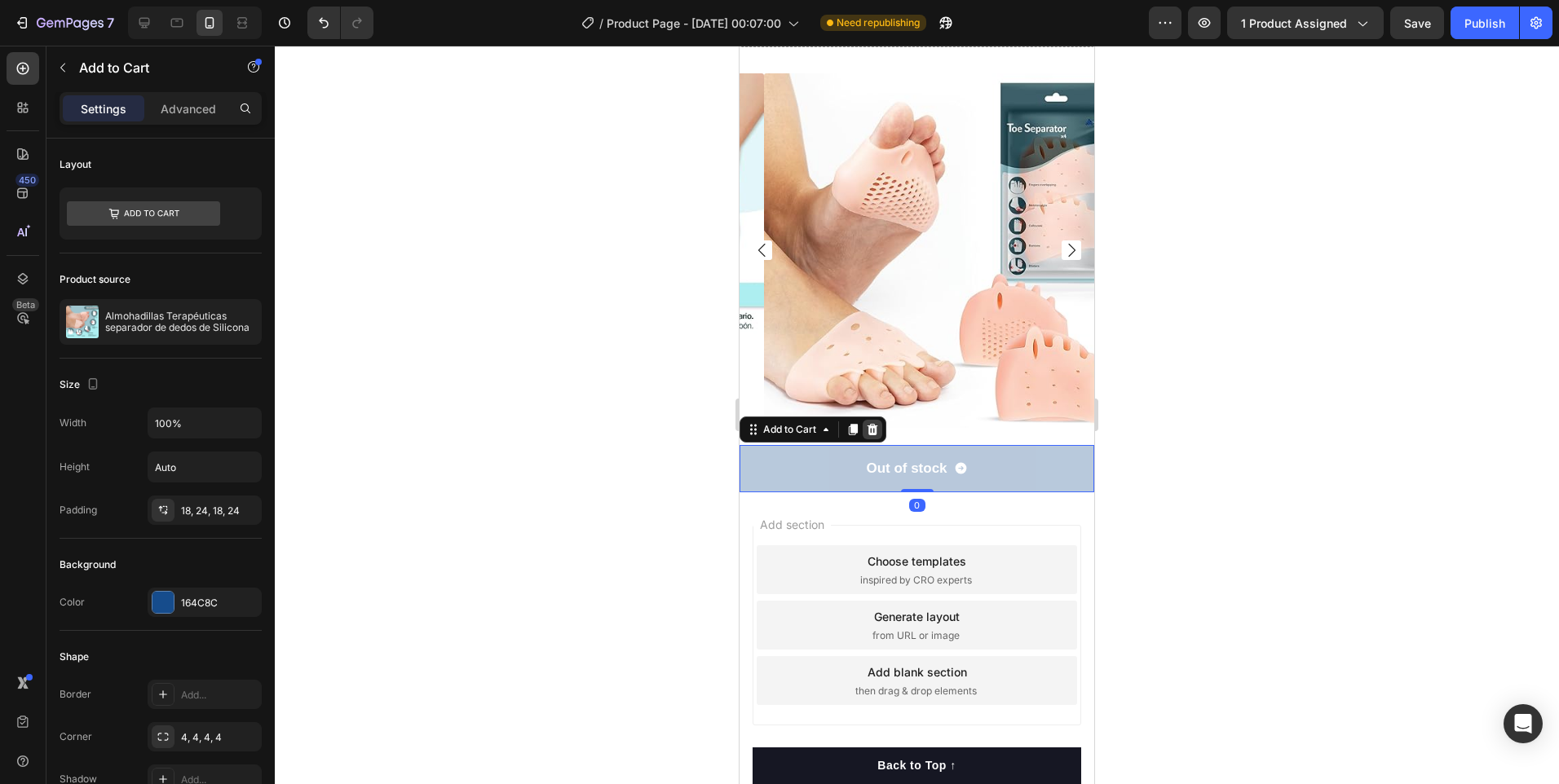
click at [875, 424] on icon at bounding box center [873, 429] width 11 height 12
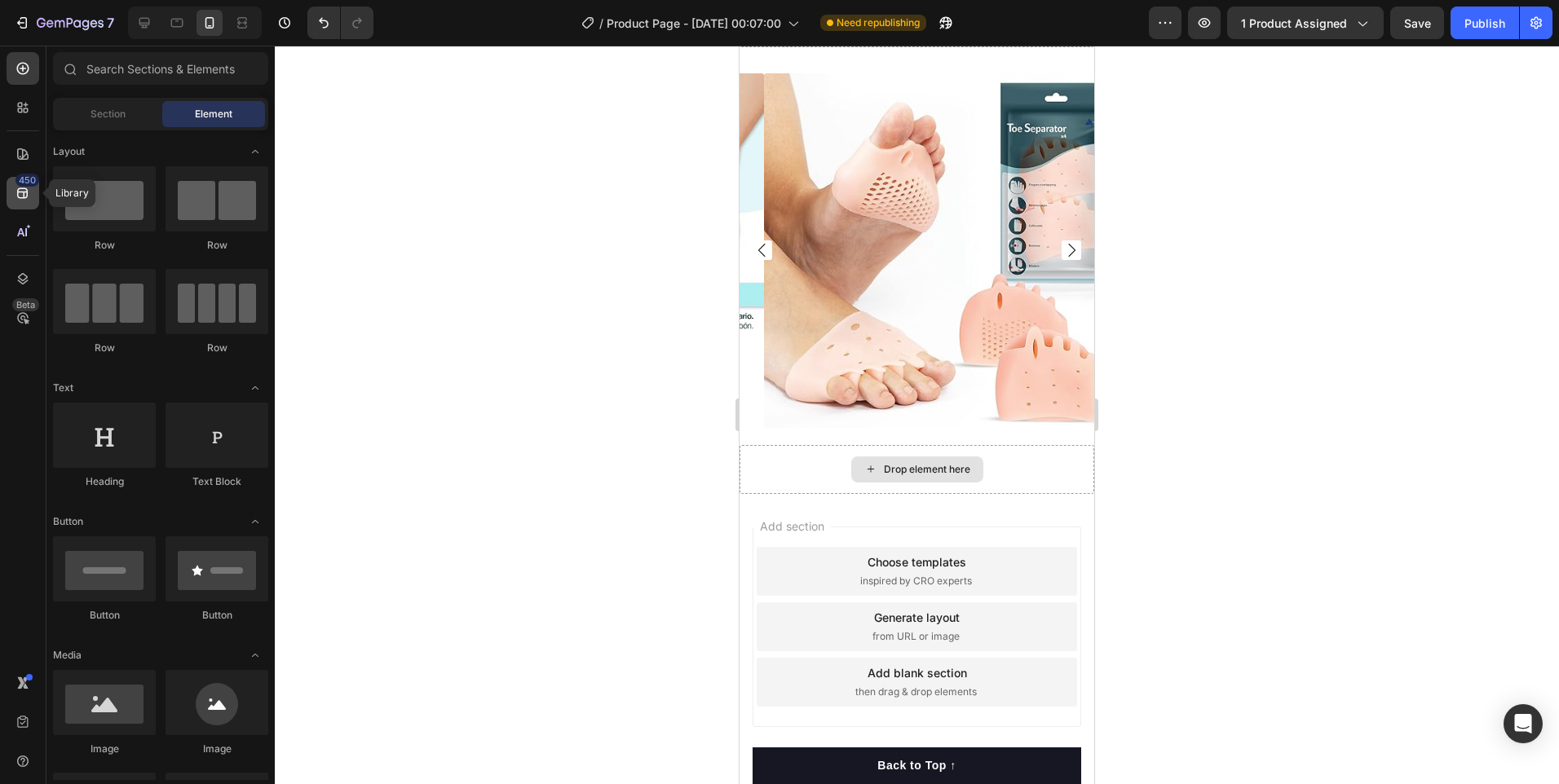
click at [22, 189] on icon at bounding box center [22, 194] width 11 height 11
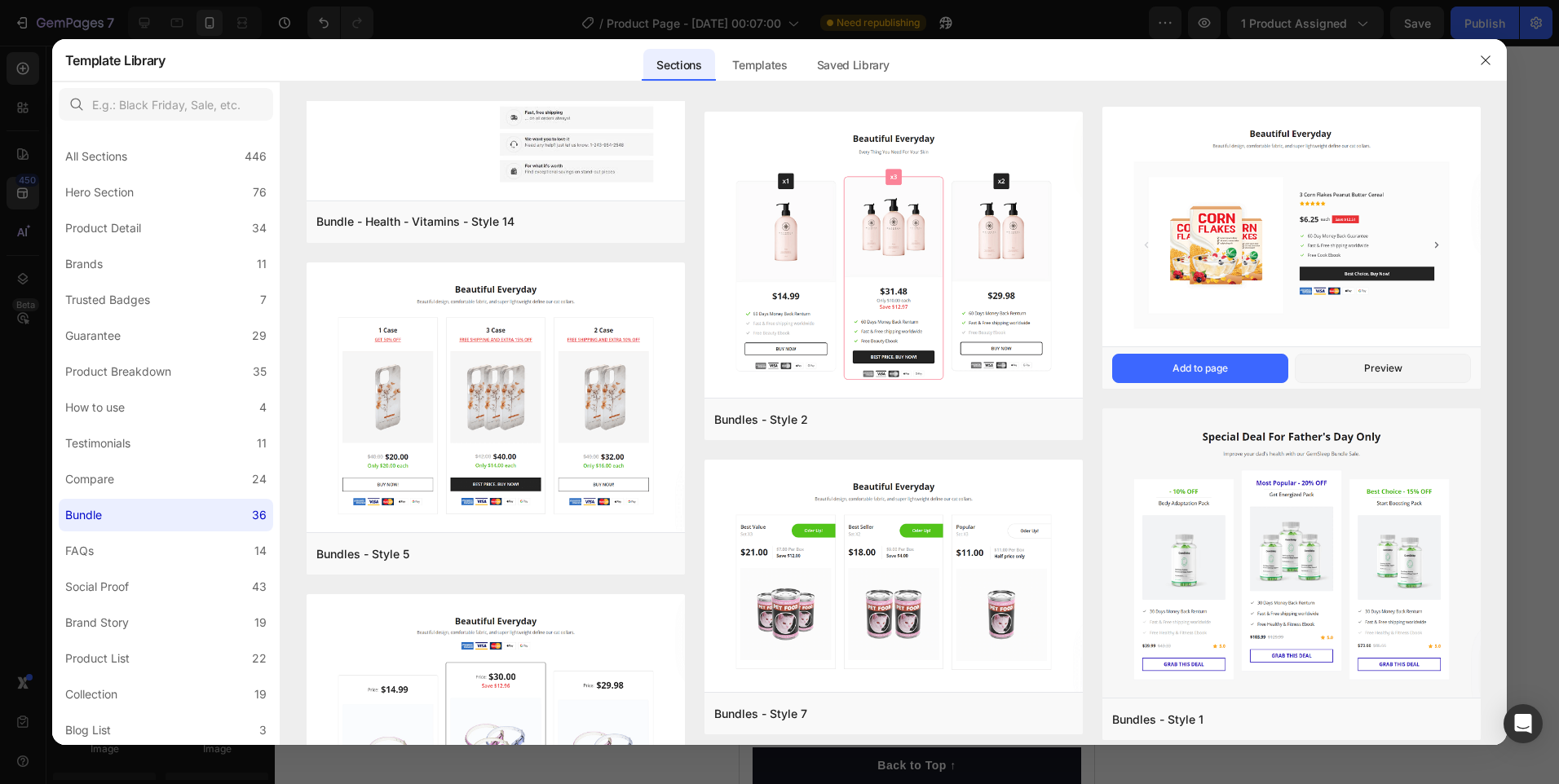
scroll to position [3639, 0]
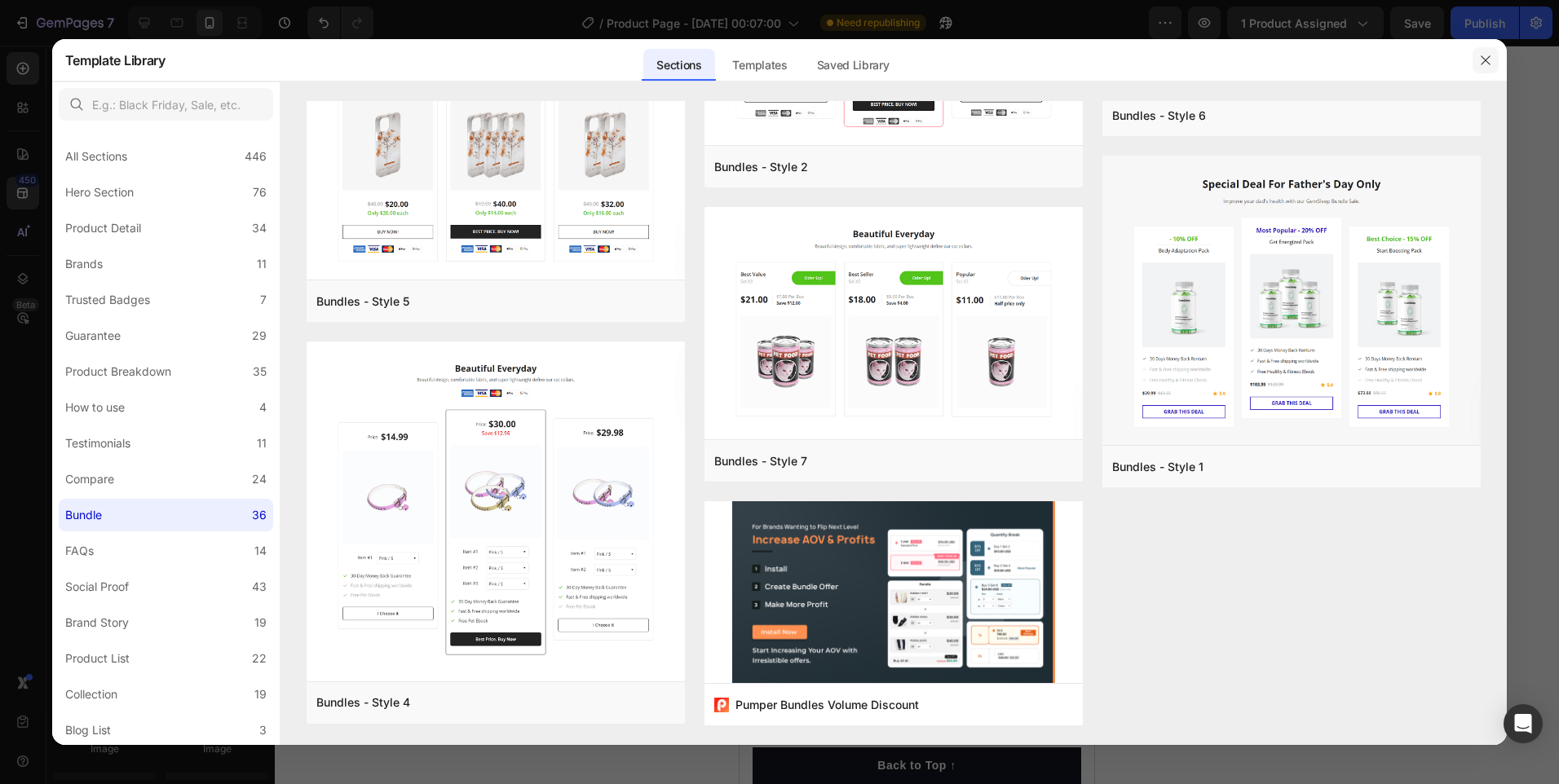
click at [1490, 56] on icon "button" at bounding box center [1486, 60] width 13 height 13
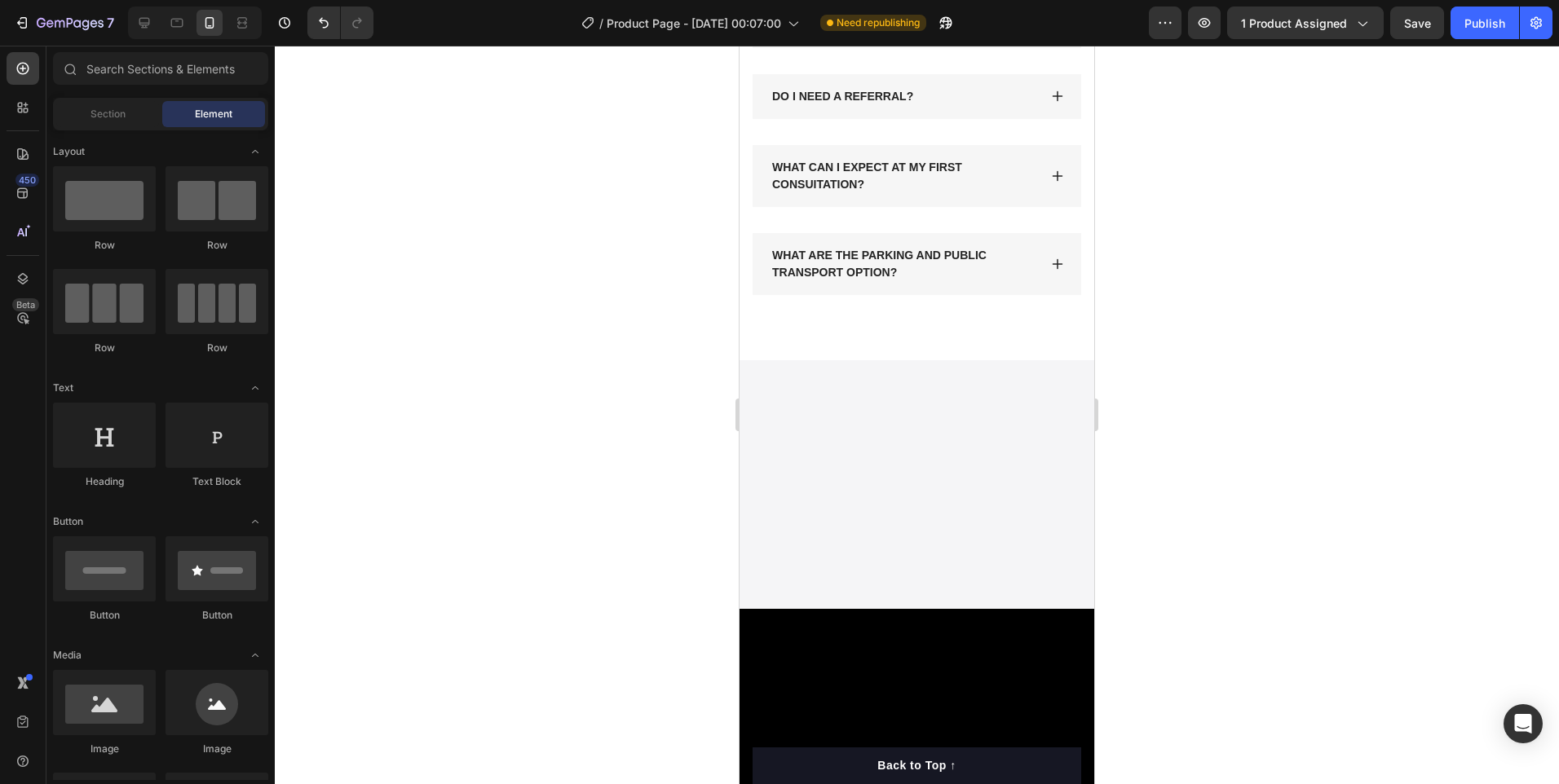
scroll to position [2886, 0]
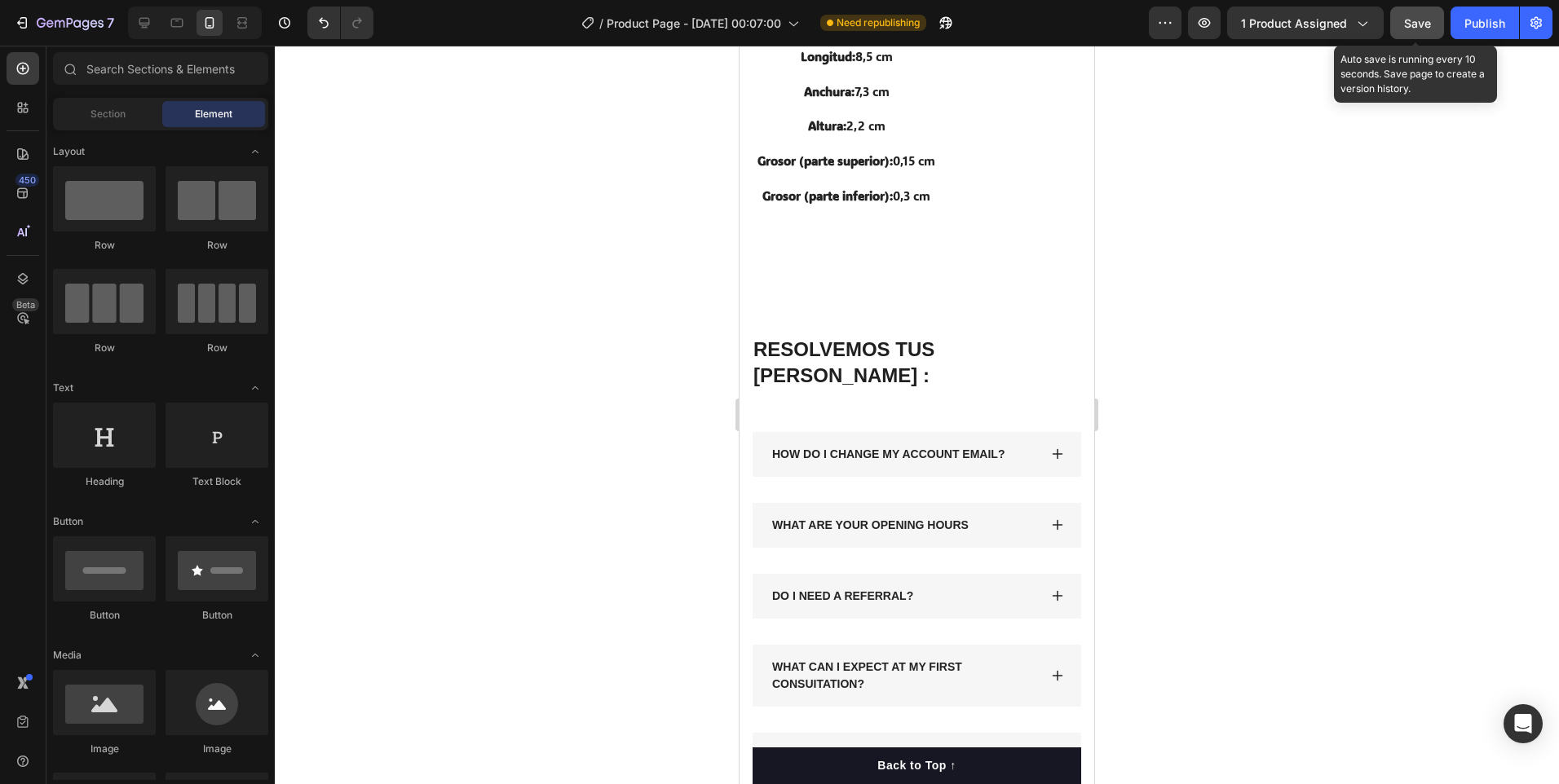
click at [1438, 26] on button "Save" at bounding box center [1416, 22] width 54 height 33
